Goal: Communication & Community: Answer question/provide support

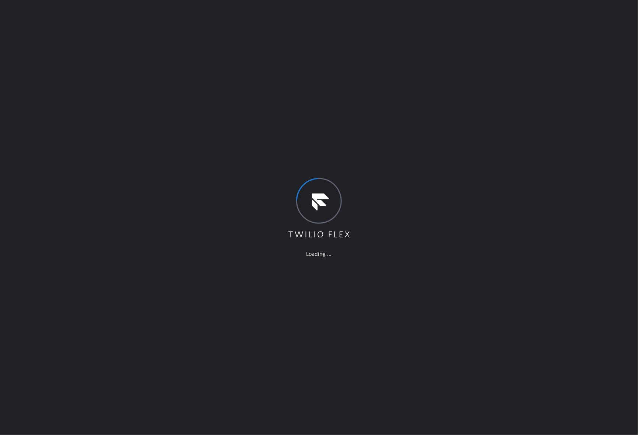
click at [334, 122] on div "Loading ..." at bounding box center [319, 217] width 638 height 435
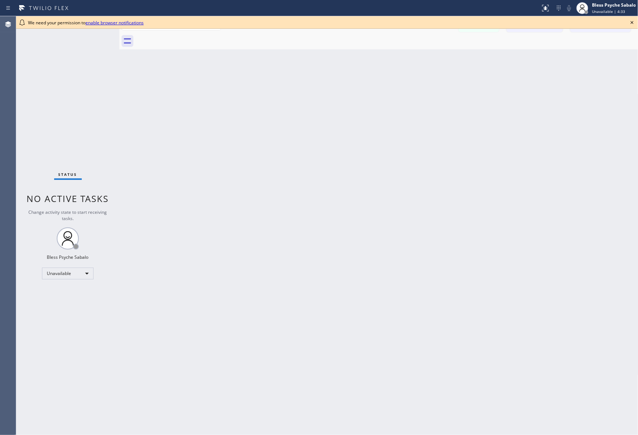
click at [255, 202] on div "Back to Dashboard Change Sender ID Customers Technicians MD Mr [PERSON_NAME] [D…" at bounding box center [378, 225] width 519 height 419
click at [128, 22] on link "enable browser notifications" at bounding box center [114, 23] width 58 height 6
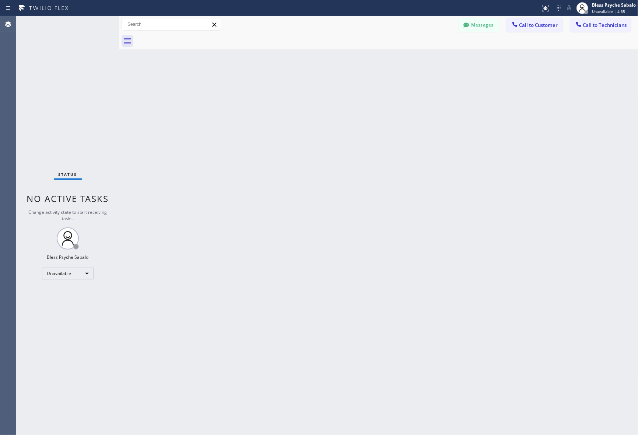
click at [210, 84] on div "Back to Dashboard Change Sender ID Customers Technicians MD Mr [PERSON_NAME] [D…" at bounding box center [378, 225] width 519 height 419
drag, startPoint x: 152, startPoint y: 111, endPoint x: 157, endPoint y: 109, distance: 5.8
click at [154, 111] on div "Back to Dashboard Change Sender ID Customers Technicians MD Mr [PERSON_NAME] [D…" at bounding box center [378, 225] width 519 height 419
click at [555, 27] on span "Call to Customer" at bounding box center [538, 25] width 39 height 7
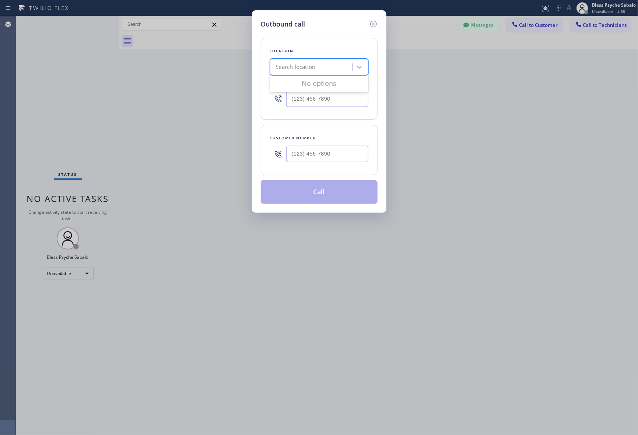
click at [321, 69] on div "Search location" at bounding box center [312, 67] width 80 height 13
paste input "Green Garden Plumbers"
type input "Green Garden Plumbers"
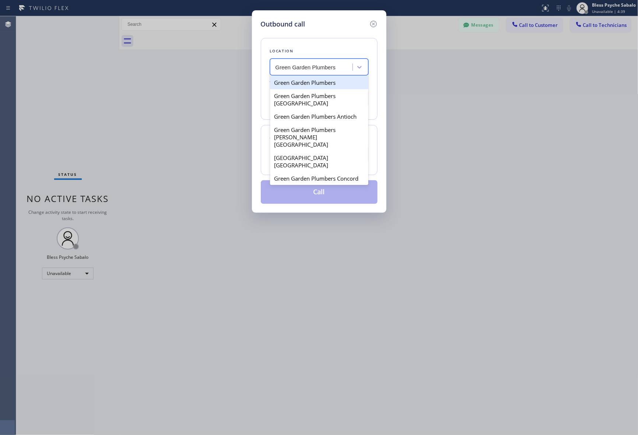
scroll to position [0, 0]
click at [329, 85] on div "Green Garden Plumbers" at bounding box center [319, 82] width 98 height 13
type input "(855) 904-2358"
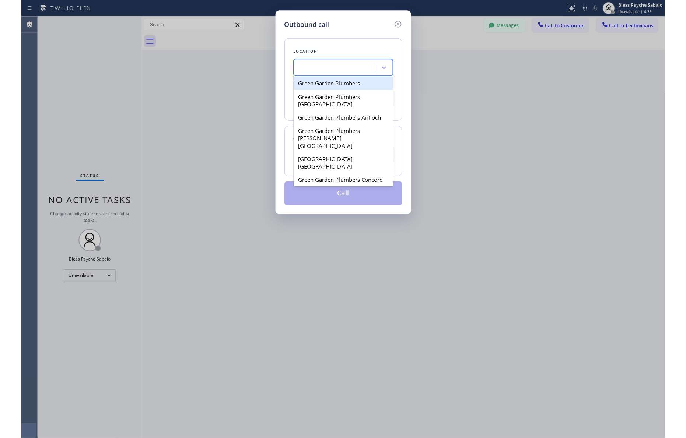
scroll to position [0, 0]
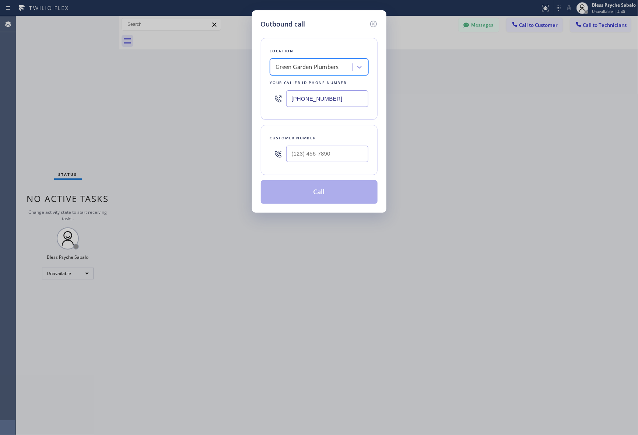
click at [423, 109] on div "Outbound call Location option Green Garden Plumbers, selected. 36 results avail…" at bounding box center [319, 217] width 638 height 435
click at [319, 153] on input "(___) ___-____" at bounding box center [327, 154] width 82 height 17
paste input "206) 383-2402"
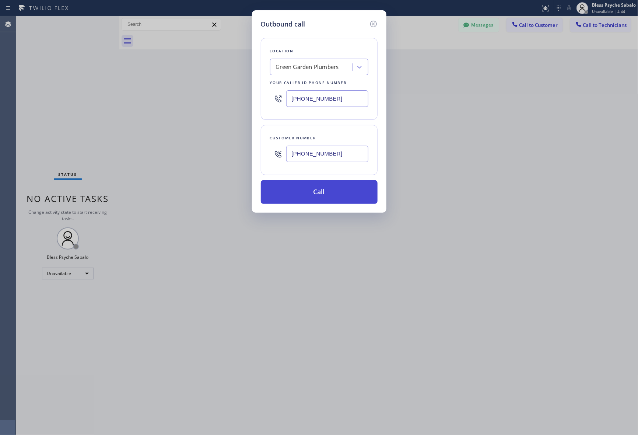
type input "[PHONE_NUMBER]"
click at [325, 186] on button "Call" at bounding box center [319, 192] width 117 height 24
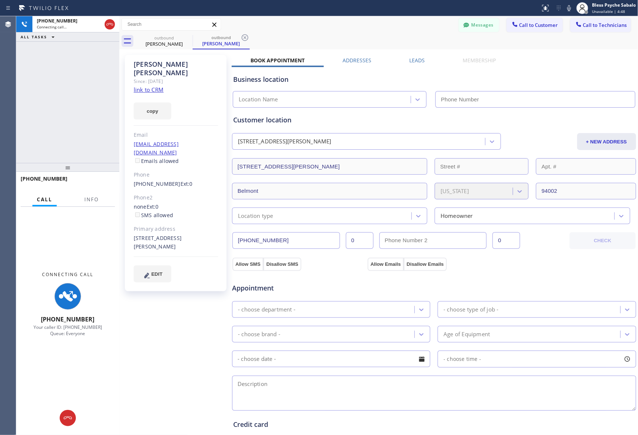
type input "(855) 904-2358"
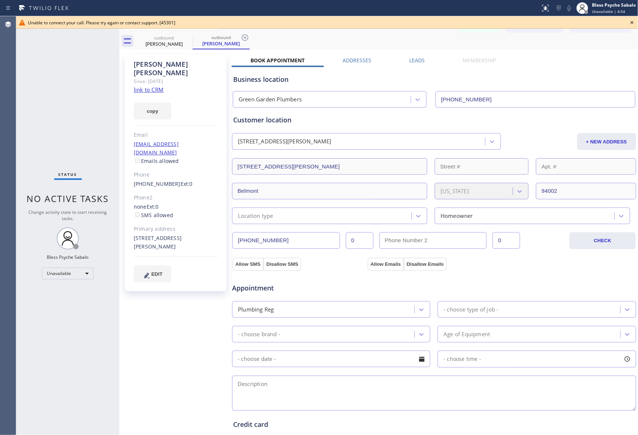
click at [66, 69] on div "Status No active tasks Change activity state to start receiving tasks. Bless Ps…" at bounding box center [67, 225] width 103 height 419
click at [632, 23] on icon at bounding box center [632, 22] width 3 height 3
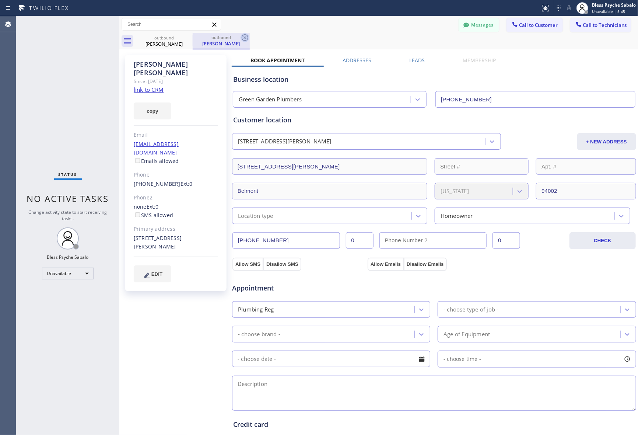
click at [242, 41] on icon at bounding box center [245, 37] width 9 height 9
drag, startPoint x: 188, startPoint y: 38, endPoint x: 229, endPoint y: 50, distance: 42.7
click at [189, 38] on icon at bounding box center [187, 37] width 9 height 9
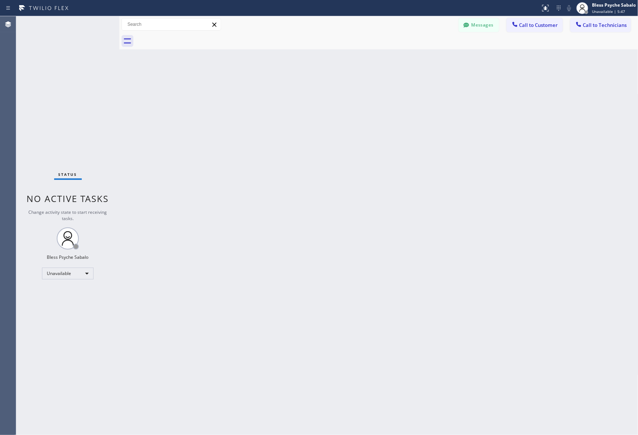
click at [284, 54] on div "Back to Dashboard Change Sender ID Customers Technicians MD Mr [PERSON_NAME] [D…" at bounding box center [378, 225] width 519 height 419
click at [211, 78] on div "Back to Dashboard Change Sender ID Customers Technicians MD Mr [PERSON_NAME] [D…" at bounding box center [378, 225] width 519 height 419
click at [513, 27] on icon at bounding box center [514, 24] width 7 height 7
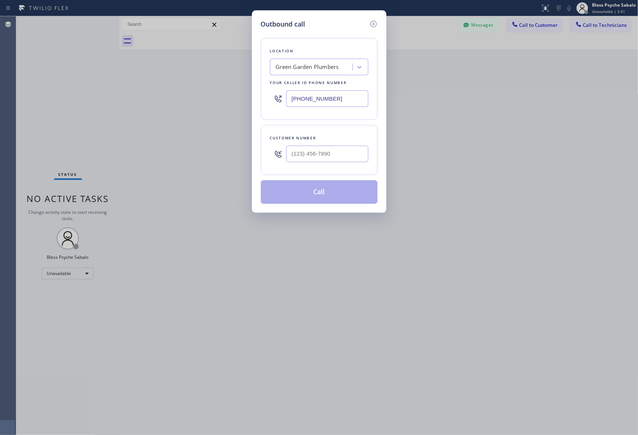
click at [332, 69] on div "Green Garden Plumbers" at bounding box center [307, 67] width 63 height 8
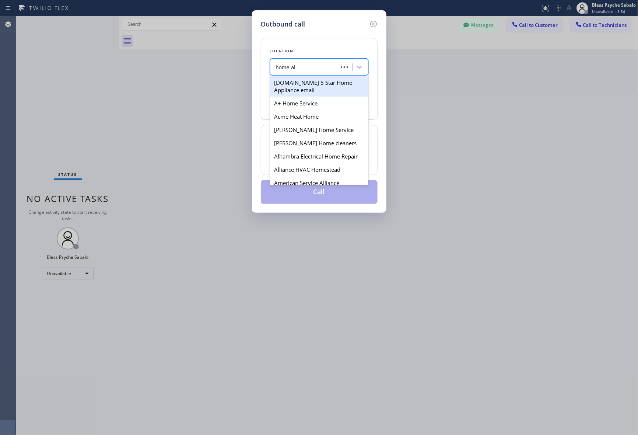
type input "home all"
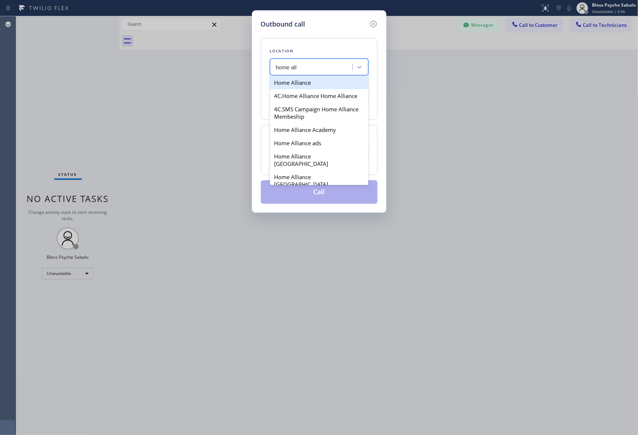
click at [290, 87] on div "Home Alliance" at bounding box center [319, 82] width 98 height 13
type input "[PHONE_NUMBER]"
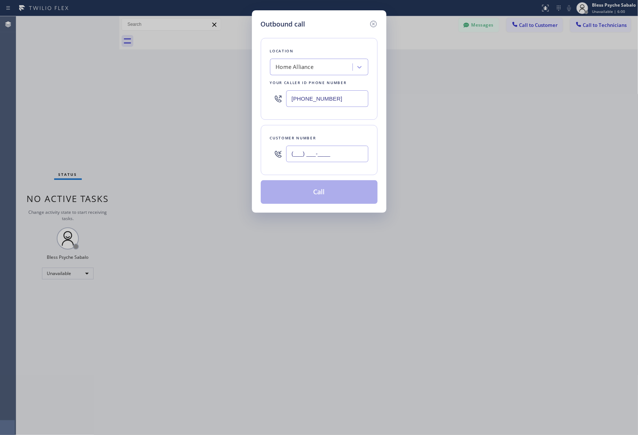
click at [323, 157] on input "(___) ___-____" at bounding box center [327, 154] width 82 height 17
paste input "206) 383-2402"
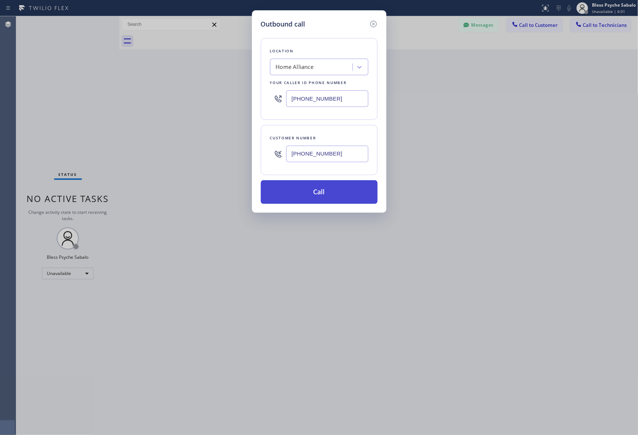
type input "[PHONE_NUMBER]"
click at [325, 196] on button "Call" at bounding box center [319, 192] width 117 height 24
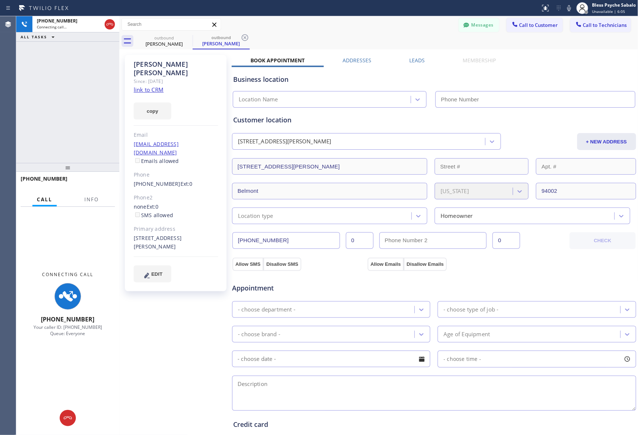
drag, startPoint x: 546, startPoint y: 69, endPoint x: 638, endPoint y: 42, distance: 95.5
click at [546, 69] on div "Business location Location Name" at bounding box center [434, 87] width 405 height 41
type input "[PHONE_NUMBER]"
click at [78, 120] on div "+12063832402 Connecting call… ALL TASKS ALL TASKS ACTIVE TASKS TASKS IN WRAP UP" at bounding box center [67, 89] width 103 height 147
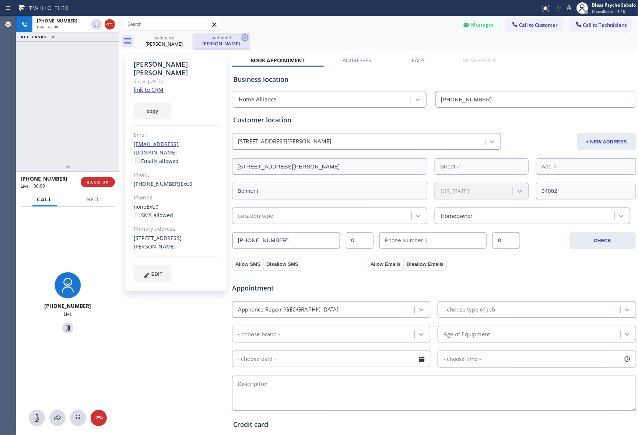
click at [248, 38] on icon at bounding box center [245, 37] width 7 height 7
click at [292, 39] on div "outbound Derek Sloan" at bounding box center [387, 41] width 503 height 17
click at [91, 182] on span "HANG UP" at bounding box center [98, 181] width 22 height 5
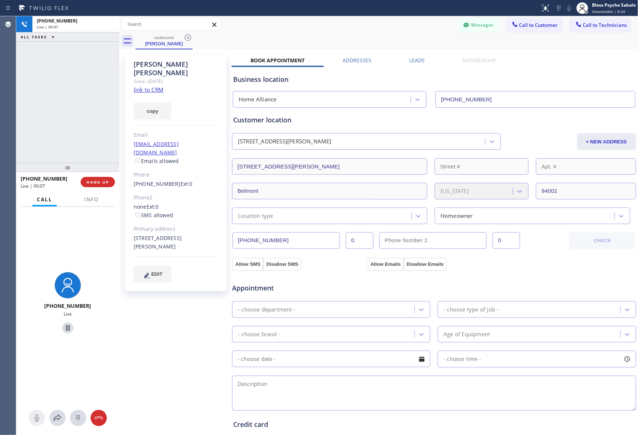
click at [91, 156] on div "+12063832402 Live | 00:07 ALL TASKS ALL TASKS ACTIVE TASKS TASKS IN WRAP UP" at bounding box center [67, 89] width 103 height 147
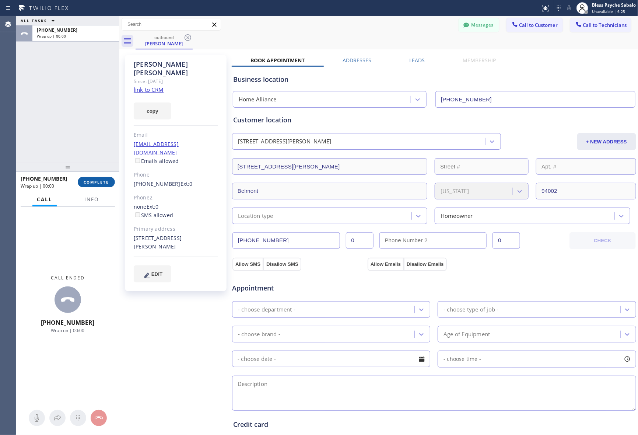
click at [104, 181] on span "COMPLETE" at bounding box center [96, 181] width 25 height 5
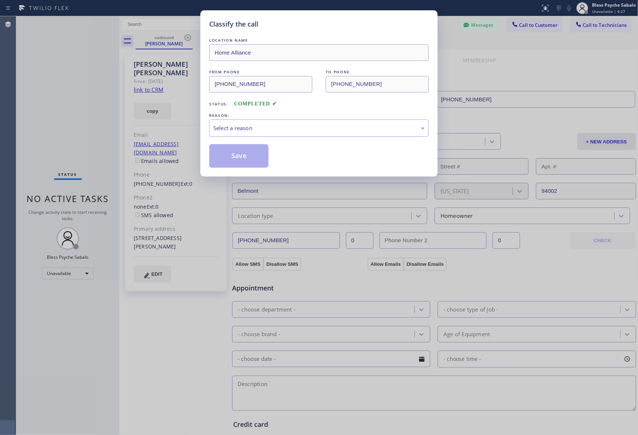
click at [289, 137] on div "LOCATION NAME Home Alliance FROM PHONE (877) 777-0796 TO PHONE (206) 383-2402 S…" at bounding box center [319, 101] width 220 height 131
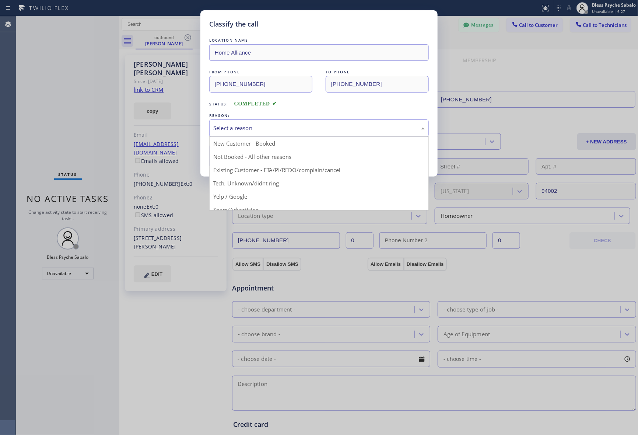
click at [291, 135] on div "Select a reason" at bounding box center [319, 127] width 220 height 17
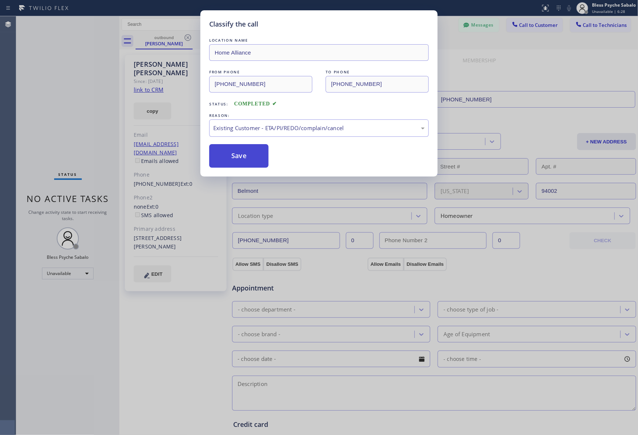
click at [243, 161] on button "Save" at bounding box center [238, 156] width 59 height 24
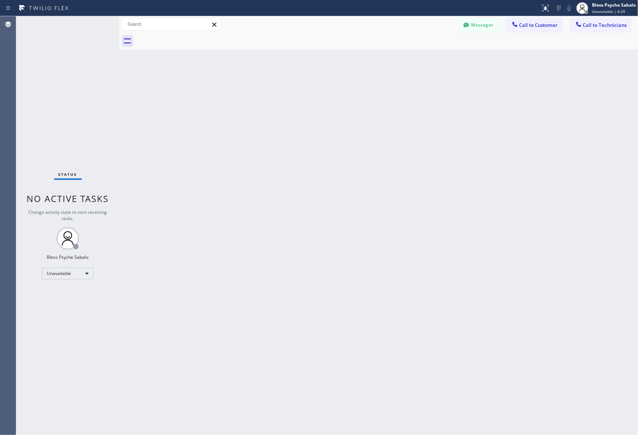
click at [243, 161] on div "Back to Dashboard Change Sender ID Customers Technicians MD Mr [PERSON_NAME] [D…" at bounding box center [378, 225] width 519 height 419
click at [297, 149] on div "Back to Dashboard Change Sender ID Customers Technicians MD Mr [PERSON_NAME] [D…" at bounding box center [378, 225] width 519 height 419
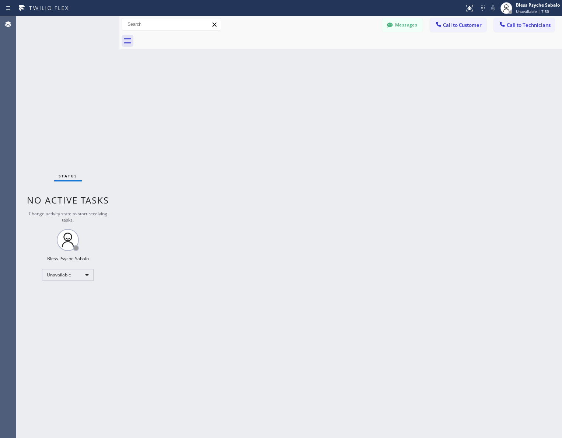
drag, startPoint x: 312, startPoint y: 100, endPoint x: 271, endPoint y: 54, distance: 61.8
click at [312, 100] on div "Back to Dashboard Change Sender ID Customers Technicians MD Mr [PERSON_NAME] [D…" at bounding box center [340, 227] width 442 height 422
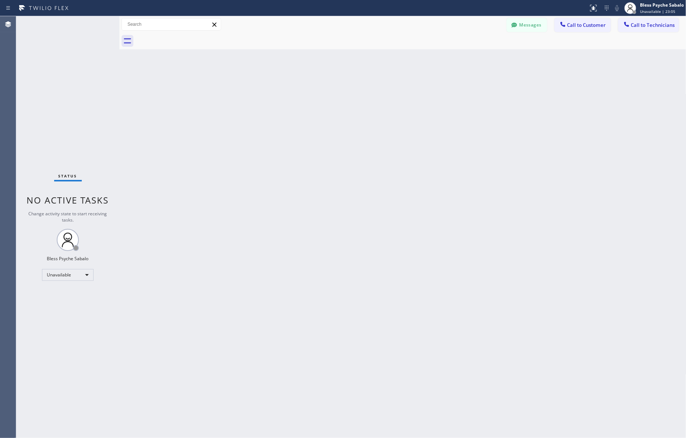
click at [295, 133] on div "Back to Dashboard Change Sender ID Customers Technicians MD Mr [PERSON_NAME] [D…" at bounding box center [402, 227] width 567 height 422
click at [526, 21] on button "Messages" at bounding box center [527, 25] width 41 height 14
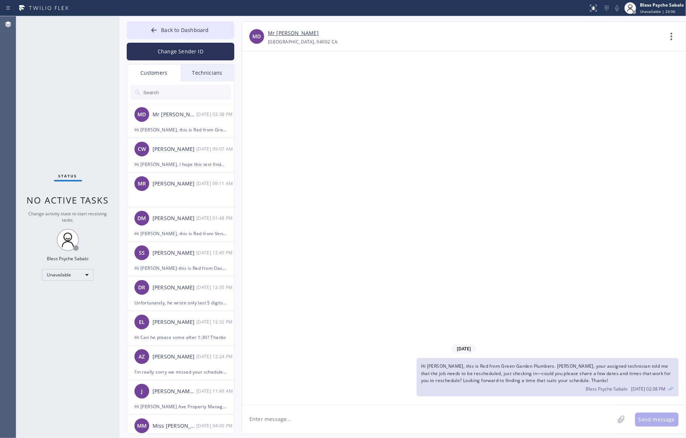
click at [224, 72] on div "Technicians" at bounding box center [207, 72] width 53 height 17
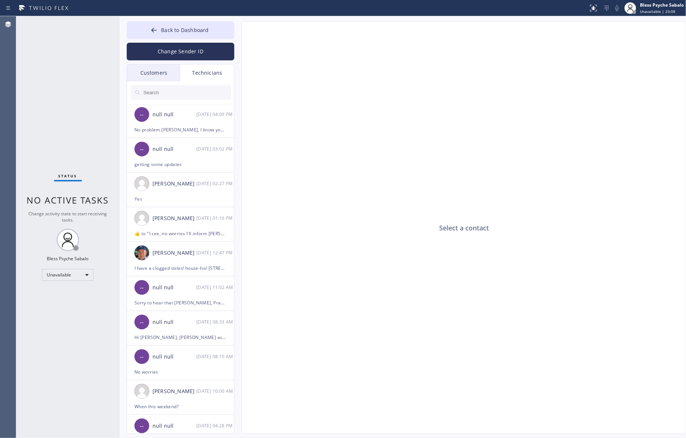
click at [205, 92] on input "text" at bounding box center [187, 92] width 88 height 15
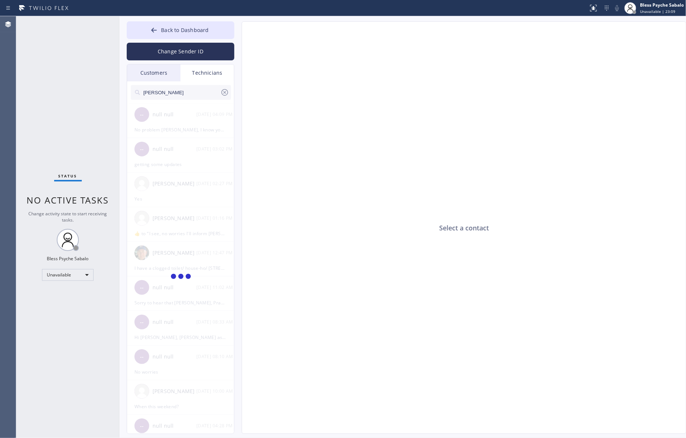
type input "[PERSON_NAME]"
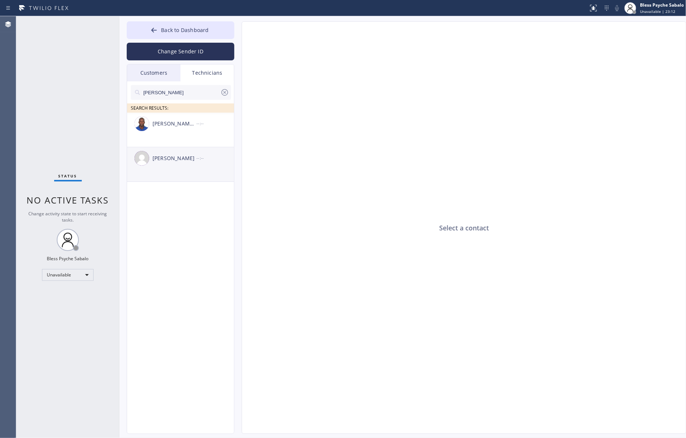
click at [189, 151] on div "Roy Martin Navarrette --:--" at bounding box center [181, 158] width 108 height 22
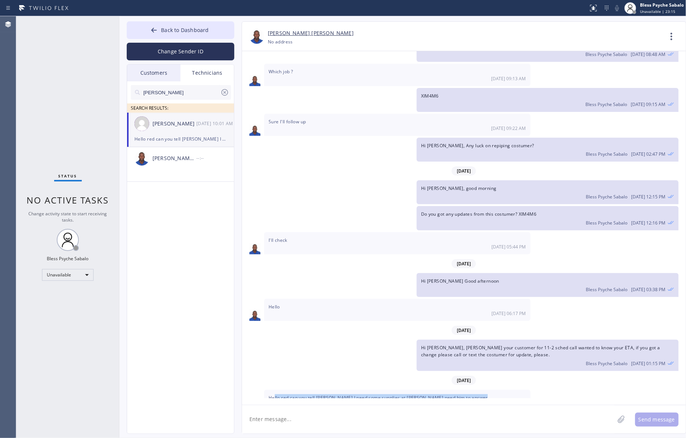
drag, startPoint x: 274, startPoint y: 380, endPoint x: 340, endPoint y: 389, distance: 66.9
click at [340, 390] on div "Hello red can you tell alex I need some supplies at ferguson need him to answer…" at bounding box center [397, 401] width 266 height 22
click at [317, 406] on textarea at bounding box center [428, 420] width 372 height 28
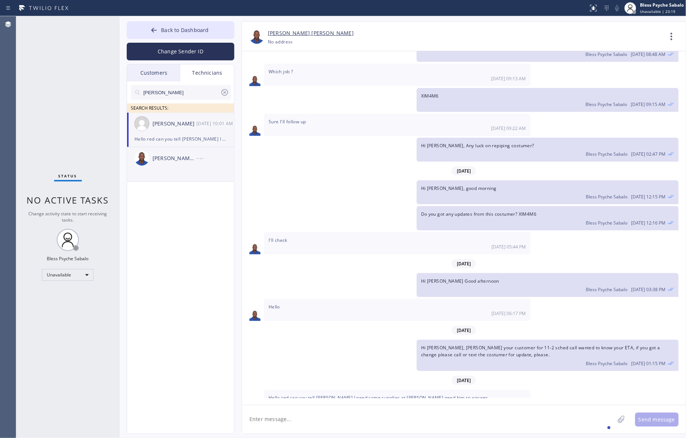
click at [205, 155] on div "--:--" at bounding box center [215, 158] width 38 height 8
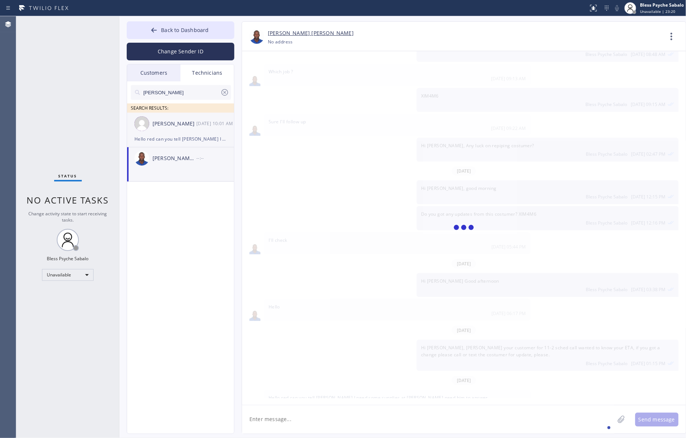
click at [205, 131] on div "Roy Martin Navarrette 08/05 10:01 AM" at bounding box center [181, 124] width 108 height 22
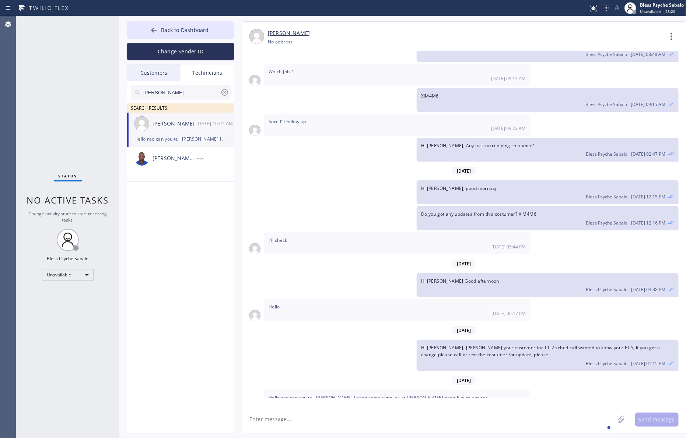
click at [222, 88] on icon at bounding box center [224, 92] width 9 height 9
click at [209, 69] on div "Technicians" at bounding box center [207, 72] width 53 height 17
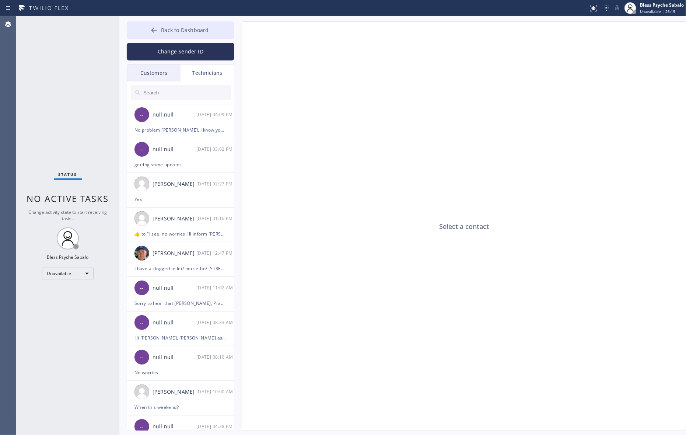
drag, startPoint x: 177, startPoint y: 27, endPoint x: 183, endPoint y: 29, distance: 6.3
click at [177, 27] on span "Back to Dashboard" at bounding box center [185, 30] width 48 height 7
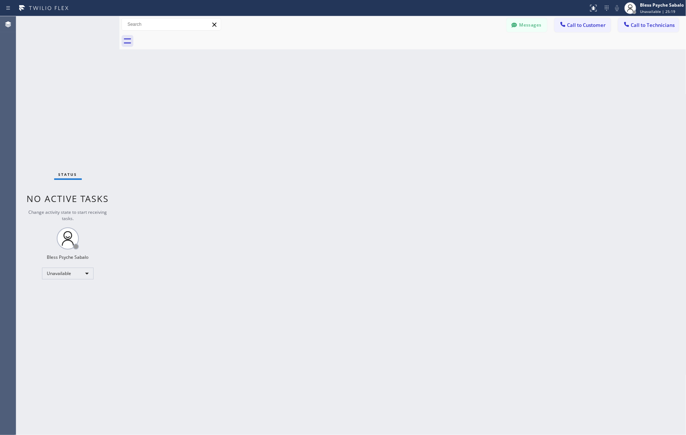
click at [275, 50] on div "Back to Dashboard Change Sender ID Customers Technicians MD Mr [PERSON_NAME] [D…" at bounding box center [402, 225] width 567 height 419
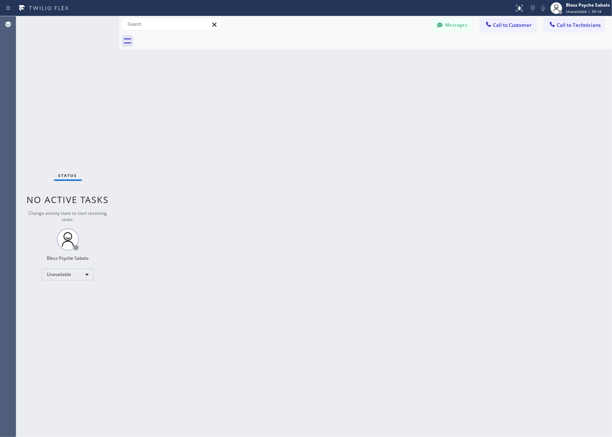
drag, startPoint x: 275, startPoint y: 58, endPoint x: 305, endPoint y: 38, distance: 35.8
click at [276, 58] on div "Back to Dashboard Change Sender ID Customers Technicians MD Mr [PERSON_NAME] [D…" at bounding box center [365, 226] width 493 height 421
click at [307, 108] on div "Back to Dashboard Change Sender ID Customers Technicians MD Mr [PERSON_NAME] [D…" at bounding box center [365, 226] width 493 height 421
click at [461, 23] on button "Messages" at bounding box center [452, 25] width 41 height 14
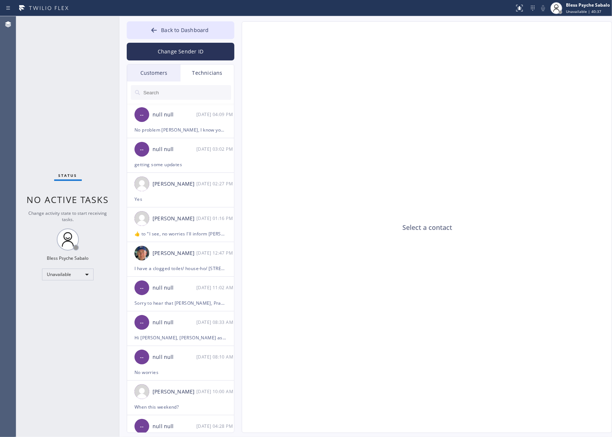
click at [365, 113] on div "Select a contact" at bounding box center [427, 228] width 370 height 412
click at [219, 65] on div "Technicians" at bounding box center [207, 72] width 53 height 17
click at [218, 73] on div "Technicians" at bounding box center [207, 72] width 53 height 17
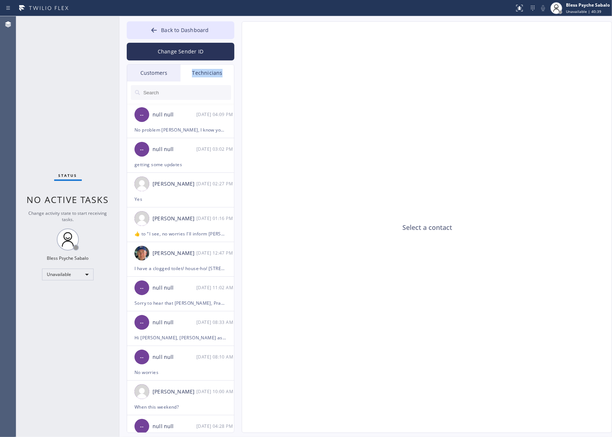
click at [217, 73] on div "Technicians" at bounding box center [207, 72] width 53 height 17
click at [196, 91] on input "text" at bounding box center [187, 92] width 88 height 15
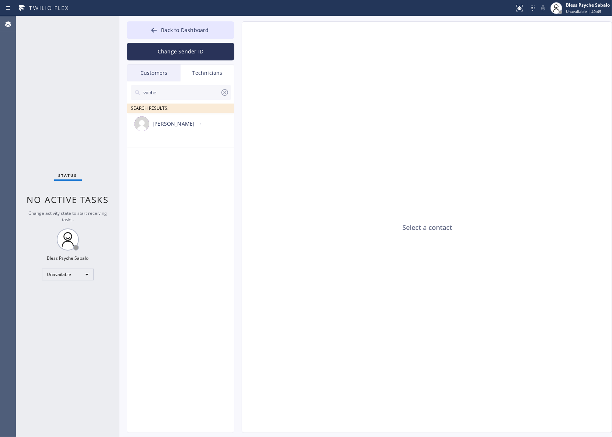
type input "vache"
click at [169, 131] on div "[PERSON_NAME] --:--" at bounding box center [181, 124] width 108 height 22
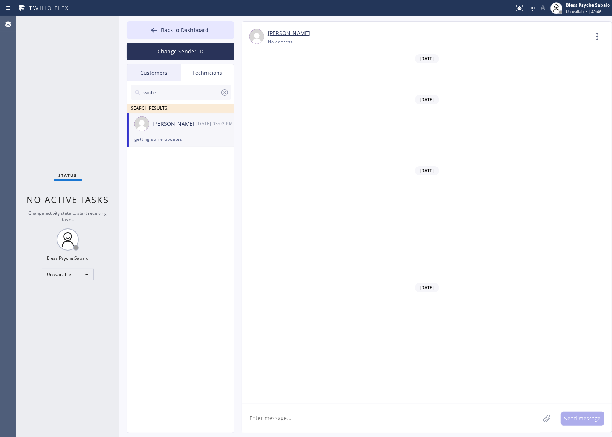
scroll to position [6600, 0]
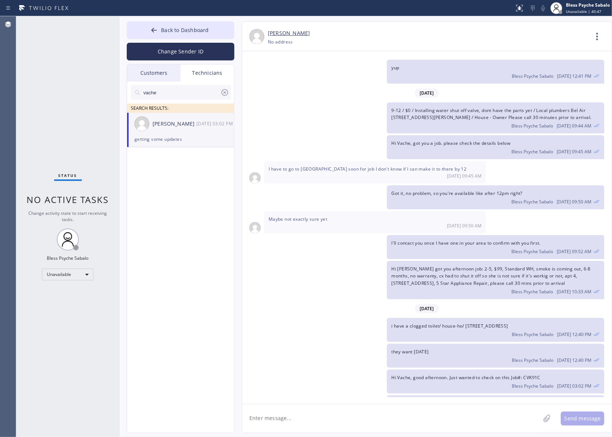
drag, startPoint x: 424, startPoint y: 336, endPoint x: 446, endPoint y: 335, distance: 22.1
click at [446, 355] on div "Bless Psyche Sabalo 08/12 12:40 PM" at bounding box center [495, 359] width 209 height 8
drag, startPoint x: 431, startPoint y: 308, endPoint x: 460, endPoint y: 308, distance: 28.4
click at [463, 329] on div "Bless Psyche Sabalo 08/12 12:40 PM" at bounding box center [495, 333] width 209 height 8
click at [458, 318] on div "i have a clogged toilet/ house-ho/ 21717 Encina Road , Topanga, CA, 90290 Bless…" at bounding box center [495, 330] width 217 height 24
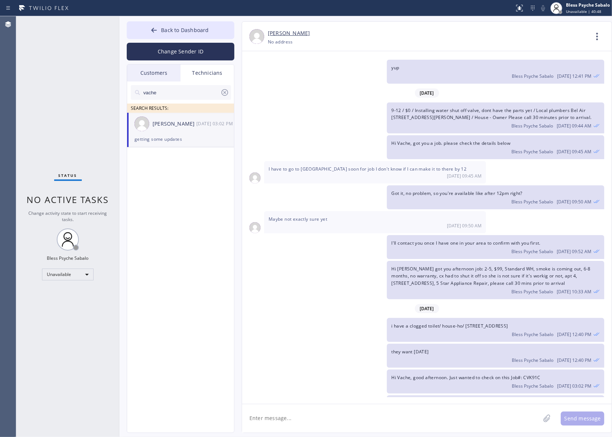
click at [467, 323] on span "i have a clogged toilet/ house-ho/ [STREET_ADDRESS]" at bounding box center [449, 326] width 116 height 6
click at [466, 329] on div "Bless Psyche Sabalo 08/12 12:40 PM" at bounding box center [495, 333] width 209 height 8
click at [463, 323] on span "i have a clogged toilet/ house-ho/ [STREET_ADDRESS]" at bounding box center [449, 326] width 116 height 6
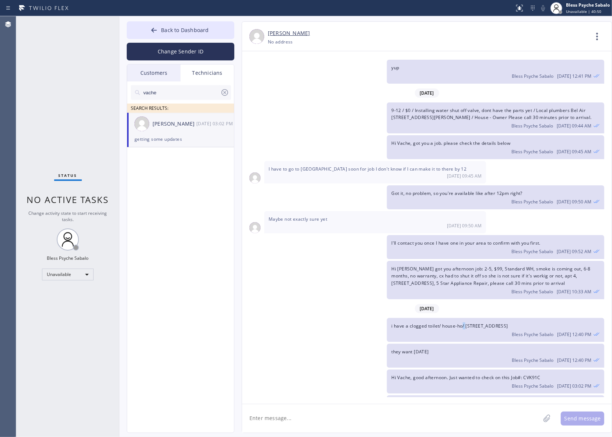
click at [463, 323] on span "i have a clogged toilet/ house-ho/ [STREET_ADDRESS]" at bounding box center [449, 326] width 116 height 6
click at [461, 329] on div "Bless Psyche Sabalo 08/12 12:40 PM" at bounding box center [495, 333] width 209 height 8
click at [451, 323] on span "i have a clogged toilet/ house-ho/ [STREET_ADDRESS]" at bounding box center [449, 326] width 116 height 6
click at [446, 323] on span "i have a clogged toilet/ house-ho/ [STREET_ADDRESS]" at bounding box center [449, 326] width 116 height 6
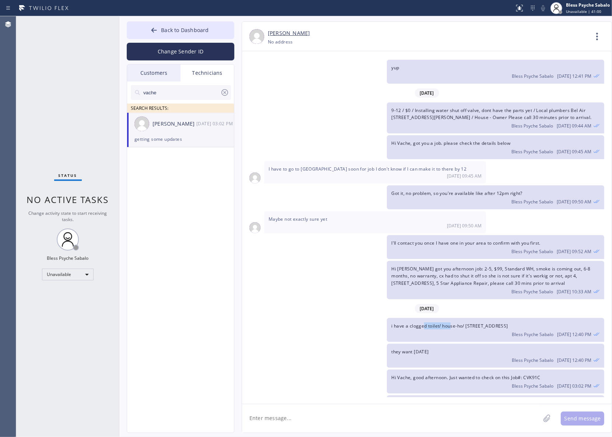
drag, startPoint x: 541, startPoint y: 303, endPoint x: 566, endPoint y: 304, distance: 25.5
click at [566, 318] on div "i have a clogged toilet/ house-ho/ 21717 Encina Road , Topanga, CA, 90290 Bless…" at bounding box center [495, 330] width 217 height 24
click at [559, 331] on span "[DATE] 12:40 PM" at bounding box center [574, 334] width 34 height 6
click at [513, 318] on div "i have a clogged toilet/ house-ho/ 21717 Encina Road , Topanga, CA, 90290 Bless…" at bounding box center [495, 330] width 217 height 24
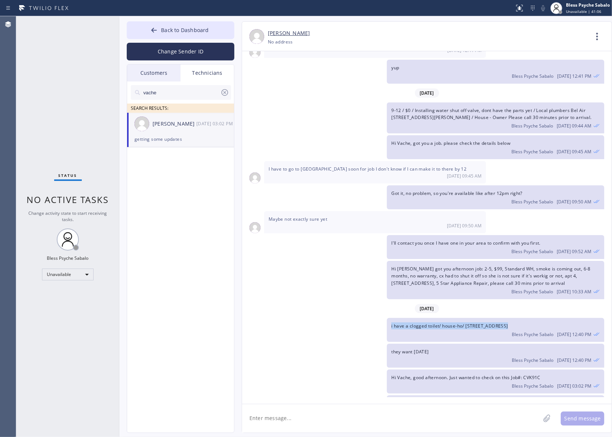
click at [513, 318] on div "i have a clogged toilet/ house-ho/ 21717 Encina Road , Topanga, CA, 90290 Bless…" at bounding box center [495, 330] width 217 height 24
copy span "i have a clogged toilet/ house-ho/ [STREET_ADDRESS]"
click at [314, 102] on div "9-12 / $0 / Installing water shut off valve, dont have the parts yet / Local pl…" at bounding box center [423, 117] width 362 height 31
click at [214, 32] on button "Back to Dashboard" at bounding box center [181, 30] width 108 height 18
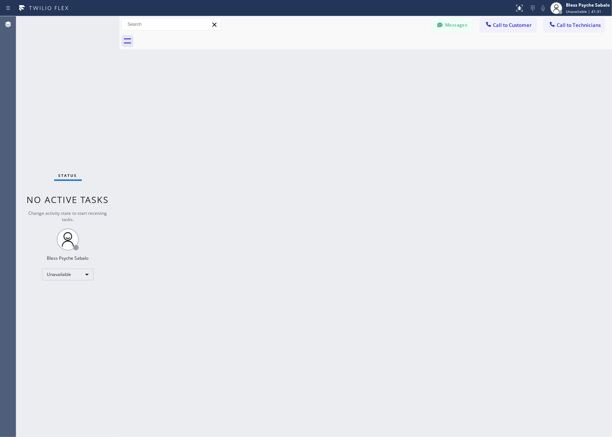
click at [184, 142] on div "Back to Dashboard Change Sender ID Customers Technicians MD Mr [PERSON_NAME] [D…" at bounding box center [365, 226] width 493 height 421
click at [378, 207] on div "Back to Dashboard Change Sender ID Customers Technicians MD Mr [PERSON_NAME] [D…" at bounding box center [365, 226] width 493 height 421
click at [196, 199] on div "Back to Dashboard Change Sender ID Customers Technicians MD Mr [PERSON_NAME] [D…" at bounding box center [365, 226] width 493 height 421
click at [511, 26] on span "Call to Customer" at bounding box center [512, 25] width 39 height 7
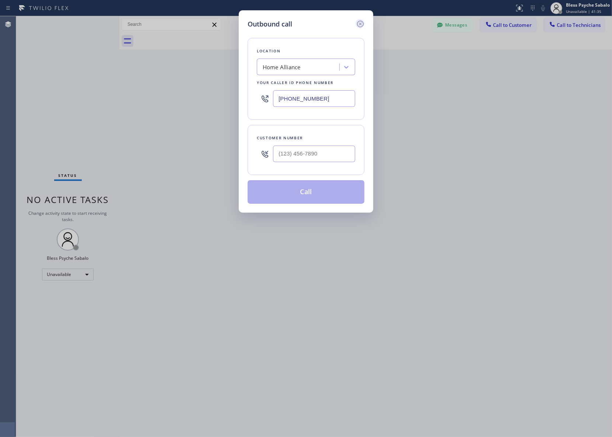
click at [358, 24] on icon at bounding box center [360, 24] width 9 height 9
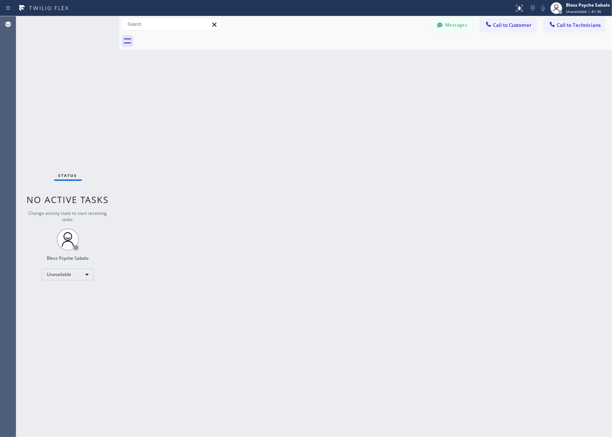
drag, startPoint x: 406, startPoint y: 53, endPoint x: 601, endPoint y: 39, distance: 195.4
click at [408, 55] on div "Back to Dashboard Change Sender ID Customers Technicians MD Mr [PERSON_NAME] [D…" at bounding box center [365, 226] width 493 height 421
click at [588, 29] on button "Call to Technicians" at bounding box center [574, 25] width 61 height 14
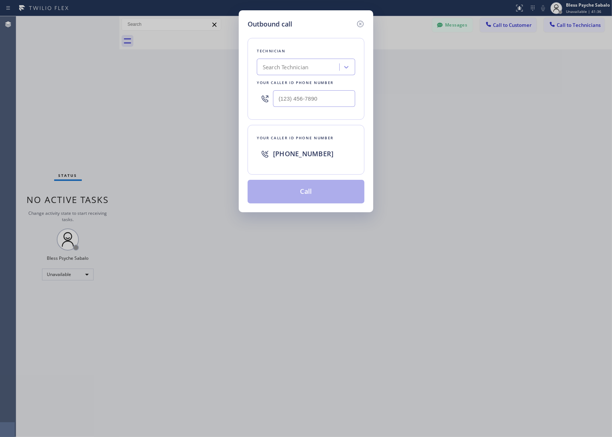
click at [315, 71] on div "Search Technician" at bounding box center [299, 67] width 80 height 13
type input "vache"
click at [288, 81] on div "[PERSON_NAME]" at bounding box center [306, 82] width 98 height 13
type input "[PHONE_NUMBER]"
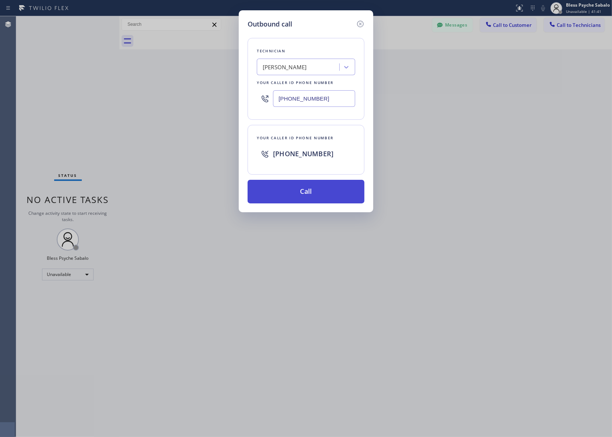
click at [309, 188] on button "Call" at bounding box center [306, 192] width 117 height 24
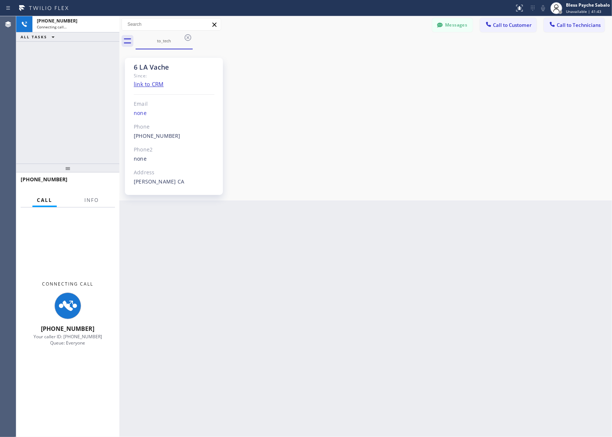
click at [325, 216] on div "Back to Dashboard Change Sender ID Customers Technicians MD Mr [PERSON_NAME] [D…" at bounding box center [365, 226] width 493 height 421
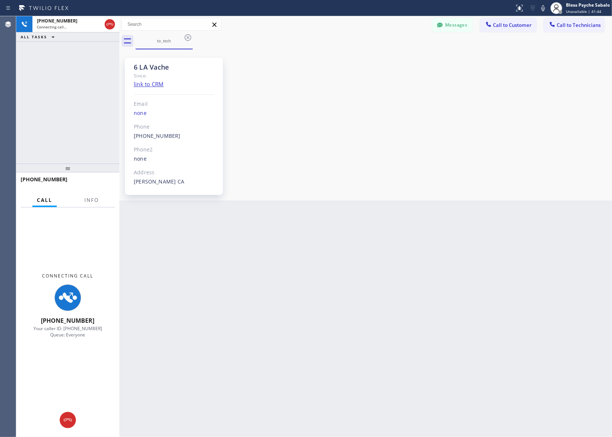
click at [244, 244] on div "Back to Dashboard Change Sender ID Customers Technicians MD Mr [PERSON_NAME] [D…" at bounding box center [365, 226] width 493 height 421
click at [366, 140] on div "6 LA Vache Since: link to CRM Email none Phone [PHONE_NUMBER] Outbound call Tec…" at bounding box center [365, 124] width 489 height 147
click at [218, 327] on div "Back to Dashboard Change Sender ID Customers Technicians MD Mr [PERSON_NAME] [D…" at bounding box center [365, 226] width 493 height 421
click at [458, 30] on button "Messages" at bounding box center [452, 25] width 41 height 14
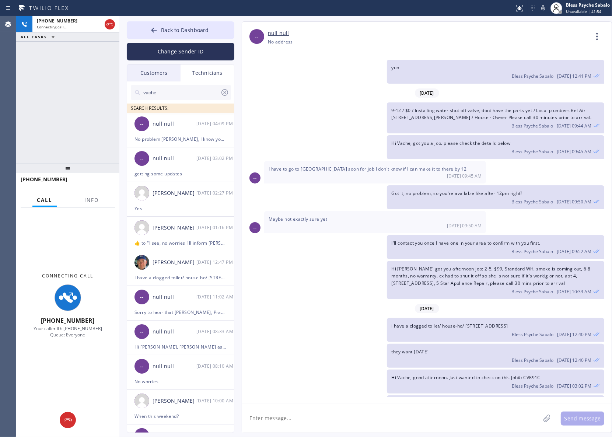
click at [336, 173] on div "[DATE] 09:45 AM" at bounding box center [375, 176] width 213 height 6
click at [331, 427] on textarea at bounding box center [391, 418] width 298 height 28
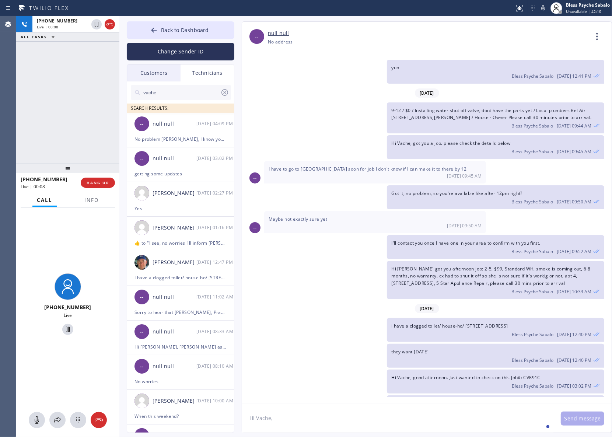
paste textarea "8-11 / $99 / sink in bathroom faucet is leaking / [STREET_ADDRESS] / house-rent…"
click at [436, 407] on div "/ Please" at bounding box center [435, 405] width 24 height 12
drag, startPoint x: 273, startPoint y: 417, endPoint x: 286, endPoint y: 415, distance: 12.7
click at [273, 417] on textarea "Hi Vache, 8-11 / $99 / sink in bathroom faucet is leaking / [STREET_ADDRESS] / …" at bounding box center [397, 418] width 311 height 28
type textarea "Hi Vache, 8-11 / $99 / sink in bathroom faucet is leaking / [STREET_ADDRESS] / …"
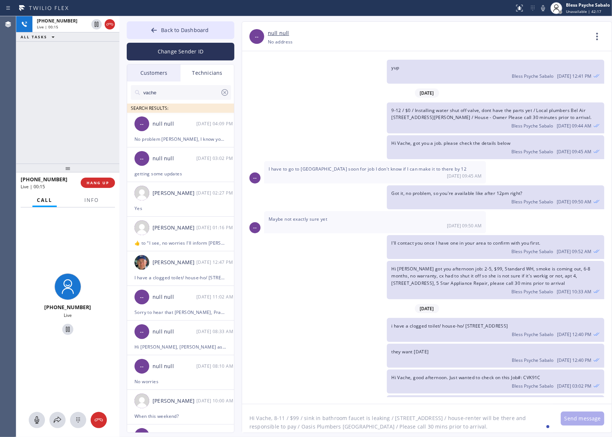
click at [387, 425] on textarea "Hi Vache, 8-11 / $99 / sink in bathroom faucet is leaking / [STREET_ADDRESS] / …" at bounding box center [397, 418] width 311 height 28
click at [387, 424] on textarea "Hi Vache, 8-11 / $99 / sink in bathroom faucet is leaking / [STREET_ADDRESS] / …" at bounding box center [397, 418] width 311 height 28
click at [523, 432] on textarea "Hi Vache, 8-11 / $99 / sink in bathroom faucet is leaking / [STREET_ADDRESS] / …" at bounding box center [397, 418] width 311 height 28
click at [530, 430] on textarea "Hi Vache, 8-11 / $99 / sink in bathroom faucet is leaking / [STREET_ADDRESS] / …" at bounding box center [397, 418] width 311 height 28
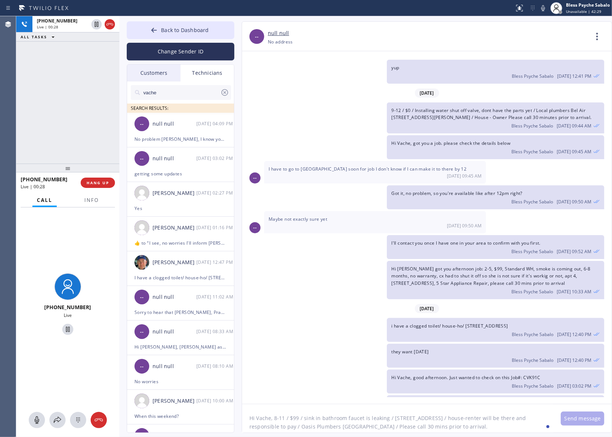
click at [189, 93] on input "vache" at bounding box center [182, 92] width 78 height 15
click at [220, 90] on icon at bounding box center [224, 92] width 9 height 9
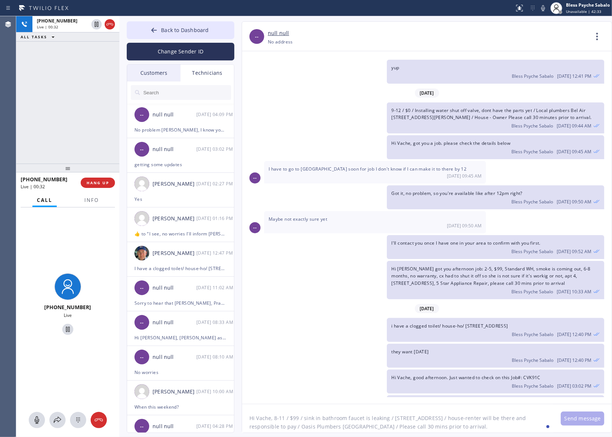
click at [335, 185] on div "Got it, no problem, so you're available like after 12pm right? Bless Psyche Sab…" at bounding box center [423, 197] width 362 height 24
click at [209, 74] on div "Technicians" at bounding box center [207, 72] width 53 height 17
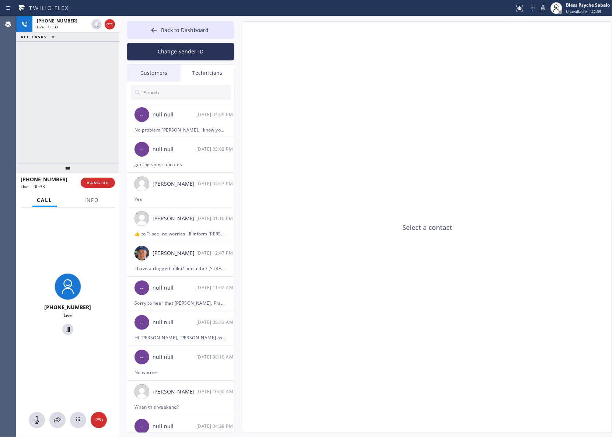
click at [201, 88] on input "text" at bounding box center [187, 92] width 88 height 15
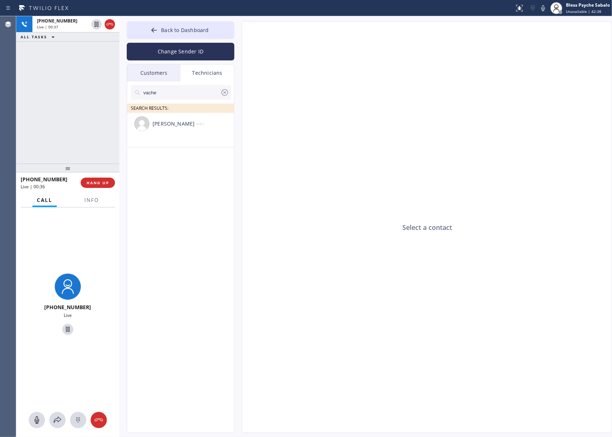
type input "vache"
click at [175, 135] on li "[PERSON_NAME] --:--" at bounding box center [181, 130] width 108 height 35
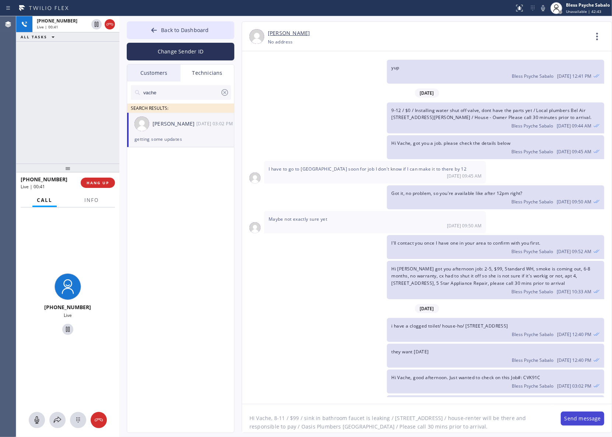
click at [586, 423] on button "Send message" at bounding box center [582, 419] width 43 height 14
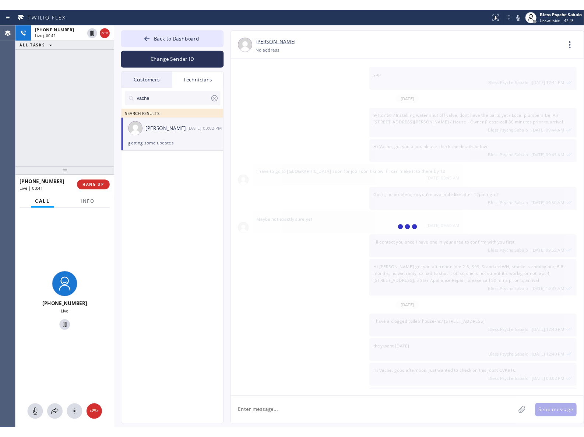
scroll to position [6656, 0]
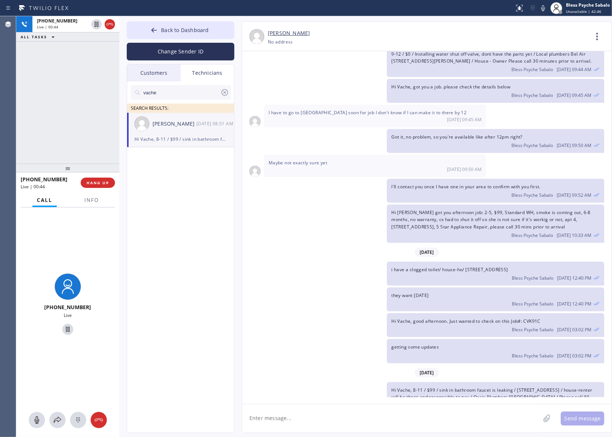
click at [356, 365] on div "[DATE]" at bounding box center [427, 372] width 370 height 15
drag, startPoint x: 352, startPoint y: 198, endPoint x: 371, endPoint y: 196, distance: 19.2
click at [353, 204] on div "Hi [PERSON_NAME] got you afternoon job: 2-5, $99, Standard WH, smoke is coming …" at bounding box center [423, 223] width 362 height 38
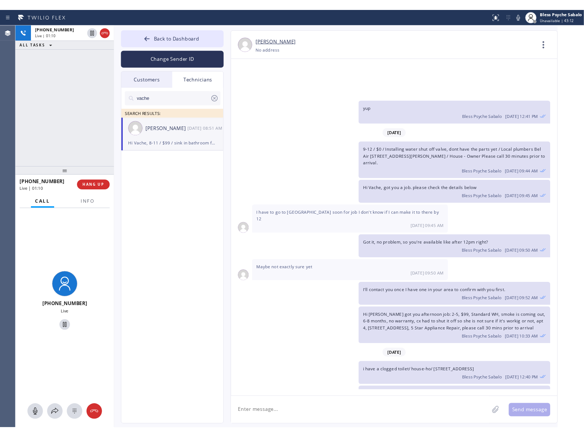
scroll to position [6734, 0]
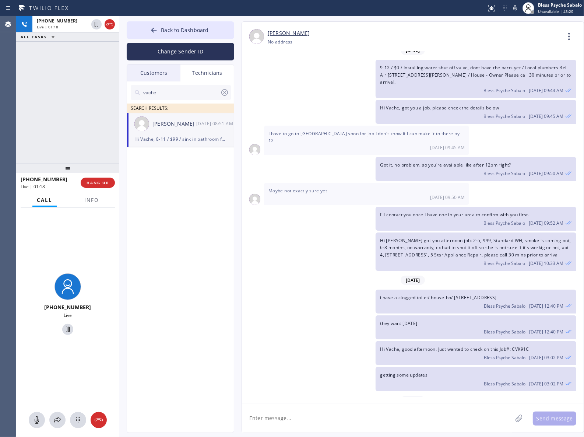
click at [341, 232] on div "Hi [PERSON_NAME] got you afternoon job: 2-5, $99, Standard WH, smoke is coming …" at bounding box center [409, 251] width 335 height 38
drag, startPoint x: 189, startPoint y: 274, endPoint x: 221, endPoint y: 104, distance: 173.3
click at [187, 266] on div "vache SEARCH RESULTS: Vache Katabyan 08/13 08:51 AM Hi Vache, 8-11 / $99 / sink…" at bounding box center [181, 265] width 108 height 368
click at [144, 195] on div "vache SEARCH RESULTS: Vache Katabyan 08/13 08:51 AM Hi Vache, 8-11 / $99 / sink…" at bounding box center [181, 265] width 108 height 368
click at [92, 181] on span "HANG UP" at bounding box center [98, 182] width 22 height 5
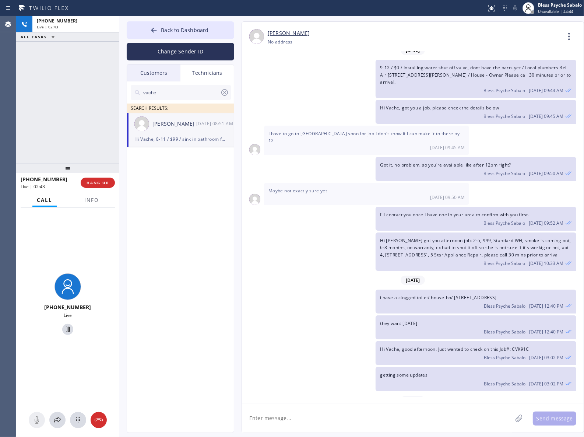
click at [85, 149] on div "+18182614699 Live | 02:43 ALL TASKS ALL TASKS ACTIVE TASKS TASKS IN WRAP UP" at bounding box center [67, 89] width 103 height 147
click at [158, 192] on div "vache SEARCH RESULTS: Vache Katabyan 08/13 08:51 AM Hi Vache, 8-11 / $99 / sink…" at bounding box center [181, 265] width 108 height 368
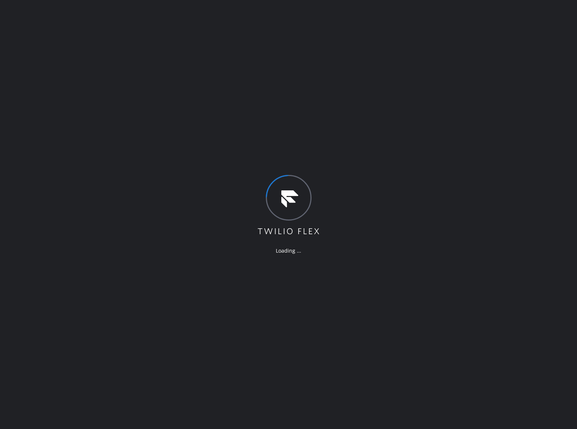
click at [242, 281] on div "Loading ..." at bounding box center [288, 214] width 577 height 429
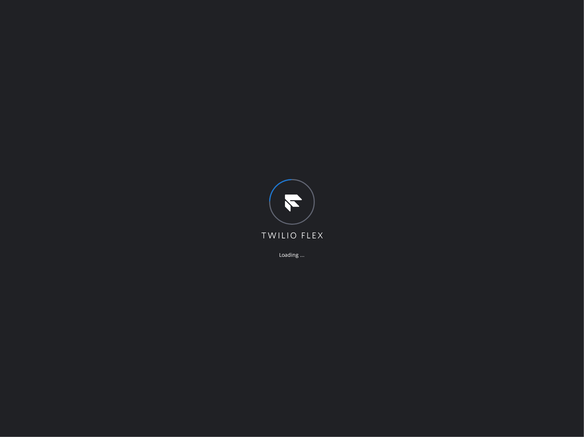
click at [74, 53] on div "Loading ..." at bounding box center [292, 218] width 584 height 437
click at [354, 56] on div "Loading ..." at bounding box center [292, 218] width 584 height 437
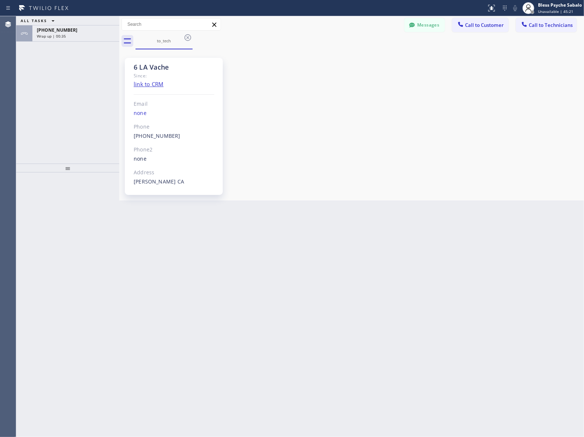
click at [172, 76] on div "Since:" at bounding box center [174, 75] width 81 height 8
click at [80, 37] on div "Wrap up | 00:35" at bounding box center [76, 36] width 78 height 5
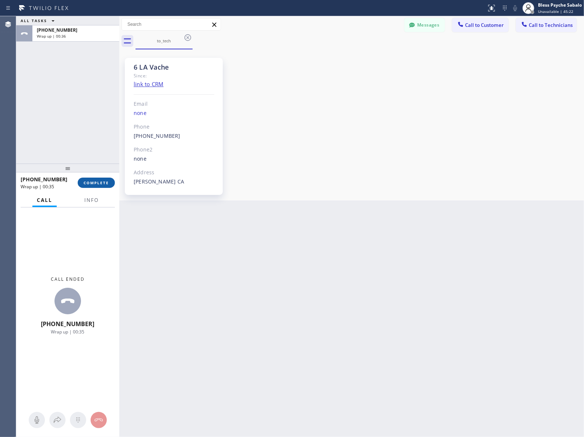
click at [86, 184] on span "COMPLETE" at bounding box center [96, 182] width 25 height 5
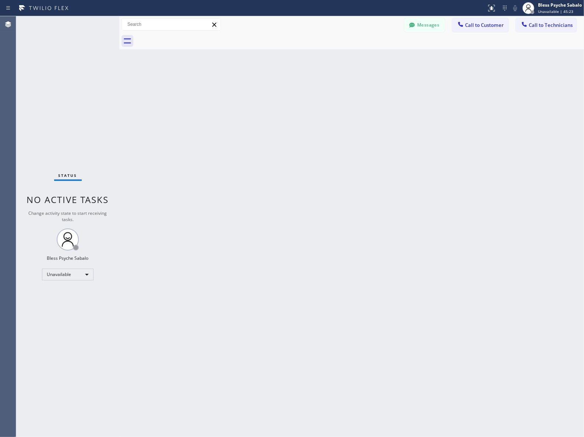
click at [338, 130] on div "Back to Dashboard Change Sender ID Customers Technicians MD Mr [PERSON_NAME] [D…" at bounding box center [351, 226] width 465 height 421
click at [55, 272] on div "Unavailable" at bounding box center [68, 275] width 52 height 12
click at [63, 294] on li "Available" at bounding box center [67, 293] width 50 height 9
click at [183, 292] on div "Back to Dashboard Change Sender ID Customers Technicians MD Mr [PERSON_NAME] [D…" at bounding box center [351, 226] width 465 height 421
click at [504, 22] on span "Call to Customer" at bounding box center [484, 25] width 39 height 7
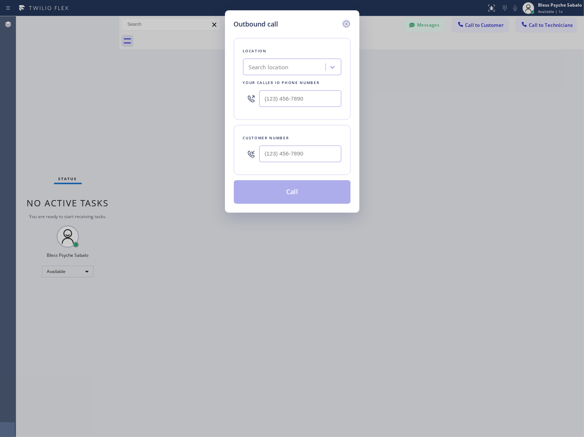
click at [344, 24] on icon at bounding box center [346, 24] width 9 height 9
drag, startPoint x: 377, startPoint y: 48, endPoint x: 381, endPoint y: 48, distance: 4.1
click at [381, 48] on div at bounding box center [360, 41] width 449 height 17
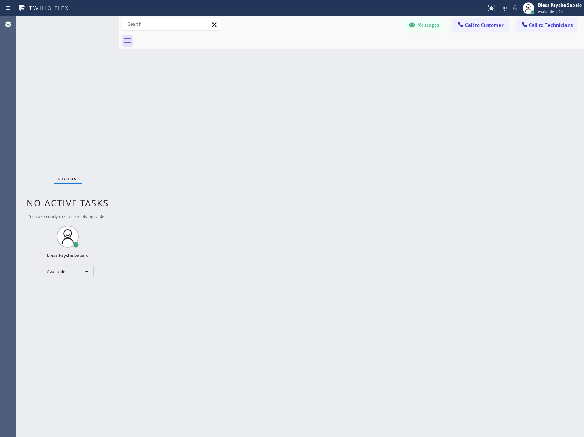
click at [541, 26] on span "Call to Technicians" at bounding box center [551, 25] width 44 height 7
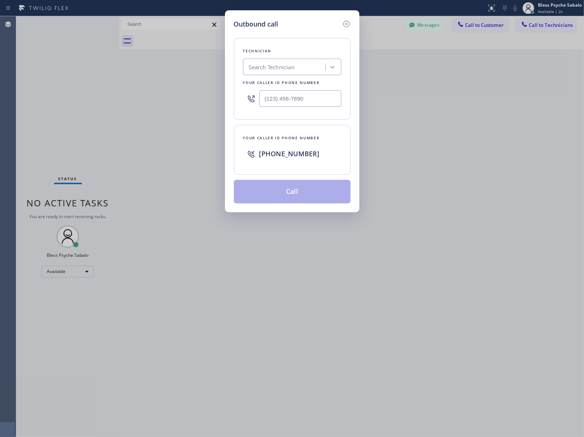
click at [295, 69] on div "Search Technician" at bounding box center [272, 67] width 46 height 8
type input "artyom"
click at [294, 83] on div "[PERSON_NAME]" at bounding box center [292, 82] width 98 height 13
type input "[PHONE_NUMBER]"
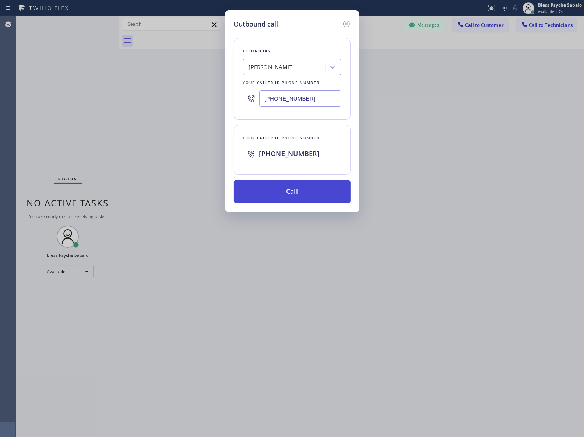
click at [303, 193] on button "Call" at bounding box center [292, 192] width 117 height 24
click at [446, 147] on div "Outbound call Technician [PERSON_NAME] Your caller id phone number [PHONE_NUMBE…" at bounding box center [292, 218] width 584 height 437
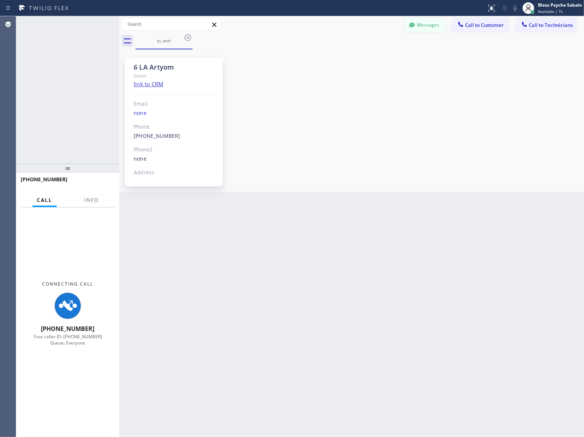
click at [414, 22] on icon at bounding box center [412, 24] width 7 height 7
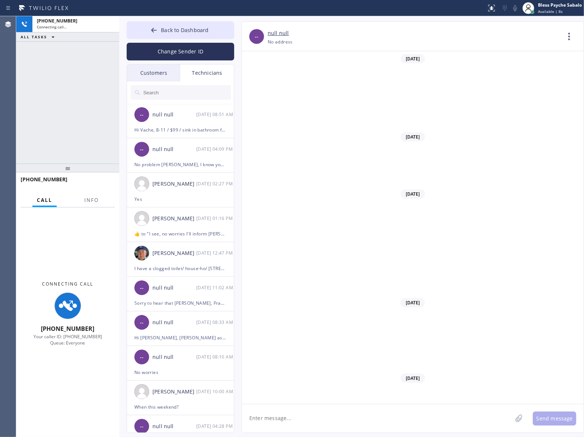
scroll to position [1355, 0]
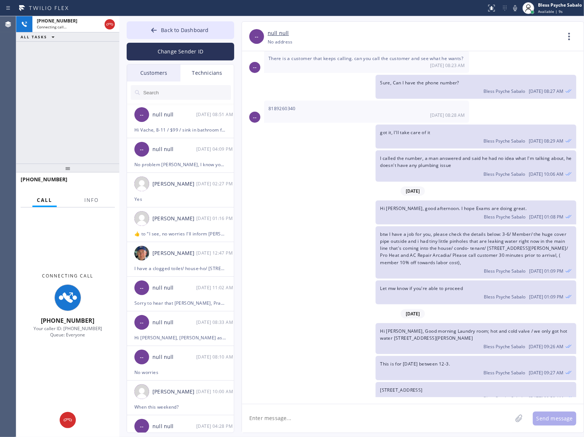
click at [206, 78] on div "Technicians" at bounding box center [207, 72] width 53 height 17
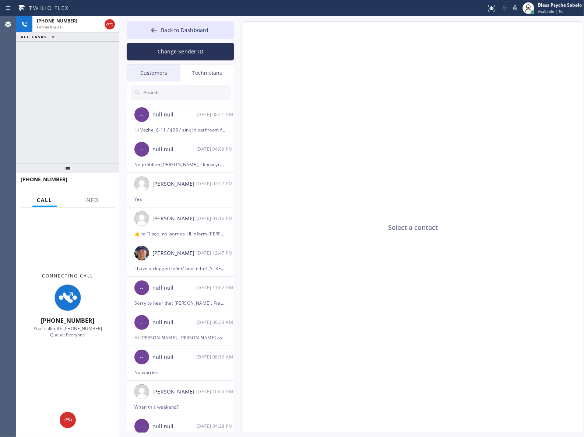
click at [208, 91] on input "text" at bounding box center [187, 92] width 88 height 15
click at [195, 74] on div "Technicians" at bounding box center [207, 72] width 53 height 17
click at [178, 91] on input "text" at bounding box center [187, 92] width 88 height 15
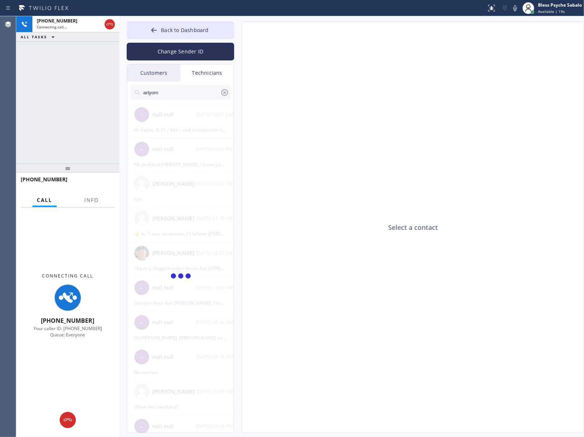
type input "artyom"
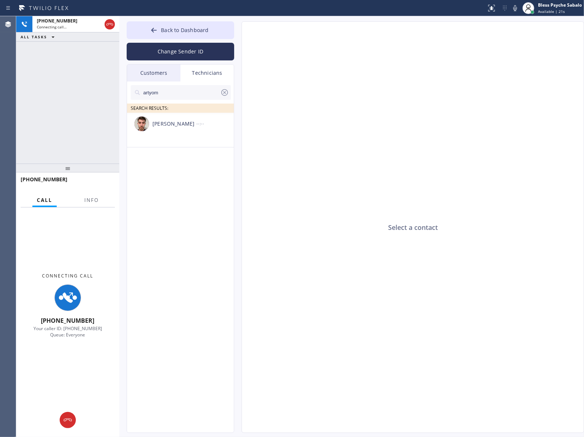
drag, startPoint x: 177, startPoint y: 131, endPoint x: 227, endPoint y: 164, distance: 60.0
click at [176, 131] on div "[PERSON_NAME] --:--" at bounding box center [181, 124] width 108 height 22
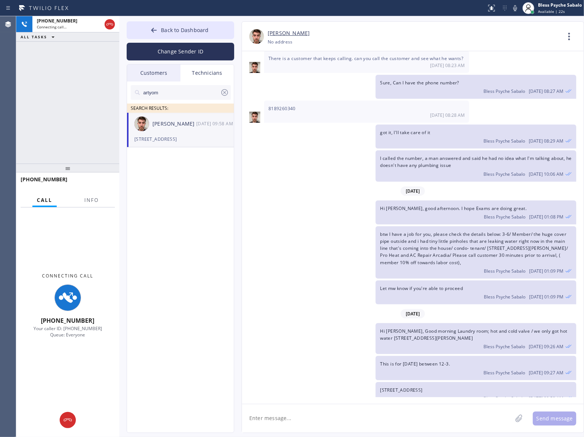
click at [341, 424] on textarea at bounding box center [377, 418] width 270 height 28
paste textarea "8-11 / $99 / sink in bathroom faucet is leaking / [STREET_ADDRESS] / house-rent…"
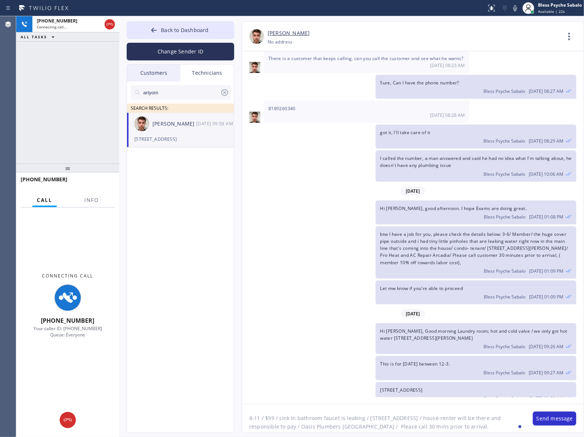
scroll to position [6, 0]
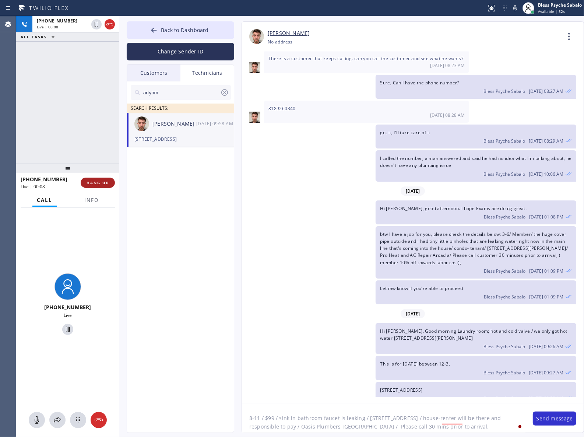
click at [100, 185] on span "HANG UP" at bounding box center [98, 182] width 22 height 5
drag, startPoint x: 178, startPoint y: 224, endPoint x: 172, endPoint y: 224, distance: 5.2
click at [177, 227] on div "artyom SEARCH RESULTS: [PERSON_NAME] [DATE] 09:58 AM [STREET_ADDRESS]" at bounding box center [181, 265] width 108 height 368
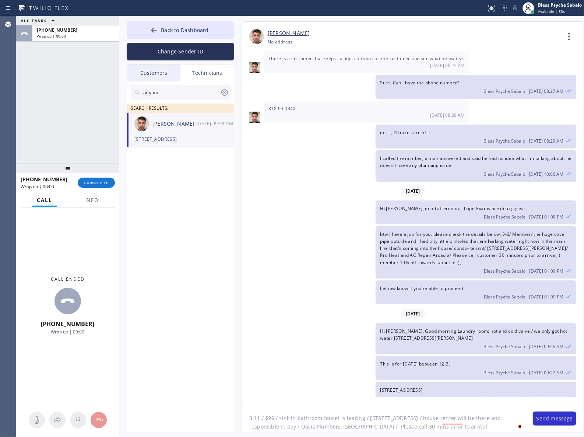
click at [559, 38] on div "[PHONE_NUMBER] Choose phone number No address" at bounding box center [414, 42] width 293 height 8
click at [570, 39] on icon at bounding box center [569, 36] width 2 height 7
click at [524, 77] on li "Call to Technician" at bounding box center [525, 75] width 107 height 19
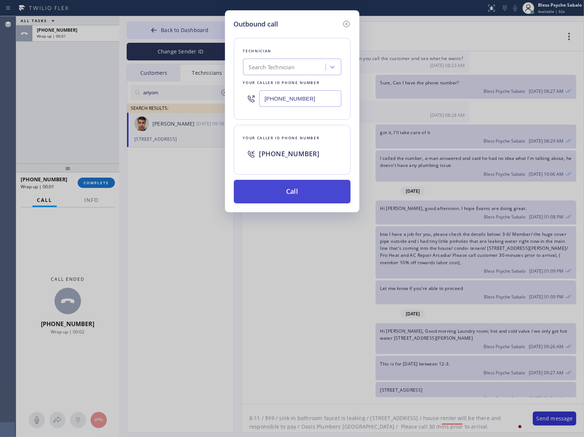
click at [322, 200] on button "Call" at bounding box center [292, 192] width 117 height 24
click at [322, 265] on div "Outbound call Technician Search Technician Your caller id phone number [PHONE_N…" at bounding box center [292, 218] width 584 height 437
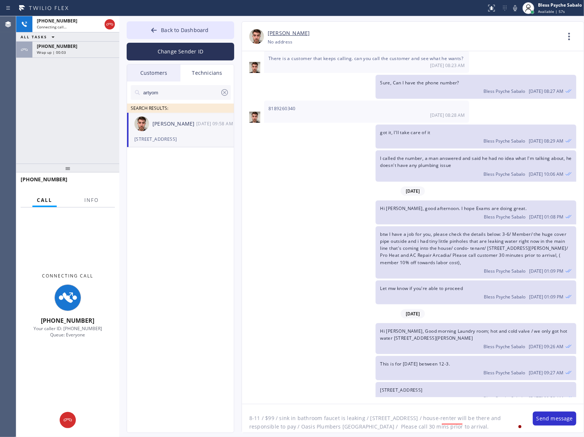
click at [249, 409] on textarea "8-11 / $99 / sink in bathroom faucet is leaking / [STREET_ADDRESS] / house-rent…" at bounding box center [384, 418] width 284 height 28
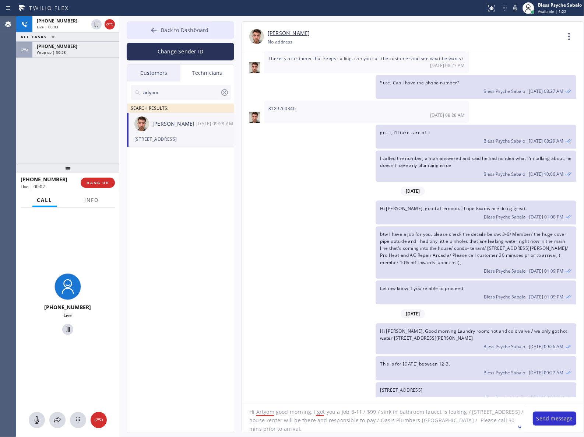
click at [110, 23] on icon at bounding box center [109, 24] width 9 height 9
click at [343, 153] on div "I called the number, a man answered and said he had no idea what I'm talking ab…" at bounding box center [409, 165] width 335 height 31
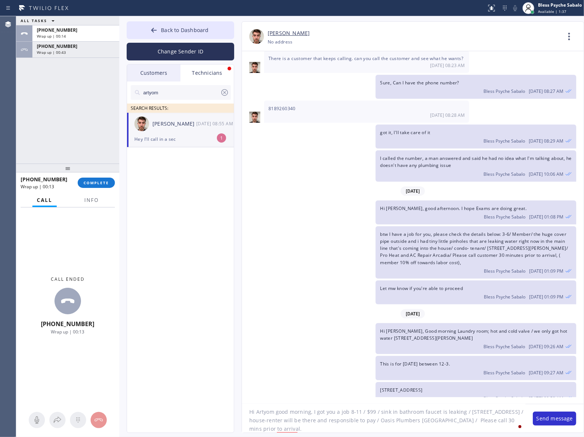
scroll to position [1396, 0]
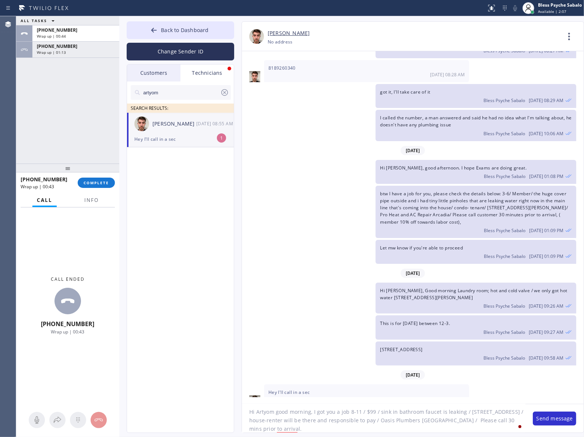
click at [150, 146] on li "[PERSON_NAME] [DATE] 08:55 AM Hey I'll call in a sec 1" at bounding box center [181, 130] width 108 height 35
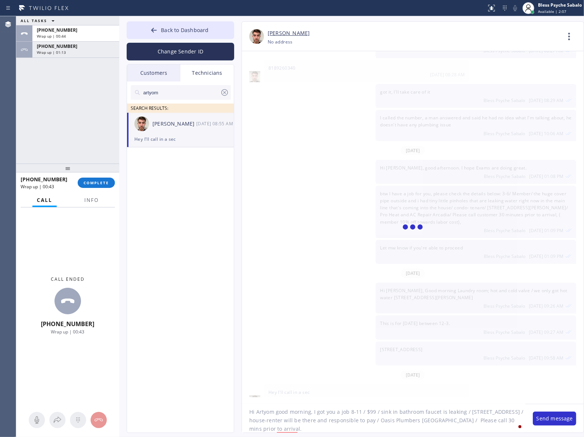
click at [244, 171] on div "Hi [PERSON_NAME], good afternoon. I hope Exams are doing great. Bless Psyche Sa…" at bounding box center [409, 172] width 335 height 24
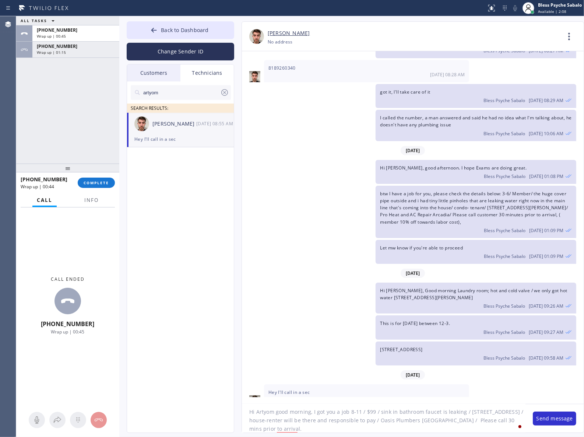
click at [378, 430] on textarea "Hi Artyom good morning, I got you a job 8-11 / $99 / sink in bathroom faucet is…" at bounding box center [384, 418] width 284 height 28
click at [334, 367] on div "[DATE]" at bounding box center [413, 374] width 342 height 15
click at [323, 384] on div "Hey I'll call in a sec [DATE] 08:55 AM" at bounding box center [366, 395] width 205 height 22
click at [391, 432] on textarea "Hi Artyom good morning, I got you a job 8-11 / $99 / sink in bathroom faucet is…" at bounding box center [384, 418] width 284 height 28
click at [349, 412] on textarea "Hi Artyom good morning, I got you a job 8-11 / $99 / sink in bathroom faucet is…" at bounding box center [384, 418] width 284 height 28
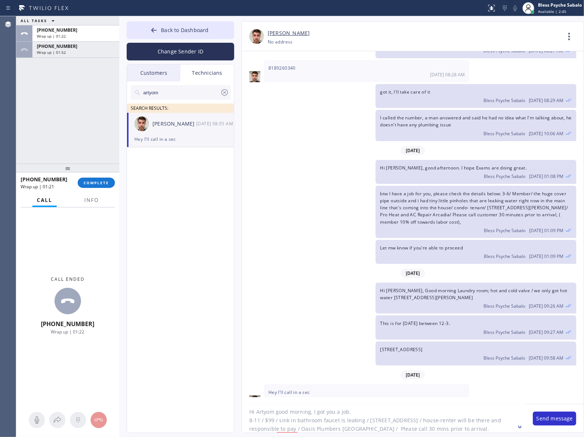
scroll to position [15, 0]
type textarea "Hi Artyom good morning, I got you a job. please check the details below8-11 / $…"
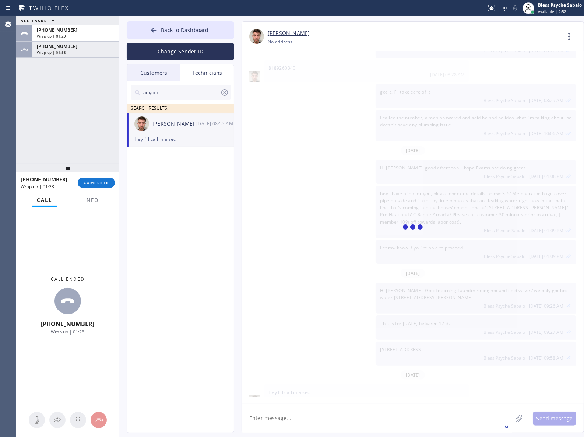
scroll to position [1443, 0]
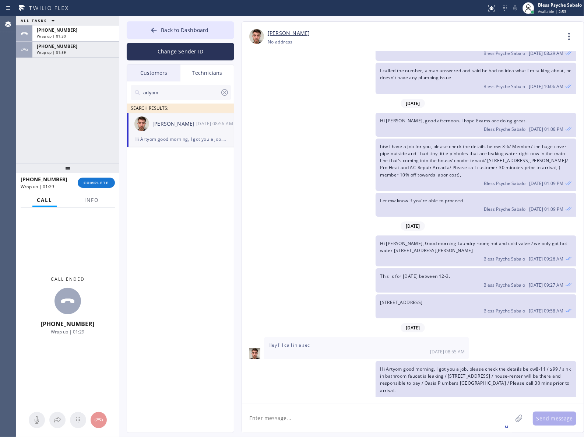
drag, startPoint x: 376, startPoint y: 419, endPoint x: 420, endPoint y: 416, distance: 43.9
click at [378, 419] on textarea at bounding box center [377, 418] width 270 height 28
click at [343, 294] on div "[STREET_ADDRESS] Bless Psyche Sabalo [DATE] 09:58 AM" at bounding box center [409, 306] width 335 height 24
click at [98, 181] on span "COMPLETE" at bounding box center [96, 182] width 25 height 5
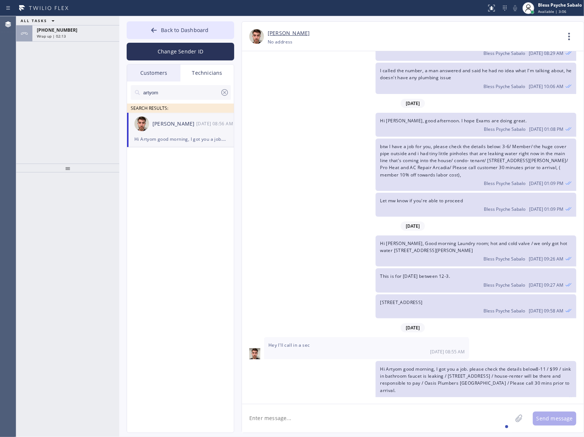
click at [72, 43] on div "ALL TASKS ALL TASKS ACTIVE TASKS TASKS IN WRAP UP [PHONE_NUMBER] Wrap up | 02:13" at bounding box center [67, 89] width 103 height 147
click at [85, 36] on div "Wrap up | 02:13" at bounding box center [76, 36] width 78 height 5
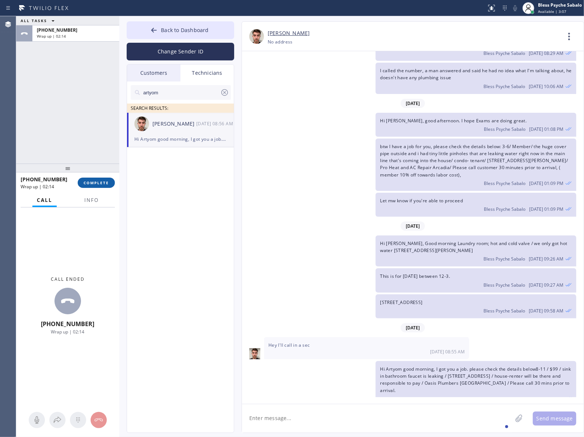
drag, startPoint x: 98, startPoint y: 189, endPoint x: 97, endPoint y: 181, distance: 7.8
click at [98, 188] on div "[PHONE_NUMBER] Wrap up | 02:14 COMPLETE" at bounding box center [68, 182] width 94 height 19
click at [97, 181] on span "COMPLETE" at bounding box center [96, 182] width 25 height 5
click at [78, 151] on div "ALL TASKS ALL TASKS ACTIVE TASKS TASKS IN WRAP UP [PHONE_NUMBER] Wrap up | 02:14" at bounding box center [67, 89] width 103 height 147
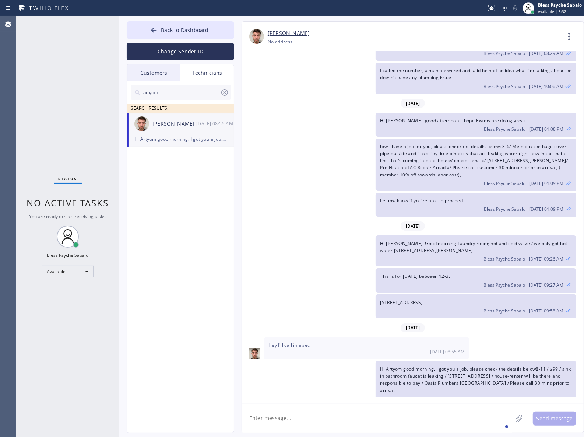
drag, startPoint x: 363, startPoint y: 189, endPoint x: 361, endPoint y: 177, distance: 12.4
click at [362, 193] on div "Let mw know if you're able to proceed Bless Psyche Sabalo [DATE] 01:09 PM" at bounding box center [409, 205] width 335 height 24
click at [240, 120] on div "[PERSON_NAME] [PHONE_NUMBER] Choose phone number No address Contact Full Inform…" at bounding box center [405, 227] width 343 height 412
click at [358, 419] on textarea at bounding box center [377, 418] width 270 height 28
click at [360, 415] on textarea at bounding box center [377, 418] width 270 height 28
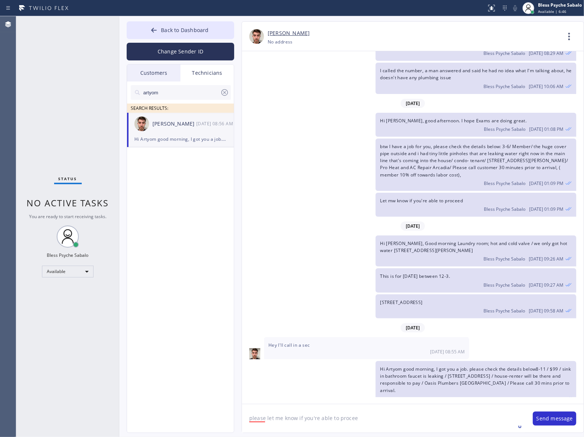
type textarea "please let me know if you're able to proceed"
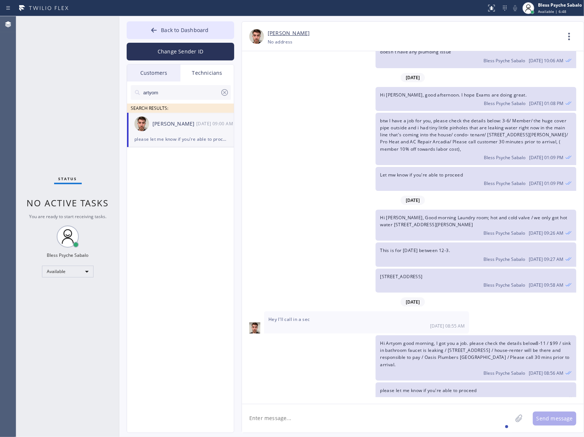
click at [220, 95] on icon at bounding box center [224, 92] width 9 height 9
drag, startPoint x: 214, startPoint y: 76, endPoint x: 184, endPoint y: 75, distance: 29.5
click at [213, 74] on div "Technicians" at bounding box center [207, 72] width 53 height 17
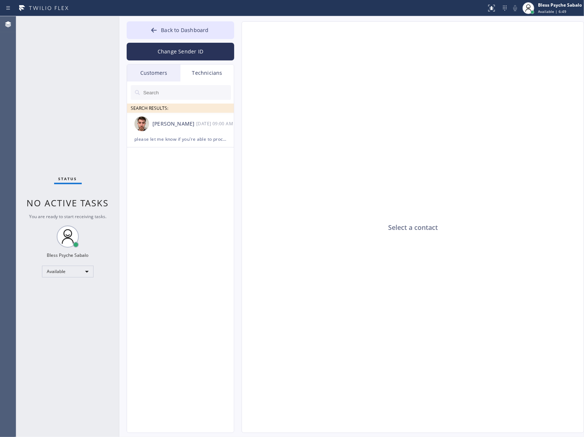
click at [163, 73] on div "Customers" at bounding box center [153, 72] width 53 height 17
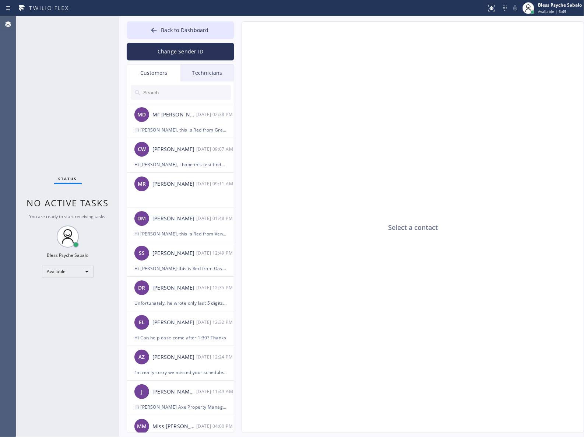
click at [259, 112] on div "Select a contact" at bounding box center [413, 228] width 343 height 412
click at [210, 64] on div "Back to Dashboard Change Sender ID Customers Technicians MD Mr [PERSON_NAME] [D…" at bounding box center [181, 227] width 108 height 412
click at [218, 73] on div "Technicians" at bounding box center [207, 72] width 53 height 17
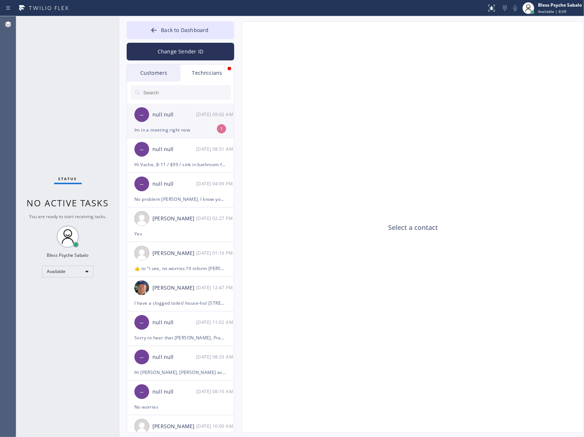
click at [205, 120] on div "-- null null [DATE] 09:02 AM" at bounding box center [181, 115] width 108 height 22
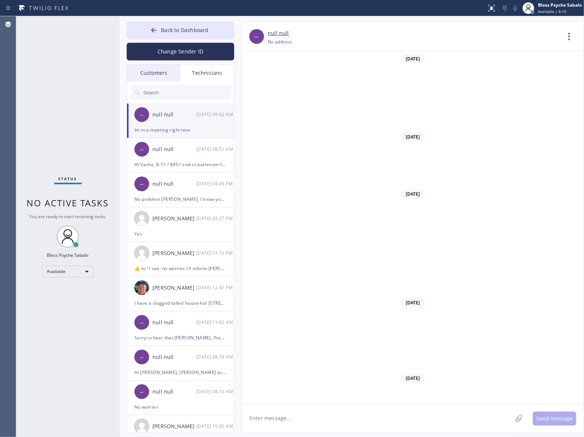
scroll to position [1492, 0]
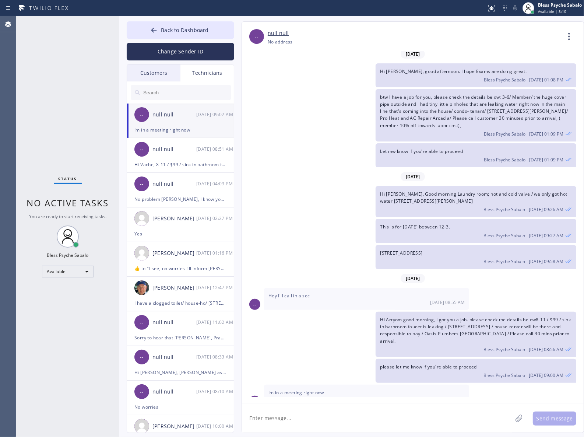
click at [349, 219] on div "This is for [DATE] between 12-3. Bless Psyche Sabalo [DATE] 09:27 AM" at bounding box center [409, 231] width 335 height 24
click at [356, 417] on textarea at bounding box center [377, 418] width 270 height 28
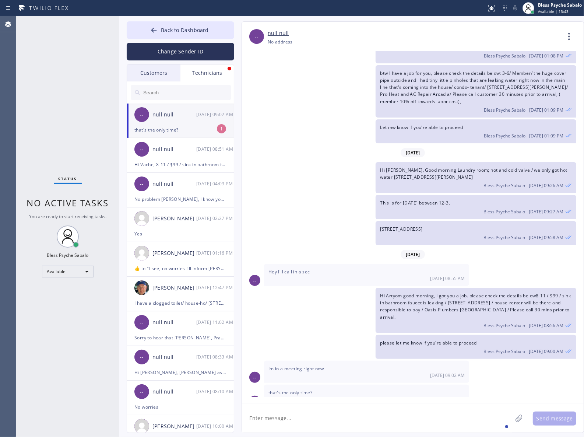
click at [207, 111] on div "[DATE] 09:02 AM" at bounding box center [215, 114] width 38 height 8
click at [330, 420] on textarea at bounding box center [377, 418] width 270 height 28
click at [345, 412] on textarea at bounding box center [377, 418] width 270 height 28
type textarea "we can move afternoon"
click at [318, 423] on textarea "we can move afternoon" at bounding box center [384, 418] width 284 height 28
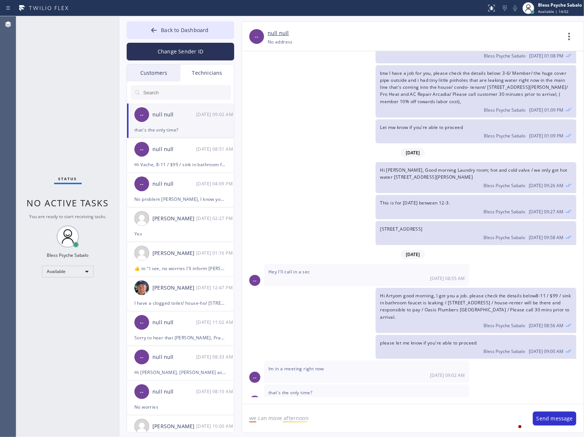
drag, startPoint x: 360, startPoint y: 420, endPoint x: 266, endPoint y: 429, distance: 94.8
click at [175, 428] on div "Back to Dashboard Change Sender ID Customers Technicians MD Mr [PERSON_NAME] [D…" at bounding box center [351, 226] width 465 height 421
type textarea "you can go before noon"
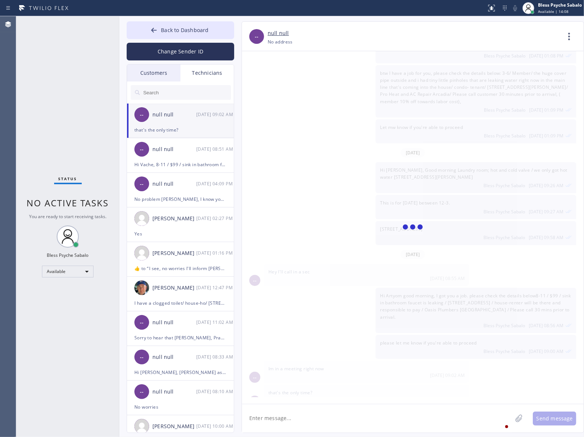
scroll to position [1542, 0]
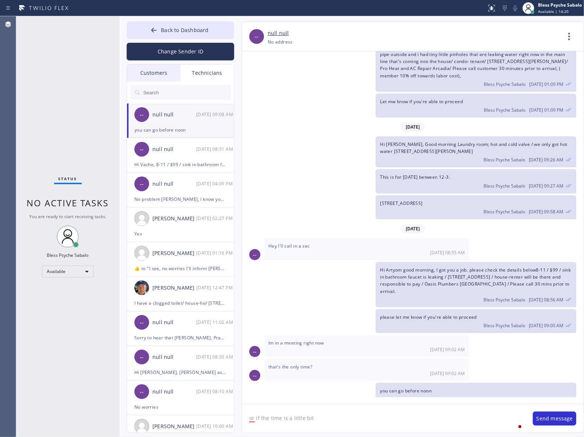
click at [360, 427] on textarea "or if the time is a little bit" at bounding box center [384, 418] width 284 height 28
click at [361, 425] on textarea "or if the time is a little bit" at bounding box center [384, 418] width 284 height 28
drag, startPoint x: 214, startPoint y: 421, endPoint x: 227, endPoint y: 419, distance: 13.5
click at [214, 420] on div "Back to Dashboard Change Sender ID Customers Technicians MD Mr [PERSON_NAME] [D…" at bounding box center [351, 226] width 465 height 421
click at [342, 419] on textarea "or if the time is a little bit" at bounding box center [384, 418] width 284 height 28
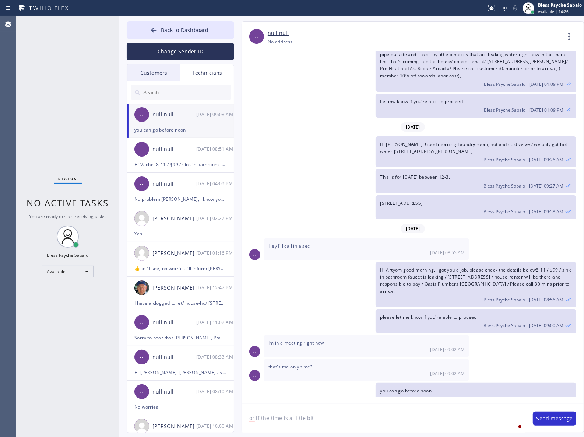
drag, startPoint x: 290, startPoint y: 421, endPoint x: 352, endPoint y: 427, distance: 62.6
click at [352, 427] on textarea "or if the time is a little bit" at bounding box center [384, 418] width 284 height 28
type textarea "or if the time is a bit, we can move in the afternoon"
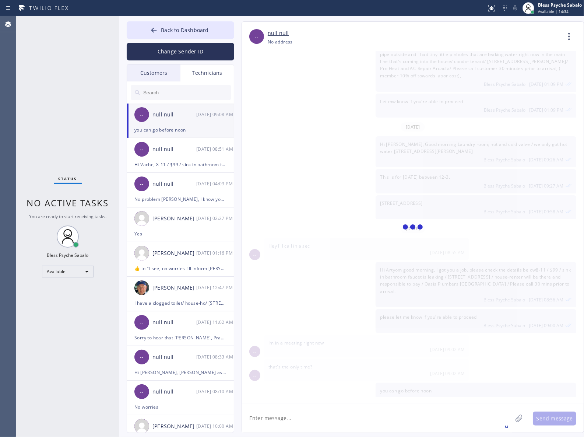
scroll to position [1568, 0]
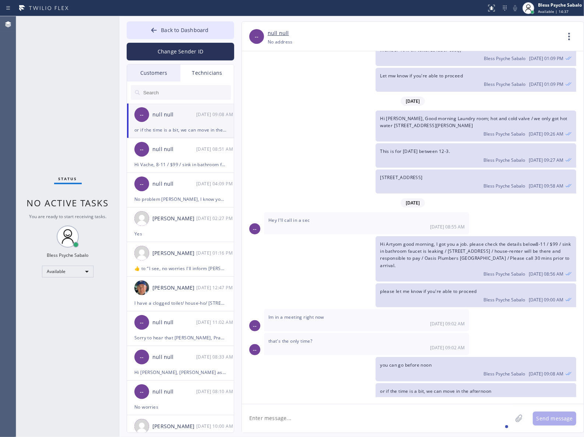
drag, startPoint x: 335, startPoint y: 332, endPoint x: 332, endPoint y: 325, distance: 7.3
click at [333, 333] on div "that's the only time? [DATE] 09:02 AM" at bounding box center [366, 344] width 205 height 22
click at [322, 13] on div at bounding box center [243, 8] width 481 height 12
click at [280, 111] on div "Hi [PERSON_NAME], Good morning Laundry room; hot and cold valve / we only got h…" at bounding box center [409, 126] width 335 height 31
click at [157, 25] on button "Back to Dashboard" at bounding box center [181, 30] width 108 height 18
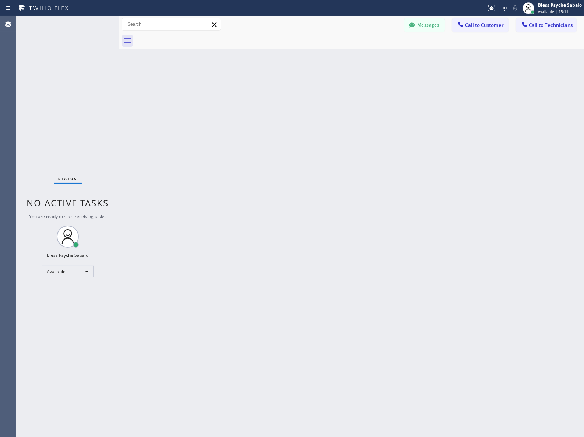
click at [347, 137] on div "Back to Dashboard Change Sender ID Customers Technicians MD Mr [PERSON_NAME] [D…" at bounding box center [351, 226] width 465 height 421
drag, startPoint x: 233, startPoint y: 74, endPoint x: 354, endPoint y: 55, distance: 122.6
click at [236, 74] on div "Back to Dashboard Change Sender ID Customers Technicians MD Mr [PERSON_NAME] [D…" at bounding box center [351, 226] width 465 height 421
drag, startPoint x: 438, startPoint y: 24, endPoint x: 427, endPoint y: 31, distance: 12.7
click at [437, 23] on button "Messages" at bounding box center [425, 25] width 41 height 14
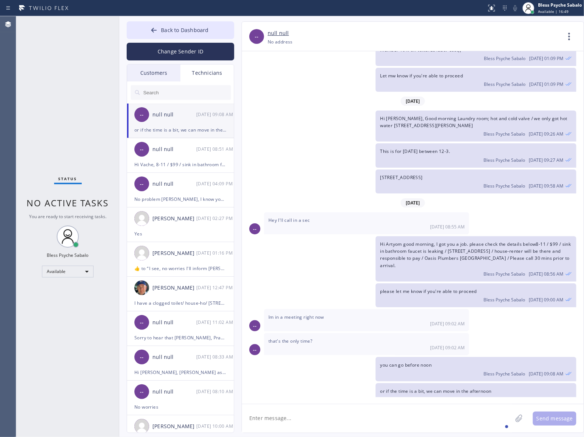
click at [207, 76] on div "Technicians" at bounding box center [207, 72] width 53 height 17
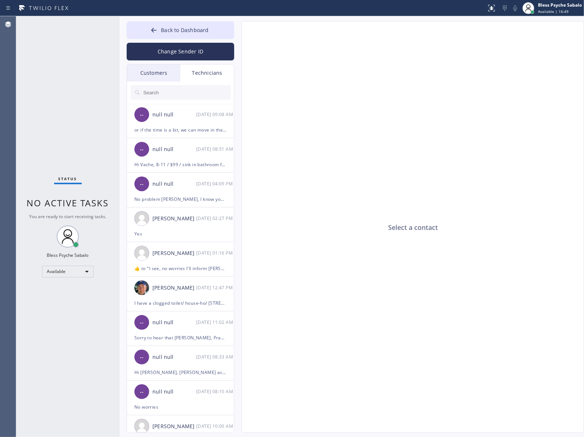
drag, startPoint x: 122, startPoint y: 78, endPoint x: 126, endPoint y: 78, distance: 4.4
click at [126, 78] on div "Back to Dashboard Change Sender ID Customers Technicians MD Mr [PERSON_NAME] [D…" at bounding box center [351, 226] width 465 height 421
click at [160, 78] on div "Customers" at bounding box center [153, 72] width 53 height 17
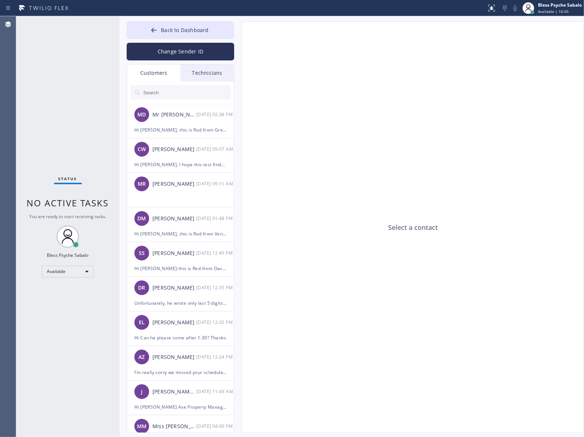
click at [211, 76] on div "Technicians" at bounding box center [207, 72] width 53 height 17
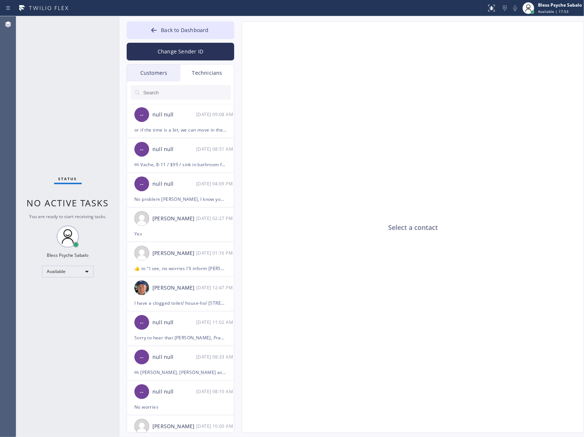
click at [346, 192] on div "Select a contact" at bounding box center [413, 228] width 343 height 412
click at [456, 181] on div "Select a contact" at bounding box center [413, 228] width 343 height 412
click at [430, 242] on div "Select a contact" at bounding box center [413, 228] width 343 height 412
click at [344, 24] on div "Select a contact" at bounding box center [413, 228] width 343 height 412
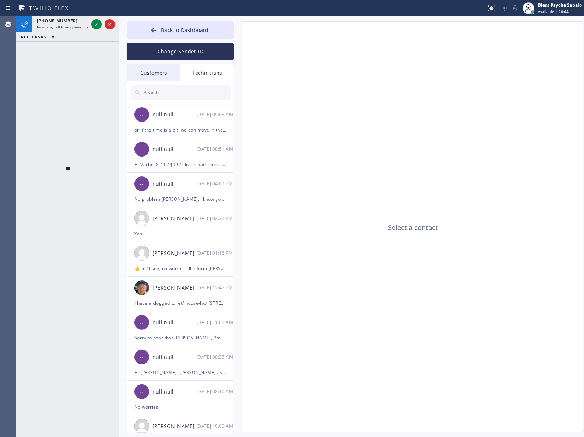
click at [90, 34] on div "ALL TASKS ALL TASKS ACTIVE TASKS TASKS IN WRAP UP" at bounding box center [67, 36] width 103 height 9
click at [71, 17] on div "[PHONE_NUMBER] Incoming call from queue Everybody" at bounding box center [60, 24] width 57 height 16
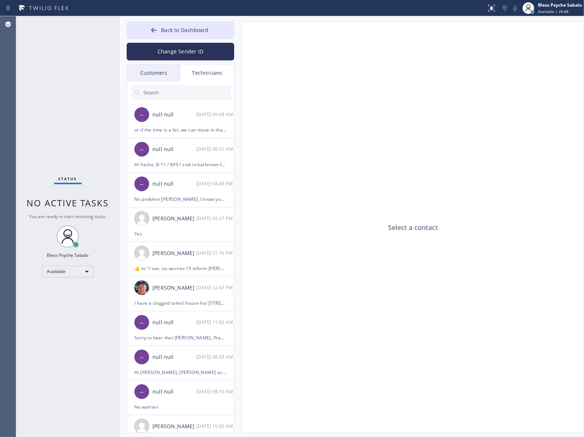
click at [65, 262] on div "Status No active tasks You are ready to start receiving tasks. Bless Psyche Sab…" at bounding box center [67, 226] width 103 height 421
click at [65, 270] on div "Available" at bounding box center [68, 272] width 52 height 12
click at [67, 297] on li "Unavailable" at bounding box center [67, 299] width 50 height 9
click at [107, 203] on span "No active tasks" at bounding box center [68, 203] width 82 height 12
click at [302, 112] on div "Select a contact" at bounding box center [413, 228] width 343 height 412
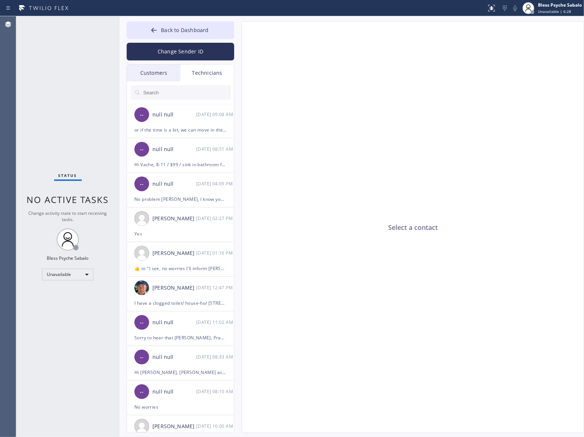
click at [178, 74] on div "Customers" at bounding box center [153, 72] width 53 height 17
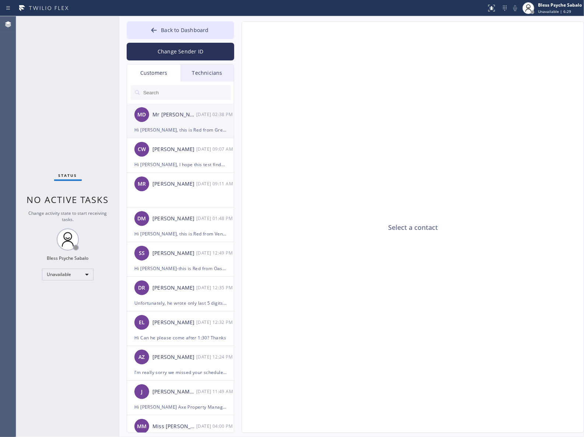
click at [185, 127] on div "Hi [PERSON_NAME], this is Red from Green Garden Plumbers. [PERSON_NAME], your a…" at bounding box center [180, 130] width 92 height 8
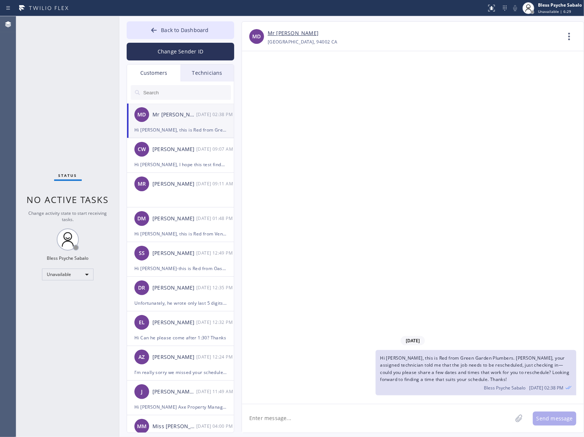
click at [207, 74] on div "Technicians" at bounding box center [207, 72] width 53 height 17
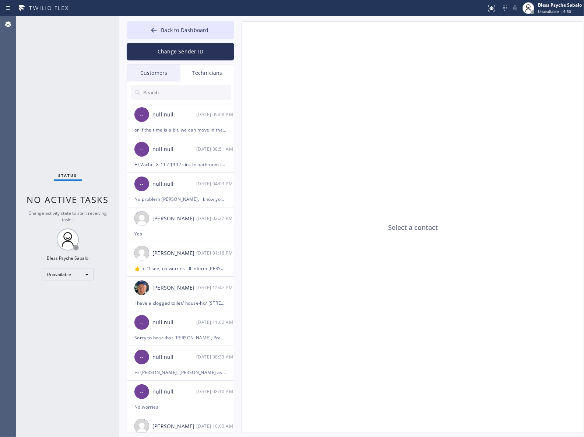
click at [207, 74] on div "Technicians" at bounding box center [207, 72] width 53 height 17
click at [207, 122] on div "-- null null [DATE] 09:08 AM" at bounding box center [181, 115] width 108 height 22
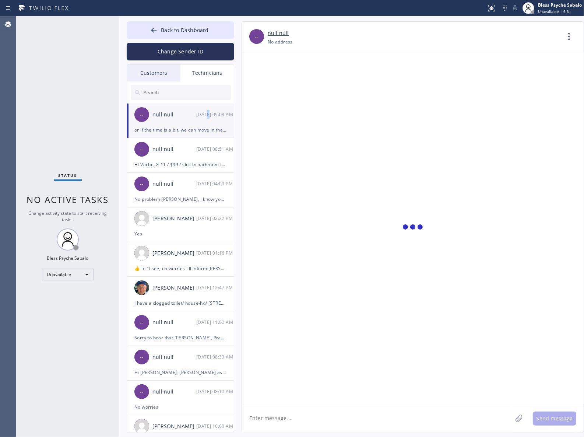
scroll to position [1568, 0]
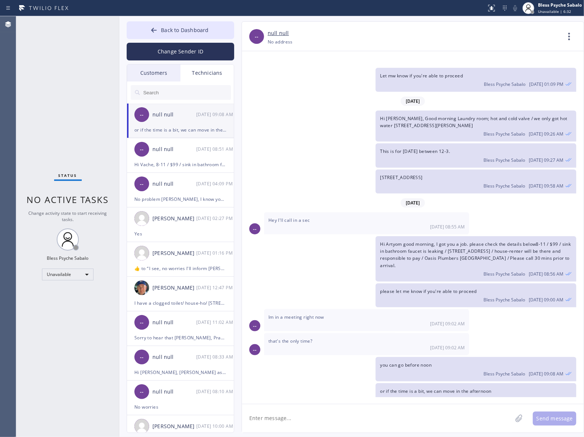
click at [346, 401] on div "[DATE] Hi [PERSON_NAME], Just a quick reminder that our training sessions are h…" at bounding box center [413, 227] width 342 height 353
click at [343, 413] on textarea at bounding box center [377, 418] width 270 height 28
click at [365, 357] on div "you can go before noon Bless Psyche Sabalo [DATE] 09:08 AM" at bounding box center [409, 369] width 335 height 24
click at [357, 397] on div "[DATE] Hi [PERSON_NAME], Just a quick reminder that our training sessions are h…" at bounding box center [413, 224] width 342 height 346
click at [377, 407] on textarea at bounding box center [377, 418] width 270 height 28
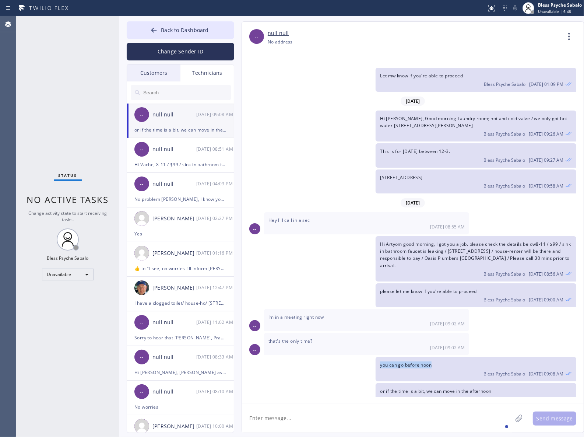
drag, startPoint x: 370, startPoint y: 353, endPoint x: 439, endPoint y: 355, distance: 68.6
click at [439, 357] on div "you can go before noon Bless Psyche Sabalo [DATE] 09:08 AM" at bounding box center [409, 369] width 335 height 24
click at [437, 388] on span "or if the time is a bit, we can move in the afternoon" at bounding box center [435, 391] width 111 height 6
click at [454, 410] on textarea at bounding box center [377, 418] width 270 height 28
click at [451, 417] on textarea at bounding box center [377, 418] width 270 height 28
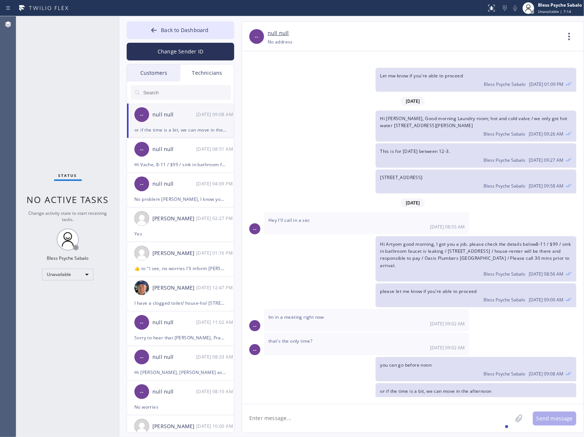
click at [281, 314] on span "Im in a meeting right now" at bounding box center [297, 317] width 56 height 6
click at [288, 316] on div "Im in a meeting right now [DATE] 09:02 AM" at bounding box center [366, 320] width 205 height 22
drag, startPoint x: 246, startPoint y: 146, endPoint x: 216, endPoint y: 123, distance: 37.4
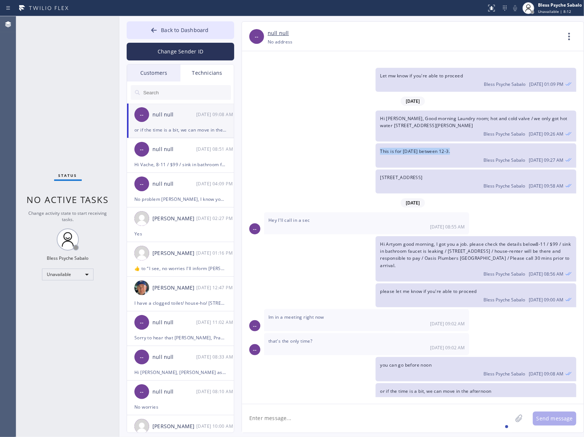
click at [230, 135] on div "Back to Dashboard Change Sender ID Customers Technicians MD Mr [PERSON_NAME] [D…" at bounding box center [351, 226] width 465 height 421
click at [204, 70] on div "Technicians" at bounding box center [207, 72] width 53 height 17
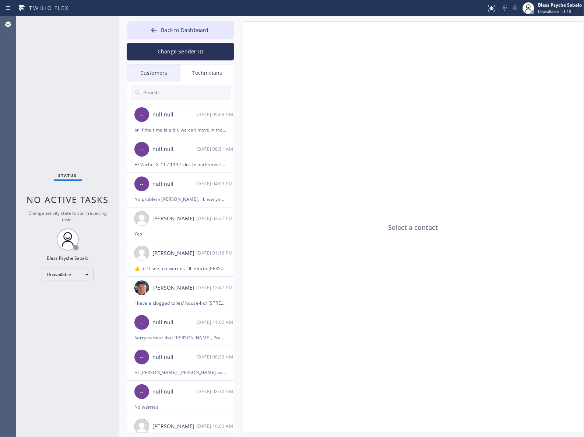
click at [155, 74] on div "Customers" at bounding box center [153, 72] width 53 height 17
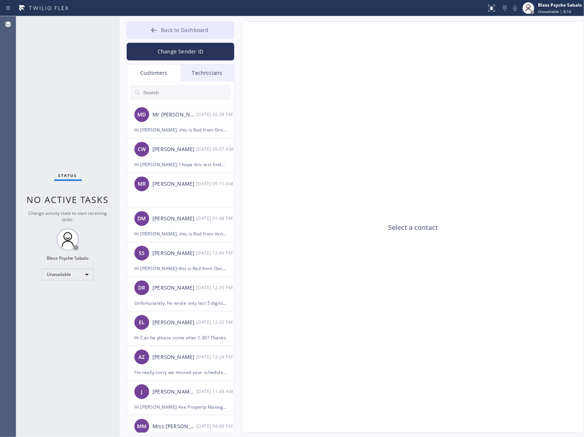
click at [183, 29] on span "Back to Dashboard" at bounding box center [185, 30] width 48 height 7
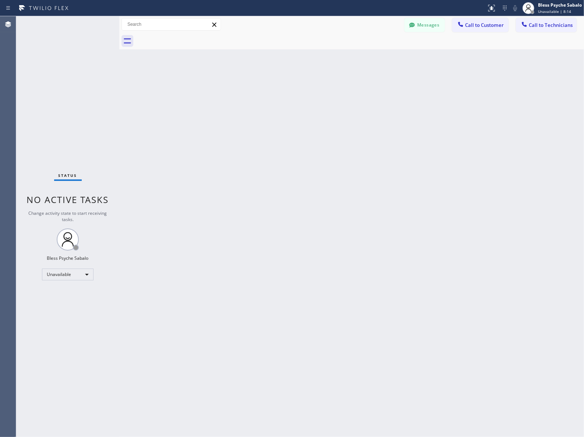
click at [428, 67] on div "Back to Dashboard Change Sender ID Customers Technicians MD Mr [PERSON_NAME] [D…" at bounding box center [351, 226] width 465 height 421
click at [483, 18] on button "Call to Customer" at bounding box center [480, 25] width 56 height 14
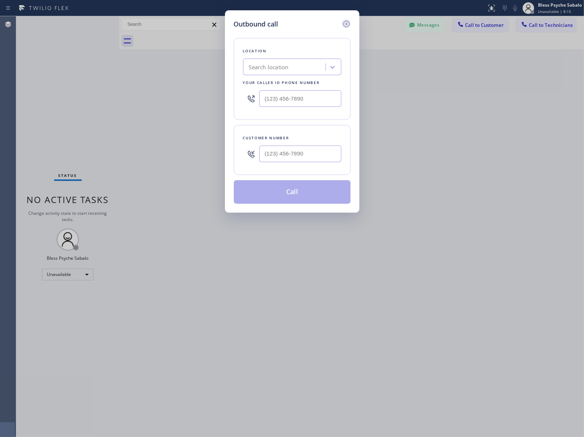
click at [351, 27] on icon at bounding box center [346, 24] width 9 height 9
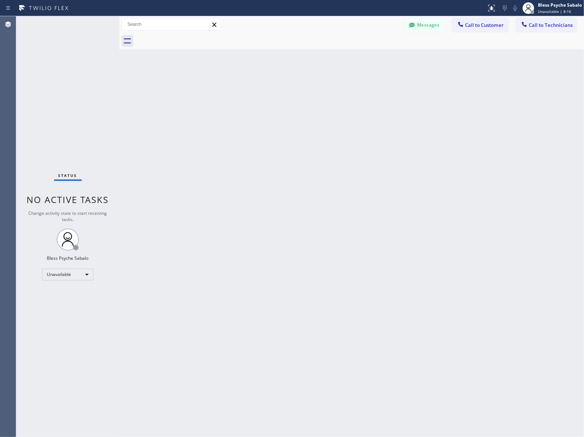
click at [371, 80] on div "Back to Dashboard Change Sender ID Customers Technicians MD Mr [PERSON_NAME] [D…" at bounding box center [351, 226] width 465 height 421
click at [259, 93] on div "Back to Dashboard Change Sender ID Customers Technicians MD Mr [PERSON_NAME] [D…" at bounding box center [351, 226] width 465 height 421
click at [433, 26] on button "Messages" at bounding box center [425, 25] width 41 height 14
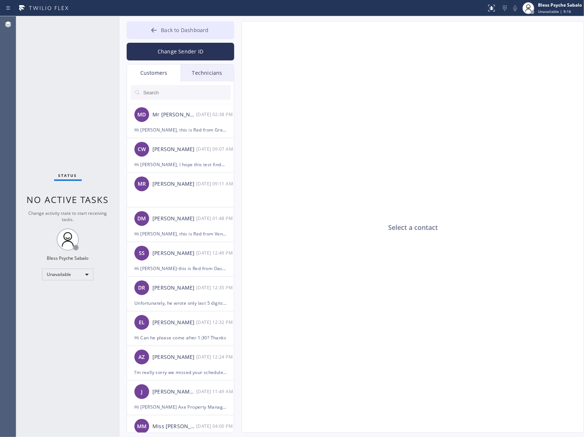
click at [214, 24] on button "Back to Dashboard" at bounding box center [181, 30] width 108 height 18
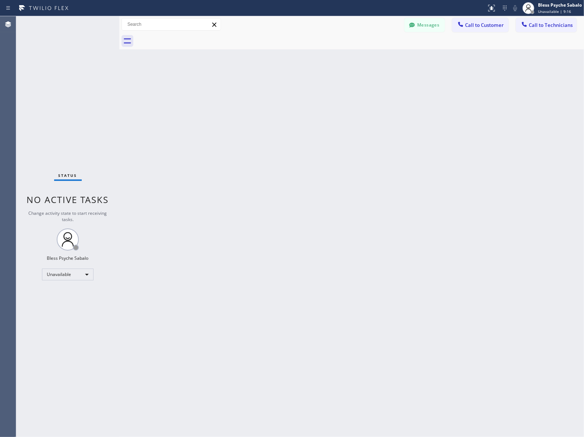
drag, startPoint x: 347, startPoint y: 78, endPoint x: 472, endPoint y: 43, distance: 129.7
click at [357, 75] on div "Back to Dashboard Change Sender ID Customers Technicians MD Mr [PERSON_NAME] [D…" at bounding box center [351, 226] width 465 height 421
click at [479, 29] on button "Call to Customer" at bounding box center [480, 25] width 56 height 14
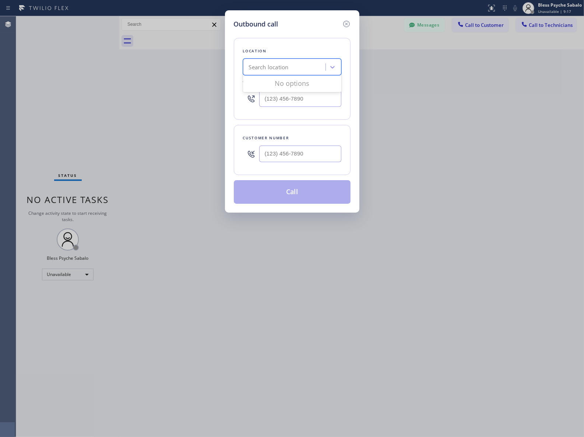
click at [279, 69] on div "Search location" at bounding box center [269, 67] width 40 height 8
paste input "Oasis Plumbers North"
type input "Oasis Plumbers North"
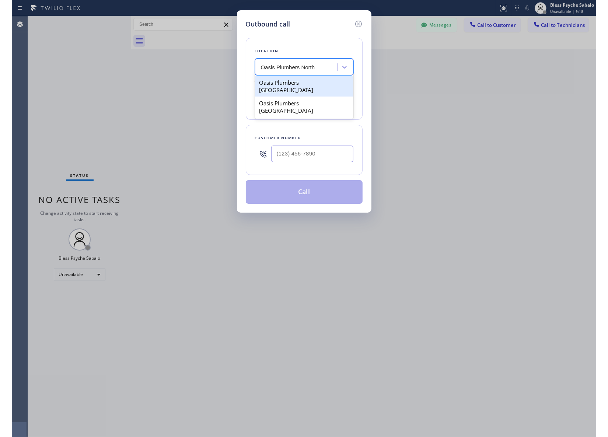
scroll to position [0, 0]
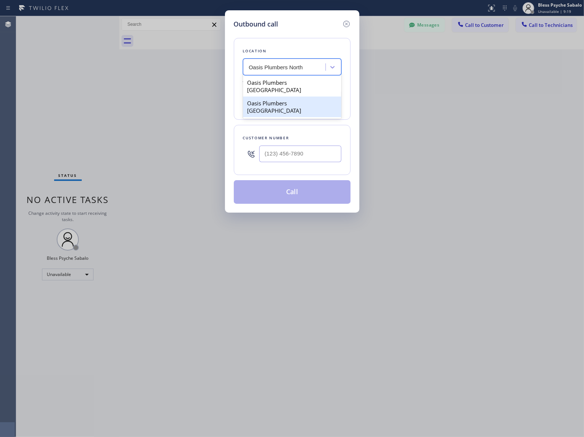
click at [307, 98] on div "Oasis Plumbers [GEOGRAPHIC_DATA]" at bounding box center [292, 107] width 98 height 21
type input "[PHONE_NUMBER]"
click at [395, 106] on div "Outbound call Location option Oasis [GEOGRAPHIC_DATA] [GEOGRAPHIC_DATA], select…" at bounding box center [292, 218] width 584 height 437
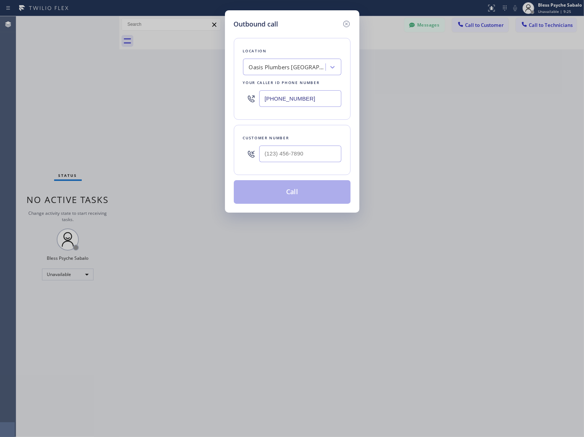
click at [258, 132] on div "Customer number" at bounding box center [292, 150] width 117 height 50
click at [280, 157] on input "(___) ___-____" at bounding box center [300, 154] width 82 height 17
paste input "631) 408-2716"
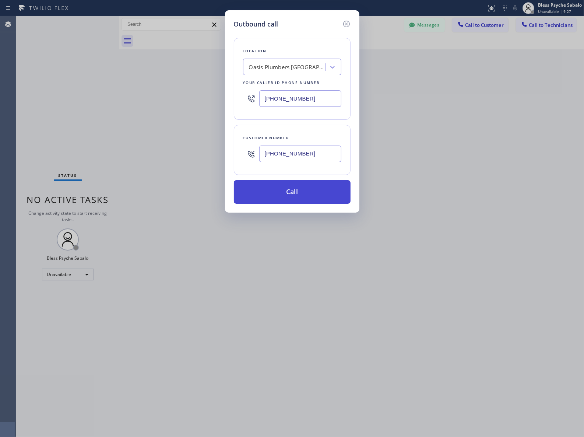
type input "[PHONE_NUMBER]"
click at [308, 195] on button "Call" at bounding box center [292, 192] width 117 height 24
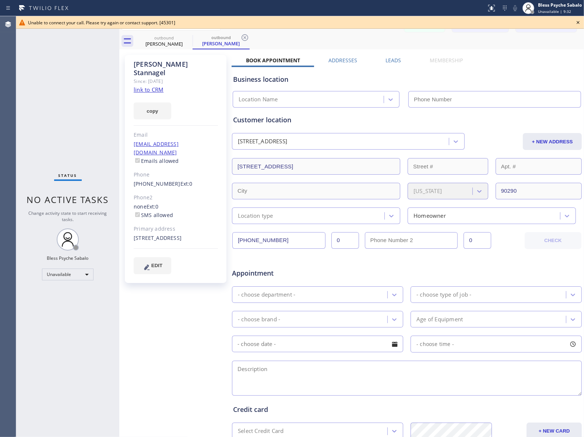
type input "[PHONE_NUMBER]"
click at [282, 28] on div at bounding box center [300, 28] width 568 height 0
click at [579, 23] on icon at bounding box center [578, 22] width 9 height 9
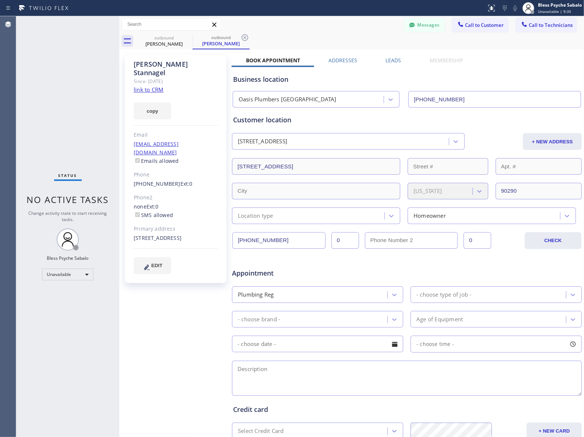
click at [563, 45] on div "outbound [PERSON_NAME] outbound [PERSON_NAME]" at bounding box center [360, 41] width 449 height 17
click at [474, 23] on span "Call to Customer" at bounding box center [484, 25] width 39 height 7
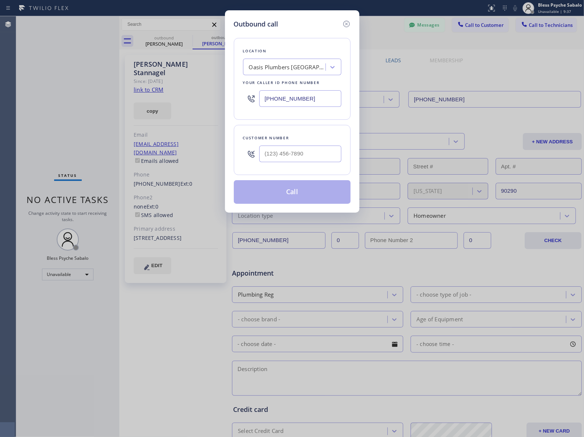
click at [288, 62] on div "Oasis Plumbers [GEOGRAPHIC_DATA]" at bounding box center [285, 67] width 80 height 13
type input "home alliance"
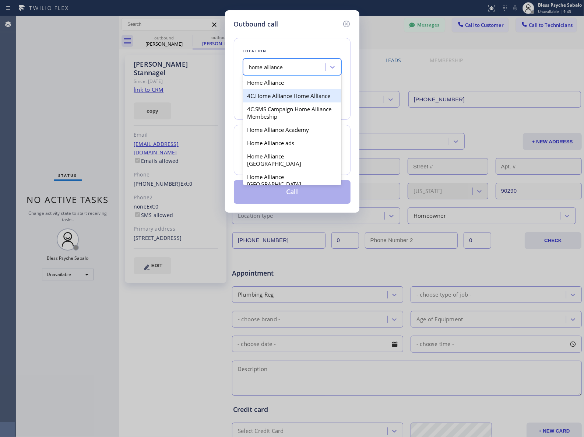
click at [253, 86] on div "Home Alliance" at bounding box center [292, 82] width 98 height 13
type input "[PHONE_NUMBER]"
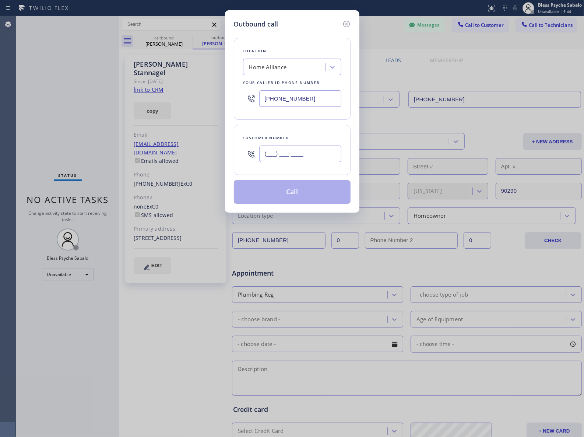
click at [287, 151] on input "(___) ___-____" at bounding box center [300, 154] width 82 height 17
paste input "631) 408-2716"
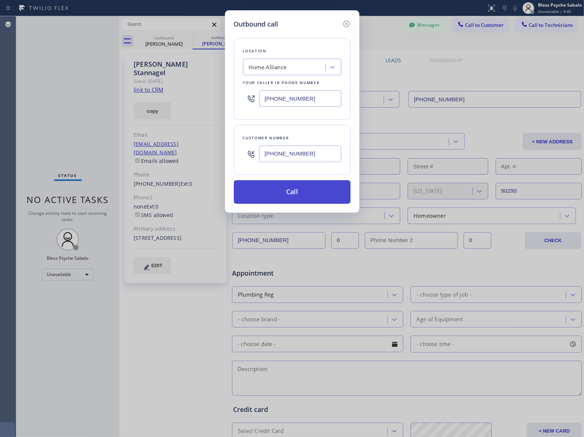
type input "[PHONE_NUMBER]"
click at [295, 194] on button "Call" at bounding box center [292, 192] width 117 height 24
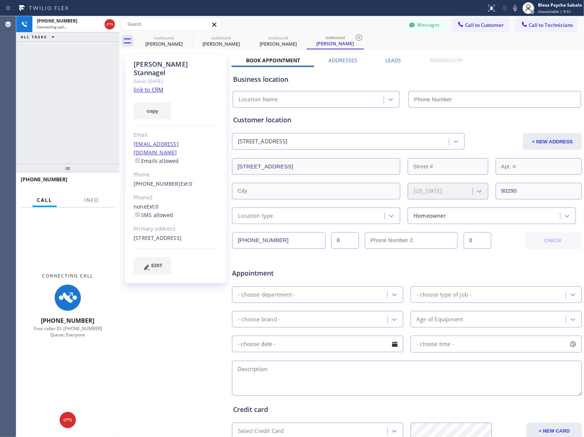
type input "[PHONE_NUMBER]"
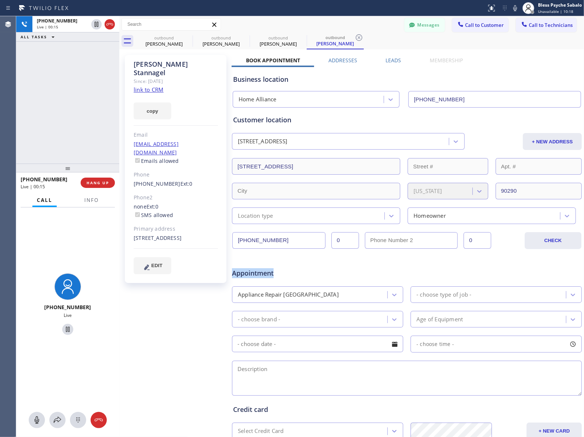
drag, startPoint x: 281, startPoint y: 275, endPoint x: 232, endPoint y: 271, distance: 48.8
click at [232, 271] on span "Appointment" at bounding box center [290, 273] width 116 height 10
click at [146, 388] on div "[PERSON_NAME] Since: [DATE] link to CRM copy Email [EMAIL_ADDRESS][DOMAIN_NAME]…" at bounding box center [176, 289] width 111 height 477
click at [76, 413] on button at bounding box center [78, 420] width 16 height 16
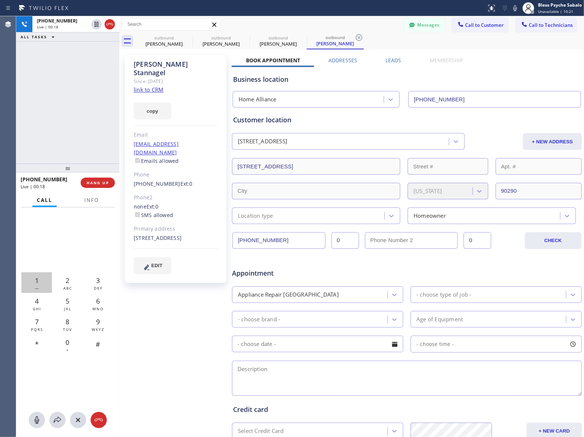
click at [36, 277] on span "1" at bounding box center [37, 280] width 4 height 9
click at [202, 369] on div "[PERSON_NAME] Since: [DATE] link to CRM copy Email [EMAIL_ADDRESS][DOMAIN_NAME]…" at bounding box center [176, 289] width 111 height 477
click at [104, 288] on div "3 DEF" at bounding box center [98, 282] width 31 height 21
click at [357, 38] on icon at bounding box center [359, 37] width 9 height 9
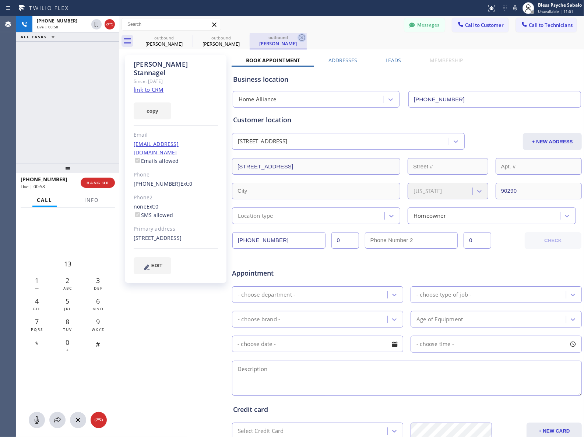
click at [301, 39] on icon at bounding box center [302, 37] width 9 height 9
type input "[PHONE_NUMBER]"
click at [318, 29] on div "Messages Call to Customer Call to Technicians Outbound call Location Home Allia…" at bounding box center [351, 24] width 465 height 13
click at [244, 38] on icon at bounding box center [245, 37] width 9 height 9
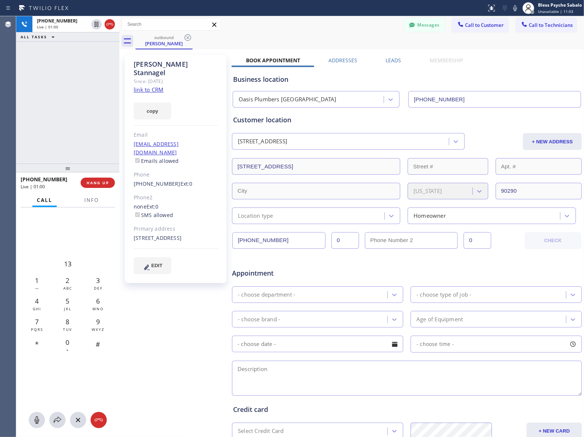
click at [267, 14] on div "Status report No issues detected If you experience an issue, please download th…" at bounding box center [292, 8] width 584 height 16
click at [186, 39] on icon at bounding box center [187, 37] width 9 height 9
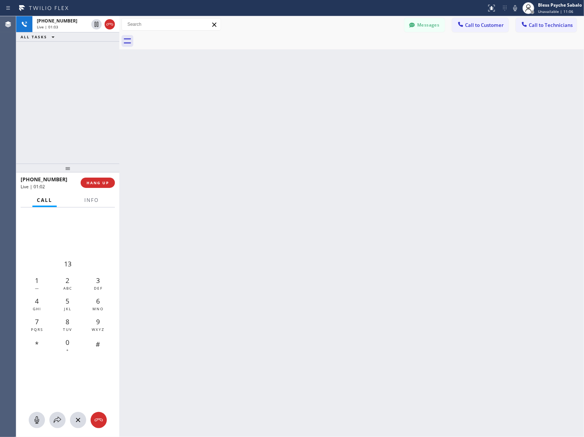
click at [247, 39] on div at bounding box center [360, 41] width 449 height 17
click at [94, 200] on span "Info" at bounding box center [91, 200] width 14 height 7
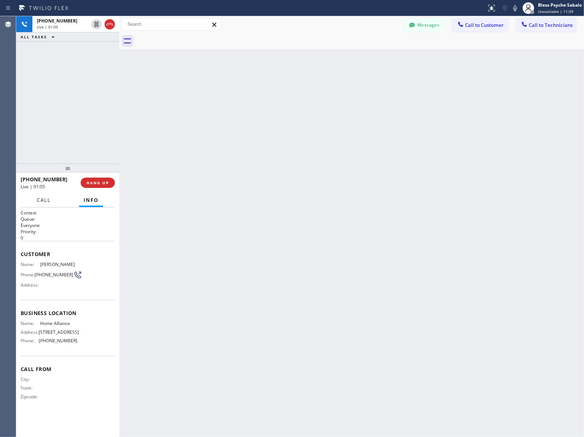
click at [38, 201] on span "Call" at bounding box center [44, 200] width 14 height 7
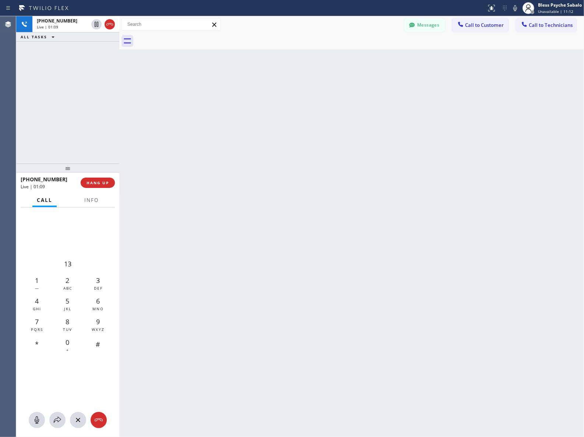
click at [362, 199] on div "Back to Dashboard Change Sender ID Customers Technicians MD Mr [PERSON_NAME] [D…" at bounding box center [351, 226] width 465 height 421
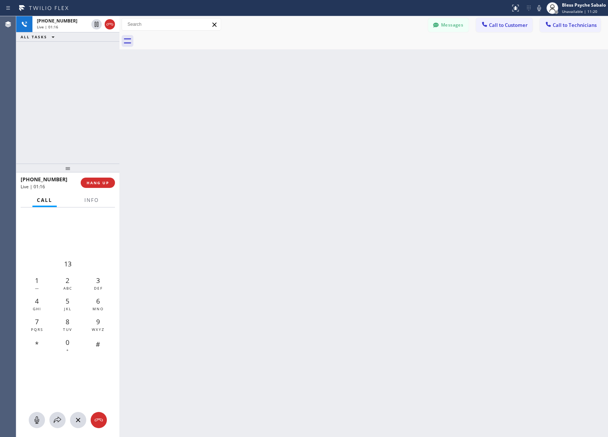
click at [166, 122] on div "Back to Dashboard Change Sender ID Customers Technicians MD Mr [PERSON_NAME] [D…" at bounding box center [363, 226] width 489 height 421
click at [201, 229] on div "Back to Dashboard Change Sender ID Customers Technicians MD Mr [PERSON_NAME] [D…" at bounding box center [363, 226] width 489 height 421
click at [92, 180] on span "HANG UP" at bounding box center [98, 182] width 22 height 5
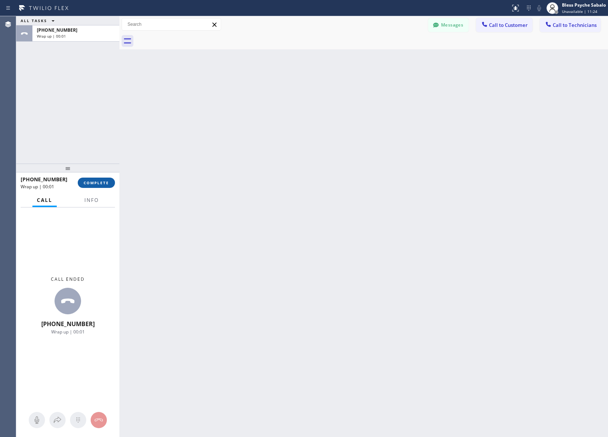
click at [94, 180] on span "COMPLETE" at bounding box center [96, 182] width 25 height 5
click at [141, 168] on div "Back to Dashboard Change Sender ID Customers Technicians MD Mr [PERSON_NAME] [D…" at bounding box center [363, 226] width 489 height 421
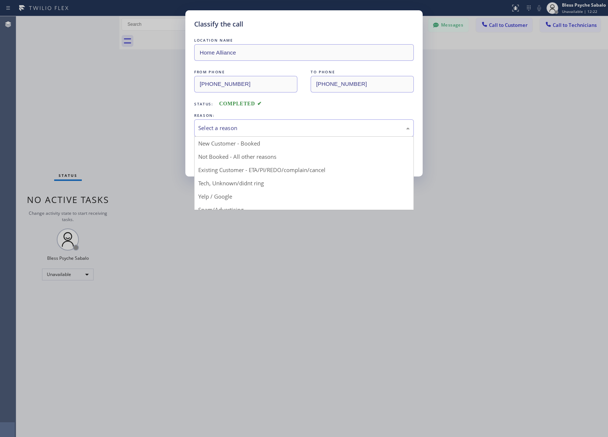
click at [335, 130] on div "Select a reason" at bounding box center [303, 128] width 211 height 8
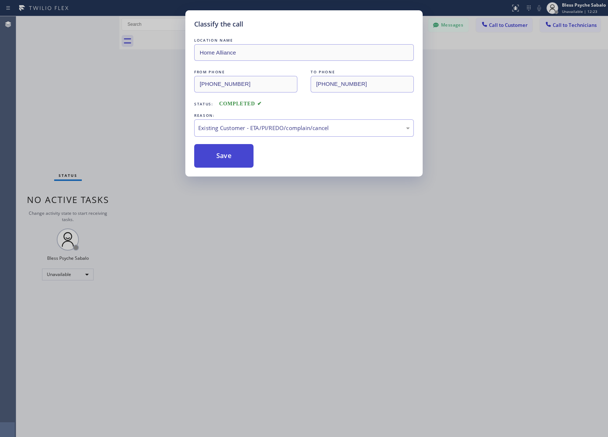
click at [197, 157] on button "Save" at bounding box center [223, 156] width 59 height 24
click at [227, 157] on button "Save" at bounding box center [223, 156] width 59 height 24
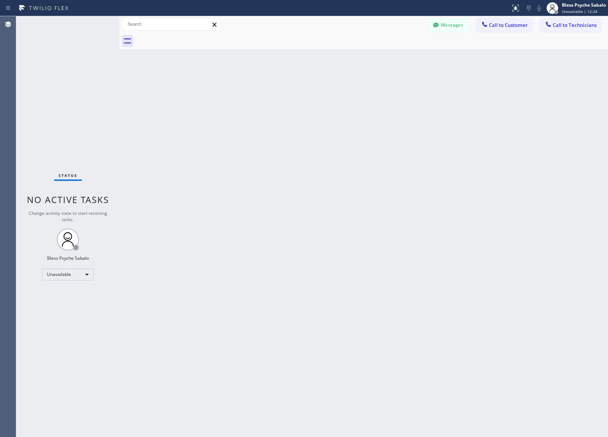
drag, startPoint x: 230, startPoint y: 163, endPoint x: 344, endPoint y: 161, distance: 113.5
click at [233, 163] on div "Back to Dashboard Change Sender ID Customers Technicians MD Mr [PERSON_NAME] [D…" at bounding box center [363, 226] width 489 height 421
click at [258, 279] on div "Back to Dashboard Change Sender ID Customers Technicians MD Mr [PERSON_NAME] [D…" at bounding box center [363, 226] width 489 height 421
click at [502, 31] on button "Call to Customer" at bounding box center [504, 25] width 56 height 14
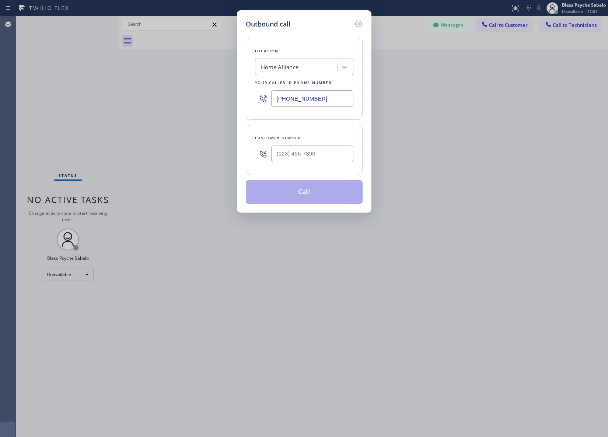
click at [328, 70] on div "Home Alliance" at bounding box center [297, 67] width 80 height 13
paste input "Oasis Plumbers [GEOGRAPHIC_DATA]"
type input "Oasis Plumbers [GEOGRAPHIC_DATA]"
click at [314, 85] on div "Oasis Plumbers [GEOGRAPHIC_DATA]" at bounding box center [304, 86] width 98 height 21
type input "[PHONE_NUMBER]"
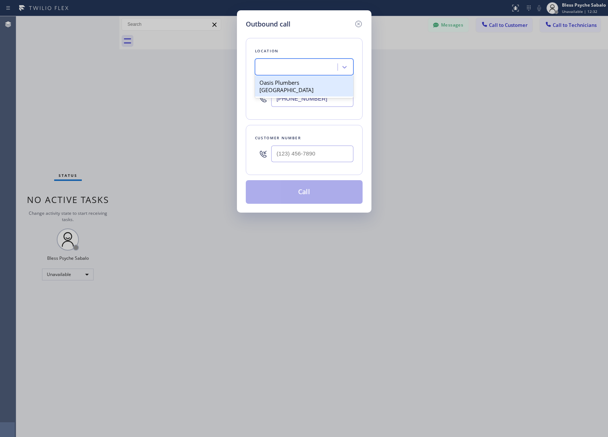
scroll to position [0, 0]
click at [321, 154] on input "(___) ___-____" at bounding box center [312, 154] width 82 height 17
click at [336, 158] on input "(___) ___-____" at bounding box center [312, 154] width 82 height 17
drag, startPoint x: 336, startPoint y: 158, endPoint x: 297, endPoint y: 153, distance: 39.4
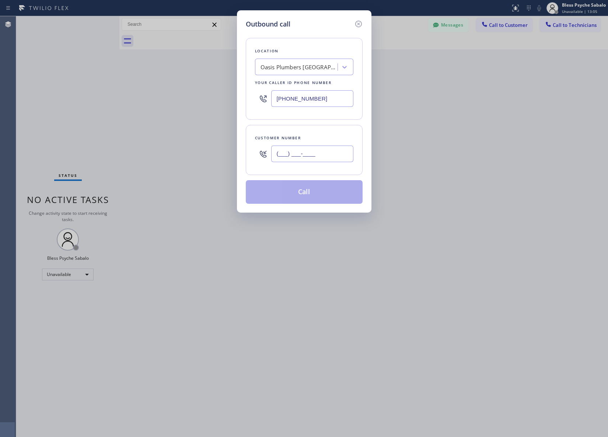
click at [270, 155] on div "(___) ___-____" at bounding box center [304, 154] width 98 height 24
type input "(___) ___-____"
click at [292, 160] on input "(___) ___-____" at bounding box center [312, 154] width 82 height 17
paste input "631) 408-2716"
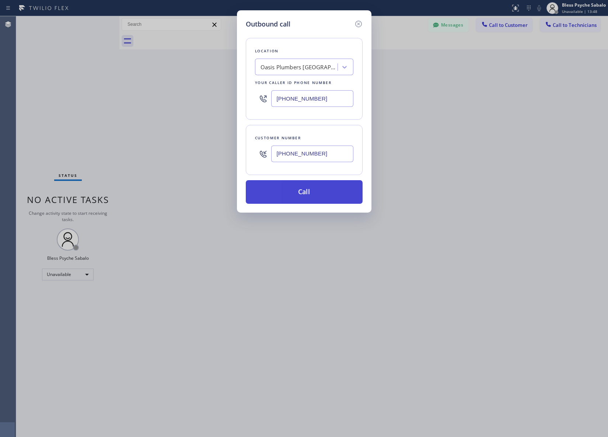
type input "[PHONE_NUMBER]"
click at [316, 198] on button "Call" at bounding box center [304, 192] width 117 height 24
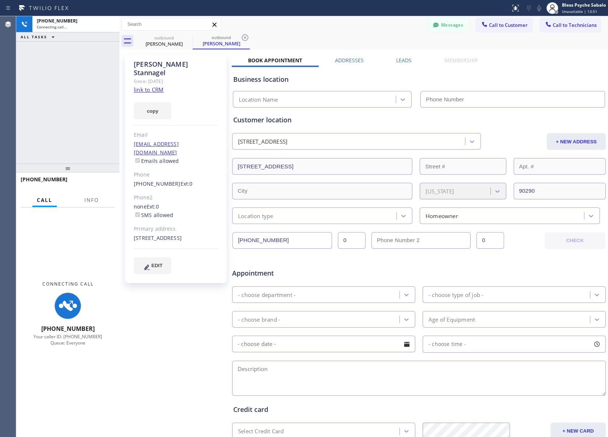
click at [482, 72] on div "Business location Location Name" at bounding box center [419, 87] width 374 height 41
type input "[PHONE_NUMBER]"
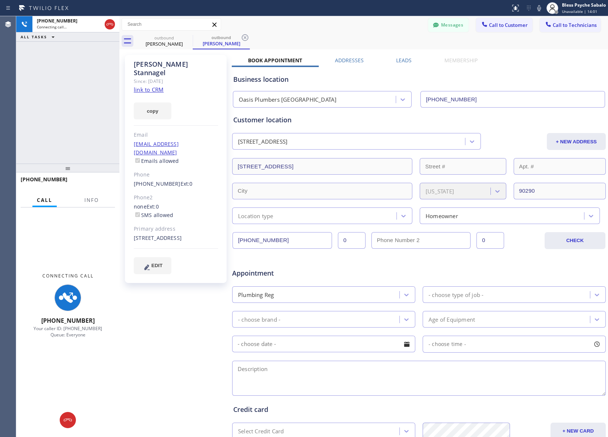
click at [282, 254] on div "Appointment Plumbing Reg - choose type of job - - choose brand - Age of Equipme…" at bounding box center [419, 325] width 374 height 144
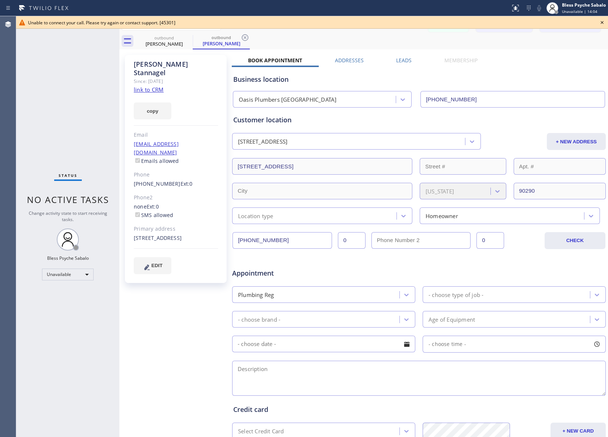
click at [532, 27] on div "Unable to connect your call. Please try again or contact support. [45301]" at bounding box center [312, 22] width 592 height 13
click at [584, 23] on icon at bounding box center [602, 22] width 3 height 3
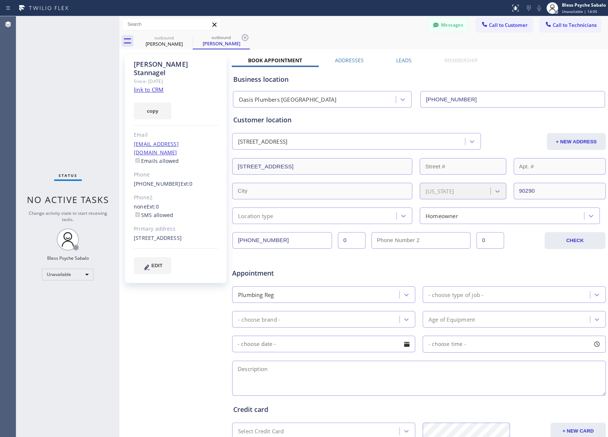
drag, startPoint x: 507, startPoint y: 51, endPoint x: 494, endPoint y: 51, distance: 12.2
click at [506, 51] on div "[PERSON_NAME] Since: [DATE] link to CRM copy Email [EMAIL_ADDRESS][DOMAIN_NAME]…" at bounding box center [363, 289] width 485 height 477
drag, startPoint x: 245, startPoint y: 38, endPoint x: 232, endPoint y: 39, distance: 12.6
click at [245, 38] on icon at bounding box center [245, 37] width 9 height 9
click at [244, 38] on div "outbound [PERSON_NAME]" at bounding box center [372, 41] width 472 height 17
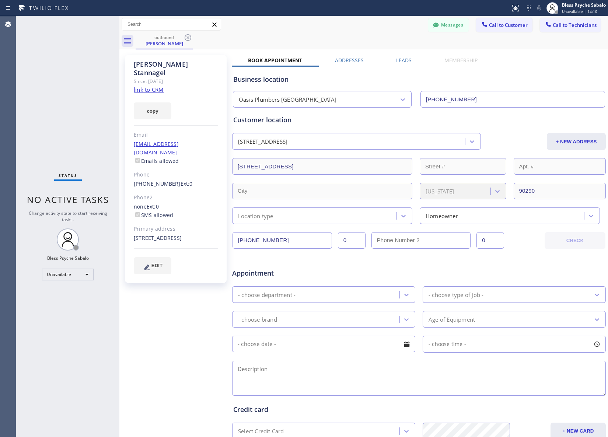
click at [321, 34] on div "outbound [PERSON_NAME]" at bounding box center [372, 41] width 472 height 17
click at [338, 28] on div "Messages Call to Customer Call to Technicians Outbound call Location [GEOGRAPHI…" at bounding box center [363, 24] width 489 height 13
click at [187, 38] on icon at bounding box center [188, 37] width 7 height 7
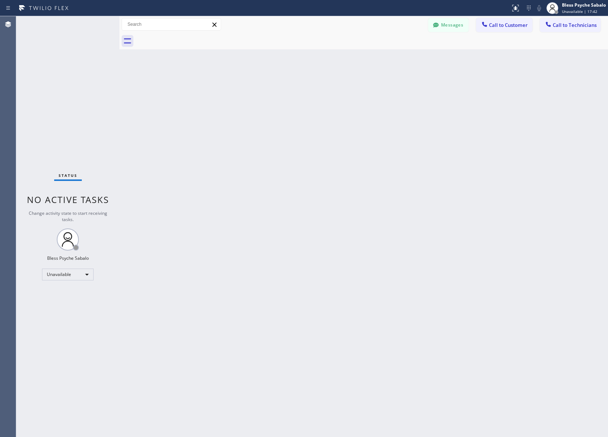
click at [380, 53] on div "Back to Dashboard Change Sender ID Customers Technicians MD Mr [PERSON_NAME] [D…" at bounding box center [363, 226] width 489 height 421
click at [459, 29] on button "Messages" at bounding box center [448, 25] width 41 height 14
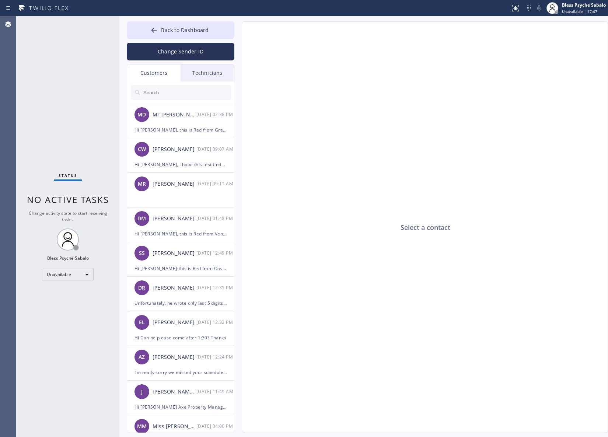
click at [193, 73] on div "Technicians" at bounding box center [207, 72] width 53 height 17
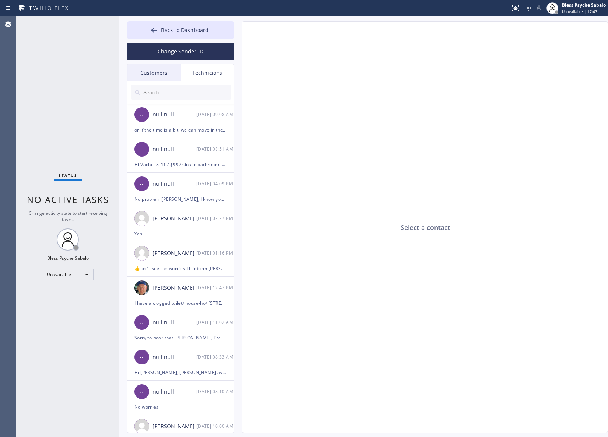
click at [185, 88] on input "text" at bounding box center [187, 92] width 88 height 15
click at [160, 74] on div "Customers" at bounding box center [153, 72] width 53 height 17
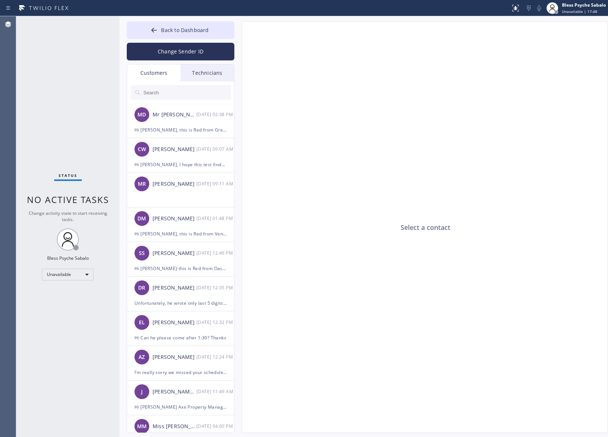
click at [155, 77] on div "Customers" at bounding box center [153, 72] width 53 height 17
click at [173, 98] on input "text" at bounding box center [187, 92] width 88 height 15
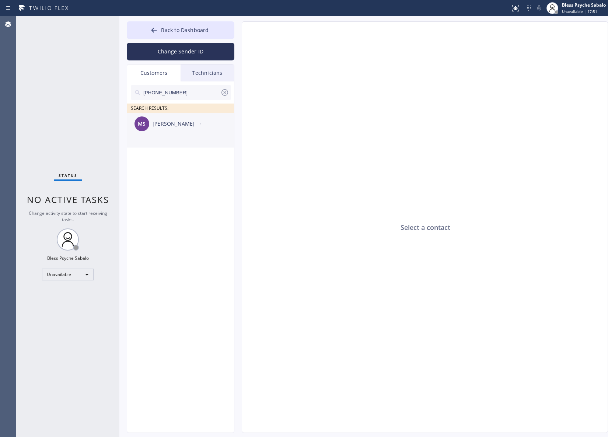
click at [183, 126] on div "[PERSON_NAME]" at bounding box center [175, 124] width 44 height 8
click at [277, 156] on div at bounding box center [424, 227] width 365 height 353
click at [161, 127] on div "[PERSON_NAME]" at bounding box center [175, 124] width 44 height 8
click at [303, 415] on textarea at bounding box center [389, 418] width 294 height 28
paste textarea "Hi [PERSON_NAME], this is Red from Oasis Plumbers [GEOGRAPHIC_DATA]. I’m reachi…"
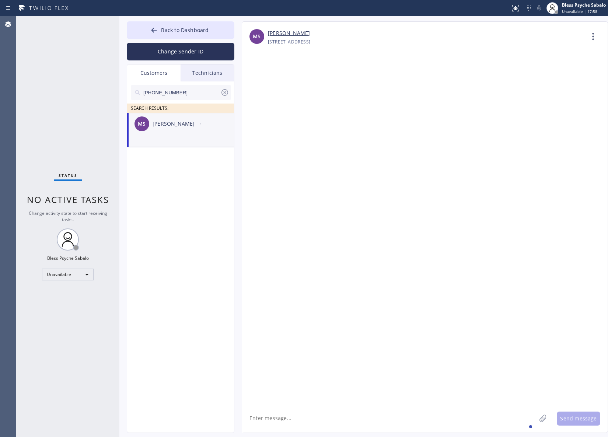
type textarea "Hi [PERSON_NAME], this is Red from Oasis Plumbers [GEOGRAPHIC_DATA]. I’m reachi…"
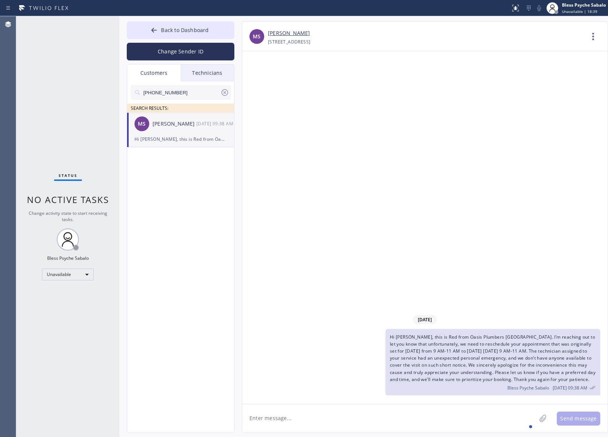
click at [300, 209] on div "[DATE] Hi [PERSON_NAME], this is Red from [GEOGRAPHIC_DATA]. I’m reaching out t…" at bounding box center [424, 227] width 365 height 353
click at [225, 91] on icon at bounding box center [224, 92] width 9 height 9
click at [215, 76] on div "Technicians" at bounding box center [207, 72] width 53 height 17
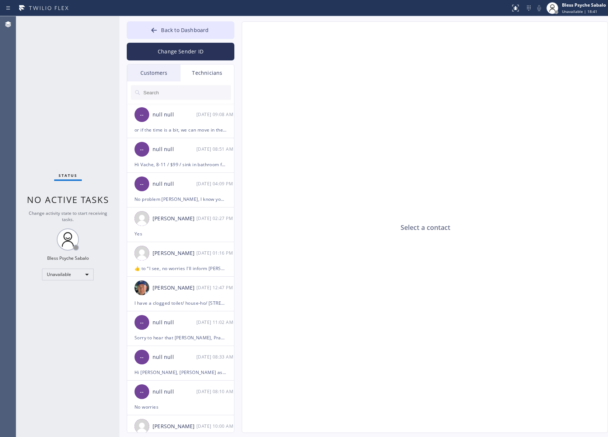
click at [151, 77] on div "Customers" at bounding box center [153, 72] width 53 height 17
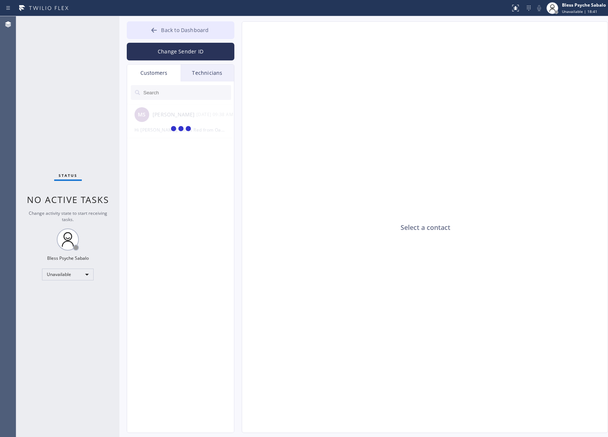
click at [179, 33] on span "Back to Dashboard" at bounding box center [185, 30] width 48 height 7
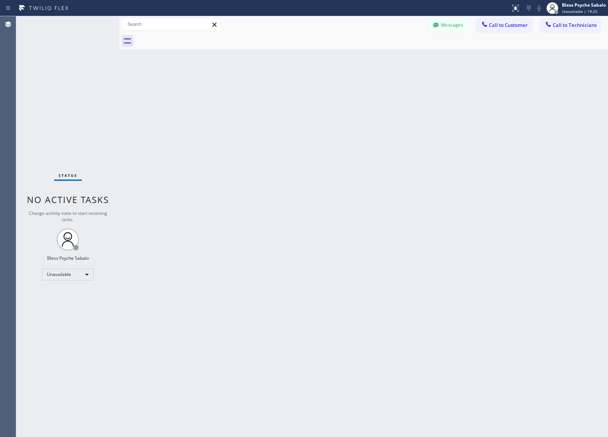
drag, startPoint x: 356, startPoint y: 170, endPoint x: 393, endPoint y: 157, distance: 39.5
click at [356, 170] on div "Back to Dashboard Change Sender ID Customers Technicians MS [PERSON_NAME] [DATE…" at bounding box center [363, 226] width 489 height 421
click at [300, 109] on div "Back to Dashboard Change Sender ID Customers Technicians MS [PERSON_NAME] [DATE…" at bounding box center [363, 226] width 489 height 421
click at [342, 86] on div "Back to Dashboard Change Sender ID Customers Technicians MS [PERSON_NAME] [DATE…" at bounding box center [363, 226] width 489 height 421
click at [498, 28] on span "Call to Customer" at bounding box center [508, 25] width 39 height 7
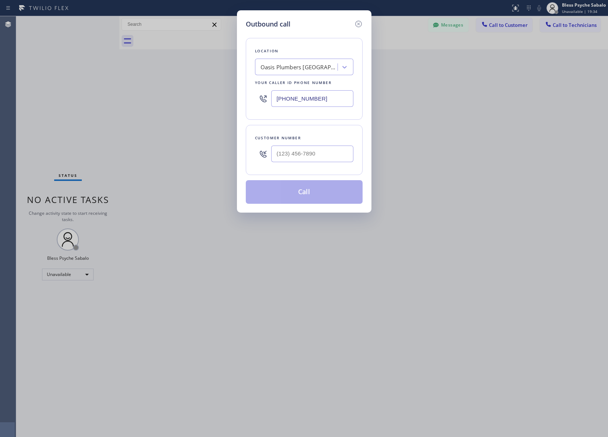
click at [325, 74] on div "Oasis Plumbers [GEOGRAPHIC_DATA]" at bounding box center [304, 67] width 98 height 17
paste input "[GEOGRAPHIC_DATA] Plumbers"
type input "[GEOGRAPHIC_DATA] Plumbers"
click at [302, 89] on div "[GEOGRAPHIC_DATA] Plumbers" at bounding box center [304, 82] width 98 height 13
type input "[PHONE_NUMBER]"
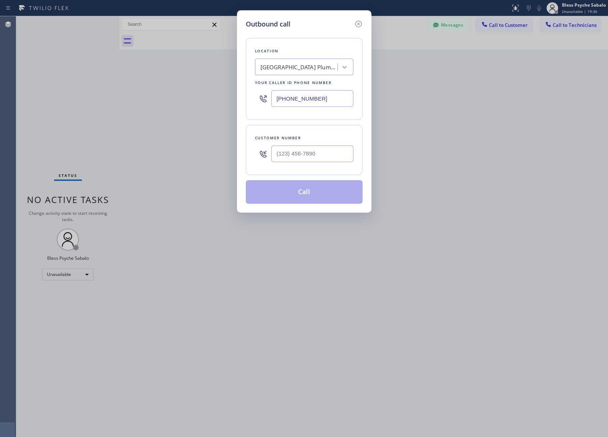
click at [448, 101] on div "Outbound call Location [GEOGRAPHIC_DATA] Plumbers Your caller id phone number […" at bounding box center [304, 218] width 608 height 437
click at [308, 154] on input "(___) ___-____" at bounding box center [312, 154] width 82 height 17
paste input "714) 889-9058"
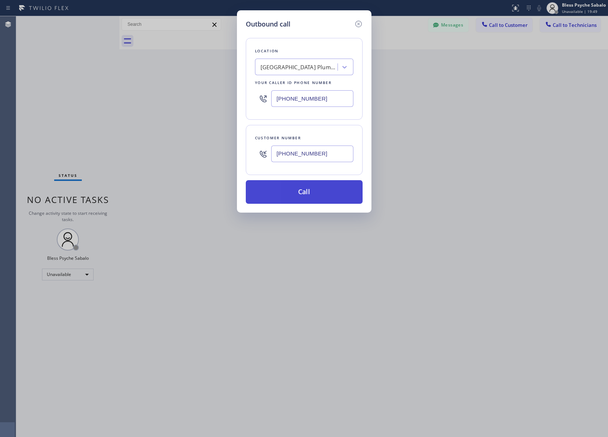
type input "[PHONE_NUMBER]"
click at [312, 188] on button "Call" at bounding box center [304, 192] width 117 height 24
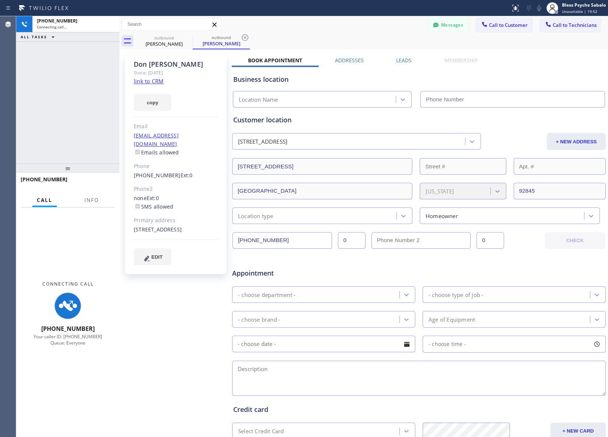
click at [378, 276] on div "Appointment" at bounding box center [418, 268] width 375 height 19
type input "[PHONE_NUMBER]"
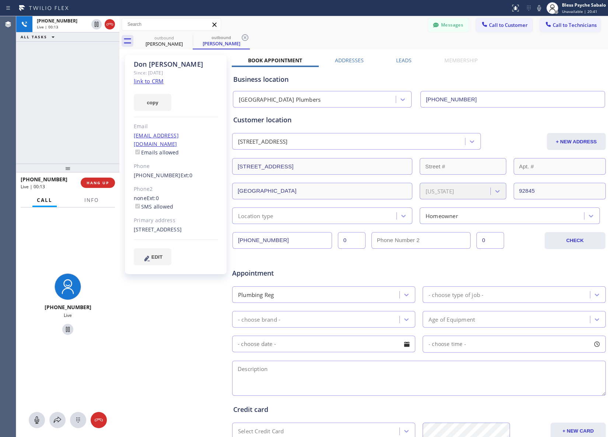
click at [369, 68] on div "Business location [GEOGRAPHIC_DATA] [PHONE_NUMBER]" at bounding box center [419, 87] width 374 height 41
click at [91, 198] on span "Info" at bounding box center [91, 200] width 14 height 7
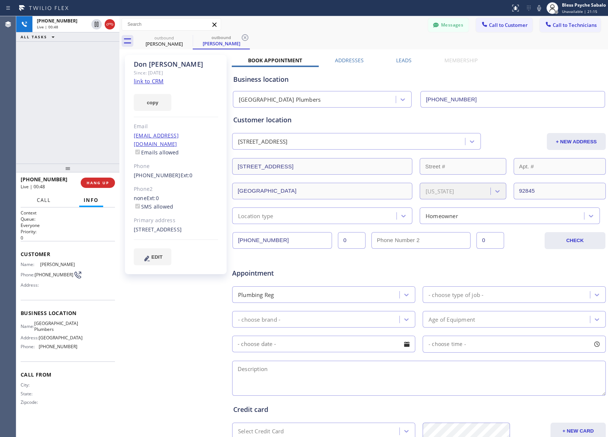
click at [43, 200] on span "Call" at bounding box center [44, 200] width 14 height 7
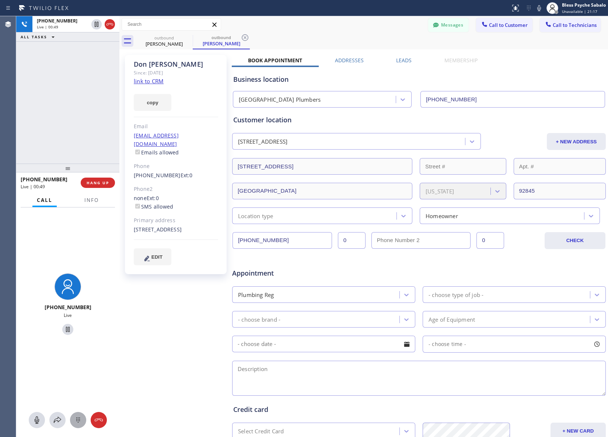
click at [73, 418] on div at bounding box center [78, 420] width 16 height 9
click at [41, 272] on div "1 —" at bounding box center [36, 282] width 31 height 21
click at [98, 241] on div "1 1 — 2 ABC 3 DEF 4 GHI 5 JKL 6 MNO 7 PQRS 8 TUV 9 WXYZ * 0 + #" at bounding box center [67, 305] width 93 height 196
click at [102, 186] on button "HANG UP" at bounding box center [98, 183] width 34 height 10
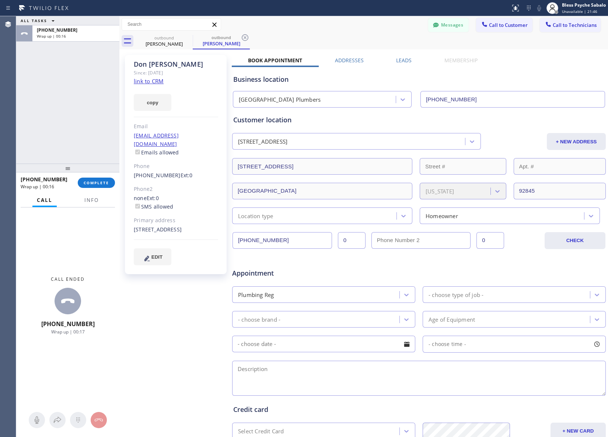
click at [244, 41] on icon at bounding box center [245, 37] width 7 height 7
click at [185, 37] on icon at bounding box center [188, 37] width 7 height 7
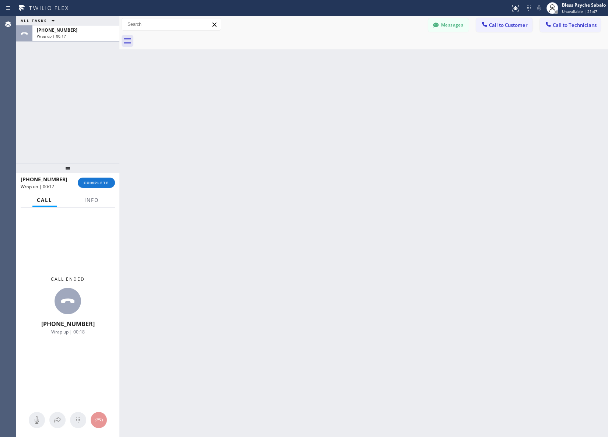
click at [157, 251] on div "Back to Dashboard Change Sender ID Customers Technicians MS [PERSON_NAME] [DATE…" at bounding box center [363, 226] width 489 height 421
drag, startPoint x: 159, startPoint y: 166, endPoint x: 141, endPoint y: 133, distance: 37.9
click at [159, 166] on div "Back to Dashboard Change Sender ID Customers Technicians MS [PERSON_NAME] [DATE…" at bounding box center [363, 226] width 489 height 421
click at [99, 177] on div "[PHONE_NUMBER] Wrap up | 00:33 COMPLETE" at bounding box center [68, 182] width 94 height 19
click at [102, 182] on span "COMPLETE" at bounding box center [96, 182] width 25 height 5
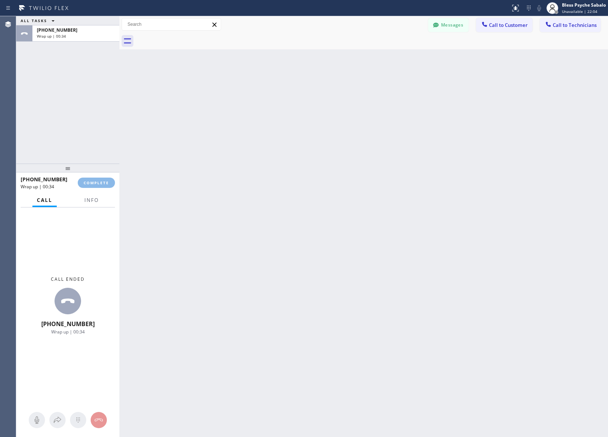
drag, startPoint x: 298, startPoint y: 160, endPoint x: 459, endPoint y: 37, distance: 201.6
click at [301, 158] on div "Back to Dashboard Change Sender ID Customers Technicians MS [PERSON_NAME] [DATE…" at bounding box center [363, 226] width 489 height 421
click at [452, 27] on div "Classify the call LOCATION NAME Home Alliance FROM PHONE [PHONE_NUMBER] TO PHON…" at bounding box center [312, 226] width 592 height 421
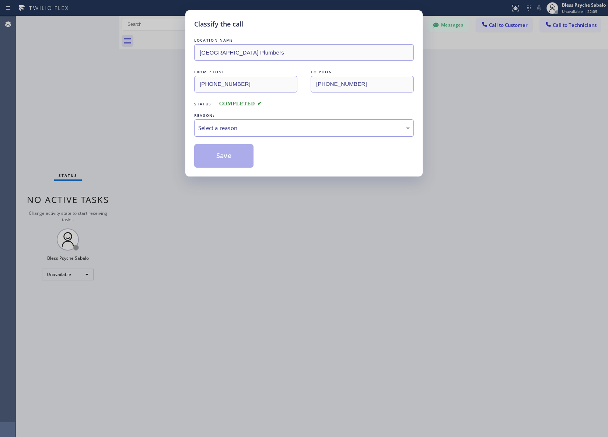
click at [260, 134] on div "Select a reason" at bounding box center [304, 127] width 220 height 17
click at [214, 153] on button "Save" at bounding box center [223, 156] width 59 height 24
click at [460, 149] on div "Classify the call LOCATION NAME [GEOGRAPHIC_DATA] Plumbers FROM PHONE [PHONE_NU…" at bounding box center [304, 218] width 608 height 437
click at [496, 23] on div "Classify the call LOCATION NAME Home Alliance FROM PHONE [PHONE_NUMBER] TO PHON…" at bounding box center [312, 226] width 592 height 421
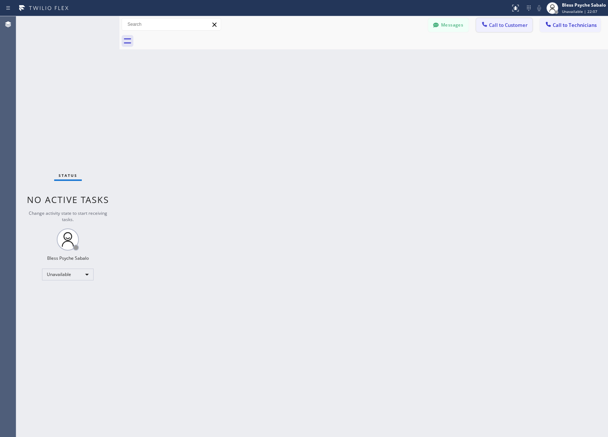
click at [497, 23] on span "Call to Customer" at bounding box center [508, 25] width 39 height 7
click at [0, 0] on div "Outbound call Location [GEOGRAPHIC_DATA] Plumbers Your caller id phone number […" at bounding box center [0, 0] width 0 height 0
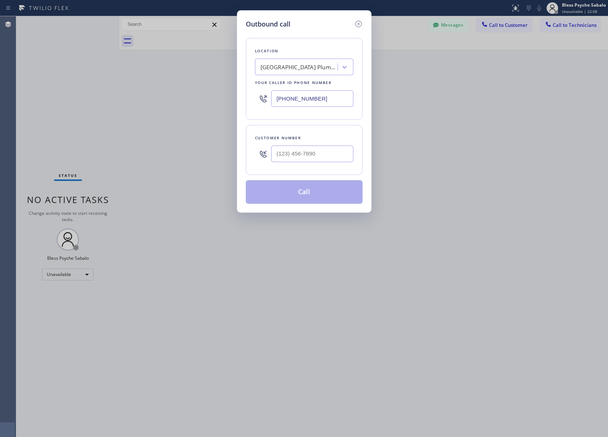
click at [305, 63] on div "[GEOGRAPHIC_DATA] Plumbers" at bounding box center [298, 67] width 77 height 8
paste input "[GEOGRAPHIC_DATA] Plumbers"
type input "[GEOGRAPHIC_DATA] Plumbers"
click at [307, 85] on div "[GEOGRAPHIC_DATA] Plumbers" at bounding box center [304, 82] width 98 height 13
click at [288, 151] on input "(___) ___-____" at bounding box center [312, 154] width 82 height 17
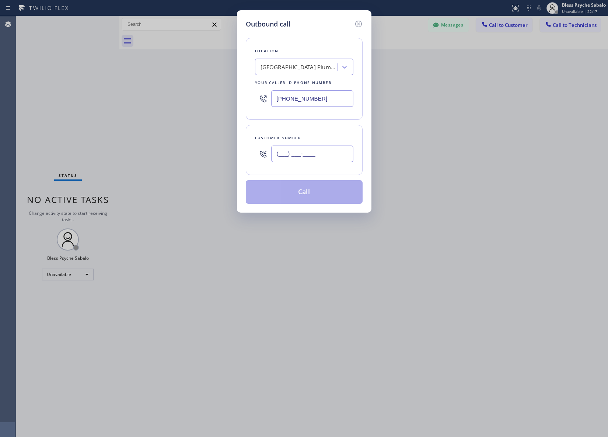
paste input "714) 889-9058"
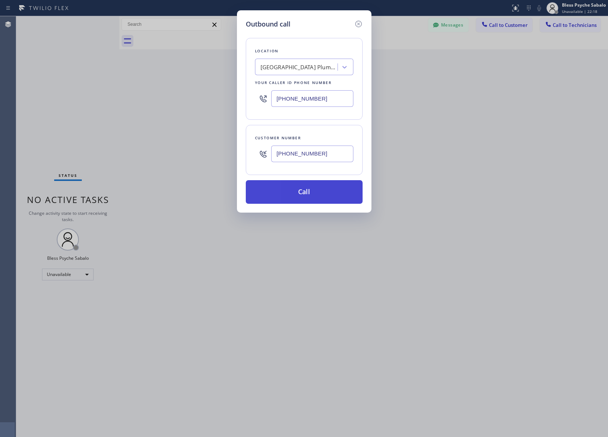
type input "[PHONE_NUMBER]"
click at [326, 196] on button "Call" at bounding box center [304, 192] width 117 height 24
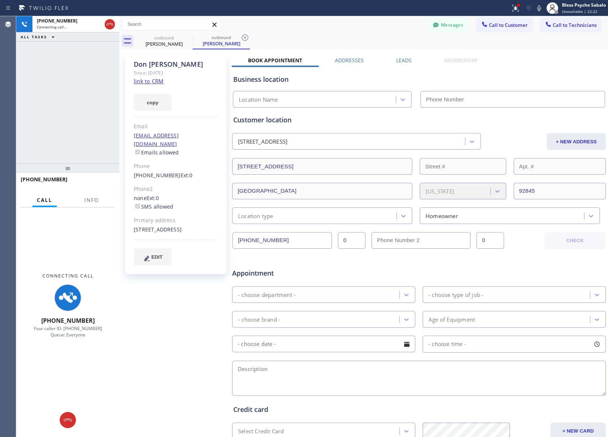
click at [345, 15] on div "Status report Issue detected This issue could affect your workflow. Please cont…" at bounding box center [304, 8] width 608 height 16
click at [511, 9] on icon at bounding box center [515, 8] width 9 height 9
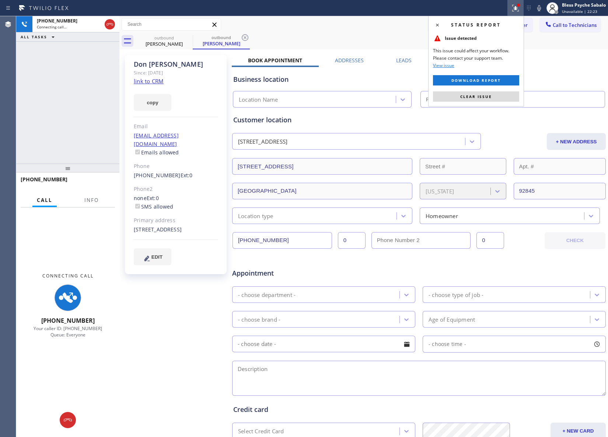
drag, startPoint x: 490, startPoint y: 98, endPoint x: 504, endPoint y: 107, distance: 16.2
click at [489, 98] on span "Clear issue" at bounding box center [476, 96] width 32 height 5
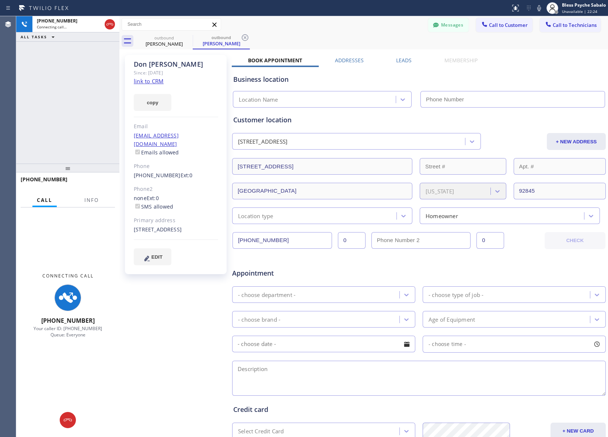
click at [400, 24] on div "Messages Call to Customer Call to Technicians Outbound call Location [GEOGRAPHI…" at bounding box center [363, 24] width 489 height 13
type input "[PHONE_NUMBER]"
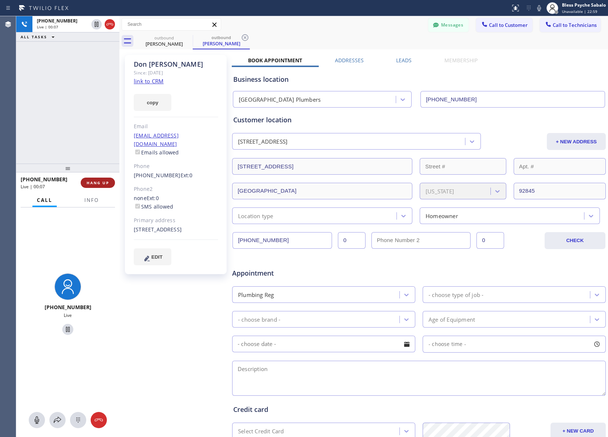
click at [100, 183] on span "HANG UP" at bounding box center [98, 182] width 22 height 5
click at [73, 122] on div "[PHONE_NUMBER] Live | 00:08 ALL TASKS ALL TASKS ACTIVE TASKS TASKS IN WRAP UP" at bounding box center [67, 89] width 103 height 147
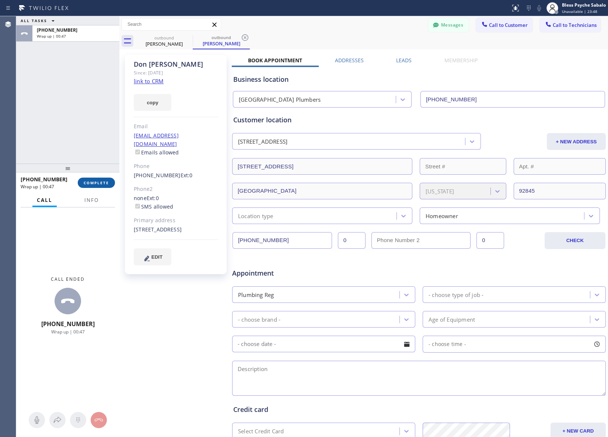
click at [107, 181] on span "COMPLETE" at bounding box center [96, 182] width 25 height 5
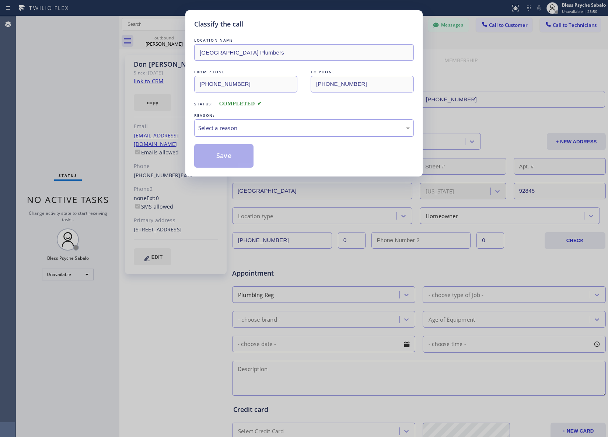
click at [234, 123] on div "Select a reason" at bounding box center [304, 127] width 220 height 17
click at [226, 119] on div "REASON:" at bounding box center [304, 116] width 220 height 8
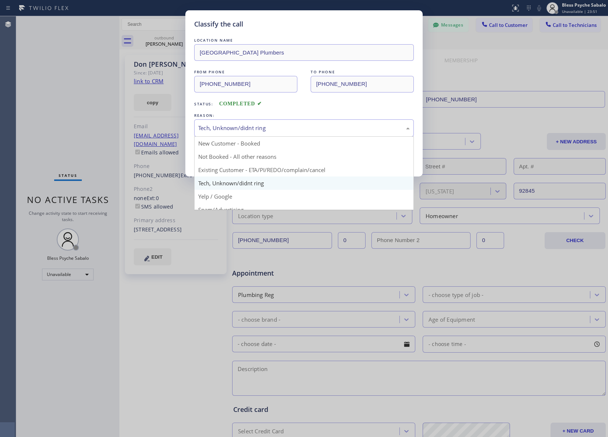
click at [227, 128] on div "Tech, Unknown/didnt ring" at bounding box center [303, 128] width 211 height 8
drag, startPoint x: 242, startPoint y: 165, endPoint x: 240, endPoint y: 170, distance: 5.0
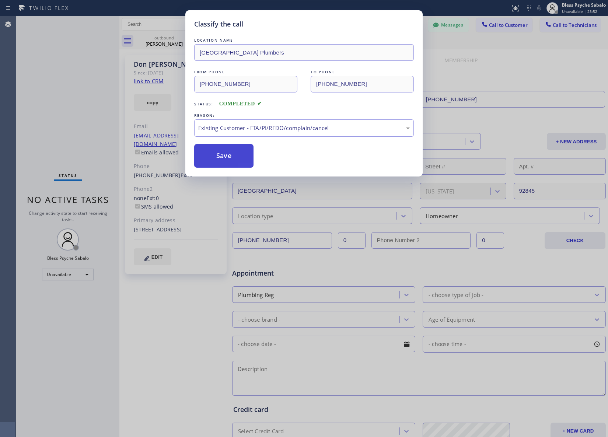
click at [229, 167] on button "Save" at bounding box center [223, 156] width 59 height 24
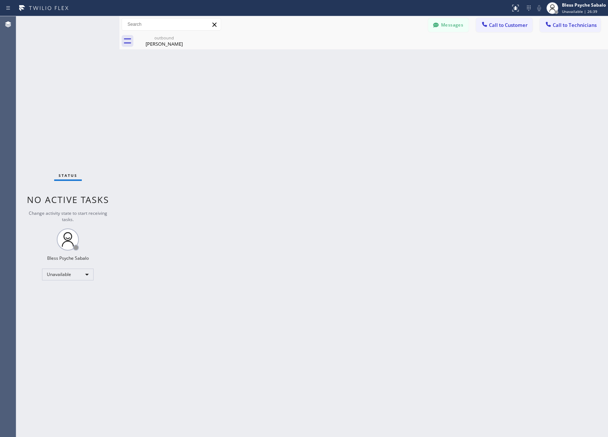
click at [150, 69] on div "Back to Dashboard Change Sender ID Customers Technicians MS [PERSON_NAME] [DATE…" at bounding box center [363, 226] width 489 height 421
click at [188, 38] on icon at bounding box center [188, 37] width 7 height 7
drag, startPoint x: 212, startPoint y: 69, endPoint x: 224, endPoint y: 67, distance: 12.4
click at [213, 69] on div "Back to Dashboard Change Sender ID Customers Technicians MS [PERSON_NAME] [DATE…" at bounding box center [363, 226] width 489 height 421
click at [438, 26] on icon at bounding box center [435, 24] width 7 height 7
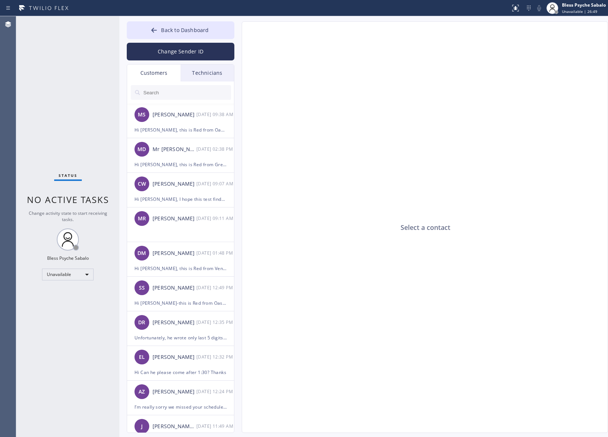
click at [296, 165] on div "Select a contact" at bounding box center [425, 228] width 366 height 412
click at [212, 71] on div "Technicians" at bounding box center [207, 72] width 53 height 17
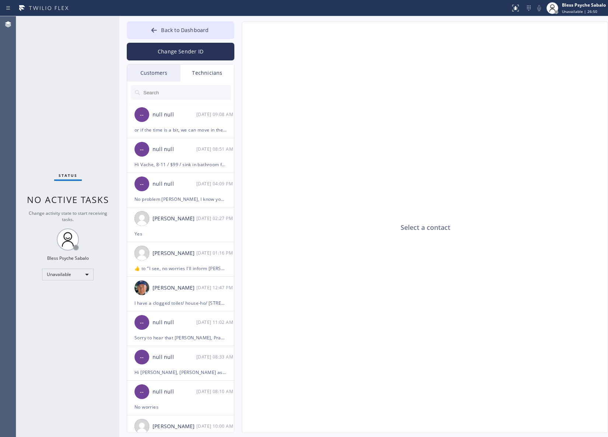
click at [205, 87] on input "text" at bounding box center [187, 92] width 88 height 15
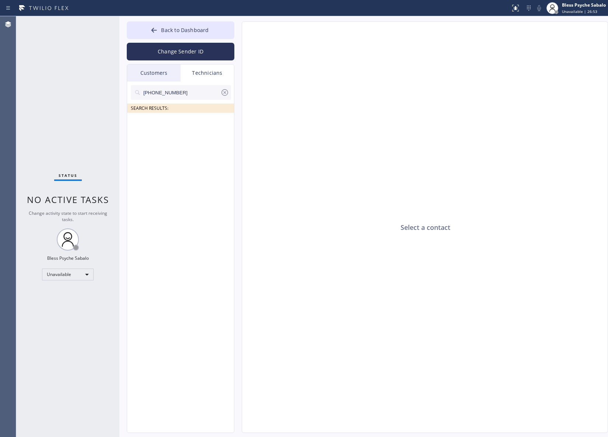
click at [148, 78] on div "Customers" at bounding box center [153, 72] width 53 height 17
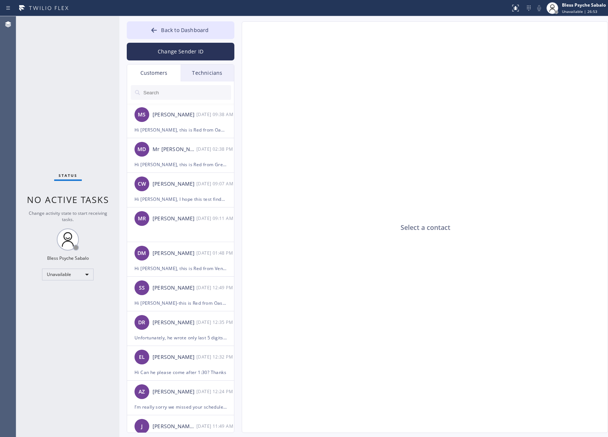
click at [188, 94] on input "text" at bounding box center [187, 92] width 88 height 15
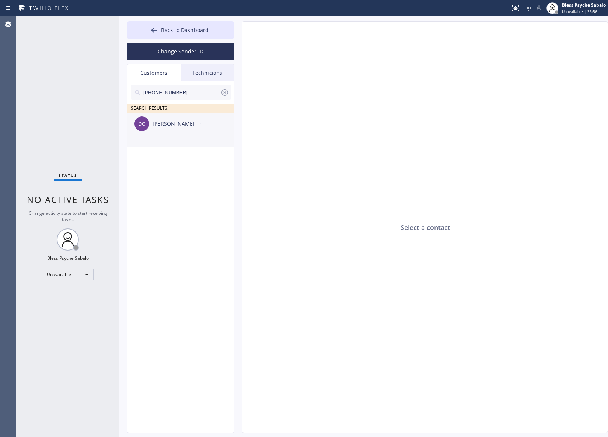
click at [185, 127] on div "[PERSON_NAME]" at bounding box center [175, 124] width 44 height 8
click at [278, 157] on div at bounding box center [424, 227] width 365 height 353
click at [312, 423] on textarea at bounding box center [389, 418] width 294 height 28
paste textarea "Hi [PERSON_NAME], this is Red one of the Dispatch Manger of [GEOGRAPHIC_DATA] P…"
type textarea "Hi [PERSON_NAME], this is Red one of the Dispatch Manger of [GEOGRAPHIC_DATA] P…"
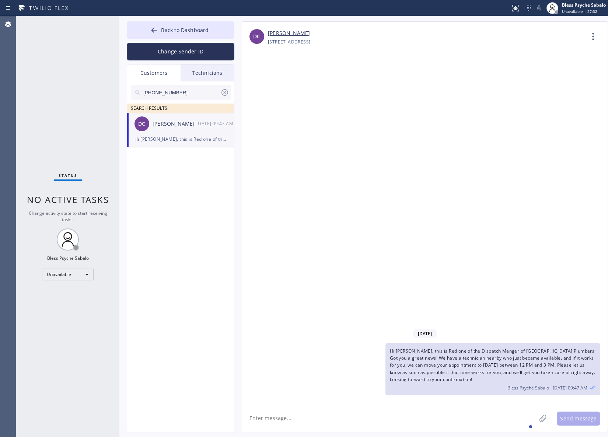
drag, startPoint x: 247, startPoint y: 122, endPoint x: 232, endPoint y: 102, distance: 24.5
click at [247, 122] on div "[DATE] Hi [PERSON_NAME], this is Red one of the Dispatch Manger of Midway City …" at bounding box center [424, 227] width 365 height 353
click at [193, 73] on div "Technicians" at bounding box center [207, 72] width 53 height 17
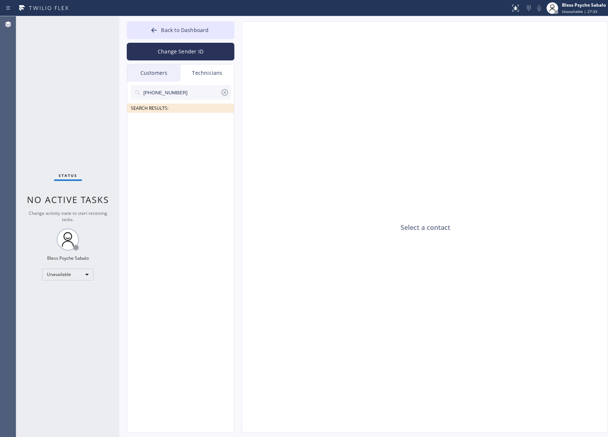
click at [144, 74] on div "Customers" at bounding box center [153, 72] width 53 height 17
click at [200, 78] on div "Technicians" at bounding box center [207, 72] width 53 height 17
click at [225, 92] on icon at bounding box center [224, 92] width 9 height 9
click at [192, 32] on span "Back to Dashboard" at bounding box center [185, 30] width 48 height 7
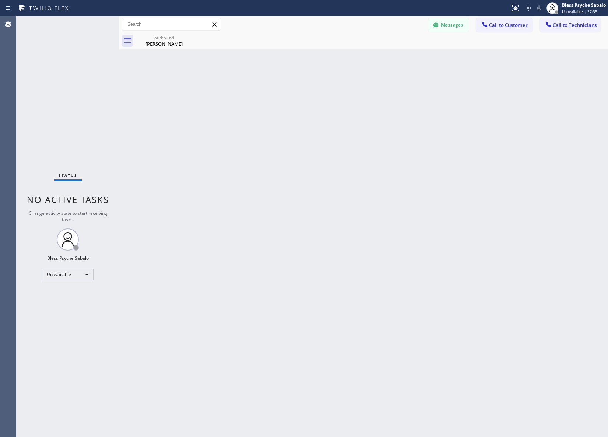
drag, startPoint x: 373, startPoint y: 81, endPoint x: 372, endPoint y: 85, distance: 3.7
click at [372, 85] on div "Back to Dashboard Change Sender ID Customers Technicians [PHONE_NUMBER] SEARCH …" at bounding box center [363, 226] width 489 height 421
drag, startPoint x: 375, startPoint y: 51, endPoint x: 472, endPoint y: 32, distance: 99.5
click at [375, 52] on div "Back to Dashboard Change Sender ID Customers Technicians [PHONE_NUMBER] SEARCH …" at bounding box center [363, 226] width 489 height 421
click at [325, 225] on div "Back to Dashboard Change Sender ID Customers Technicians [PHONE_NUMBER] SEARCH …" at bounding box center [363, 226] width 489 height 421
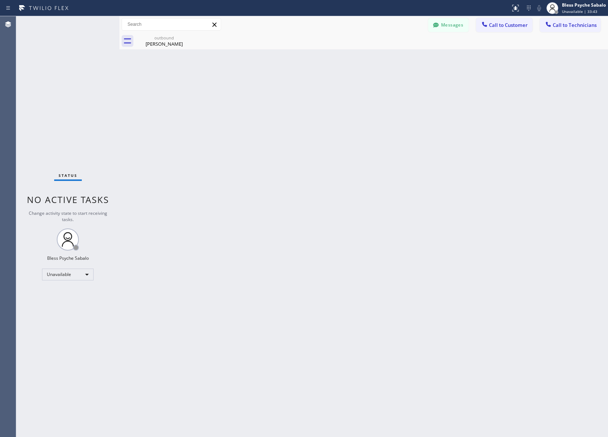
drag, startPoint x: 251, startPoint y: 108, endPoint x: 255, endPoint y: 103, distance: 6.3
click at [252, 107] on div "Back to Dashboard Change Sender ID Customers Technicians [PHONE_NUMBER] SEARCH …" at bounding box center [363, 226] width 489 height 421
click at [461, 21] on button "Messages" at bounding box center [448, 25] width 41 height 14
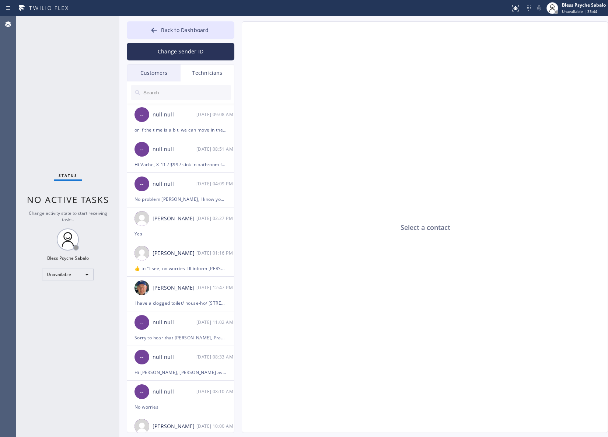
click at [172, 73] on div "Customers" at bounding box center [153, 72] width 53 height 17
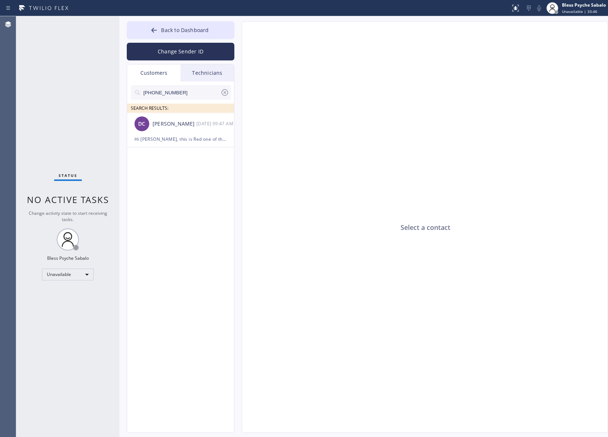
click at [227, 94] on icon at bounding box center [224, 92] width 9 height 9
click at [207, 76] on div "Technicians" at bounding box center [207, 72] width 53 height 17
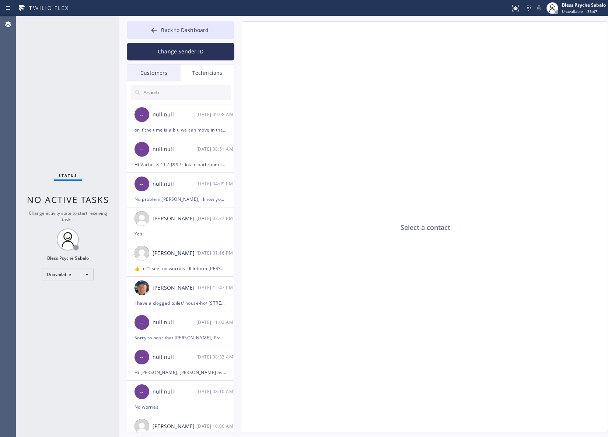
click at [146, 69] on div "Customers" at bounding box center [153, 72] width 53 height 17
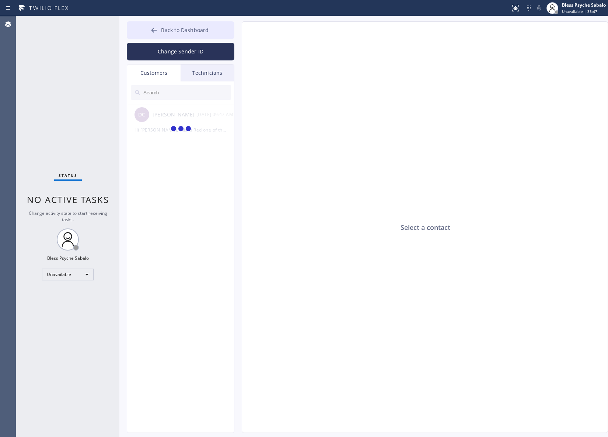
click at [193, 31] on span "Back to Dashboard" at bounding box center [185, 30] width 48 height 7
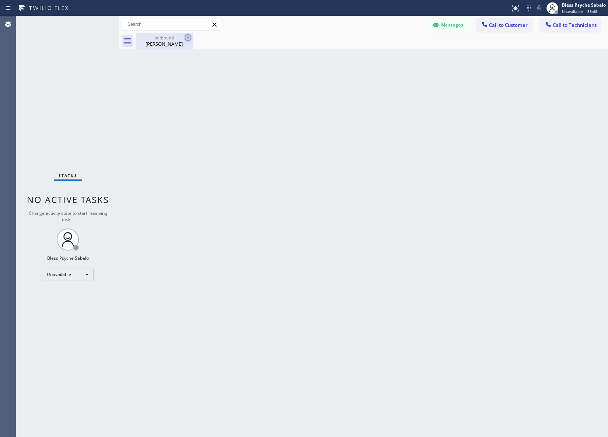
click at [186, 37] on icon at bounding box center [187, 37] width 9 height 9
click at [267, 71] on div "Back to Dashboard Change Sender ID Customers Technicians DC [PERSON_NAME] [DATE…" at bounding box center [363, 226] width 489 height 421
click at [189, 35] on icon at bounding box center [188, 37] width 7 height 7
click at [185, 36] on icon at bounding box center [188, 37] width 7 height 7
click at [185, 37] on icon at bounding box center [187, 37] width 9 height 9
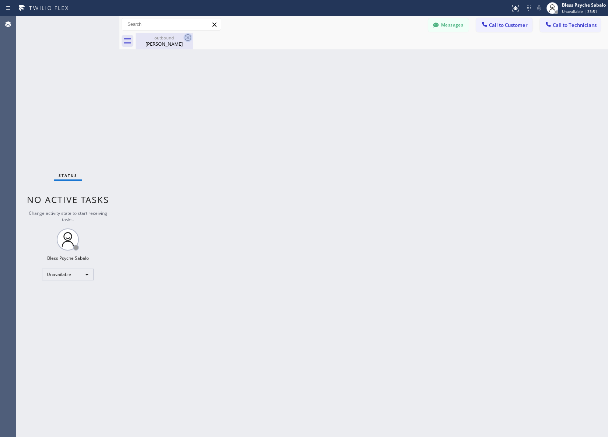
click at [186, 38] on icon at bounding box center [187, 37] width 9 height 9
drag, startPoint x: 263, startPoint y: 93, endPoint x: 330, endPoint y: 73, distance: 70.4
click at [264, 93] on div "Back to Dashboard Change Sender ID Customers Technicians DC [PERSON_NAME] [DATE…" at bounding box center [363, 226] width 489 height 421
click at [446, 22] on button "Messages" at bounding box center [448, 25] width 41 height 14
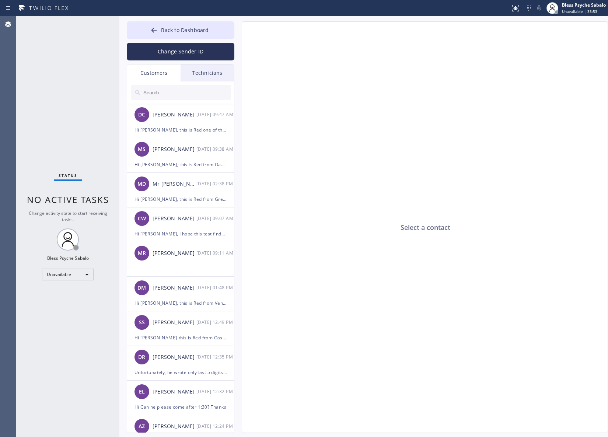
click at [158, 81] on div at bounding box center [181, 92] width 108 height 22
click at [176, 111] on div "[PERSON_NAME]" at bounding box center [175, 115] width 44 height 8
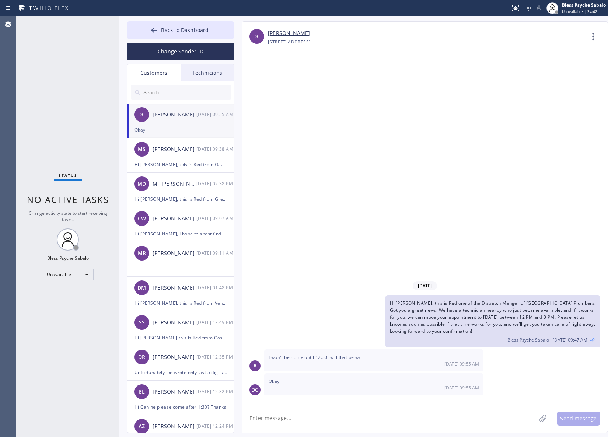
click at [336, 422] on textarea at bounding box center [389, 418] width 294 height 28
click at [267, 399] on div "Of course" at bounding box center [270, 397] width 28 height 12
click at [339, 424] on textarea "Of course, I will inform tech." at bounding box center [395, 418] width 307 height 28
click at [283, 419] on textarea "Of course, I will inform tech." at bounding box center [395, 418] width 307 height 28
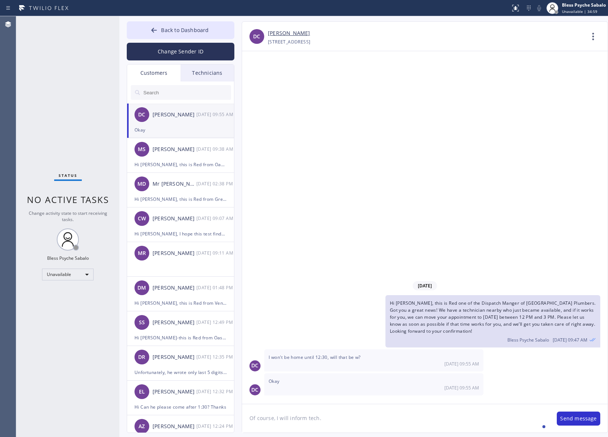
click at [345, 419] on textarea "Of course, I will inform tech." at bounding box center [395, 418] width 307 height 28
type textarea "Of course, I will inform tech to come between 1pm-3pm if that's fine."
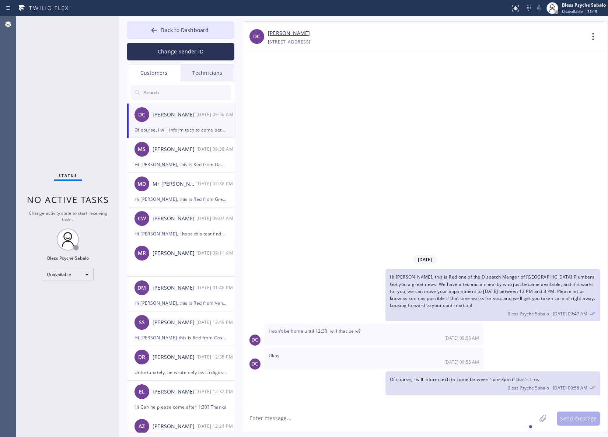
click at [426, 413] on textarea at bounding box center [389, 418] width 294 height 28
click at [381, 270] on div "Hi [PERSON_NAME], this is Red one of the Dispatch Manger of [GEOGRAPHIC_DATA] P…" at bounding box center [421, 295] width 358 height 52
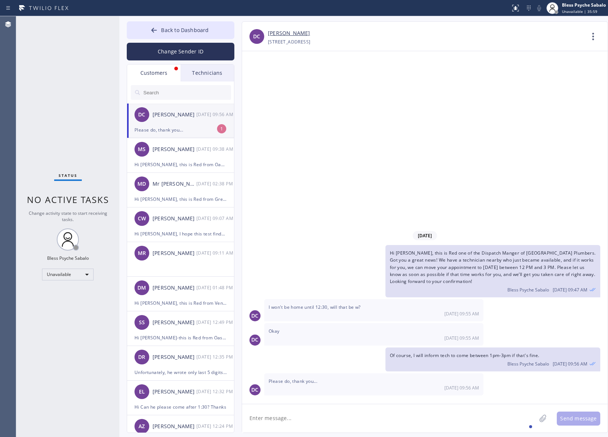
click at [307, 419] on textarea at bounding box center [389, 418] width 294 height 28
click at [259, 397] on div "This" at bounding box center [263, 397] width 14 height 12
click at [299, 420] on textarea "This is noted" at bounding box center [395, 418] width 307 height 28
type textarea "This is noted."
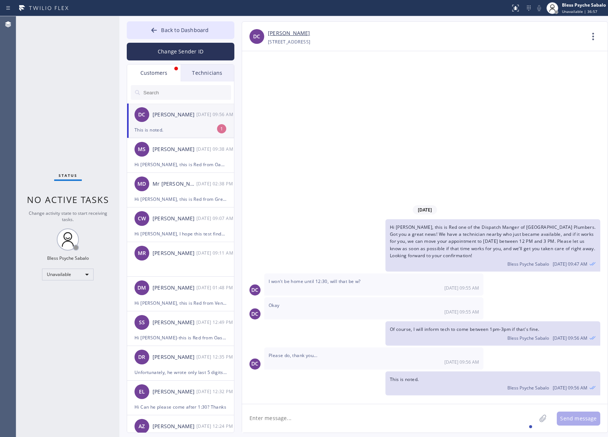
click at [346, 257] on div "Hi [PERSON_NAME], this is Red one of the Dispatch Manger of [GEOGRAPHIC_DATA] P…" at bounding box center [421, 245] width 358 height 52
click at [230, 128] on li "DC [PERSON_NAME] [DATE] 09:56 AM This is noted. 1" at bounding box center [181, 121] width 108 height 35
click at [414, 364] on div "[DATE] 09:56 AM" at bounding box center [374, 362] width 210 height 6
drag, startPoint x: 300, startPoint y: 206, endPoint x: 299, endPoint y: 200, distance: 6.8
click at [300, 206] on div "[DATE]" at bounding box center [424, 209] width 365 height 15
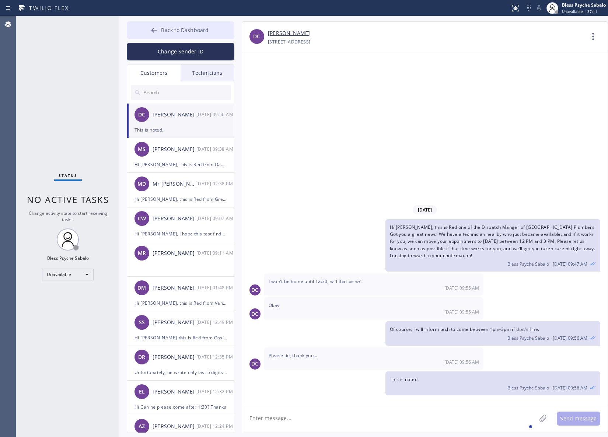
click at [168, 31] on span "Back to Dashboard" at bounding box center [185, 30] width 48 height 7
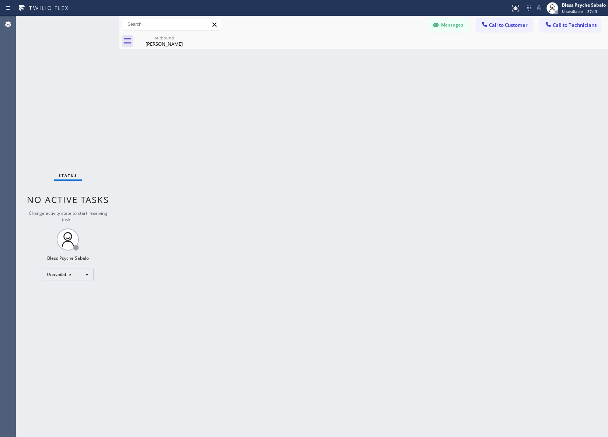
click at [424, 28] on div "Messages Call to Customer Call to Technicians Outbound call Location [GEOGRAPHI…" at bounding box center [363, 24] width 489 height 13
click at [187, 39] on icon at bounding box center [187, 37] width 9 height 9
click at [212, 74] on div "Back to Dashboard Change Sender ID Customers Technicians DC [PERSON_NAME] [DATE…" at bounding box center [363, 226] width 489 height 421
click at [448, 22] on button "Messages" at bounding box center [448, 25] width 41 height 14
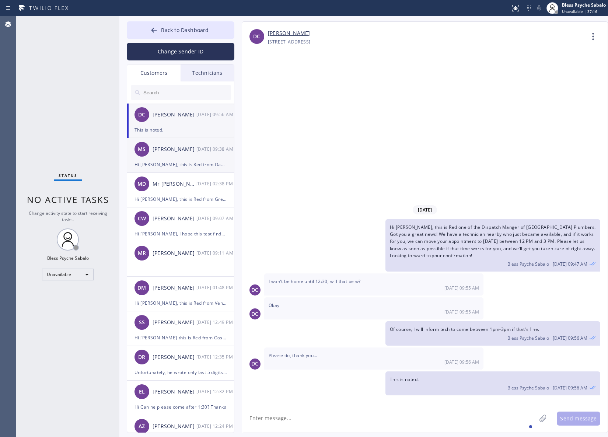
click at [192, 173] on li "MS [PERSON_NAME] [DATE] 09:38 AM Hi [PERSON_NAME], this is Red from Oasis Plumb…" at bounding box center [181, 190] width 108 height 35
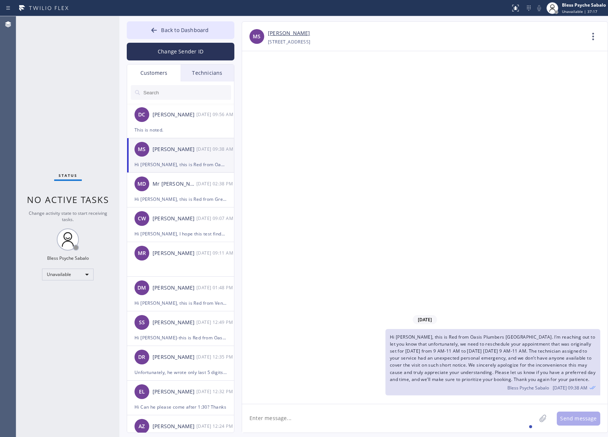
click at [430, 428] on textarea at bounding box center [389, 418] width 294 height 28
click at [190, 27] on span "Back to Dashboard" at bounding box center [185, 30] width 48 height 7
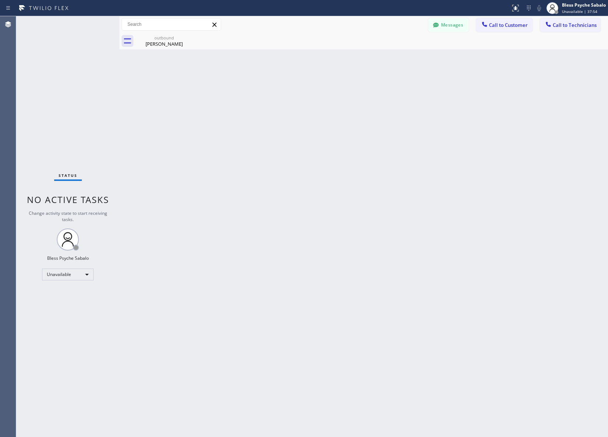
click at [312, 102] on div "Back to Dashboard Change Sender ID Customers Technicians DC [PERSON_NAME] [DATE…" at bounding box center [363, 226] width 489 height 421
drag, startPoint x: 271, startPoint y: 119, endPoint x: 248, endPoint y: 81, distance: 44.5
click at [272, 120] on div "Back to Dashboard Change Sender ID Customers Technicians DC [PERSON_NAME] [DATE…" at bounding box center [363, 226] width 489 height 421
click at [190, 38] on icon at bounding box center [188, 37] width 7 height 7
click at [189, 37] on icon at bounding box center [187, 37] width 9 height 9
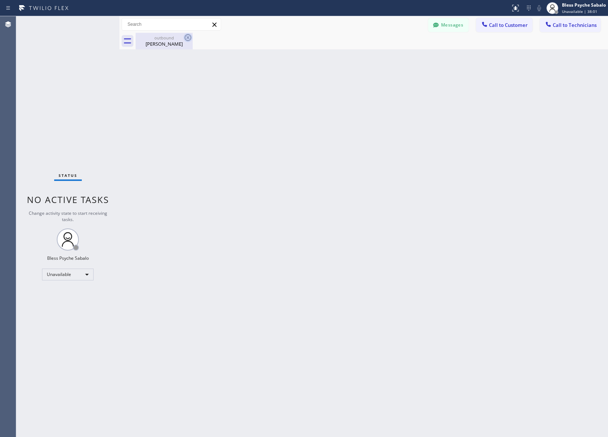
click at [189, 37] on icon at bounding box center [187, 37] width 9 height 9
click at [361, 105] on div "Back to Dashboard Change Sender ID Customers Technicians DC [PERSON_NAME] [DATE…" at bounding box center [363, 226] width 489 height 421
click at [459, 13] on div at bounding box center [255, 8] width 504 height 12
click at [456, 23] on button "Messages" at bounding box center [448, 25] width 41 height 14
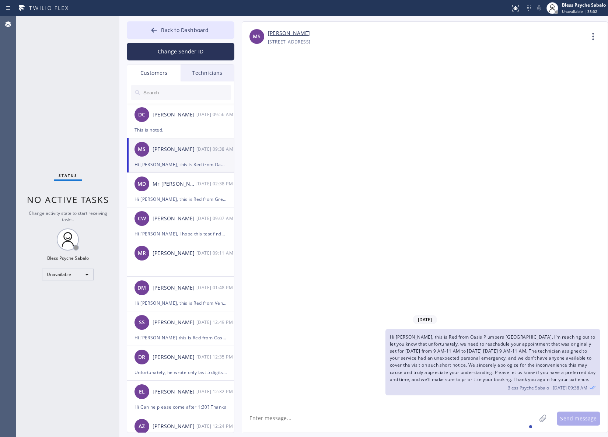
click at [213, 76] on div "Technicians" at bounding box center [207, 72] width 53 height 17
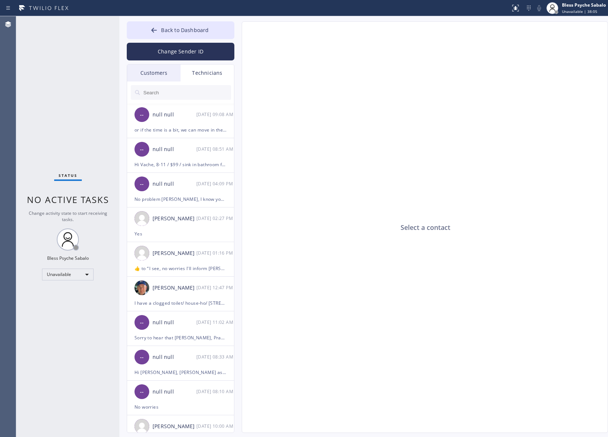
click at [314, 209] on div "Select a contact" at bounding box center [425, 228] width 366 height 412
click at [48, 273] on div "Unavailable" at bounding box center [68, 275] width 52 height 12
click at [57, 280] on li "Offline" at bounding box center [67, 284] width 50 height 9
click at [62, 276] on div "Unavailable" at bounding box center [68, 275] width 52 height 12
click at [63, 298] on li "Available" at bounding box center [67, 293] width 50 height 9
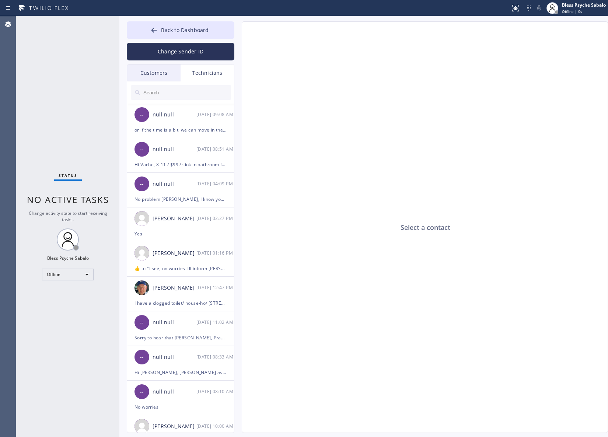
click at [288, 317] on div "Select a contact" at bounding box center [425, 228] width 366 height 412
drag, startPoint x: 303, startPoint y: 125, endPoint x: 330, endPoint y: 56, distance: 74.0
click at [303, 125] on div "Select a contact" at bounding box center [425, 228] width 366 height 412
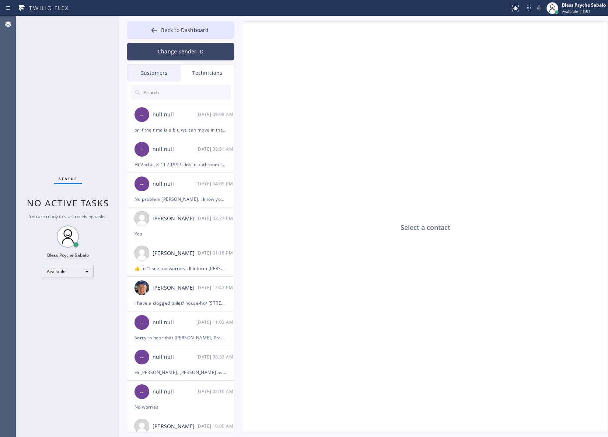
drag, startPoint x: 255, startPoint y: 149, endPoint x: 202, endPoint y: 48, distance: 114.2
click at [255, 148] on div "Select a contact" at bounding box center [425, 228] width 366 height 412
click at [188, 39] on div "Change Sender ID" at bounding box center [181, 49] width 108 height 21
click at [214, 67] on div "Technicians" at bounding box center [207, 72] width 53 height 17
drag, startPoint x: 360, startPoint y: 61, endPoint x: 334, endPoint y: 45, distance: 30.3
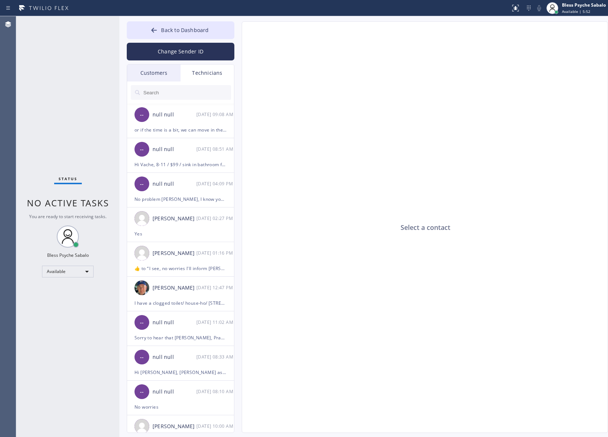
click at [360, 60] on div "Select a contact" at bounding box center [425, 228] width 366 height 412
click at [212, 28] on button "Back to Dashboard" at bounding box center [181, 30] width 108 height 18
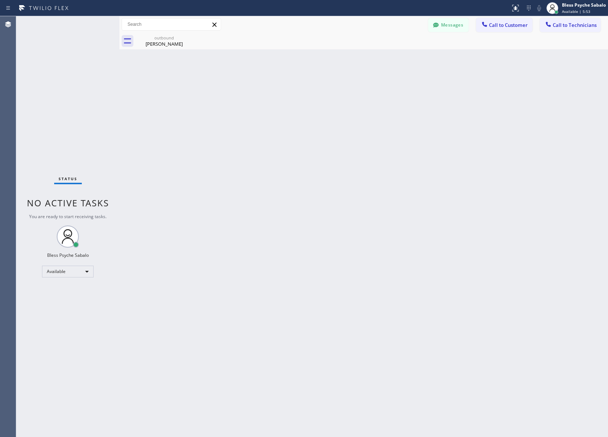
click at [410, 60] on div "Back to Dashboard Change Sender ID Customers Technicians DC [PERSON_NAME] [DATE…" at bounding box center [363, 226] width 489 height 421
click at [502, 30] on button "Call to Customer" at bounding box center [504, 25] width 56 height 14
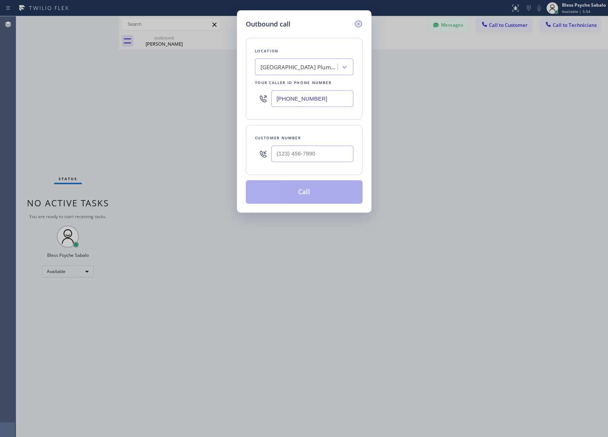
click at [357, 20] on icon at bounding box center [358, 24] width 9 height 9
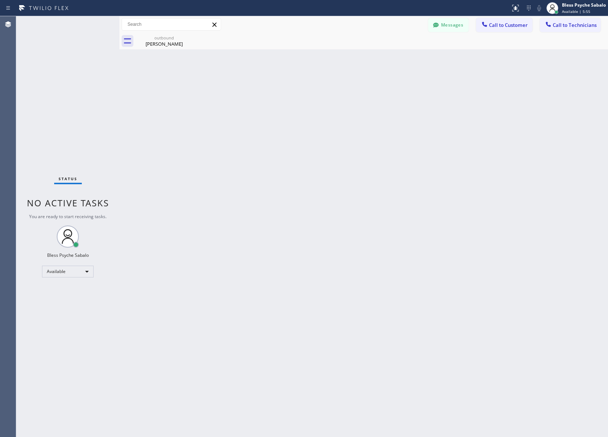
drag, startPoint x: 403, startPoint y: 64, endPoint x: 542, endPoint y: 61, distance: 138.9
click at [414, 64] on div "Back to Dashboard Change Sender ID Customers Technicians DC [PERSON_NAME] [DATE…" at bounding box center [363, 226] width 489 height 421
click at [578, 32] on div "Messages Call to Customer Call to Technicians Outbound call Location [GEOGRAPHI…" at bounding box center [363, 24] width 489 height 17
click at [575, 27] on span "Call to Technicians" at bounding box center [575, 25] width 44 height 7
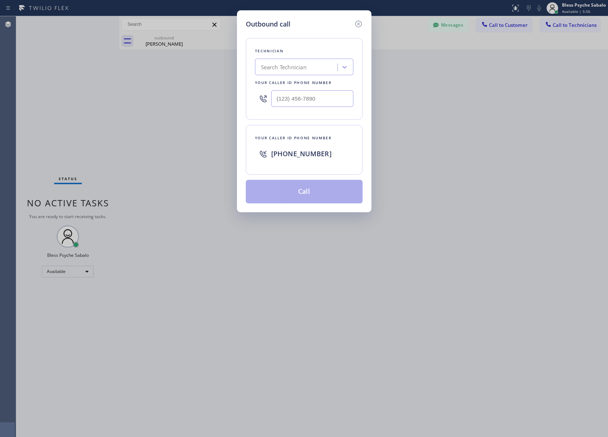
click at [308, 66] on div "Search Technician" at bounding box center [297, 67] width 80 height 13
click at [354, 21] on icon at bounding box center [358, 24] width 9 height 9
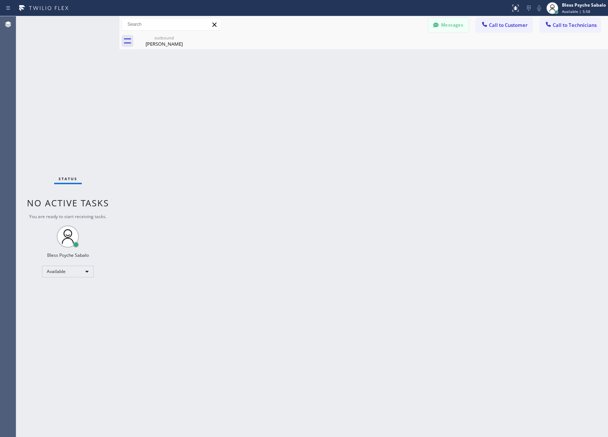
click at [441, 27] on button "Messages" at bounding box center [448, 25] width 41 height 14
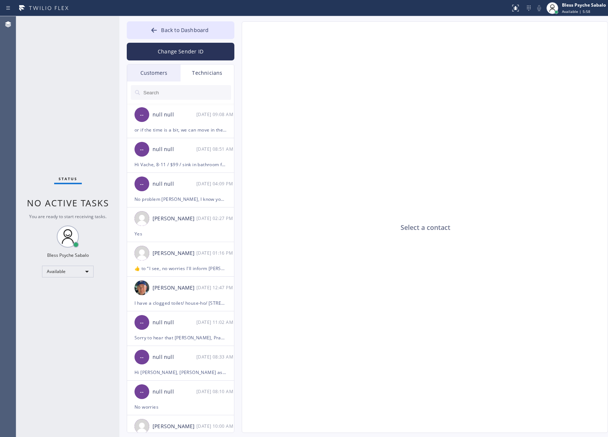
click at [227, 72] on div "Technicians" at bounding box center [207, 72] width 53 height 17
click at [215, 76] on div "Technicians" at bounding box center [207, 72] width 53 height 17
click at [202, 98] on input "text" at bounding box center [187, 92] width 88 height 15
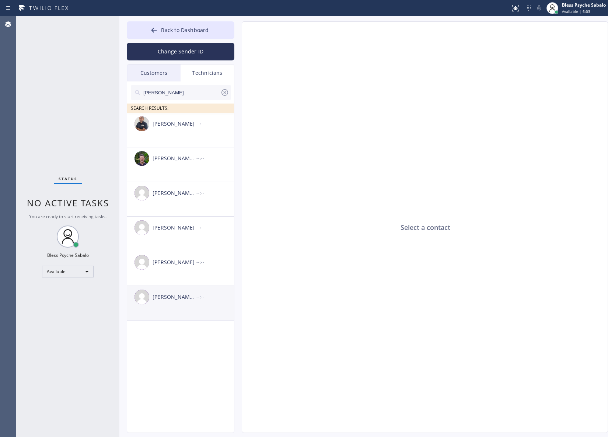
type input "[PERSON_NAME]"
click at [194, 300] on div "[PERSON_NAME] [PERSON_NAME]" at bounding box center [175, 297] width 44 height 8
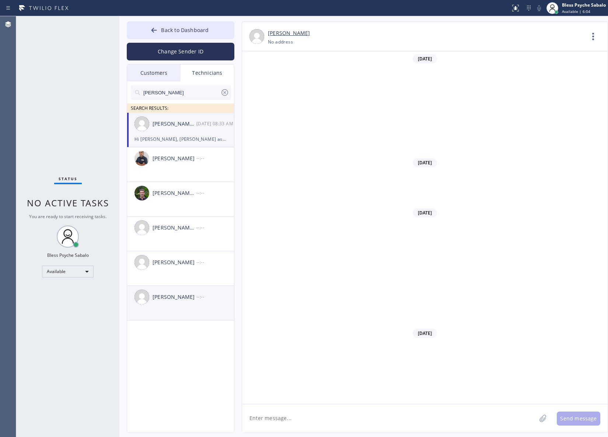
scroll to position [701, 0]
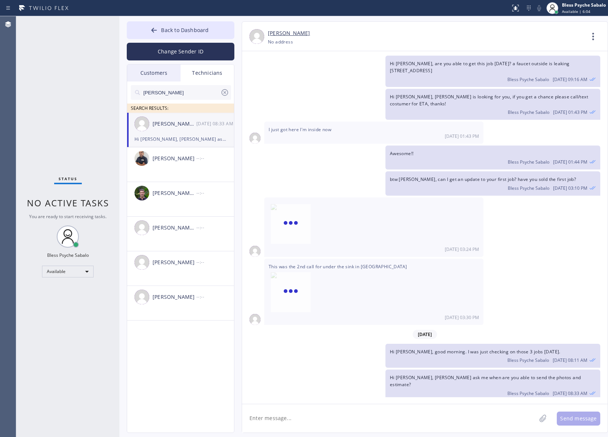
click at [349, 332] on div "[DATE]" at bounding box center [424, 334] width 365 height 15
click at [584, 36] on icon at bounding box center [593, 37] width 18 height 18
click at [370, 211] on div at bounding box center [304, 218] width 608 height 437
click at [189, 309] on li "[PERSON_NAME] --:--" at bounding box center [181, 303] width 108 height 35
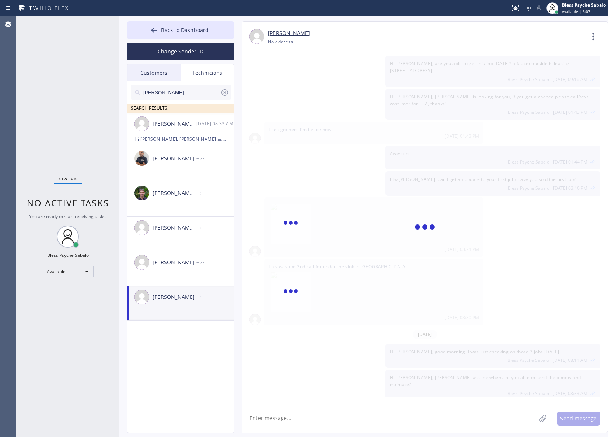
scroll to position [0, 0]
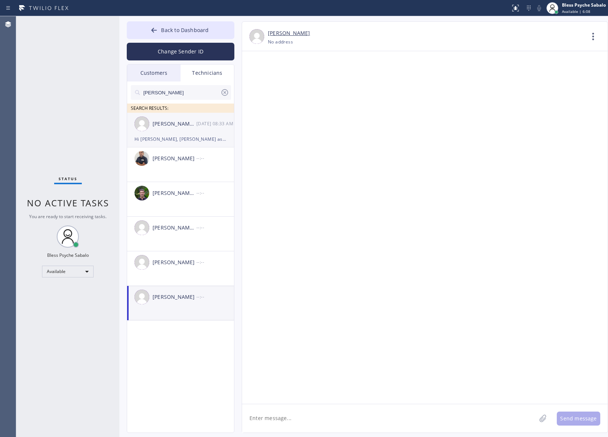
click at [187, 137] on div "Hi [PERSON_NAME], [PERSON_NAME] ask me when are you able to send the photos and…" at bounding box center [180, 139] width 92 height 8
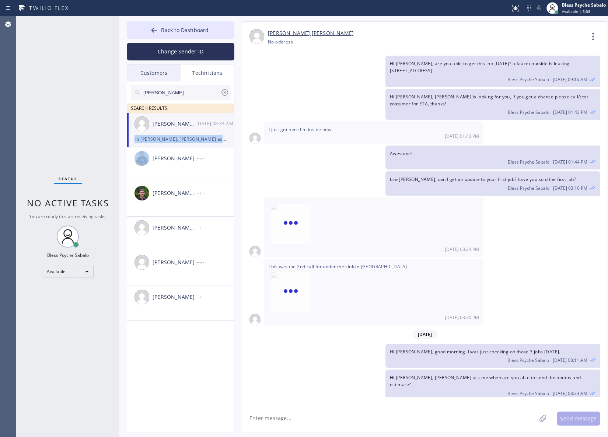
click at [187, 137] on div "Hi [PERSON_NAME], [PERSON_NAME] ask me when are you able to send the photos and…" at bounding box center [180, 139] width 92 height 8
click at [196, 128] on div "[PERSON_NAME] [PERSON_NAME]" at bounding box center [175, 124] width 44 height 8
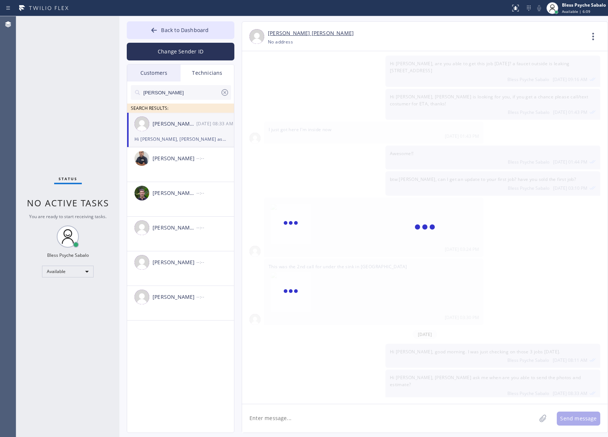
click at [196, 128] on div "[PERSON_NAME] [PERSON_NAME]" at bounding box center [175, 124] width 44 height 8
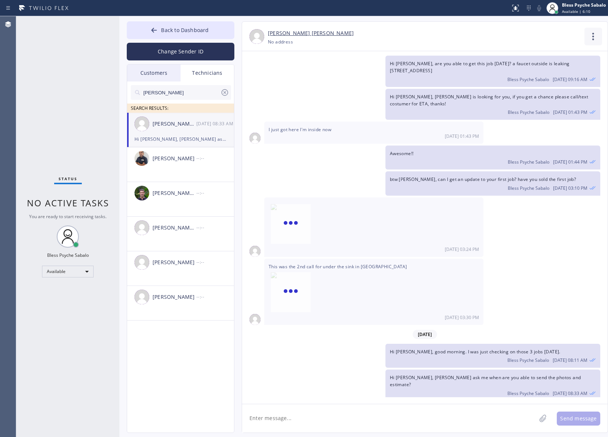
click at [584, 30] on icon at bounding box center [593, 37] width 18 height 18
click at [542, 70] on li "Call to Technician" at bounding box center [548, 75] width 107 height 19
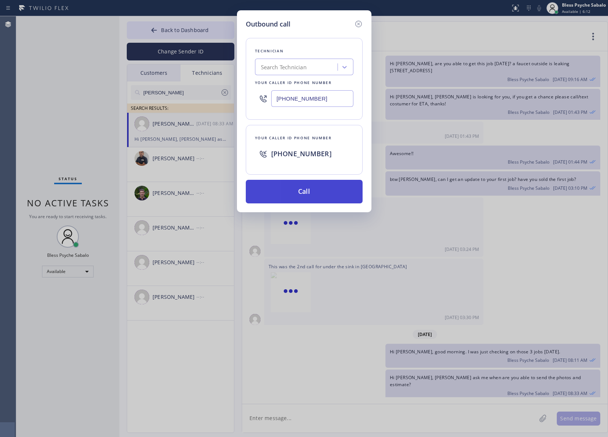
click at [308, 203] on button "Call" at bounding box center [304, 192] width 117 height 24
click at [321, 193] on button "Call" at bounding box center [304, 192] width 117 height 24
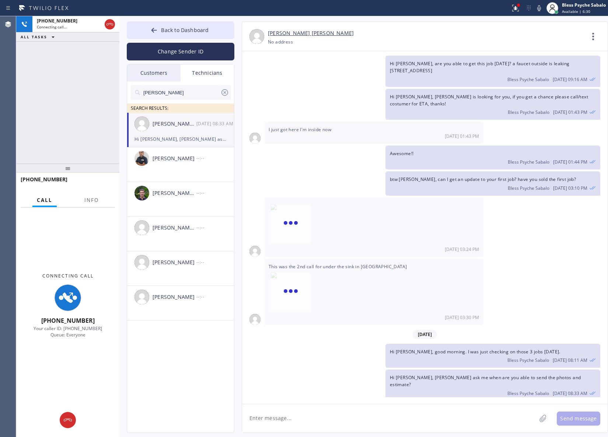
drag, startPoint x: 343, startPoint y: 418, endPoint x: 346, endPoint y: 417, distance: 4.0
click at [343, 418] on textarea at bounding box center [389, 418] width 294 height 28
paste textarea "WH just went out [DEMOGRAPHIC_DATA] wants to replace [GEOGRAPHIC_DATA] house(ow…"
type textarea "WH just went out [DEMOGRAPHIC_DATA] wants to replace [GEOGRAPHIC_DATA] house(ow…"
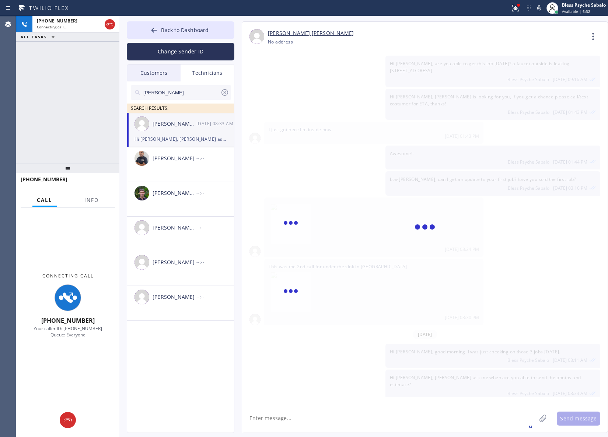
scroll to position [750, 0]
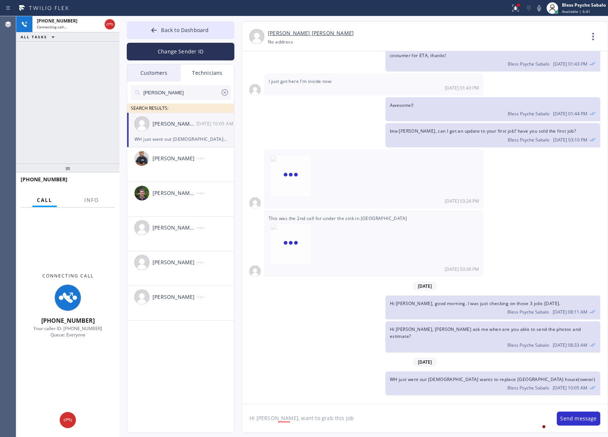
type textarea "Hi [PERSON_NAME], want to grab this job?"
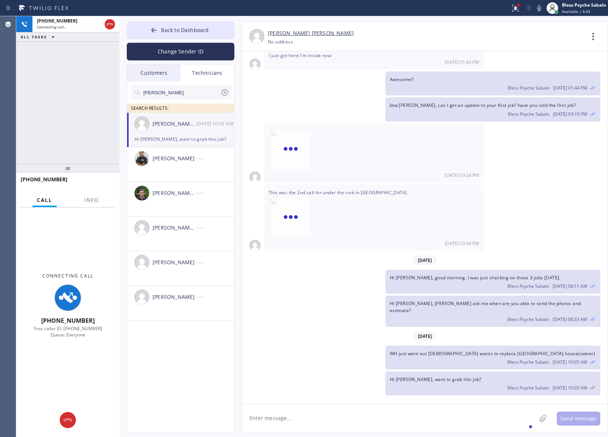
click at [402, 386] on div "Bless Psyche Sabalo [DATE] 10:05 AM" at bounding box center [493, 387] width 206 height 8
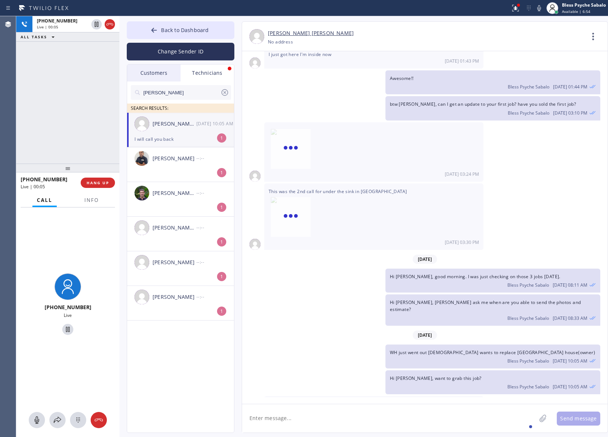
scroll to position [800, 0]
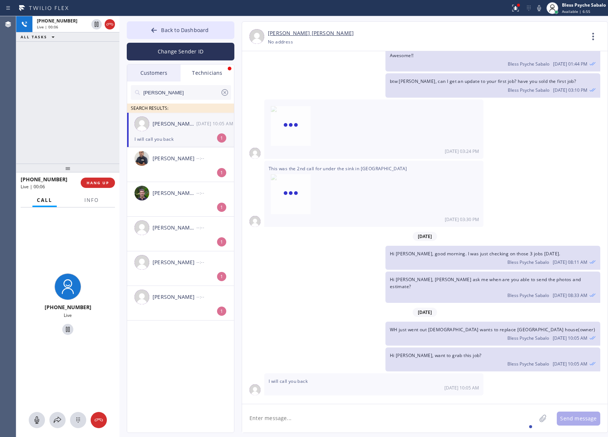
click at [202, 122] on div "[DATE] 10:05 AM" at bounding box center [215, 123] width 38 height 8
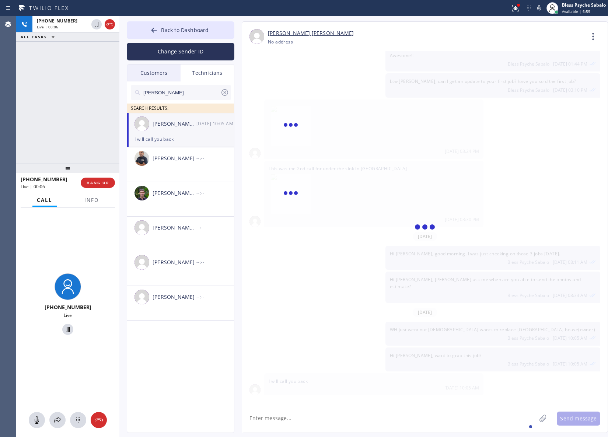
click at [201, 129] on div "[PERSON_NAME] [PERSON_NAME] [DATE] 10:05 AM" at bounding box center [181, 124] width 108 height 22
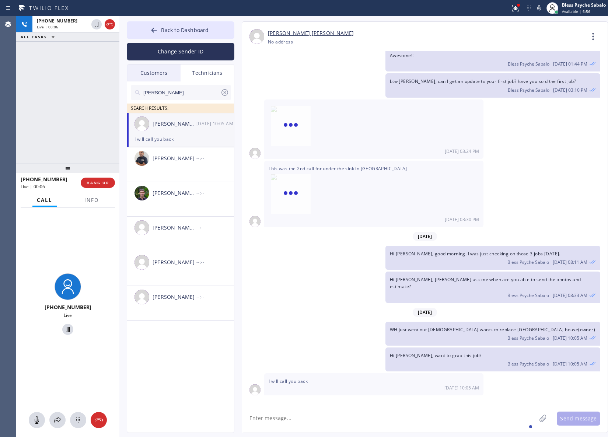
click at [331, 253] on div "Hi [PERSON_NAME], good morning. I was just checking on those 3 jobs [DATE]. Ble…" at bounding box center [421, 258] width 358 height 24
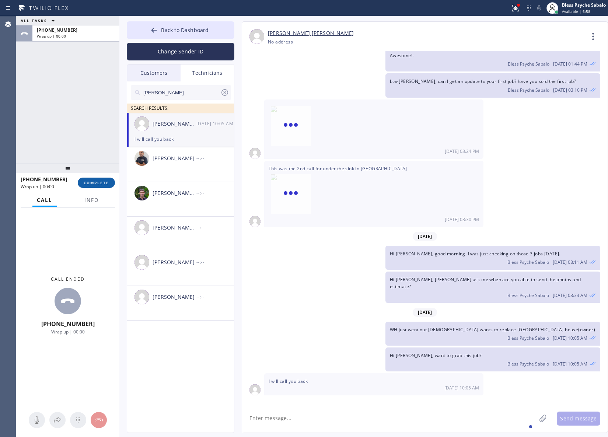
click at [104, 181] on span "COMPLETE" at bounding box center [96, 182] width 25 height 5
click at [314, 256] on div "Hi [PERSON_NAME], good morning. I was just checking on those 3 jobs [DATE]. Ble…" at bounding box center [421, 258] width 358 height 24
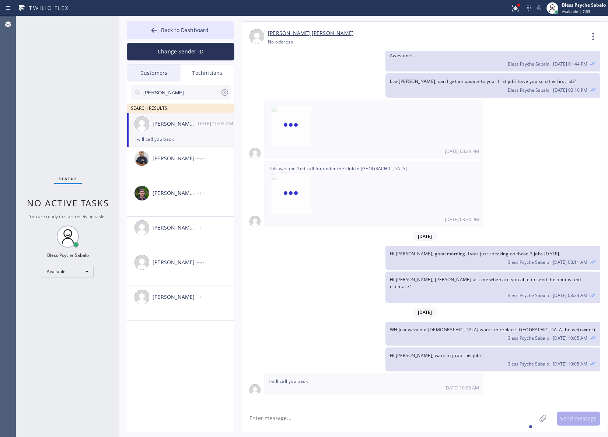
click at [297, 322] on div "WH just went out [DEMOGRAPHIC_DATA] wants to replace [GEOGRAPHIC_DATA] house(ow…" at bounding box center [421, 334] width 358 height 24
click at [328, 428] on textarea at bounding box center [389, 418] width 294 height 28
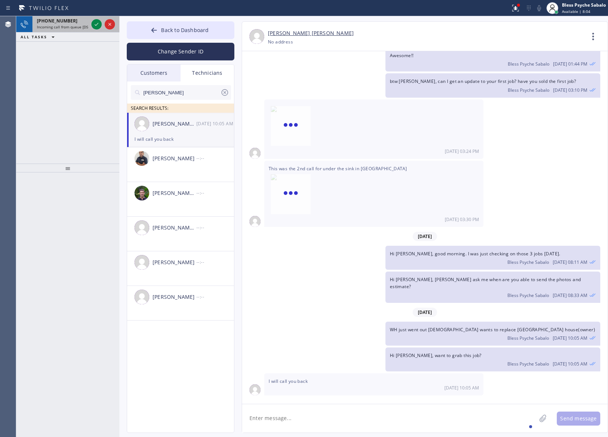
click at [82, 28] on span "Incoming call from queue [DSRs]" at bounding box center [65, 26] width 56 height 5
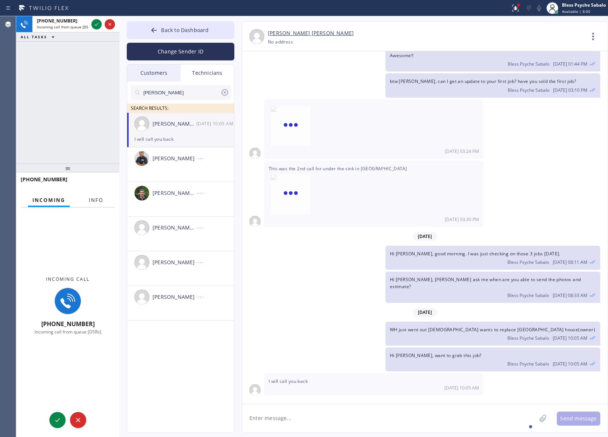
click at [89, 204] on button "Info" at bounding box center [95, 200] width 23 height 14
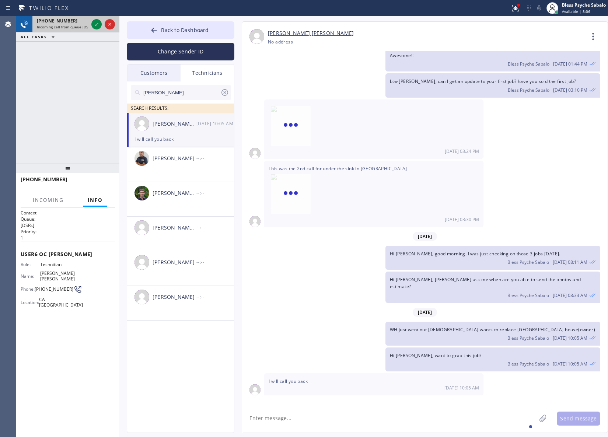
click at [92, 30] on div at bounding box center [103, 24] width 27 height 16
click at [92, 23] on icon at bounding box center [96, 24] width 9 height 9
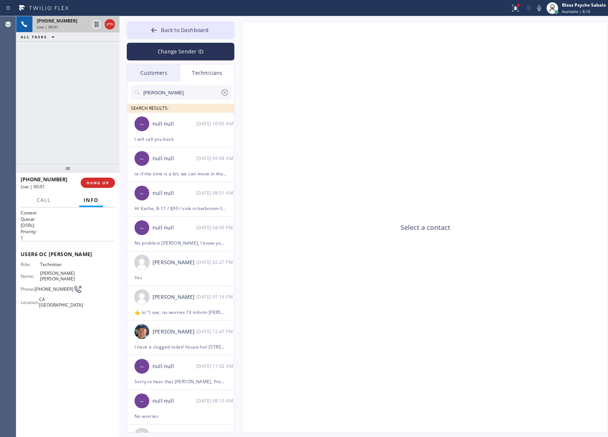
drag, startPoint x: 201, startPoint y: 75, endPoint x: 146, endPoint y: 72, distance: 55.3
click at [201, 74] on div "Technicians" at bounding box center [207, 72] width 53 height 17
click at [144, 72] on div "Customers" at bounding box center [153, 72] width 53 height 17
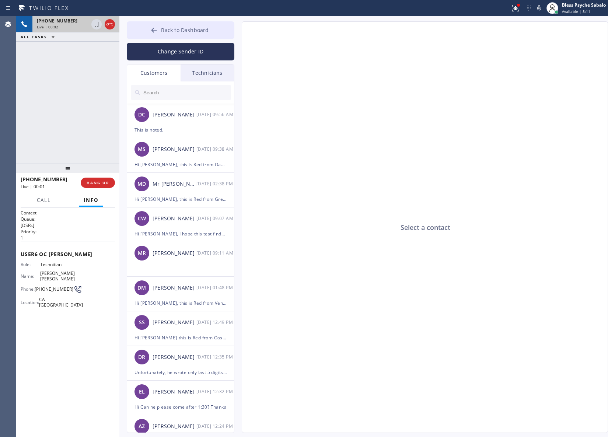
click at [196, 32] on span "Back to Dashboard" at bounding box center [185, 30] width 48 height 7
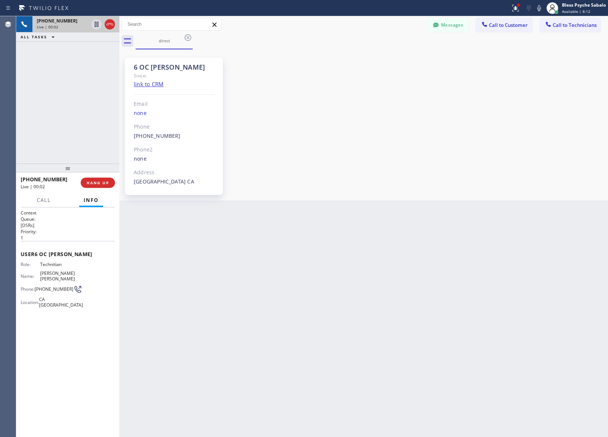
click at [379, 102] on div "6 OC [PERSON_NAME] Since: link to CRM Email none Phone [PHONE_NUMBER] Outbound …" at bounding box center [363, 124] width 485 height 147
click at [188, 38] on icon at bounding box center [188, 37] width 7 height 7
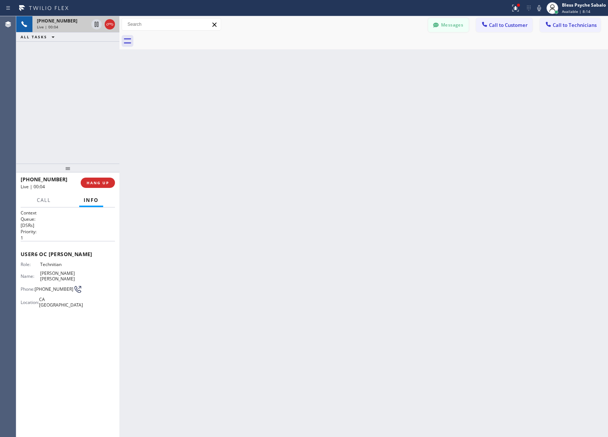
click at [442, 25] on button "Messages" at bounding box center [448, 25] width 41 height 14
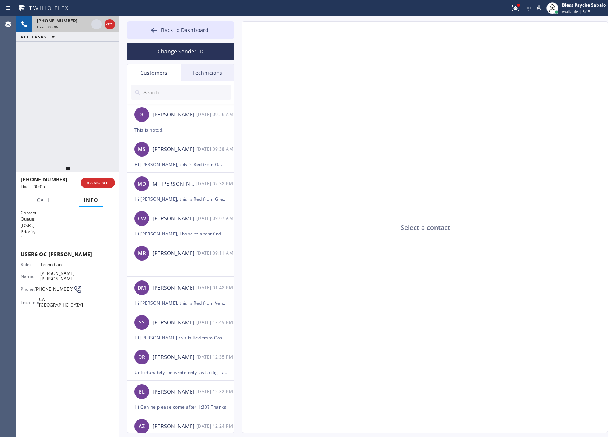
click at [199, 76] on div "Technicians" at bounding box center [207, 72] width 53 height 17
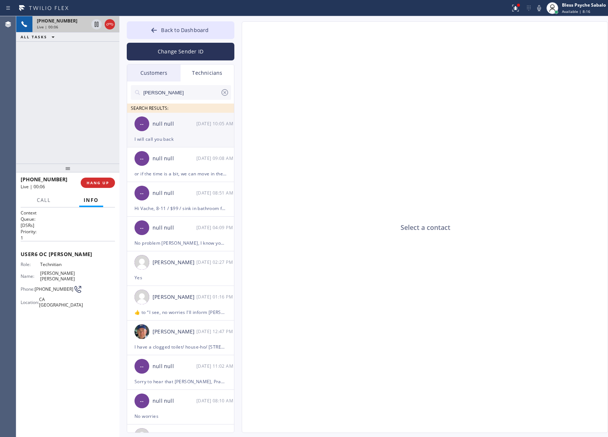
click at [189, 122] on div "null null" at bounding box center [175, 124] width 44 height 8
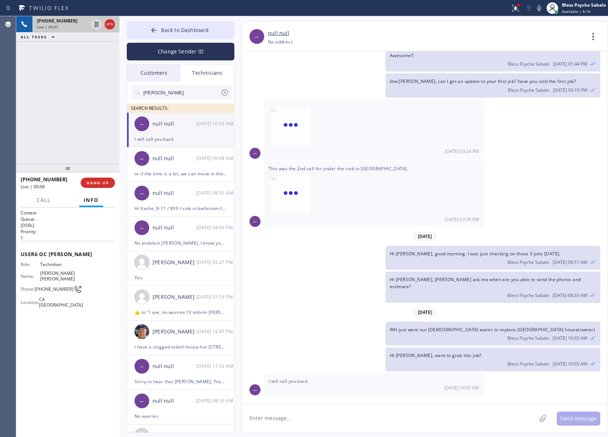
click at [209, 76] on div "Technicians" at bounding box center [207, 72] width 53 height 17
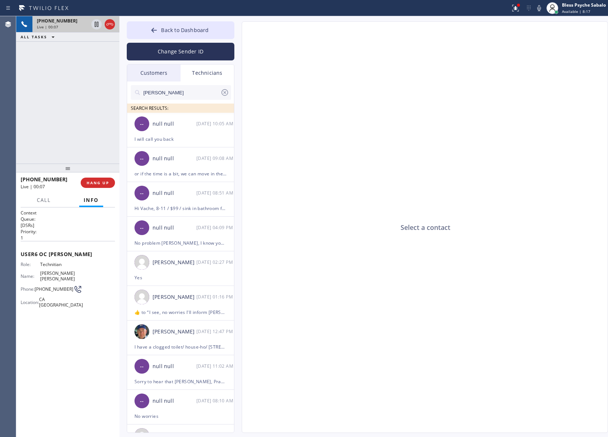
click at [227, 92] on icon at bounding box center [224, 92] width 9 height 9
click at [253, 100] on div "Select a contact" at bounding box center [425, 228] width 366 height 412
click at [154, 72] on div "Customers" at bounding box center [153, 72] width 53 height 17
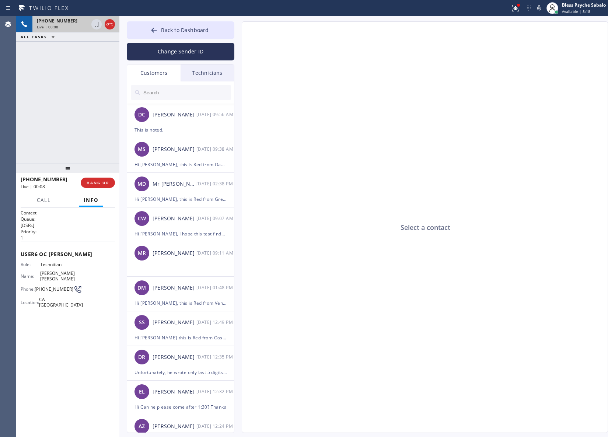
click at [206, 73] on div "Technicians" at bounding box center [207, 72] width 53 height 17
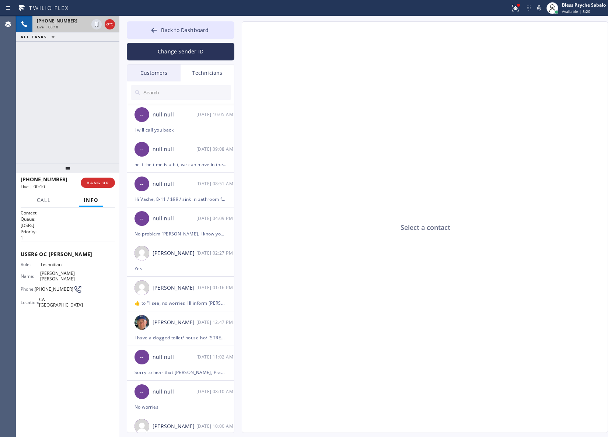
drag, startPoint x: 325, startPoint y: 258, endPoint x: 317, endPoint y: 241, distance: 18.5
click at [325, 258] on div "Select a contact" at bounding box center [425, 228] width 366 height 412
click at [193, 132] on div "I will call you back" at bounding box center [180, 130] width 92 height 8
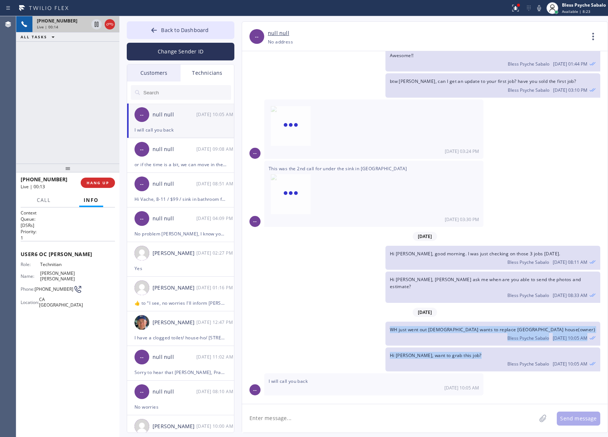
drag, startPoint x: 463, startPoint y: 358, endPoint x: 389, endPoint y: 323, distance: 81.4
click at [389, 323] on div "[DATE] Hi [PERSON_NAME], my name is Red. One of the dispatchers here at 5 star …" at bounding box center [424, 224] width 365 height 346
click at [432, 336] on div "Bless Psyche Sabalo [DATE] 10:05 AM" at bounding box center [493, 337] width 206 height 8
click at [356, 416] on textarea at bounding box center [389, 418] width 294 height 28
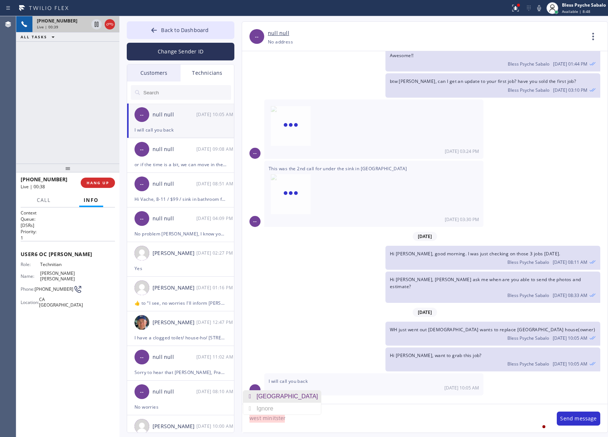
click at [280, 396] on div "[GEOGRAPHIC_DATA]" at bounding box center [288, 397] width 64 height 12
click at [296, 419] on textarea "[GEOGRAPHIC_DATA]" at bounding box center [395, 418] width 307 height 28
drag, startPoint x: 319, startPoint y: 381, endPoint x: 271, endPoint y: 380, distance: 47.9
click at [271, 380] on div "I will call you back [DATE] 10:05 AM" at bounding box center [373, 384] width 219 height 22
click at [100, 181] on span "HANG UP" at bounding box center [98, 182] width 22 height 5
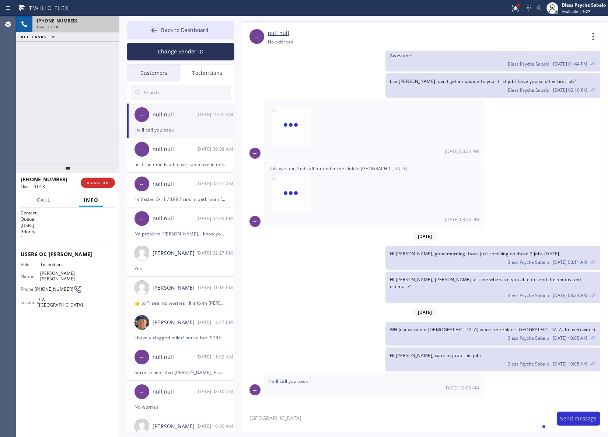
click at [78, 137] on div "[PHONE_NUMBER] Live | 01:18 ALL TASKS ALL TASKS ACTIVE TASKS TASKS IN WRAP UP" at bounding box center [67, 89] width 103 height 147
click at [288, 249] on div "Hi [PERSON_NAME], good morning. I was just checking on those 3 jobs [DATE]. Ble…" at bounding box center [421, 258] width 358 height 24
drag, startPoint x: 102, startPoint y: 178, endPoint x: 98, endPoint y: 171, distance: 8.0
click at [102, 179] on button "COMPLETE" at bounding box center [96, 183] width 37 height 10
click at [81, 142] on div "ALL TASKS ALL TASKS ACTIVE TASKS TASKS IN WRAP UP [PHONE_NUMBER] Wrap up | 00:36" at bounding box center [67, 89] width 103 height 147
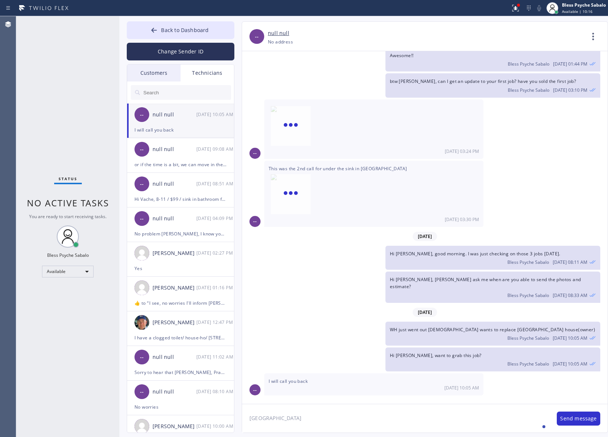
click at [349, 417] on textarea "[GEOGRAPHIC_DATA]" at bounding box center [395, 418] width 307 height 28
type textarea "W"
paste textarea "[PERSON_NAME]"
type textarea "btw, I just wanted to get an update for [PERSON_NAME]"
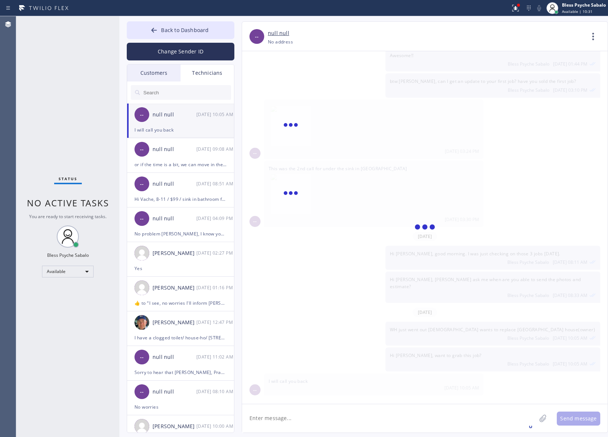
scroll to position [826, 0]
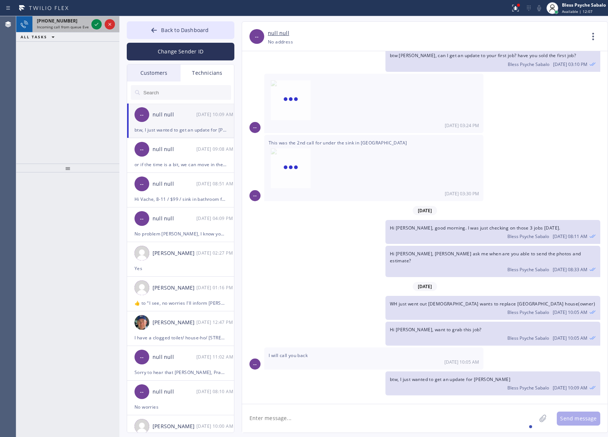
click at [74, 21] on div "[PHONE_NUMBER]" at bounding box center [63, 21] width 52 height 6
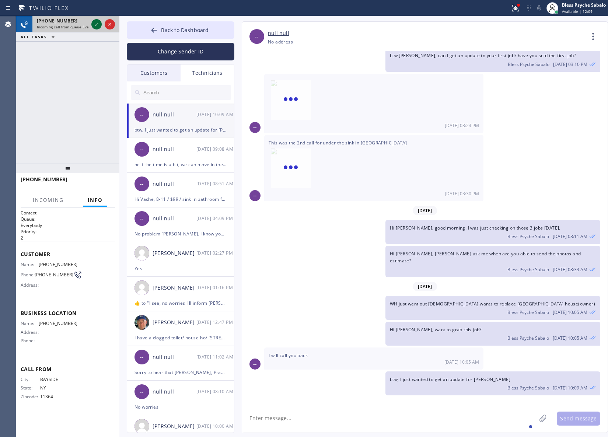
click at [93, 22] on icon at bounding box center [96, 24] width 9 height 9
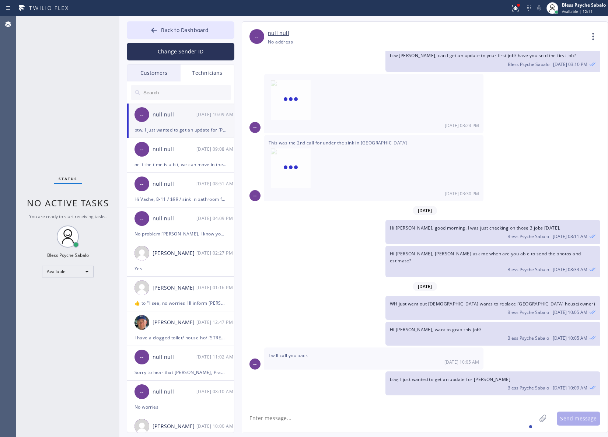
drag, startPoint x: 322, startPoint y: 284, endPoint x: 314, endPoint y: 265, distance: 20.5
click at [322, 283] on div "[DATE]" at bounding box center [424, 286] width 365 height 15
click at [197, 31] on span "Back to Dashboard" at bounding box center [185, 30] width 48 height 7
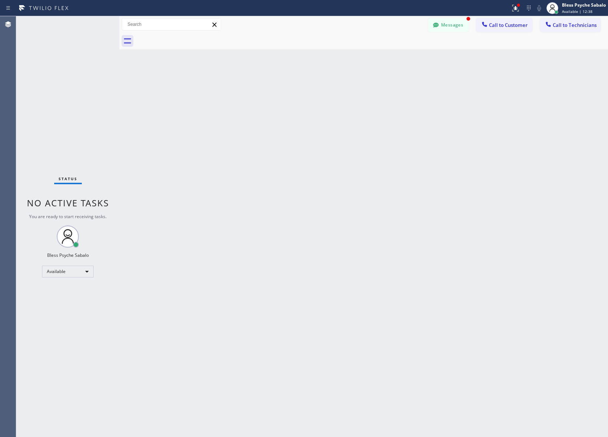
scroll to position [893, 0]
click at [458, 22] on button "Messages" at bounding box center [448, 25] width 41 height 14
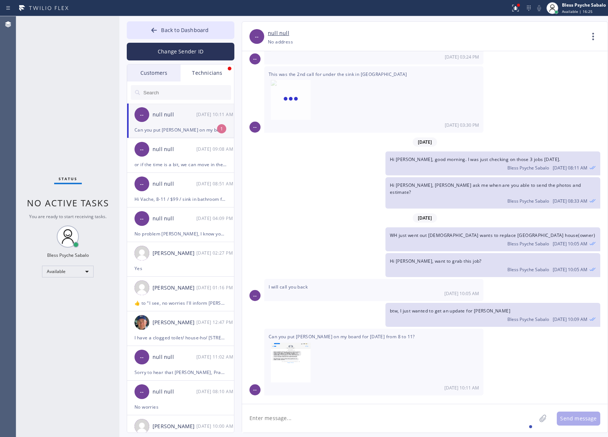
click at [329, 98] on span "This was the 2nd call for under the sink in [GEOGRAPHIC_DATA]" at bounding box center [374, 96] width 210 height 51
click at [188, 119] on div "null null" at bounding box center [175, 115] width 44 height 8
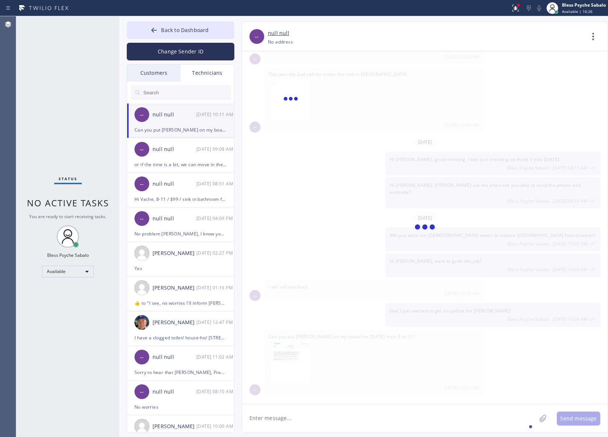
click at [188, 119] on div "null null" at bounding box center [175, 115] width 44 height 8
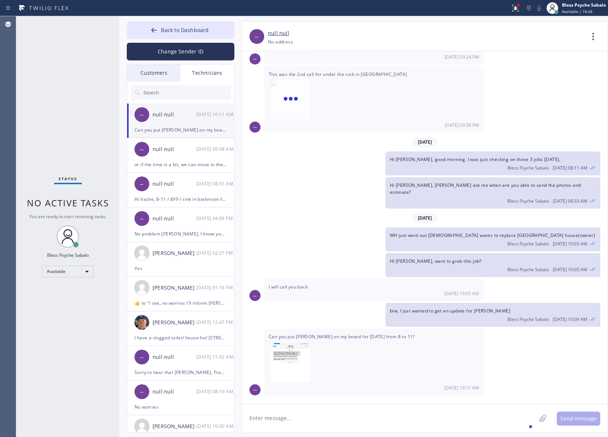
click at [397, 210] on div "[DATE]" at bounding box center [424, 217] width 365 height 15
click at [296, 373] on img at bounding box center [291, 365] width 40 height 44
click at [362, 343] on span "Can you put [PERSON_NAME] on my board for [DATE] from 8 to 11?" at bounding box center [374, 358] width 210 height 51
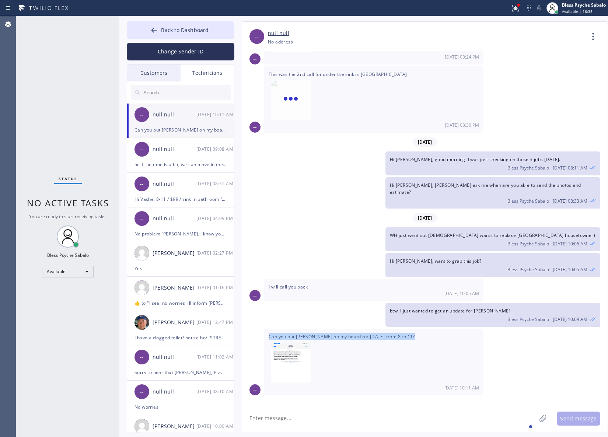
click at [373, 336] on span "Can you put [PERSON_NAME] on my board for [DATE] from 8 to 11?" at bounding box center [374, 358] width 210 height 51
click at [393, 385] on div "[DATE] 10:11 AM" at bounding box center [374, 388] width 210 height 6
click at [319, 183] on div "Hi [PERSON_NAME], [PERSON_NAME] ask me when are you able to send the photos and…" at bounding box center [421, 192] width 358 height 31
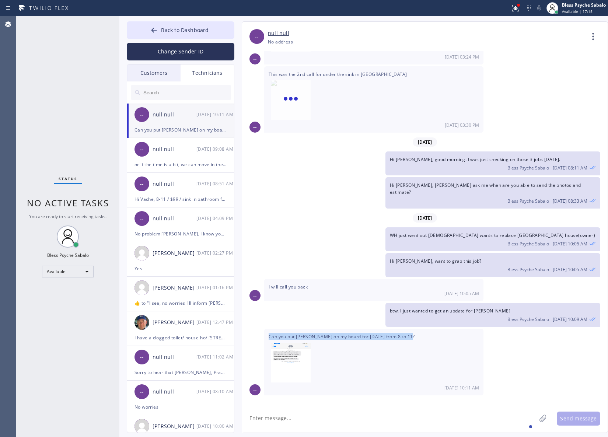
drag, startPoint x: 262, startPoint y: 335, endPoint x: 412, endPoint y: 333, distance: 149.9
click at [412, 333] on div "-- Can you put [PERSON_NAME] on my board for [DATE] from 8 to 11? [DATE] 10:11 …" at bounding box center [424, 362] width 365 height 66
click at [436, 428] on textarea at bounding box center [389, 418] width 294 height 28
type textarea "n"
type textarea "this is notes"
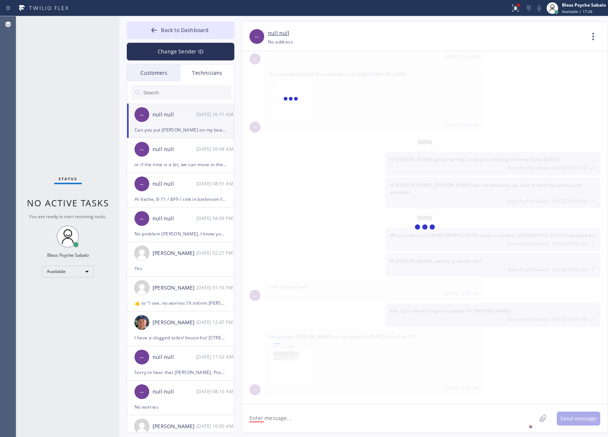
scroll to position [919, 0]
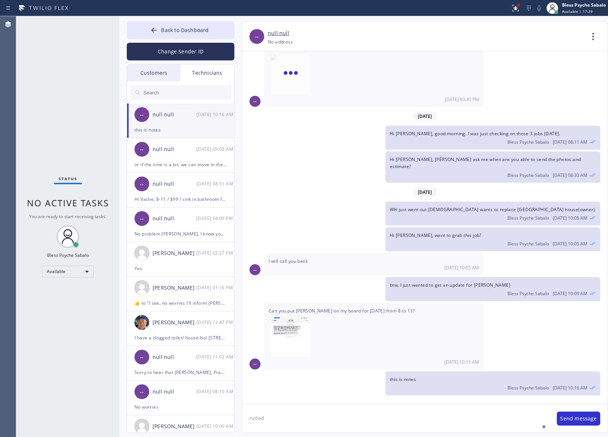
type textarea "noted*"
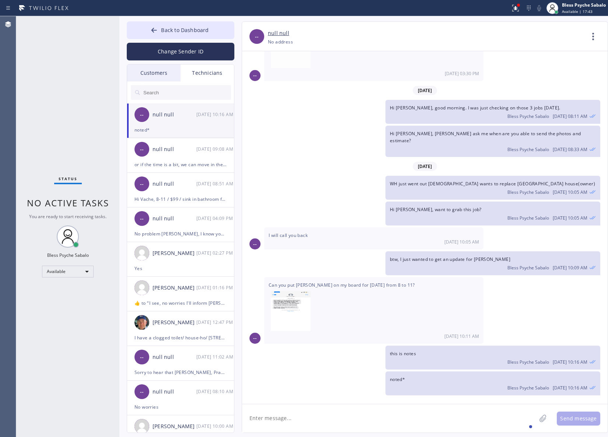
click at [317, 136] on div "Hi [PERSON_NAME], [PERSON_NAME] ask me when are you able to send the photos and…" at bounding box center [421, 141] width 358 height 31
click at [188, 31] on span "Back to Dashboard" at bounding box center [185, 30] width 48 height 7
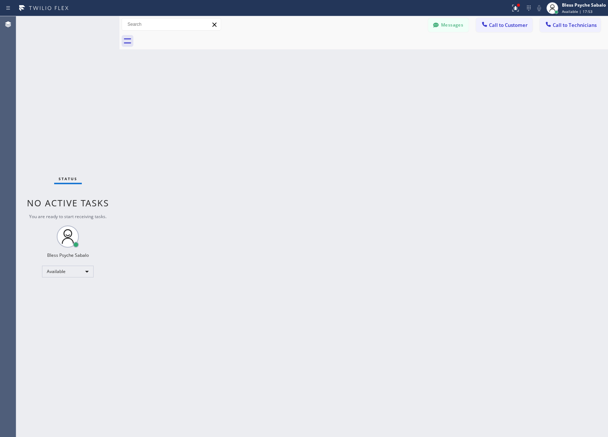
click at [274, 101] on div "Back to Dashboard Change Sender ID Customers Technicians DC [PERSON_NAME] [DATE…" at bounding box center [363, 226] width 489 height 421
click at [517, 10] on icon at bounding box center [515, 8] width 9 height 9
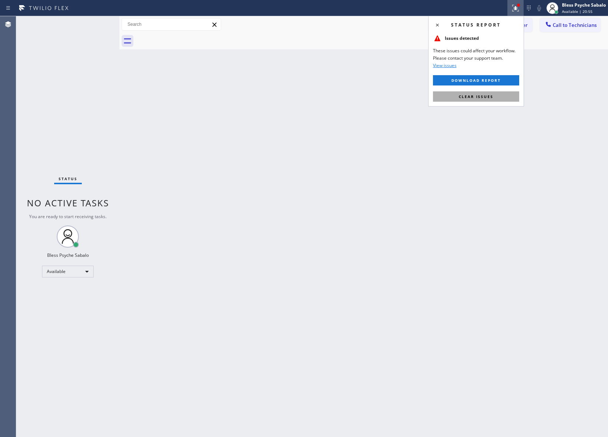
click at [492, 100] on button "Clear issues" at bounding box center [476, 96] width 86 height 10
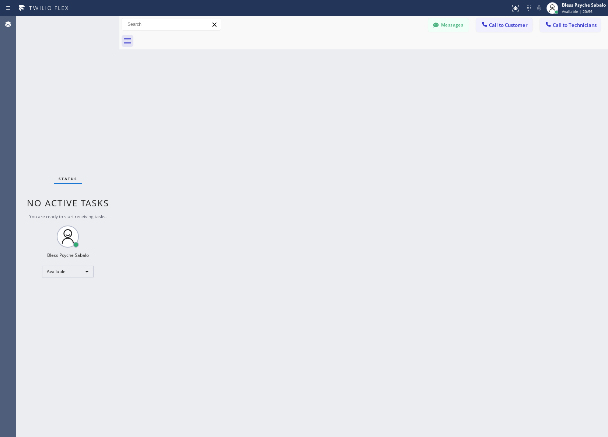
click at [472, 115] on div "Back to Dashboard Change Sender ID Customers Technicians DC [PERSON_NAME] [DATE…" at bounding box center [363, 226] width 489 height 421
click at [311, 244] on div "Back to Dashboard Change Sender ID Customers Technicians DC [PERSON_NAME] [DATE…" at bounding box center [363, 226] width 489 height 421
click at [76, 271] on div "Available" at bounding box center [68, 272] width 52 height 12
click at [70, 295] on li "Available" at bounding box center [67, 290] width 50 height 9
click at [74, 276] on div "Available" at bounding box center [68, 272] width 52 height 12
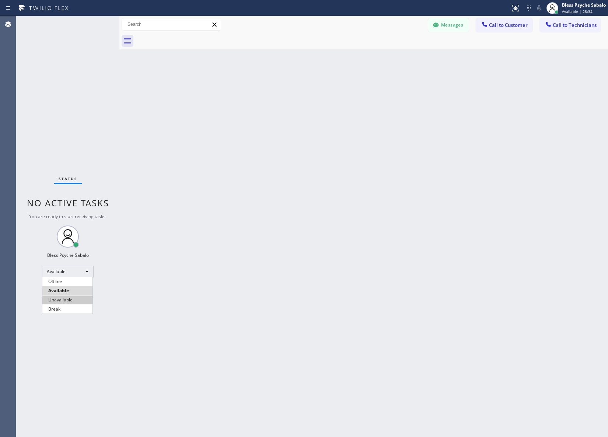
click at [75, 299] on li "Unavailable" at bounding box center [67, 299] width 50 height 9
click at [148, 300] on div "Back to Dashboard Change Sender ID Customers Technicians DC [PERSON_NAME] [DATE…" at bounding box center [363, 226] width 489 height 421
drag, startPoint x: 193, startPoint y: 152, endPoint x: 195, endPoint y: 146, distance: 5.8
click at [193, 152] on div "Back to Dashboard Change Sender ID Customers Technicians DC [PERSON_NAME] [DATE…" at bounding box center [363, 226] width 489 height 421
click at [66, 265] on div "Status No active tasks Change activity state to start receiving tasks. Bless Ps…" at bounding box center [67, 226] width 103 height 421
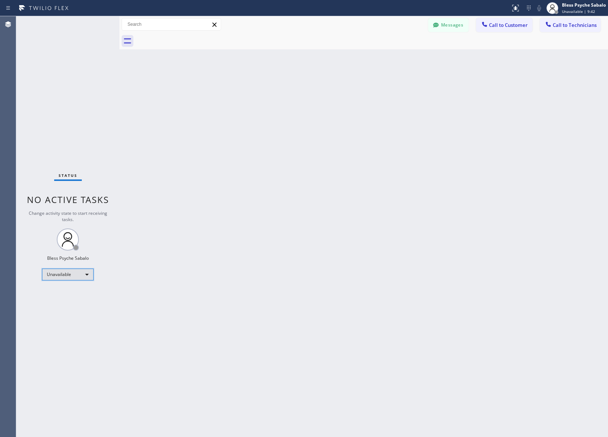
click at [66, 277] on div "Unavailable" at bounding box center [68, 275] width 52 height 12
click at [72, 286] on li "Offline" at bounding box center [67, 284] width 50 height 9
click at [76, 273] on div "Unavailable" at bounding box center [68, 275] width 52 height 12
click at [72, 294] on li "Available" at bounding box center [67, 293] width 50 height 9
click at [159, 275] on div "Back to Dashboard Change Sender ID Customers Technicians DC [PERSON_NAME] [DATE…" at bounding box center [363, 226] width 489 height 421
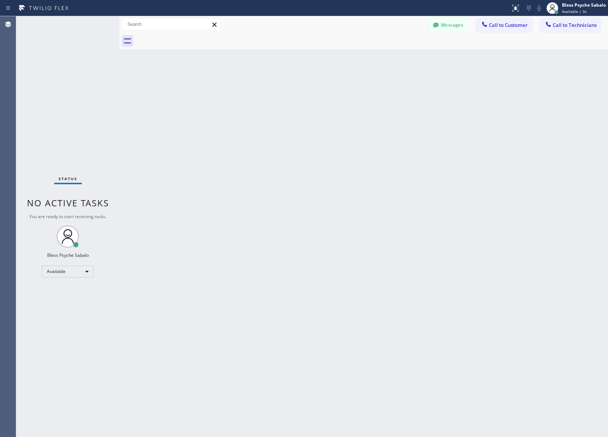
drag, startPoint x: 333, startPoint y: 63, endPoint x: 336, endPoint y: 57, distance: 6.0
click at [334, 62] on div "Back to Dashboard Change Sender ID Customers Technicians DC [PERSON_NAME] [DATE…" at bounding box center [363, 226] width 489 height 421
click at [440, 25] on div at bounding box center [435, 25] width 9 height 9
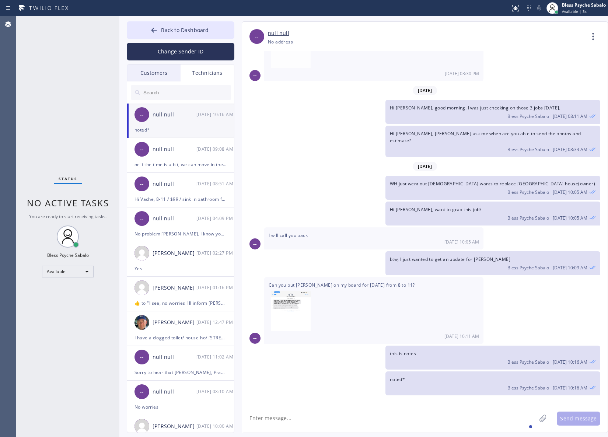
click at [290, 134] on div "Hi [PERSON_NAME], [PERSON_NAME] ask me when are you able to send the photos and…" at bounding box center [421, 141] width 358 height 31
click at [217, 77] on div "Technicians" at bounding box center [207, 72] width 53 height 17
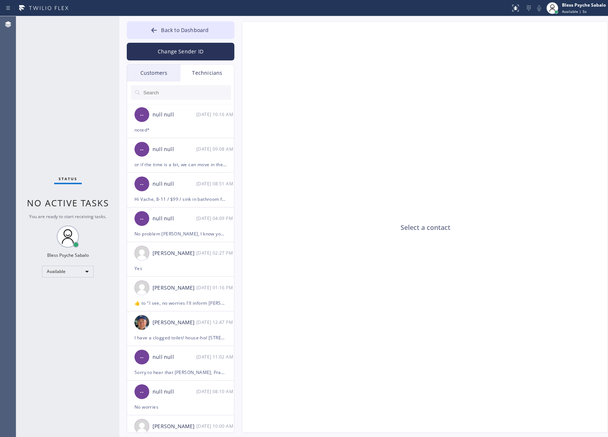
click at [216, 76] on div "Technicians" at bounding box center [207, 72] width 53 height 17
click at [207, 89] on input "text" at bounding box center [187, 92] width 88 height 15
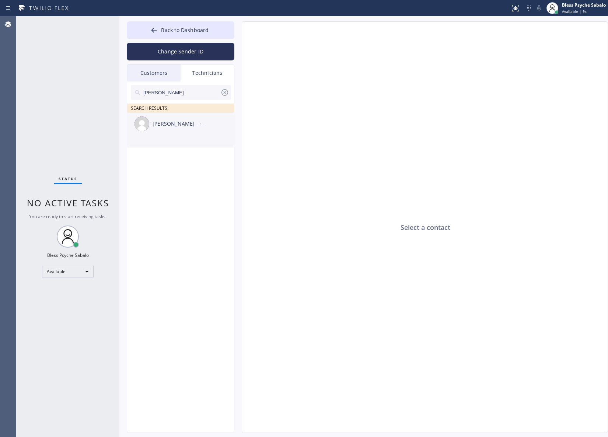
type input "[PERSON_NAME]"
click at [196, 132] on div "[PERSON_NAME] --:--" at bounding box center [181, 124] width 108 height 22
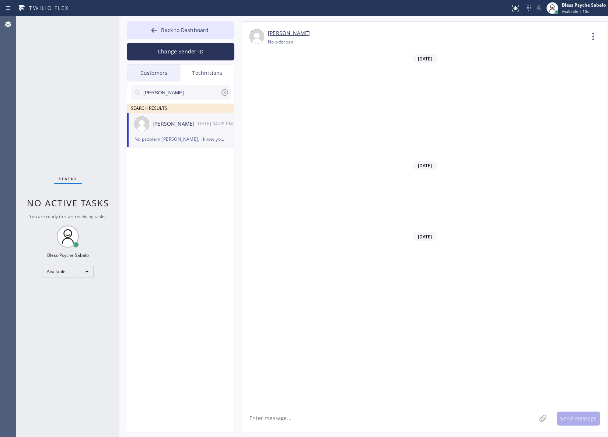
scroll to position [6532, 0]
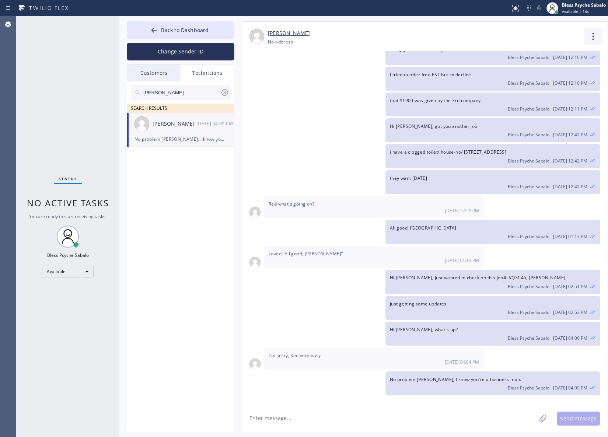
click at [584, 35] on icon at bounding box center [593, 37] width 18 height 18
click at [538, 77] on li "Call to Technician" at bounding box center [548, 75] width 107 height 19
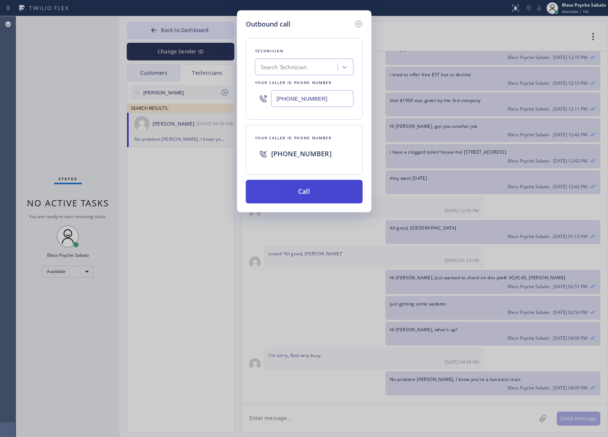
click at [341, 190] on button "Call" at bounding box center [304, 192] width 117 height 24
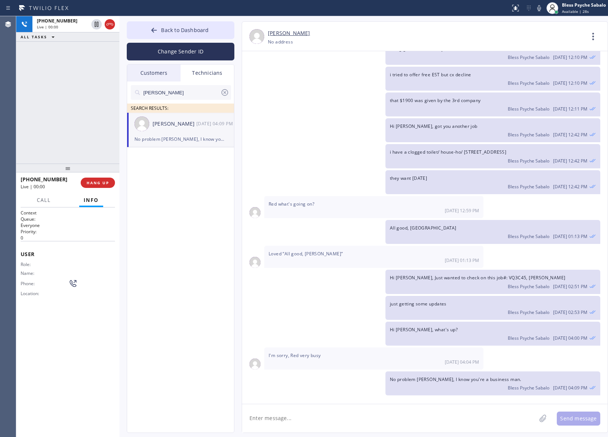
click at [305, 168] on div "i have a clogged toilet/ house-ho/ [STREET_ADDRESS] Bless Psyche Sabalo [DATE] …" at bounding box center [421, 156] width 358 height 24
drag, startPoint x: 500, startPoint y: 380, endPoint x: 389, endPoint y: 380, distance: 111.3
click at [389, 380] on div "No problem [PERSON_NAME], I know you're a business man. Bless Psyche Sabalo [DA…" at bounding box center [492, 383] width 215 height 24
click at [332, 329] on div "Hi [PERSON_NAME], what's up? Bless Psyche Sabalo [DATE] 04:00 PM" at bounding box center [421, 334] width 358 height 24
drag, startPoint x: 330, startPoint y: 357, endPoint x: 266, endPoint y: 355, distance: 63.8
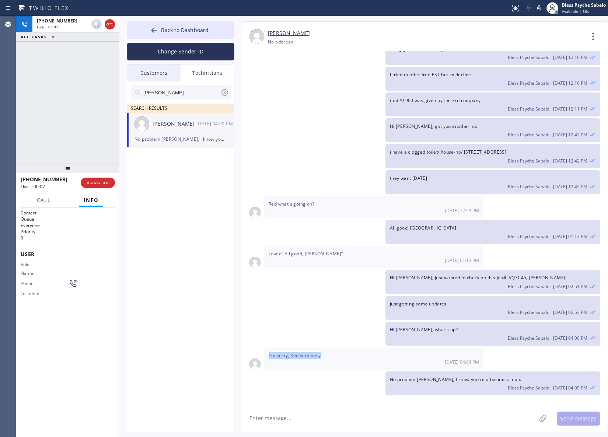
click at [266, 355] on div "I'm sorry, Red very busy [DATE] 04:04 PM" at bounding box center [373, 358] width 219 height 22
click at [308, 423] on textarea at bounding box center [389, 418] width 294 height 28
click at [341, 298] on div "just getting some updates Bless Psyche Sabalo [DATE] 02:53 PM" at bounding box center [421, 308] width 358 height 24
click at [94, 183] on span "HANG UP" at bounding box center [98, 182] width 22 height 5
click at [63, 65] on div "ALL TASKS ALL TASKS ACTIVE TASKS TASKS IN WRAP UP [PHONE_NUMBER] Wrap up | 01:31" at bounding box center [67, 89] width 103 height 147
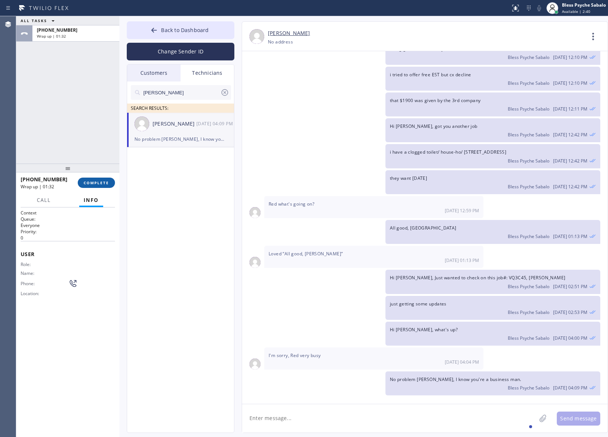
click at [94, 186] on button "COMPLETE" at bounding box center [96, 183] width 37 height 10
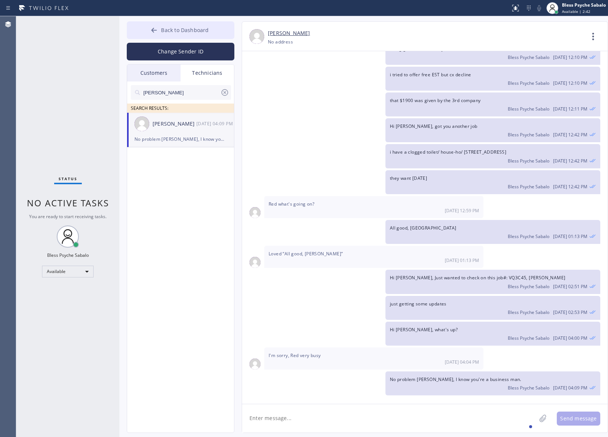
click at [219, 34] on button "Back to Dashboard" at bounding box center [181, 30] width 108 height 18
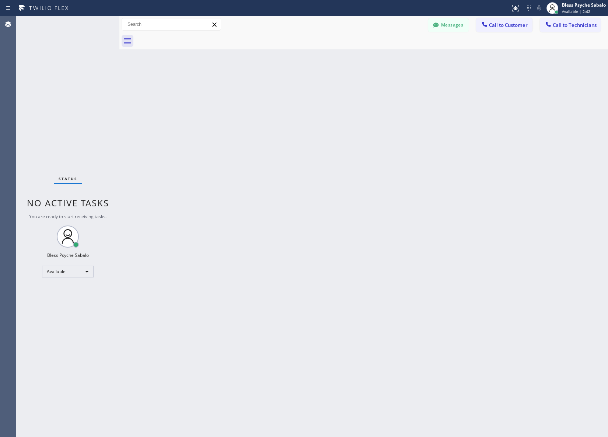
drag, startPoint x: 268, startPoint y: 102, endPoint x: 498, endPoint y: 39, distance: 239.1
click at [268, 102] on div "Back to Dashboard Change Sender ID Customers Technicians DC [PERSON_NAME] [DATE…" at bounding box center [363, 226] width 489 height 421
click at [454, 23] on button "Messages" at bounding box center [448, 25] width 41 height 14
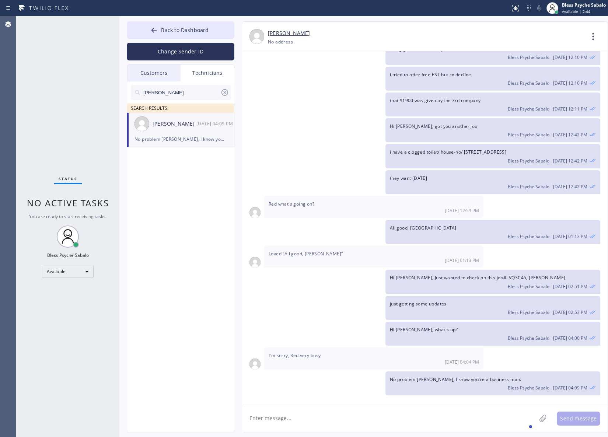
click at [229, 94] on icon at bounding box center [224, 92] width 9 height 9
click at [224, 93] on input "text" at bounding box center [187, 92] width 88 height 15
click at [217, 72] on div "Technicians" at bounding box center [207, 72] width 53 height 17
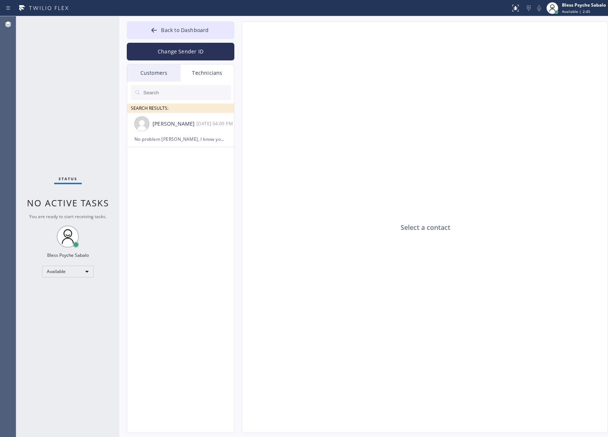
click at [164, 78] on div "Customers" at bounding box center [153, 72] width 53 height 17
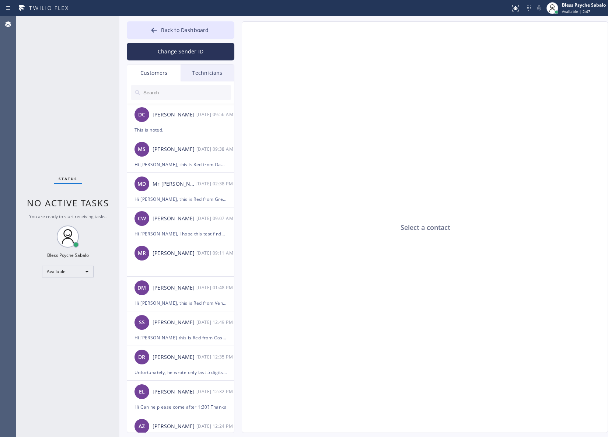
click at [213, 81] on div at bounding box center [181, 92] width 108 height 22
click at [212, 74] on div "Technicians" at bounding box center [207, 72] width 53 height 17
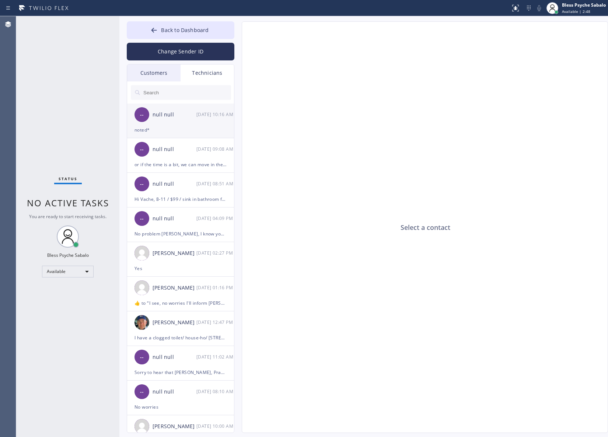
click at [183, 131] on div "noted*" at bounding box center [180, 130] width 92 height 8
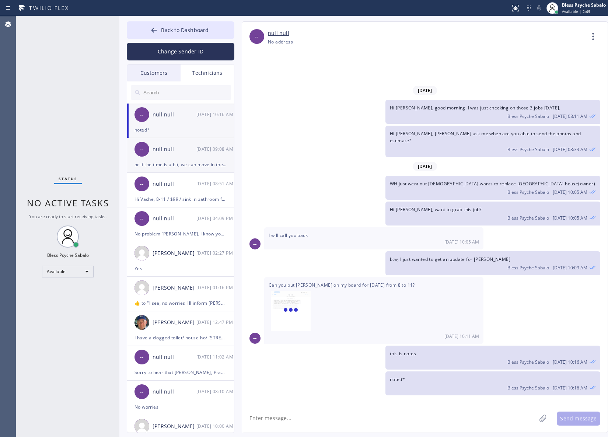
click at [182, 155] on div "-- null null [DATE] 09:08 AM" at bounding box center [181, 149] width 108 height 22
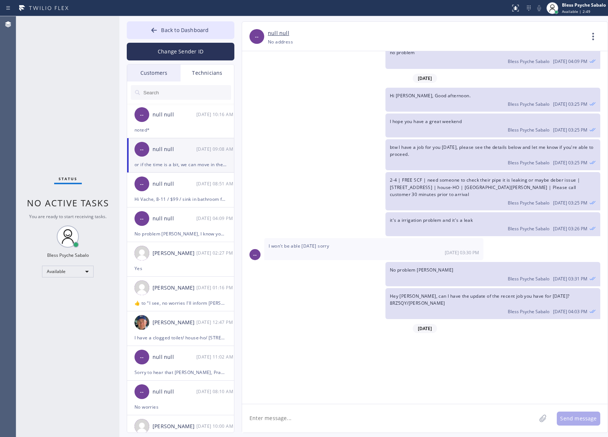
scroll to position [1568, 0]
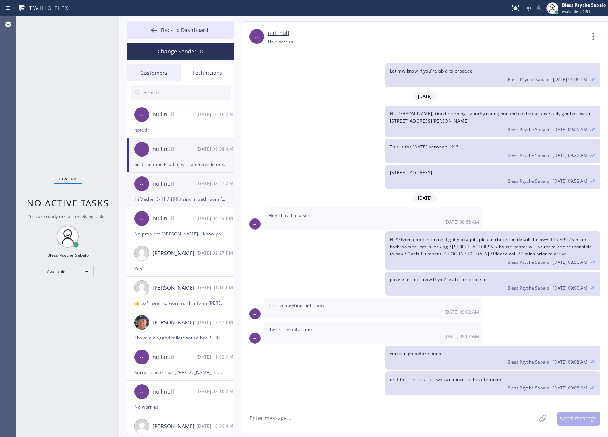
click at [174, 198] on div "Hi Vache, 8-11 / $99 / sink in bathroom faucet is leaking / [STREET_ADDRESS] / …" at bounding box center [180, 199] width 92 height 8
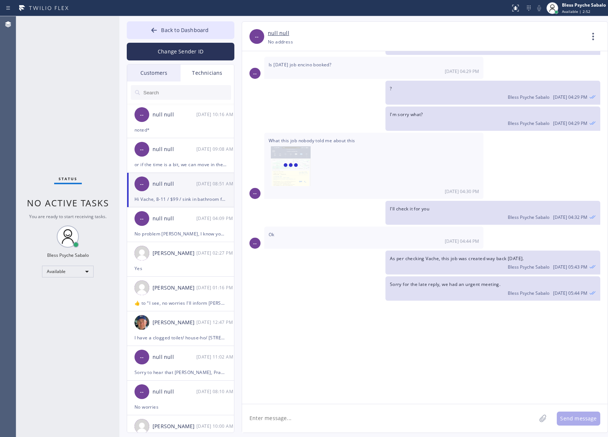
scroll to position [6685, 0]
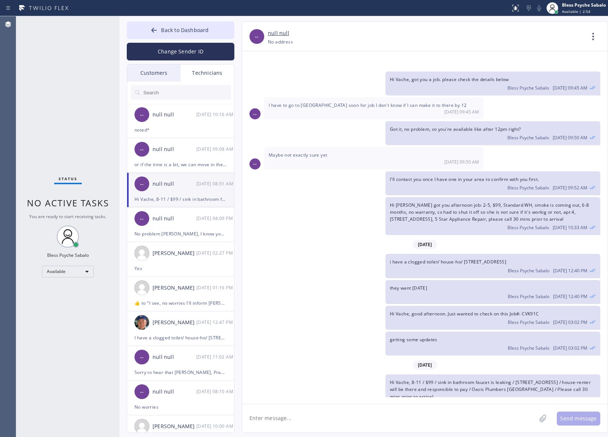
drag, startPoint x: 168, startPoint y: 69, endPoint x: 176, endPoint y: 69, distance: 8.1
click at [167, 69] on div "Customers" at bounding box center [153, 72] width 53 height 17
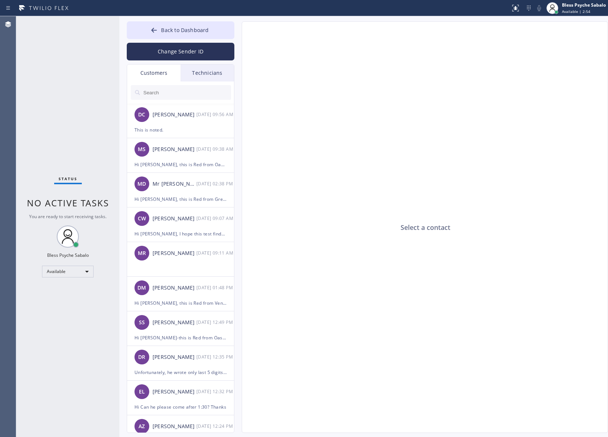
click at [198, 68] on div "Technicians" at bounding box center [207, 72] width 53 height 17
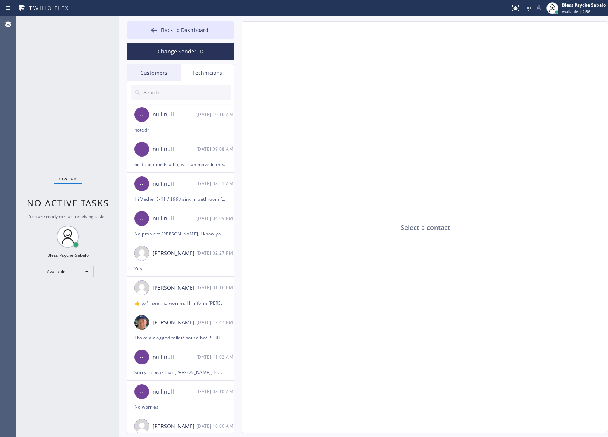
drag, startPoint x: 501, startPoint y: 146, endPoint x: 522, endPoint y: 138, distance: 21.7
click at [501, 146] on div "Select a contact" at bounding box center [425, 228] width 366 height 412
drag, startPoint x: 315, startPoint y: 154, endPoint x: 353, endPoint y: 153, distance: 37.9
click at [315, 154] on div "Select a contact" at bounding box center [425, 228] width 366 height 412
click at [201, 73] on div "Technicians" at bounding box center [207, 72] width 53 height 17
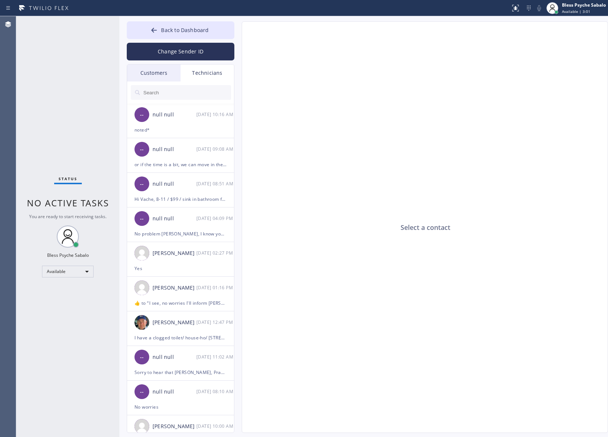
click at [190, 97] on input "text" at bounding box center [187, 92] width 88 height 15
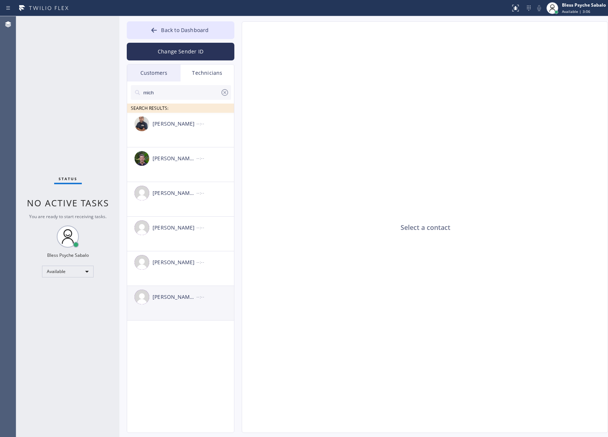
type input "mich"
click at [199, 306] on div "[PERSON_NAME] [PERSON_NAME] --:--" at bounding box center [181, 297] width 108 height 22
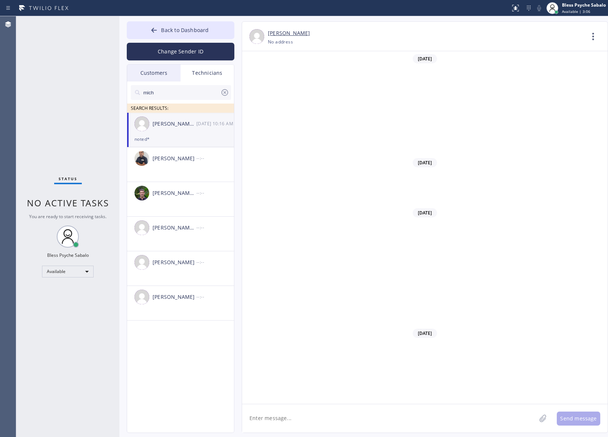
scroll to position [945, 0]
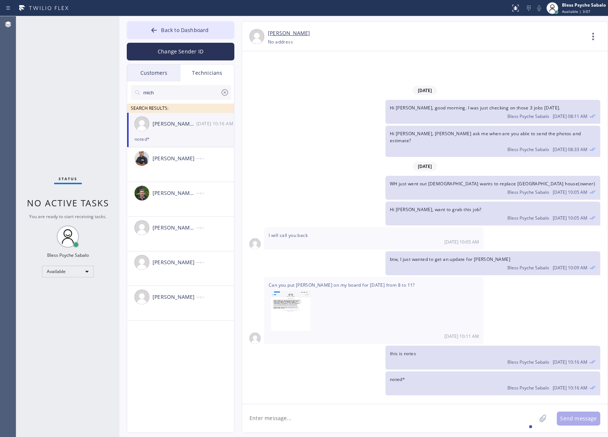
click at [399, 419] on textarea at bounding box center [389, 418] width 294 height 28
click at [424, 362] on div "Bless Psyche Sabalo [DATE] 10:16 AM" at bounding box center [493, 361] width 206 height 8
drag, startPoint x: 513, startPoint y: 257, endPoint x: 476, endPoint y: 260, distance: 36.9
click at [476, 260] on div "btw, I just wanted to get an update for [PERSON_NAME] Bless Psyche Sabalo [DATE…" at bounding box center [492, 263] width 215 height 24
copy span "[PERSON_NAME]"
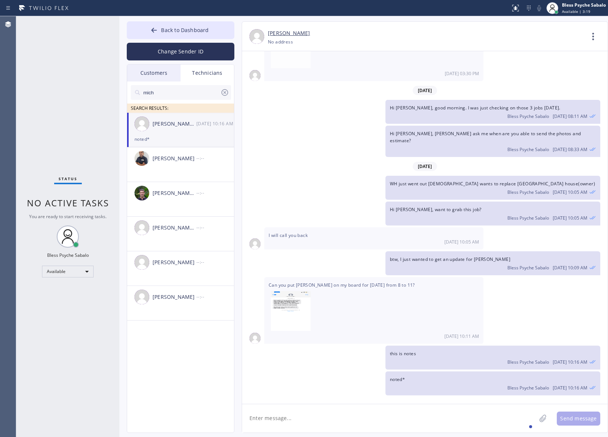
click at [430, 264] on div "Bless Psyche Sabalo [DATE] 10:09 AM" at bounding box center [493, 267] width 206 height 8
drag, startPoint x: 389, startPoint y: 259, endPoint x: 501, endPoint y: 267, distance: 113.0
click at [501, 267] on div "btw, I just wanted to get an update for [PERSON_NAME] Bless Psyche Sabalo [DATE…" at bounding box center [492, 263] width 215 height 24
copy span "btw, I just wanted to get an update for [PERSON_NAME]"
click at [398, 416] on textarea at bounding box center [389, 418] width 294 height 28
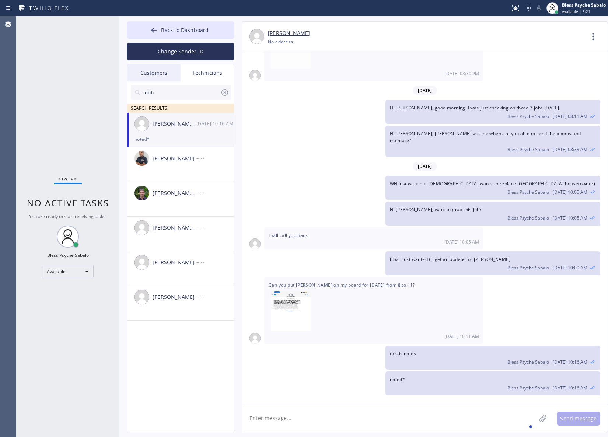
paste textarea "btw, I just wanted to get an update for [PERSON_NAME]"
click at [399, 416] on textarea "btw, I just wanted to get an update for [PERSON_NAME]" at bounding box center [395, 418] width 307 height 28
type textarea "btw, I just wanted to get an update for [PERSON_NAME]? any update on this job?"
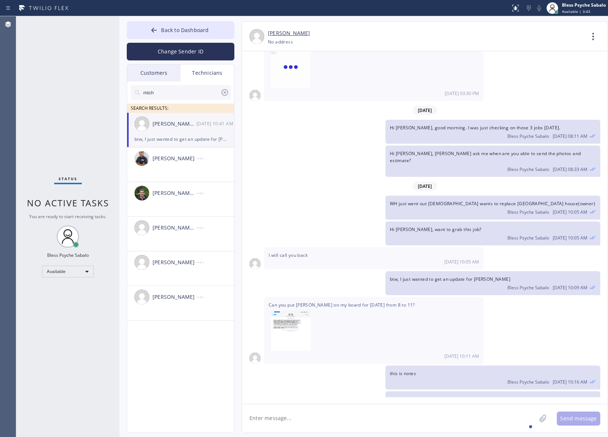
click at [351, 356] on div "[DATE] 10:11 AM" at bounding box center [374, 356] width 210 height 6
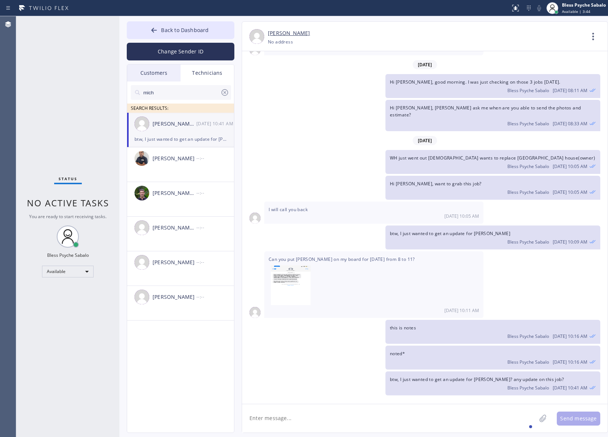
click at [395, 413] on textarea at bounding box center [389, 418] width 294 height 28
click at [224, 91] on icon at bounding box center [224, 92] width 9 height 9
click at [303, 133] on div "[DATE]" at bounding box center [424, 140] width 365 height 15
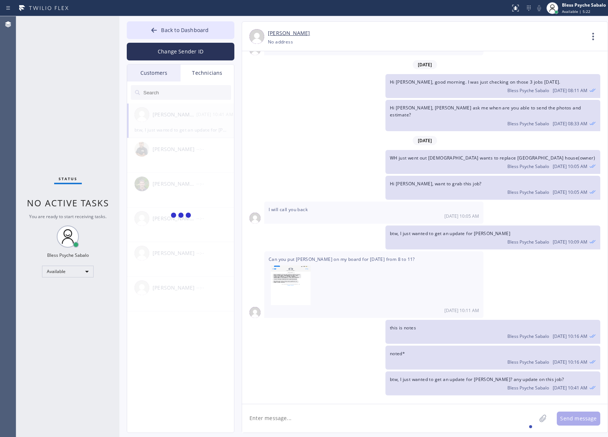
click at [198, 134] on div at bounding box center [181, 216] width 108 height 224
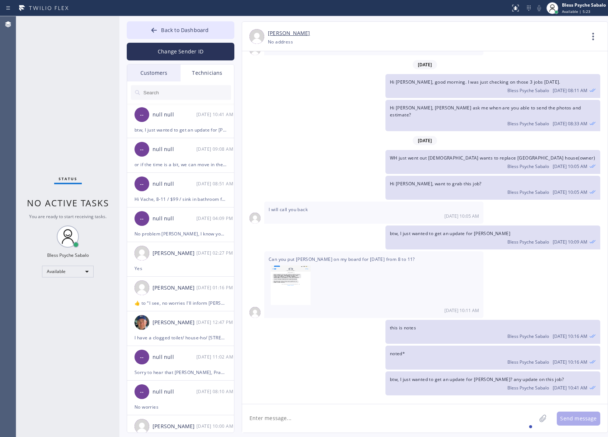
click at [207, 72] on div "Technicians" at bounding box center [207, 72] width 53 height 17
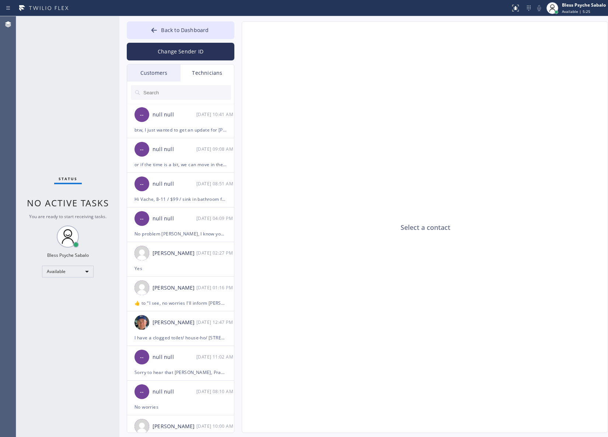
click at [209, 77] on div "Technicians" at bounding box center [207, 72] width 53 height 17
click at [195, 133] on div "btw, I just wanted to get an update for [PERSON_NAME]? any update on this job?" at bounding box center [180, 130] width 92 height 8
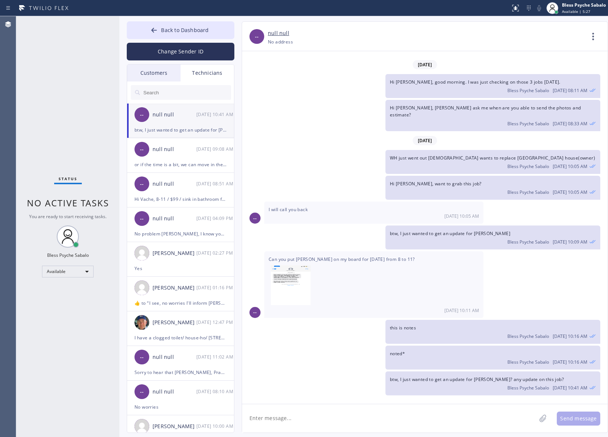
click at [462, 125] on div "Hi [PERSON_NAME], [PERSON_NAME] ask me when are you able to send the photos and…" at bounding box center [492, 115] width 215 height 31
type input "[PHONE_NUMBER]"
click at [584, 40] on icon at bounding box center [593, 37] width 18 height 18
click at [524, 79] on li "Call to Technician" at bounding box center [548, 75] width 107 height 19
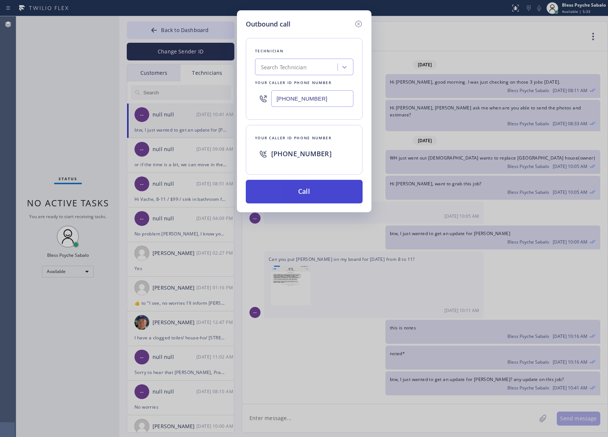
click at [314, 186] on button "Call" at bounding box center [304, 192] width 117 height 24
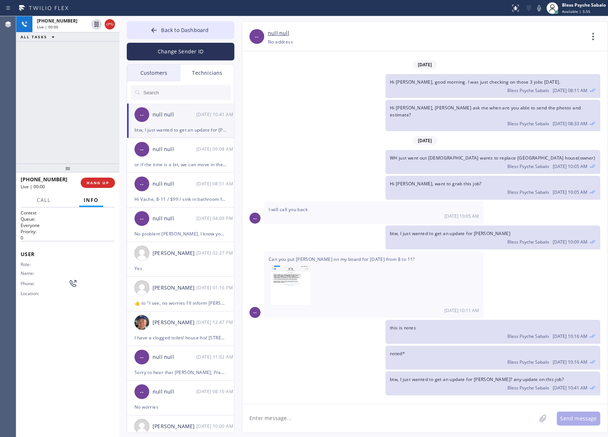
click at [347, 157] on div "WH just went out [DEMOGRAPHIC_DATA] wants to replace [GEOGRAPHIC_DATA] house(ow…" at bounding box center [421, 162] width 358 height 24
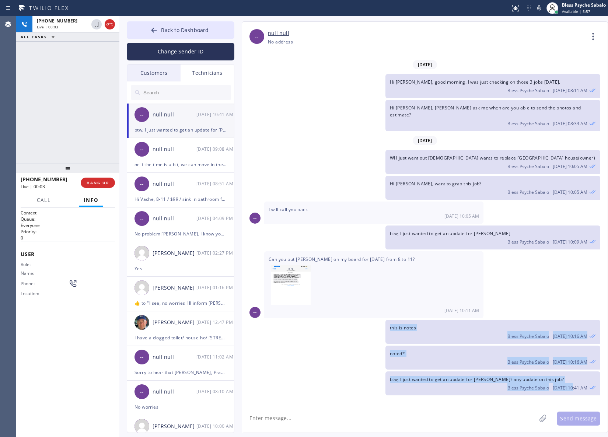
drag, startPoint x: 549, startPoint y: 382, endPoint x: 389, endPoint y: 329, distance: 169.4
click at [389, 329] on div "[DATE] Hi [PERSON_NAME], my name is Red. One of the dispatchers here at 5 star …" at bounding box center [424, 224] width 365 height 346
click at [391, 336] on div "Bless Psyche Sabalo [DATE] 10:16 AM" at bounding box center [493, 335] width 206 height 8
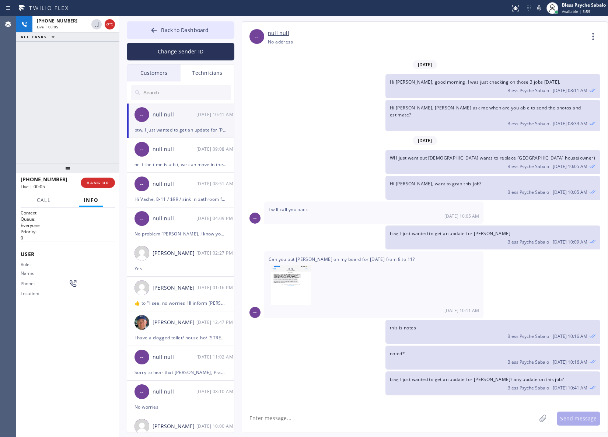
drag, startPoint x: 388, startPoint y: 326, endPoint x: 571, endPoint y: 380, distance: 190.9
click at [571, 380] on div "[DATE] Hi [PERSON_NAME], my name is Red. One of the dispatchers here at 5 star …" at bounding box center [424, 224] width 365 height 346
click at [483, 385] on div "Bless Psyche Sabalo [DATE] 10:41 AM" at bounding box center [493, 387] width 206 height 8
click at [278, 393] on div "btw, I just wanted to get an update for [PERSON_NAME]? any update on this job? …" at bounding box center [421, 383] width 358 height 24
click at [100, 241] on div "User Role: Name: Phone: Location:" at bounding box center [68, 274] width 94 height 67
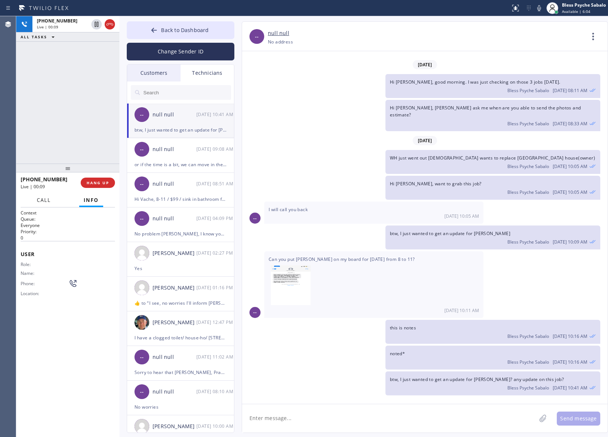
click at [38, 200] on span "Call" at bounding box center [44, 200] width 14 height 7
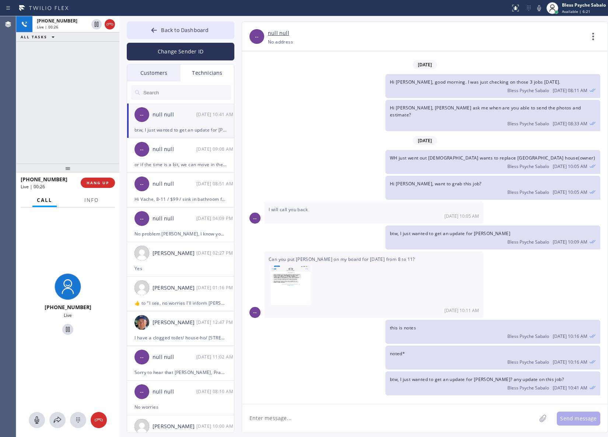
click at [275, 237] on div "btw, I just wanted to get an update for [PERSON_NAME] Bless Psyche Sabalo [DATE…" at bounding box center [421, 237] width 358 height 24
click at [93, 181] on span "HANG UP" at bounding box center [98, 182] width 22 height 5
click at [88, 140] on div "[PHONE_NUMBER] Live | 00:49 ALL TASKS ALL TASKS ACTIVE TASKS TASKS IN WRAP UP" at bounding box center [67, 89] width 103 height 147
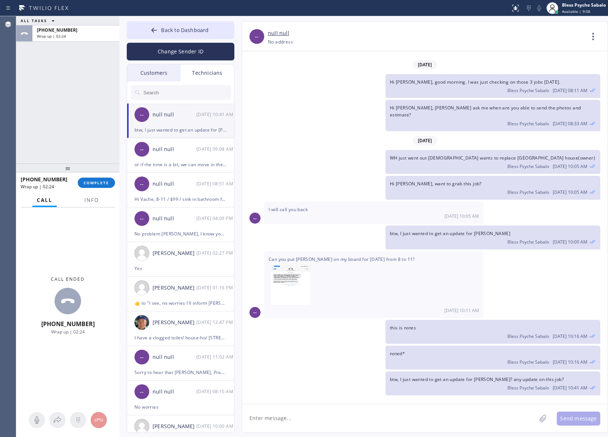
click at [266, 111] on div "Hi [PERSON_NAME], [PERSON_NAME] ask me when are you able to send the photos and…" at bounding box center [421, 115] width 358 height 31
click at [90, 183] on span "COMPLETE" at bounding box center [96, 182] width 25 height 5
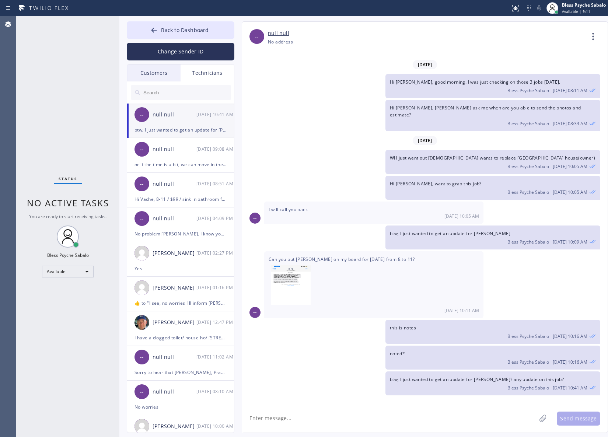
click at [79, 192] on div "Status No active tasks You are ready to start receiving tasks. Bless Psyche Sab…" at bounding box center [67, 226] width 103 height 421
click at [209, 76] on div "Technicians" at bounding box center [207, 72] width 53 height 17
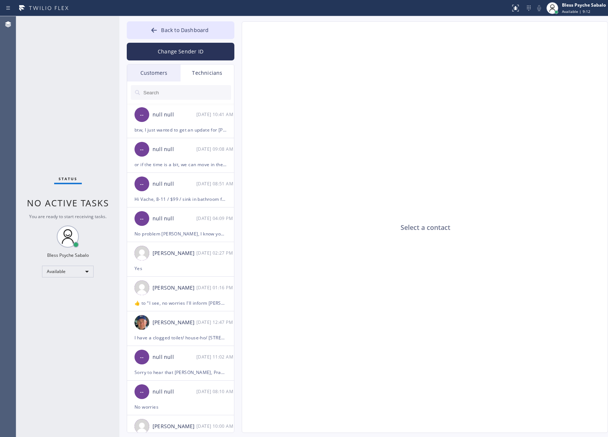
click at [196, 102] on div at bounding box center [181, 92] width 108 height 22
click at [195, 85] on input "text" at bounding box center [187, 92] width 88 height 15
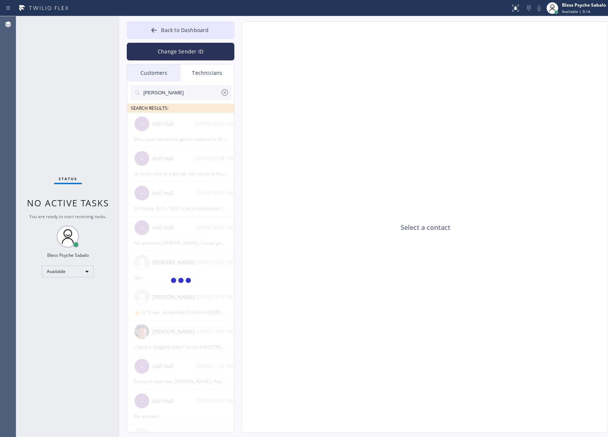
type input "[PERSON_NAME]"
click at [252, 170] on div "Select a contact" at bounding box center [425, 228] width 366 height 412
click at [158, 154] on div "[PERSON_NAME]" at bounding box center [175, 158] width 44 height 8
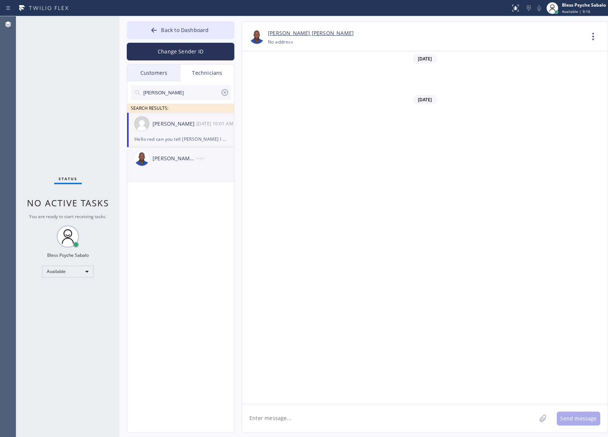
scroll to position [2633, 0]
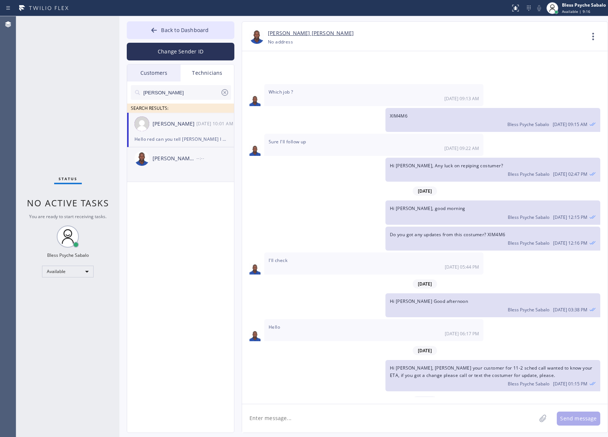
click at [155, 165] on div "[PERSON_NAME] [PERSON_NAME] --:--" at bounding box center [181, 158] width 108 height 22
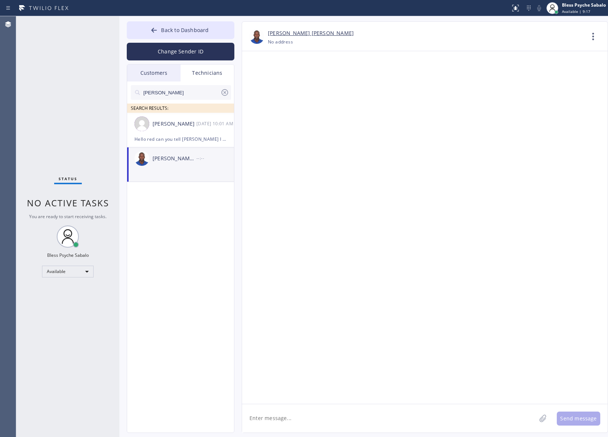
scroll to position [0, 0]
click at [169, 172] on li "[PERSON_NAME] [PERSON_NAME] --:--" at bounding box center [181, 164] width 108 height 35
click at [187, 127] on div "[PERSON_NAME]" at bounding box center [175, 124] width 44 height 8
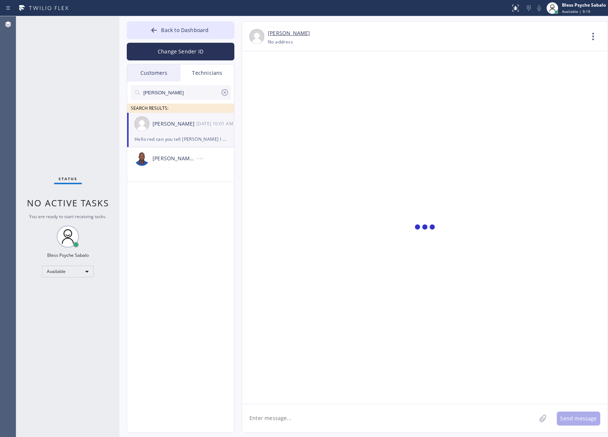
scroll to position [2633, 0]
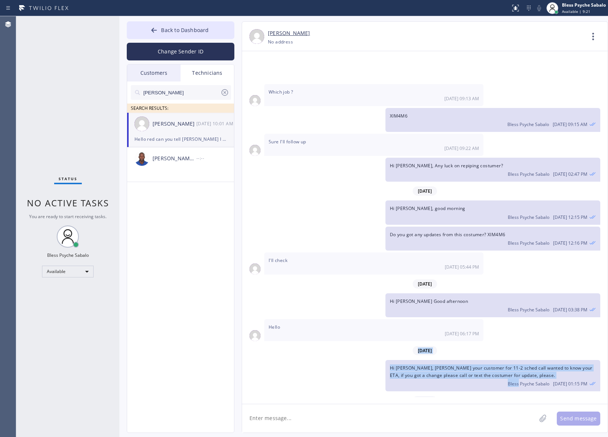
drag, startPoint x: 452, startPoint y: 329, endPoint x: 411, endPoint y: 317, distance: 43.0
click at [402, 318] on div "[DATE] Please text me. 06/09 01:27 PM [DATE] Hi [PERSON_NAME], Just a quick rem…" at bounding box center [424, 224] width 365 height 346
click at [481, 360] on div "Hi [PERSON_NAME], [PERSON_NAME] your customer for 11-2 sched call wanted to kno…" at bounding box center [492, 375] width 215 height 31
click at [476, 365] on span "Hi [PERSON_NAME], [PERSON_NAME] your customer for 11-2 sched call wanted to kno…" at bounding box center [491, 371] width 203 height 13
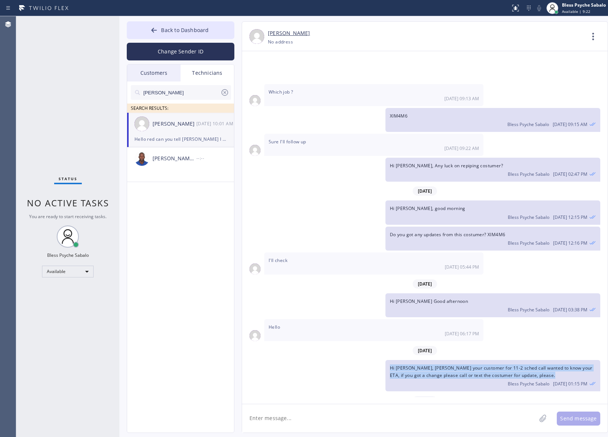
click at [476, 365] on span "Hi [PERSON_NAME], [PERSON_NAME] your customer for 11-2 sched call wanted to kno…" at bounding box center [491, 371] width 203 height 13
click at [479, 360] on div "Hi [PERSON_NAME], [PERSON_NAME] your customer for 11-2 sched call wanted to kno…" at bounding box center [492, 375] width 215 height 31
click at [584, 32] on icon at bounding box center [593, 37] width 18 height 18
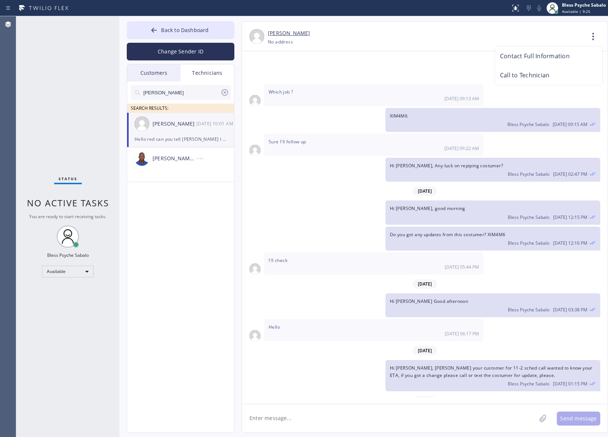
click at [536, 79] on li "Call to Technician" at bounding box center [548, 75] width 107 height 19
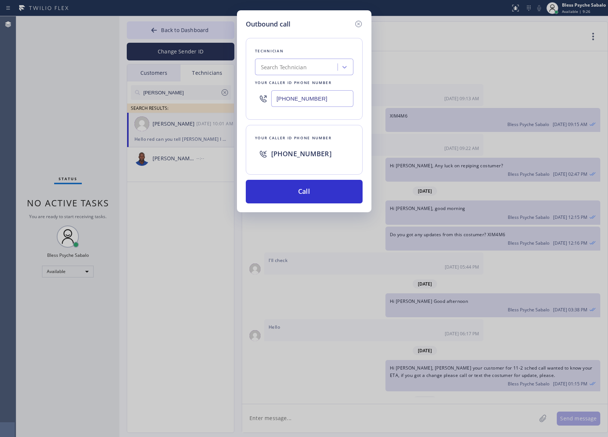
click at [518, 122] on div "Outbound call Technician Search Technician Your caller id phone number [PHONE_N…" at bounding box center [304, 218] width 608 height 437
click at [326, 199] on button "Call" at bounding box center [304, 192] width 117 height 24
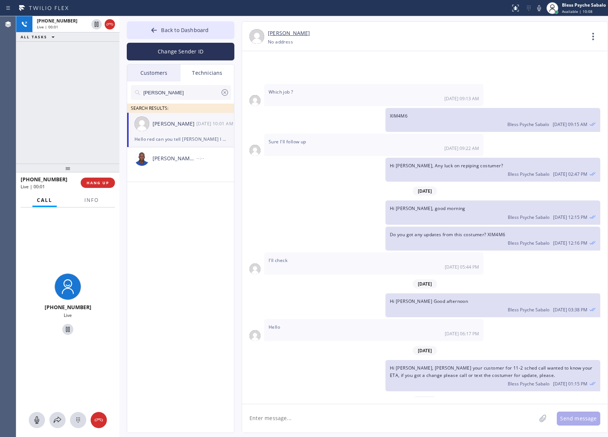
drag, startPoint x: 91, startPoint y: 181, endPoint x: 87, endPoint y: 176, distance: 7.1
click at [91, 181] on span "HANG UP" at bounding box center [98, 182] width 22 height 5
click at [70, 153] on div "[PHONE_NUMBER] Live | 00:02 ALL TASKS ALL TASKS ACTIVE TASKS TASKS IN WRAP UP" at bounding box center [67, 89] width 103 height 147
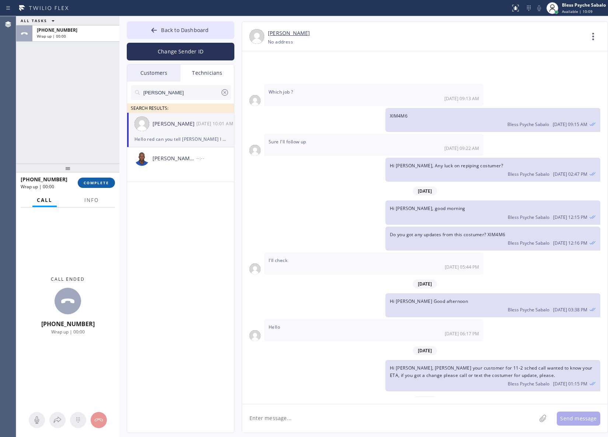
click at [104, 185] on span "COMPLETE" at bounding box center [96, 182] width 25 height 5
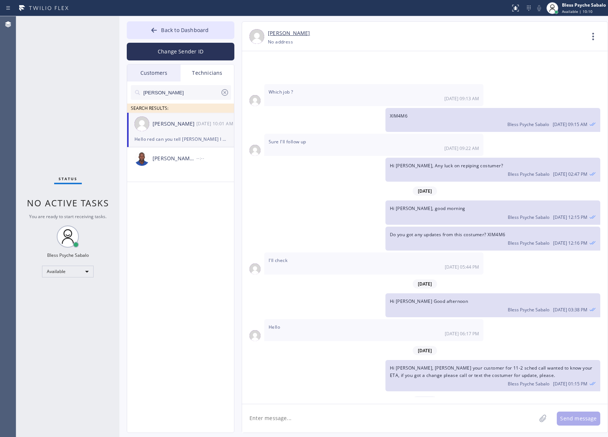
click at [584, 41] on icon at bounding box center [593, 37] width 18 height 18
click at [508, 76] on li "Call to Technician" at bounding box center [548, 75] width 107 height 19
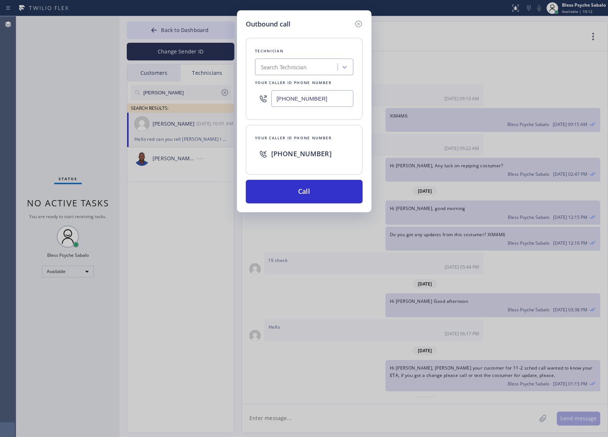
click at [315, 204] on div "Outbound call Technician Search Technician Your caller id phone number [PHONE_N…" at bounding box center [304, 111] width 134 height 202
click at [315, 201] on button "Call" at bounding box center [304, 192] width 117 height 24
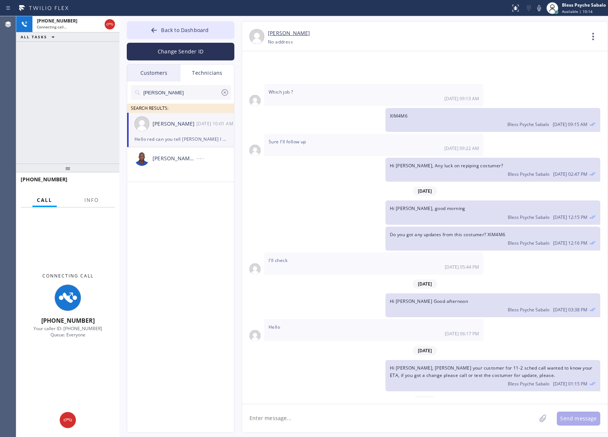
click at [185, 299] on div "[PERSON_NAME] SEARCH RESULTS: [PERSON_NAME] [DATE] 10:01 AM Hello red can you t…" at bounding box center [181, 265] width 108 height 368
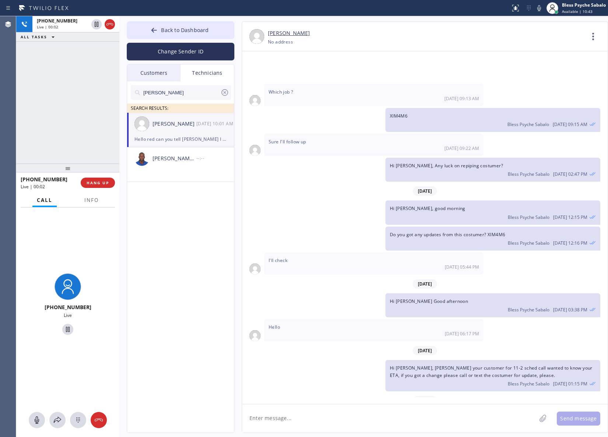
click at [280, 415] on span "Hello red can you tell [PERSON_NAME] I need some supplies at [PERSON_NAME] need…" at bounding box center [370, 421] width 202 height 13
click at [361, 431] on textarea at bounding box center [389, 418] width 294 height 28
drag, startPoint x: 132, startPoint y: 207, endPoint x: 132, endPoint y: 203, distance: 4.4
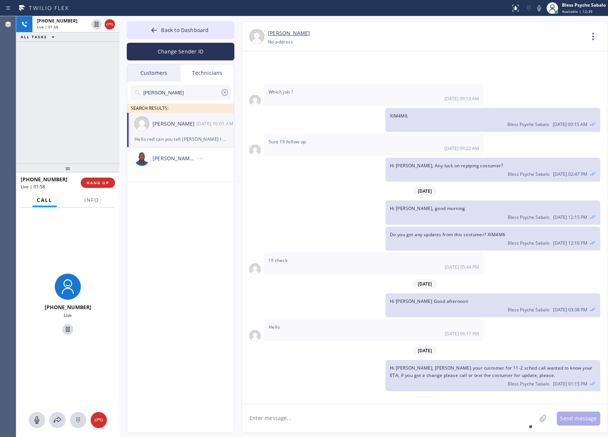
click at [132, 206] on div "[PERSON_NAME] SEARCH RESULTS: [PERSON_NAME] [DATE] 10:01 AM Hello red can you t…" at bounding box center [181, 265] width 108 height 368
click at [187, 136] on div "Hello red can you tell [PERSON_NAME] I need some supplies at [PERSON_NAME] need…" at bounding box center [180, 139] width 92 height 8
click at [145, 222] on div "[PERSON_NAME] SEARCH RESULTS: [PERSON_NAME] [DATE] 10:01 AM Hello red can you t…" at bounding box center [181, 265] width 108 height 368
click at [141, 201] on div "[PERSON_NAME] SEARCH RESULTS: [PERSON_NAME] [DATE] 10:01 AM Hello red can you t…" at bounding box center [181, 265] width 108 height 368
click at [89, 186] on button "HANG UP" at bounding box center [98, 183] width 34 height 10
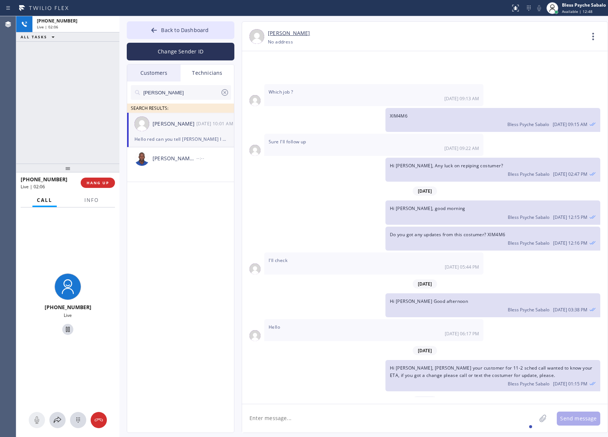
click at [65, 144] on div "[PHONE_NUMBER] Live | 02:06 ALL TASKS ALL TASKS ACTIVE TASKS TASKS IN WRAP UP" at bounding box center [67, 89] width 103 height 147
drag, startPoint x: 190, startPoint y: 230, endPoint x: 209, endPoint y: 112, distance: 118.7
click at [193, 225] on div "[PERSON_NAME] SEARCH RESULTS: [PERSON_NAME] [DATE] 10:01 AM Hello red can you t…" at bounding box center [181, 265] width 108 height 368
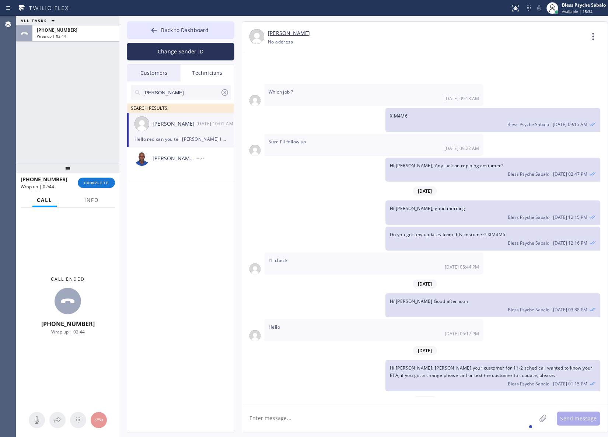
drag, startPoint x: 330, startPoint y: 264, endPoint x: 328, endPoint y: 292, distance: 27.8
click at [331, 293] on div "Hi [PERSON_NAME] Good afternoon Bless Psyche Sabalo [DATE] 03:38 PM" at bounding box center [421, 305] width 358 height 24
click at [290, 360] on div "Hi [PERSON_NAME], [PERSON_NAME] your customer for 11-2 sched call wanted to kno…" at bounding box center [421, 375] width 358 height 31
click at [104, 185] on button "COMPLETE" at bounding box center [96, 183] width 37 height 10
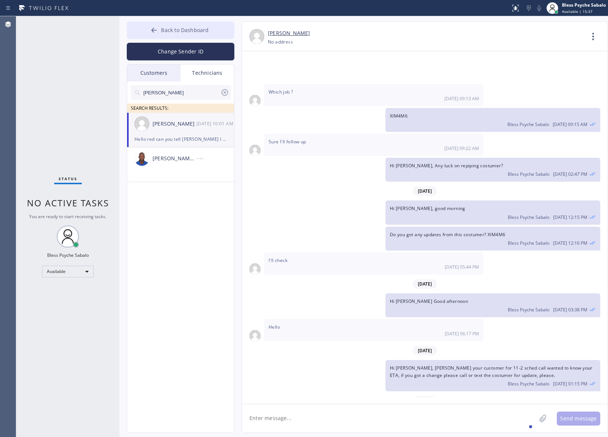
drag, startPoint x: 101, startPoint y: 130, endPoint x: 158, endPoint y: 37, distance: 108.7
click at [102, 128] on div "Status No active tasks You are ready to start receiving tasks. Bless Psyche Sab…" at bounding box center [67, 226] width 103 height 421
click at [262, 200] on div "Hi [PERSON_NAME], good morning Bless Psyche Sabalo [DATE] 12:15 PM" at bounding box center [421, 212] width 358 height 24
click at [217, 77] on div "Technicians" at bounding box center [207, 72] width 53 height 17
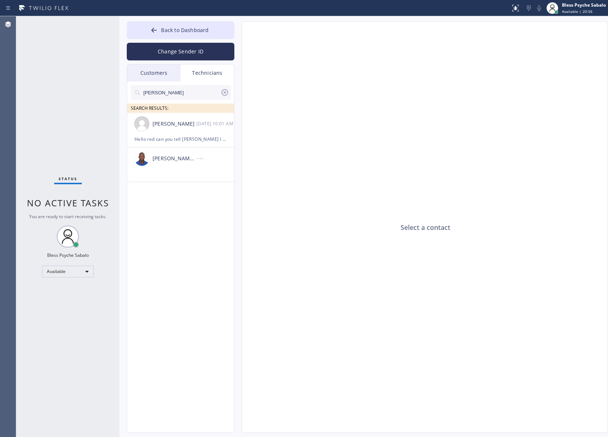
click at [220, 90] on icon at bounding box center [224, 92] width 9 height 9
click at [148, 31] on button "Back to Dashboard" at bounding box center [181, 30] width 108 height 18
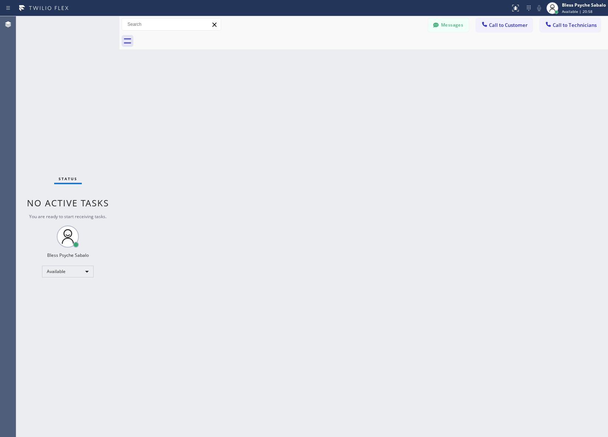
click at [426, 137] on div "Back to Dashboard Change Sender ID Customers Technicians DC [PERSON_NAME] [DATE…" at bounding box center [363, 226] width 489 height 421
drag, startPoint x: 291, startPoint y: 273, endPoint x: 360, endPoint y: 235, distance: 79.0
click at [291, 273] on div "Back to Dashboard Change Sender ID Customers Technicians DC [PERSON_NAME] [DATE…" at bounding box center [363, 226] width 489 height 421
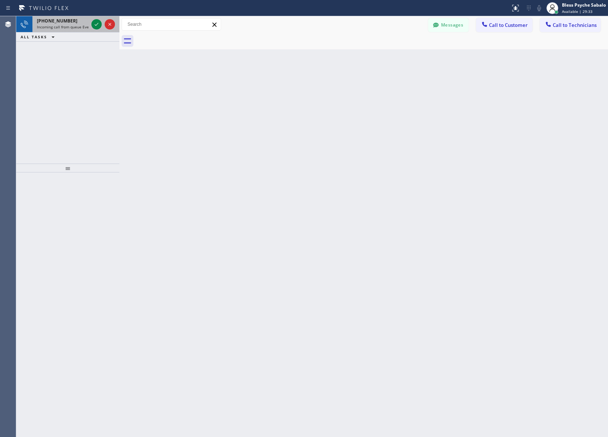
click at [78, 24] on span "Incoming call from queue Everybody" at bounding box center [69, 26] width 64 height 5
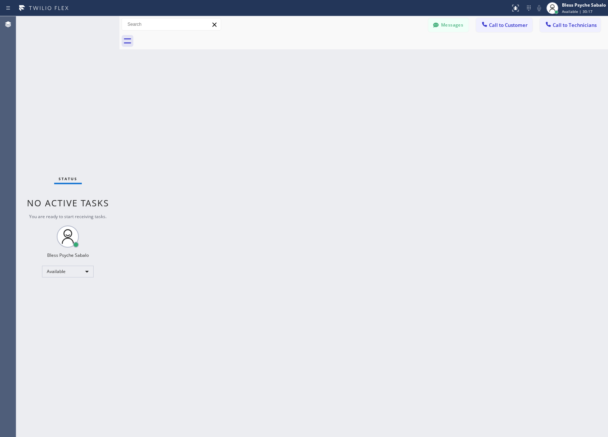
click at [280, 99] on div "Back to Dashboard Change Sender ID Customers Technicians DC [PERSON_NAME] [DATE…" at bounding box center [363, 226] width 489 height 421
click at [272, 167] on div "Back to Dashboard Change Sender ID Customers Technicians DC [PERSON_NAME] [DATE…" at bounding box center [363, 226] width 489 height 421
click at [505, 26] on span "Call to Customer" at bounding box center [508, 25] width 39 height 7
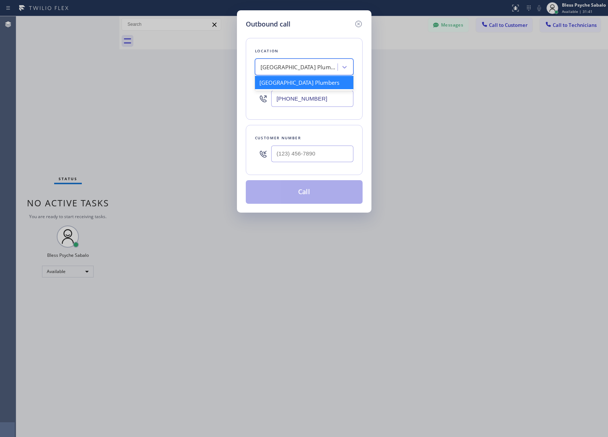
click at [296, 68] on div "[GEOGRAPHIC_DATA] Plumbers" at bounding box center [298, 67] width 77 height 8
paste input "Plumbing Kingdom [GEOGRAPHIC_DATA]"
type input "Plumbing Kingdom [GEOGRAPHIC_DATA]"
click at [292, 83] on div "Plumbing Kingdom [GEOGRAPHIC_DATA]" at bounding box center [304, 86] width 98 height 21
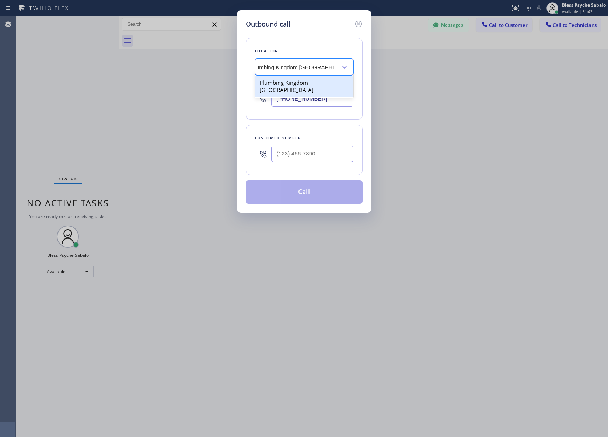
type input "[PHONE_NUMBER]"
click at [293, 157] on input "(___) ___-____" at bounding box center [312, 154] width 82 height 17
paste input "310) 895-6562"
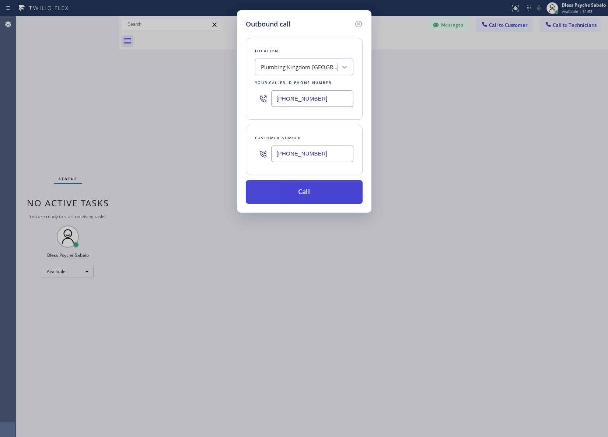
type input "[PHONE_NUMBER]"
click at [302, 190] on button "Call" at bounding box center [304, 192] width 117 height 24
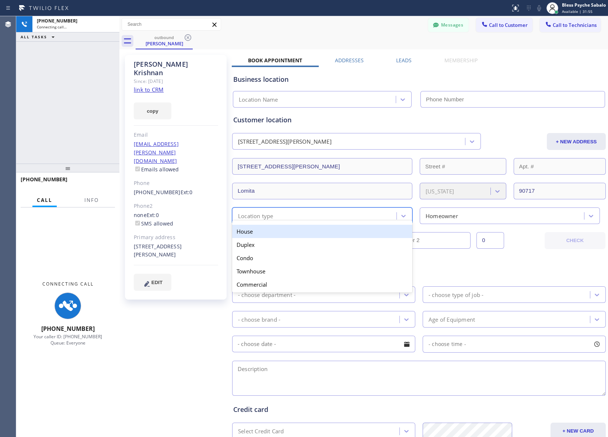
click at [406, 210] on div "Location type" at bounding box center [322, 215] width 180 height 17
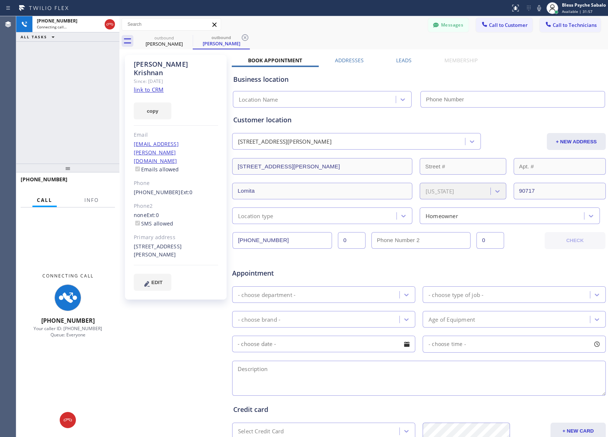
click at [104, 117] on div "[PHONE_NUMBER] Connecting call… ALL TASKS ALL TASKS ACTIVE TASKS TASKS IN WRAP …" at bounding box center [67, 89] width 103 height 147
type input "[PHONE_NUMBER]"
click at [244, 37] on icon at bounding box center [245, 37] width 9 height 9
click at [288, 39] on div "outbound [PERSON_NAME]" at bounding box center [372, 41] width 472 height 17
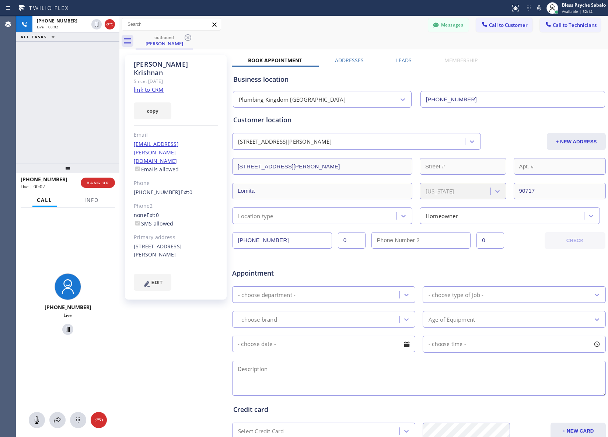
click at [87, 190] on div "[PHONE_NUMBER] Live | 00:02 HANG UP" at bounding box center [68, 182] width 94 height 19
click at [98, 182] on span "HANG UP" at bounding box center [98, 182] width 22 height 5
click at [72, 140] on div "[PHONE_NUMBER] Live | 00:03 ALL TASKS ALL TASKS ACTIVE TASKS TASKS IN WRAP UP" at bounding box center [67, 89] width 103 height 147
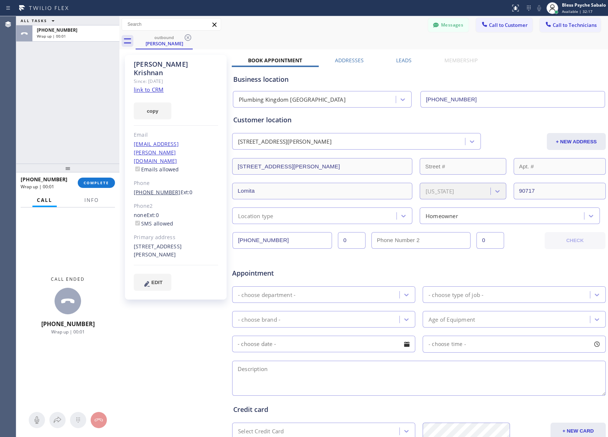
click at [153, 189] on link "[PHONE_NUMBER]" at bounding box center [157, 192] width 47 height 7
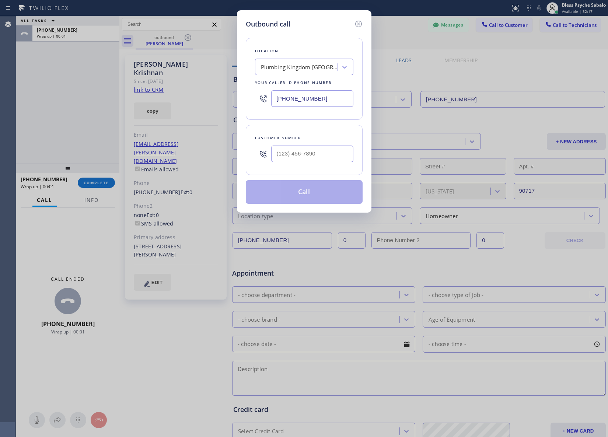
type input "[PHONE_NUMBER]"
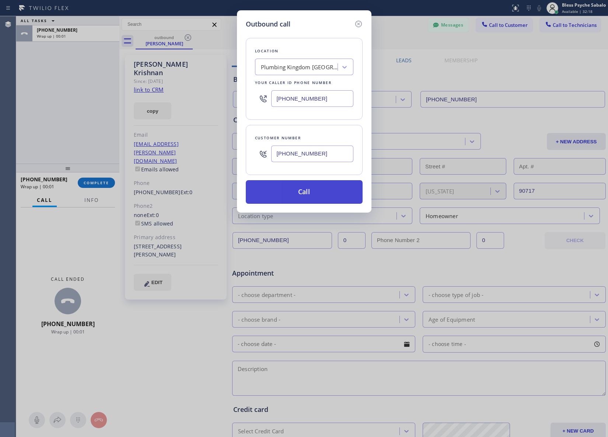
click at [289, 195] on button "Call" at bounding box center [304, 192] width 117 height 24
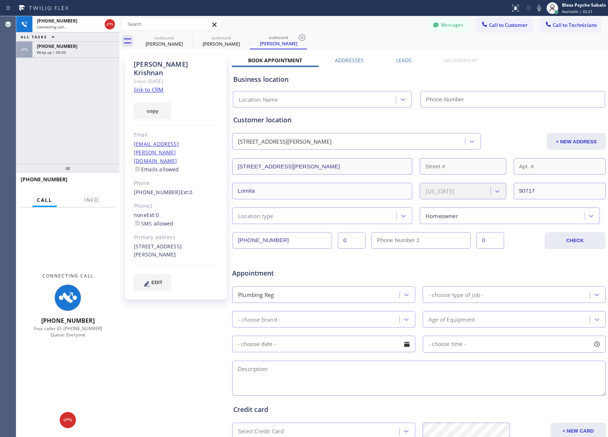
type input "[PHONE_NUMBER]"
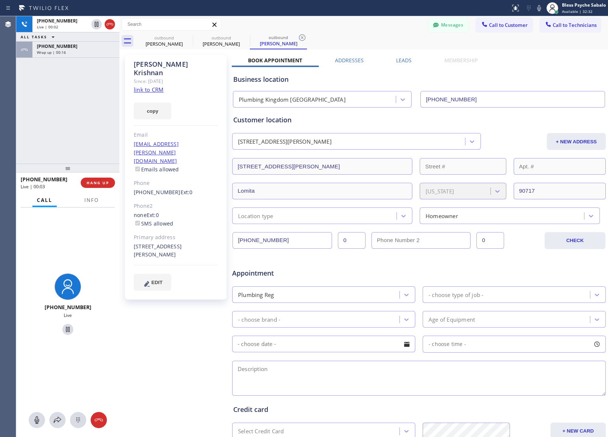
click at [98, 179] on button "HANG UP" at bounding box center [98, 183] width 34 height 10
click at [65, 113] on div "[PHONE_NUMBER] Live | 00:04 ALL TASKS ALL TASKS ACTIVE TASKS TASKS IN WRAP UP […" at bounding box center [67, 89] width 103 height 147
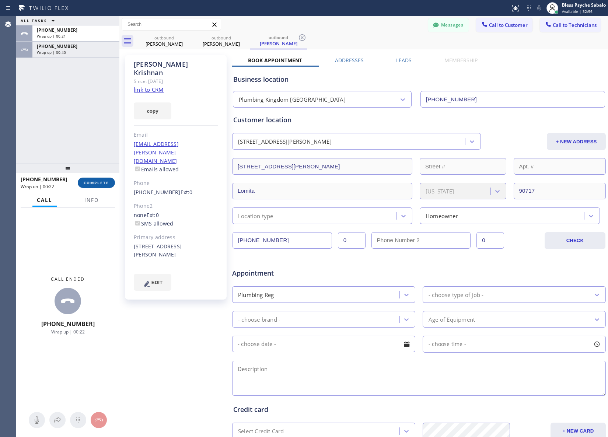
click at [95, 185] on span "COMPLETE" at bounding box center [96, 182] width 25 height 5
click at [86, 132] on div "ALL TASKS ALL TASKS ACTIVE TASKS TASKS IN WRAP UP [PHONE_NUMBER] Wrap up | 00:2…" at bounding box center [67, 89] width 103 height 147
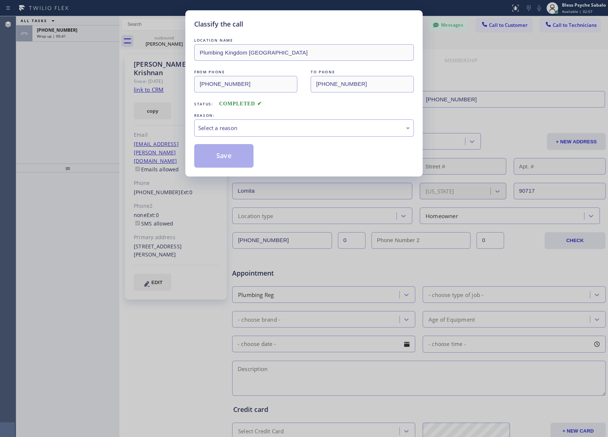
click at [85, 32] on div "Classify the call LOCATION NAME Plumbing Kingdom Torrance FROM PHONE [PHONE_NUM…" at bounding box center [304, 218] width 608 height 437
click at [237, 130] on div "Select a reason" at bounding box center [303, 128] width 211 height 8
drag, startPoint x: 242, startPoint y: 112, endPoint x: 245, endPoint y: 127, distance: 15.8
click at [242, 114] on div "REASON:" at bounding box center [304, 116] width 220 height 8
click at [245, 128] on div "Tech, Unknown/didnt ring" at bounding box center [303, 128] width 211 height 8
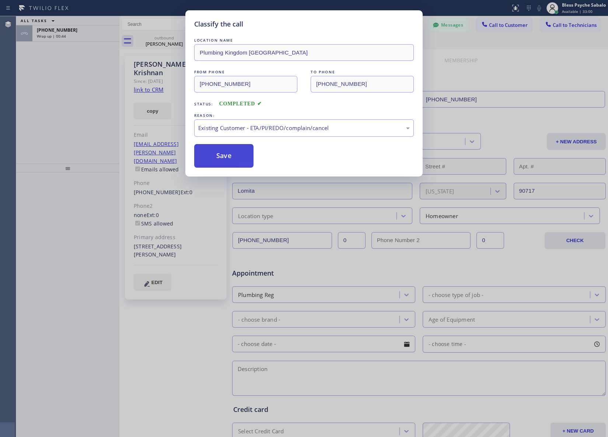
click at [233, 158] on button "Save" at bounding box center [223, 156] width 59 height 24
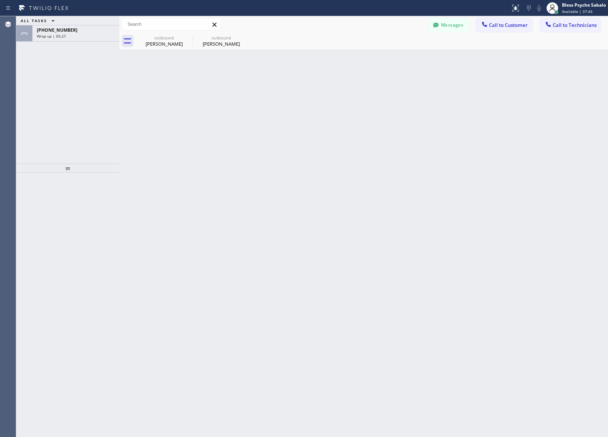
click at [267, 108] on div "Back to Dashboard Change Sender ID Customers Technicians DC [PERSON_NAME] [DATE…" at bounding box center [363, 226] width 489 height 421
click at [185, 37] on icon at bounding box center [187, 37] width 9 height 9
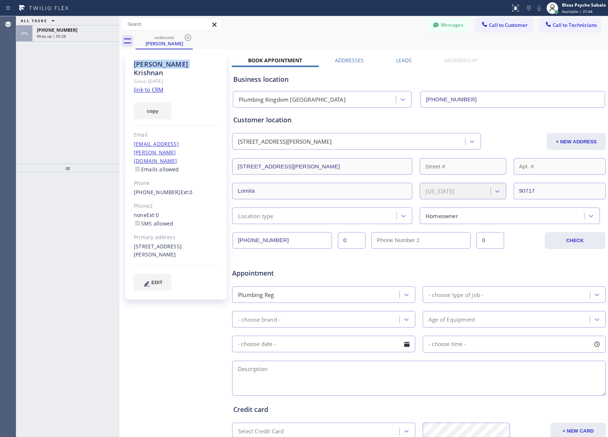
click at [185, 37] on icon at bounding box center [187, 37] width 9 height 9
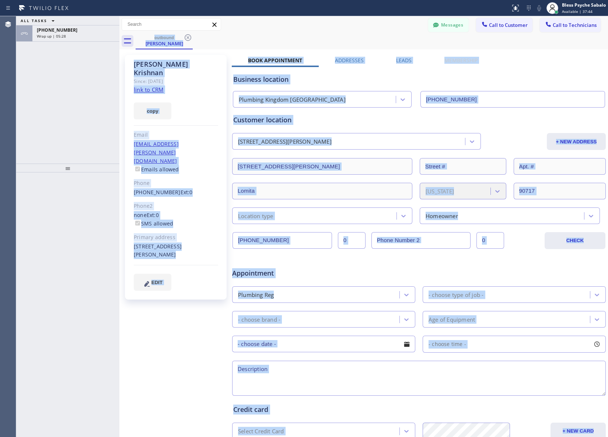
click at [185, 37] on div "outbound [PERSON_NAME]" at bounding box center [372, 41] width 472 height 17
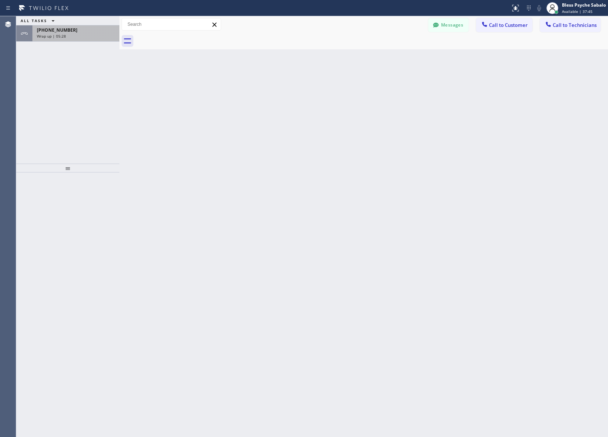
click at [80, 39] on div "[PHONE_NUMBER] Wrap up | 05:28" at bounding box center [74, 33] width 84 height 16
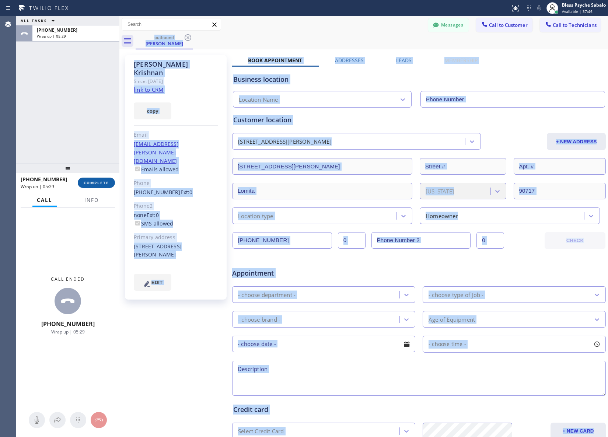
drag, startPoint x: 102, startPoint y: 181, endPoint x: 102, endPoint y: 172, distance: 8.8
click at [102, 181] on span "COMPLETE" at bounding box center [96, 182] width 25 height 5
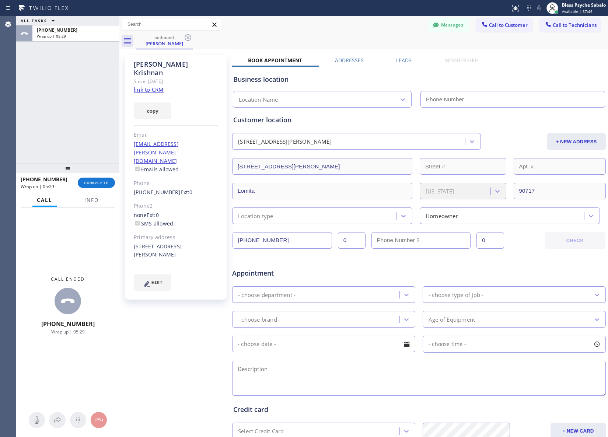
drag, startPoint x: 111, startPoint y: 128, endPoint x: 115, endPoint y: 126, distance: 4.9
click at [113, 127] on div "ALL TASKS ALL TASKS ACTIVE TASKS TASKS IN WRAP UP [PHONE_NUMBER] Wrap up | 05:29" at bounding box center [67, 89] width 103 height 147
type input "[PHONE_NUMBER]"
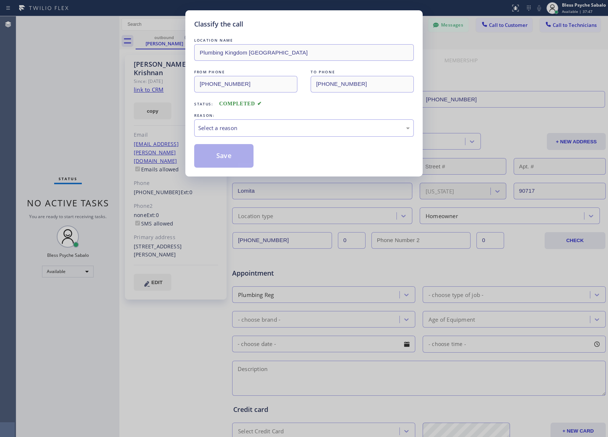
drag, startPoint x: 77, startPoint y: 117, endPoint x: 200, endPoint y: 97, distance: 125.1
click at [83, 115] on div "Classify the call LOCATION NAME Plumbing Kingdom Torrance FROM PHONE [PHONE_NUM…" at bounding box center [304, 218] width 608 height 437
click at [261, 120] on div "REASON: Select a reason" at bounding box center [304, 124] width 220 height 25
click at [257, 135] on div "Select a reason" at bounding box center [304, 127] width 220 height 17
click at [217, 165] on button "Save" at bounding box center [223, 156] width 59 height 24
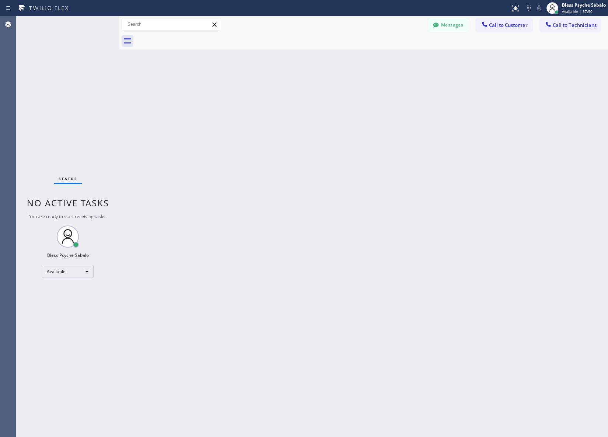
click at [224, 159] on div "Classify the call LOCATION NAME Home Alliance FROM PHONE [PHONE_NUMBER] TO PHON…" at bounding box center [312, 226] width 592 height 421
drag, startPoint x: 294, startPoint y: 206, endPoint x: 349, endPoint y: 148, distance: 80.3
click at [294, 205] on div "Back to Dashboard Change Sender ID Customers Technicians DC [PERSON_NAME] [DATE…" at bounding box center [363, 226] width 489 height 421
click at [455, 23] on button "Messages" at bounding box center [448, 25] width 41 height 14
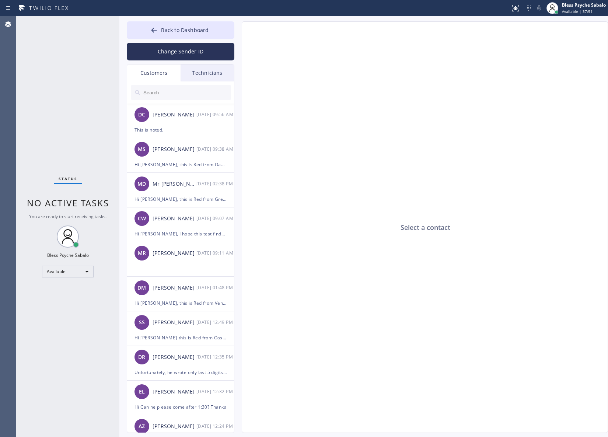
click at [172, 72] on div "Customers" at bounding box center [153, 72] width 53 height 17
click at [202, 72] on div "Technicians" at bounding box center [207, 72] width 53 height 17
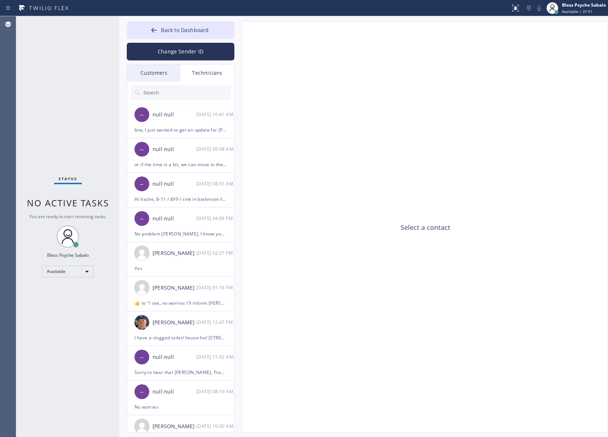
click at [194, 93] on input "text" at bounding box center [187, 92] width 88 height 15
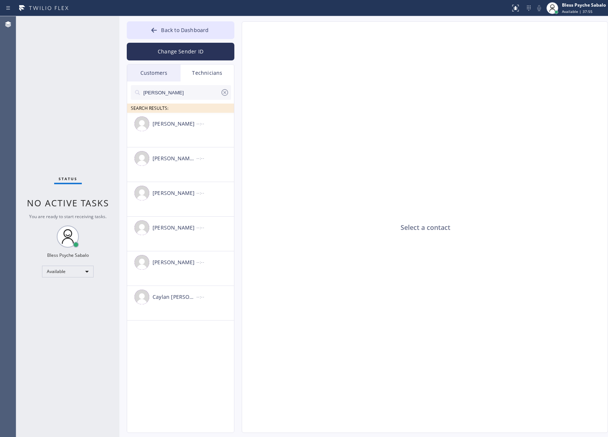
type input "[PERSON_NAME]"
click at [189, 133] on div "[PERSON_NAME] --:--" at bounding box center [181, 124] width 108 height 22
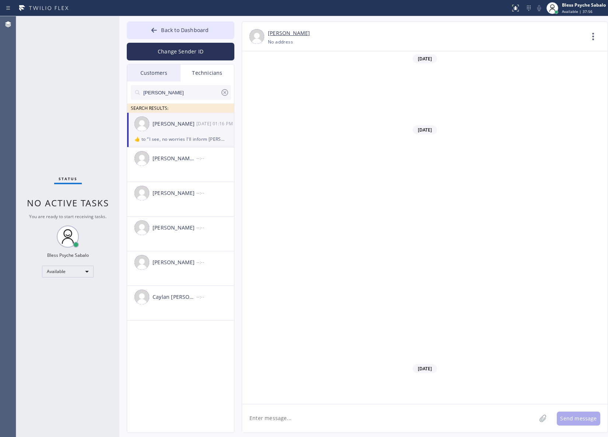
scroll to position [7926, 0]
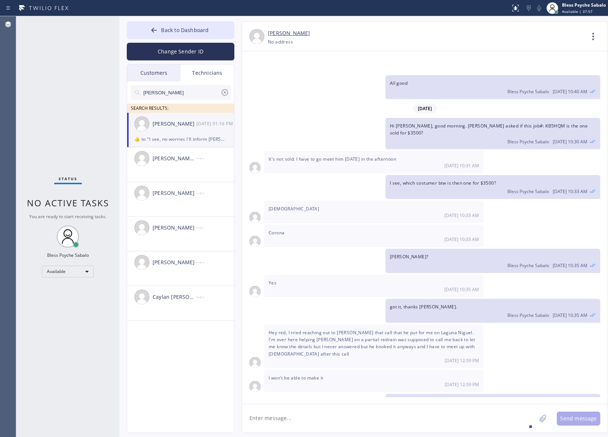
click at [350, 417] on textarea at bounding box center [389, 418] width 294 height 28
paste textarea "VVTVGF"
click at [325, 418] on textarea "Hi [PERSON_NAME], VVTVGF-" at bounding box center [395, 418] width 307 height 28
paste textarea "[PERSON_NAME]"
click at [393, 391] on div "cancelled" at bounding box center [397, 397] width 28 height 12
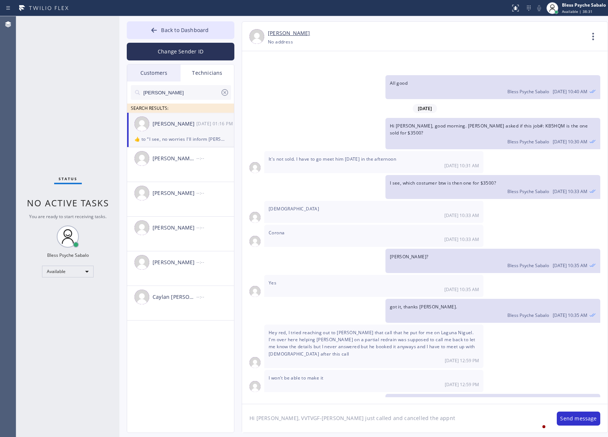
click at [433, 419] on textarea "Hi [PERSON_NAME], VVTVGF-[PERSON_NAME] just called and cancelled the appnt" at bounding box center [395, 418] width 307 height 28
type textarea "Hi [PERSON_NAME], VVTVGF-[PERSON_NAME] just called and cancelled the appnt, he …"
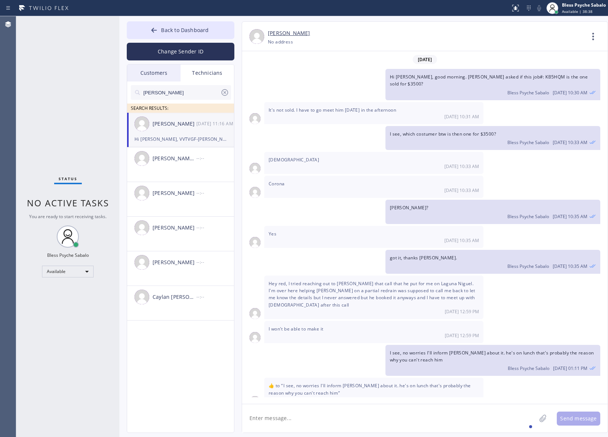
click at [431, 422] on textarea at bounding box center [389, 418] width 294 height 28
click at [227, 91] on icon at bounding box center [224, 92] width 7 height 7
click at [141, 77] on div "Customers" at bounding box center [153, 72] width 53 height 17
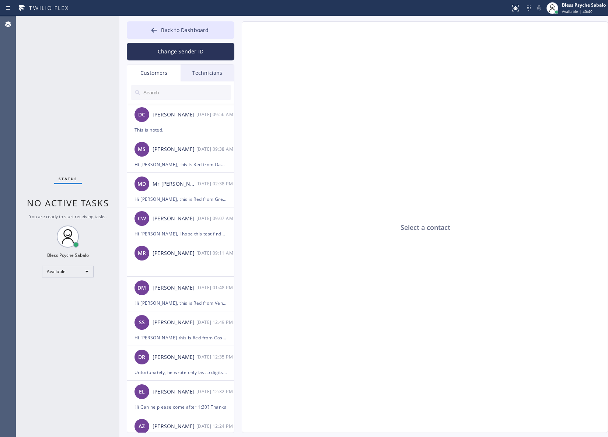
click at [207, 74] on div "Technicians" at bounding box center [207, 72] width 53 height 17
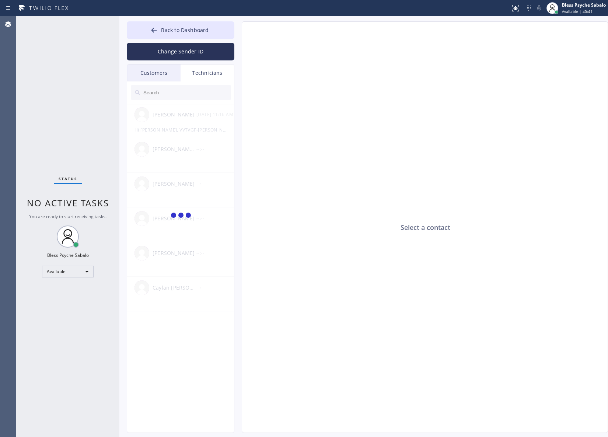
click at [146, 81] on div at bounding box center [181, 92] width 108 height 22
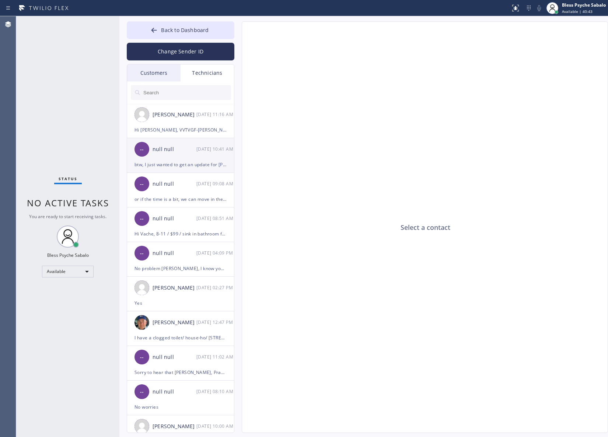
click at [174, 163] on div "btw, I just wanted to get an update for [PERSON_NAME]? any update on this job?" at bounding box center [180, 164] width 92 height 8
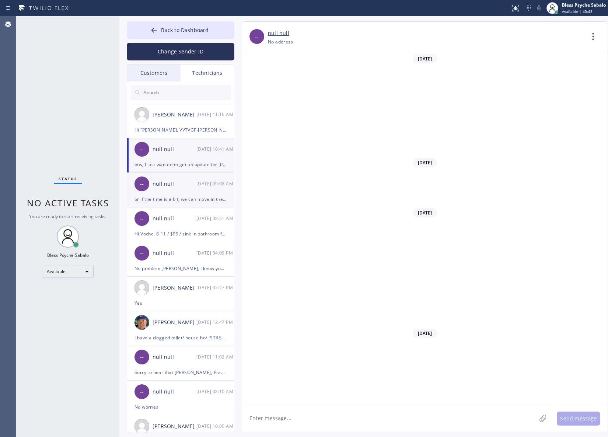
scroll to position [971, 0]
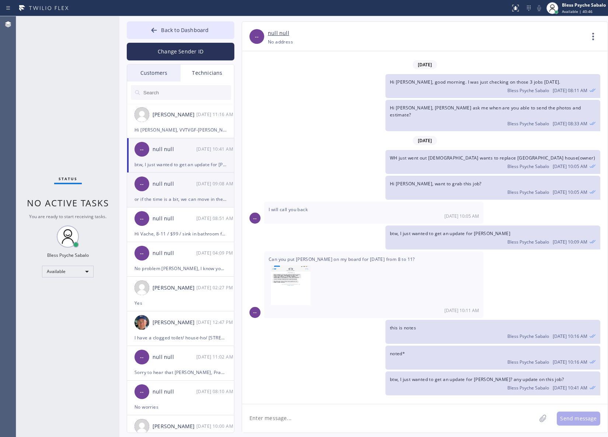
click at [187, 192] on div "-- null null [DATE] 09:08 AM" at bounding box center [181, 184] width 108 height 22
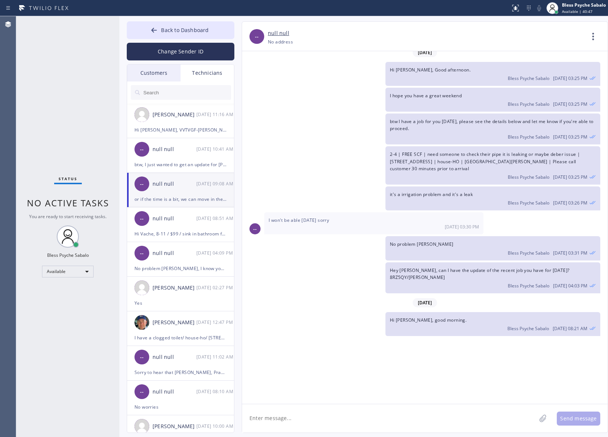
scroll to position [1568, 0]
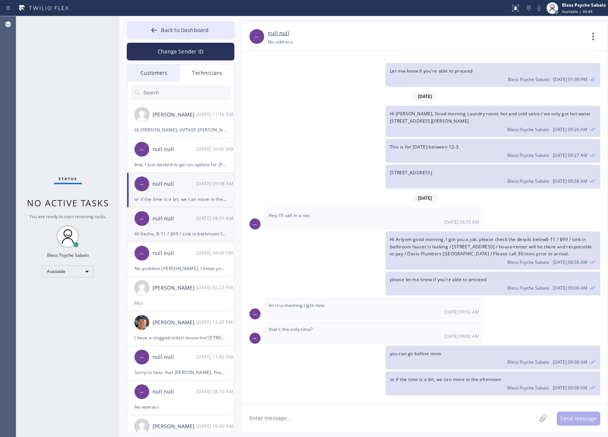
click at [158, 225] on div "-- null null [DATE] 08:51 AM" at bounding box center [181, 218] width 108 height 22
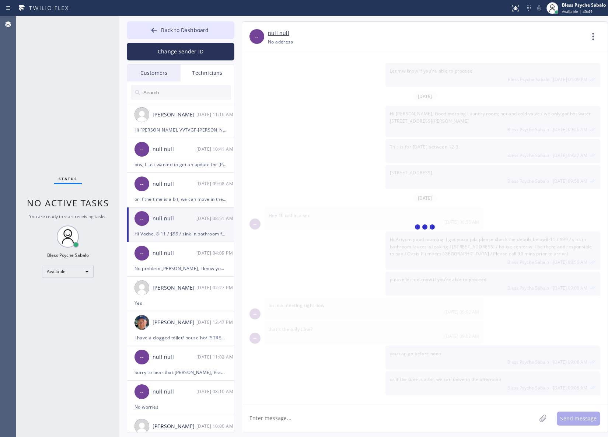
scroll to position [6685, 0]
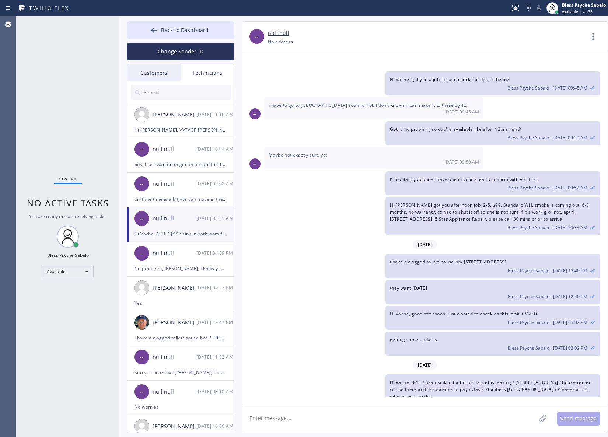
click at [153, 76] on div "Customers" at bounding box center [153, 72] width 53 height 17
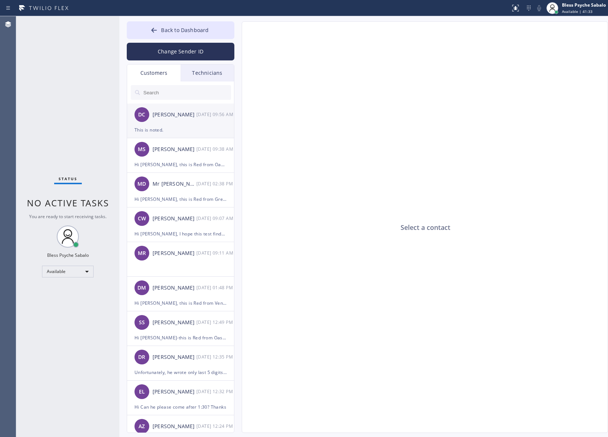
click at [179, 116] on div "[PERSON_NAME]" at bounding box center [175, 115] width 44 height 8
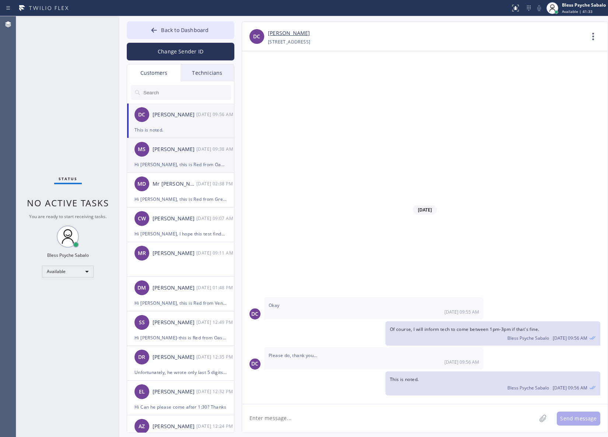
click at [187, 173] on li "MS [PERSON_NAME] [DATE] 09:38 AM Hi [PERSON_NAME], this is Red from Oasis Plumb…" at bounding box center [181, 190] width 108 height 35
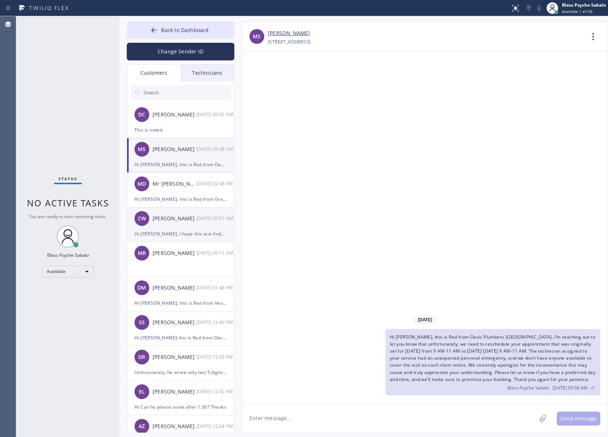
click at [172, 234] on div "Hi [PERSON_NAME], I hope this test finds you well . My name is [PERSON_NAME], o…" at bounding box center [180, 234] width 92 height 8
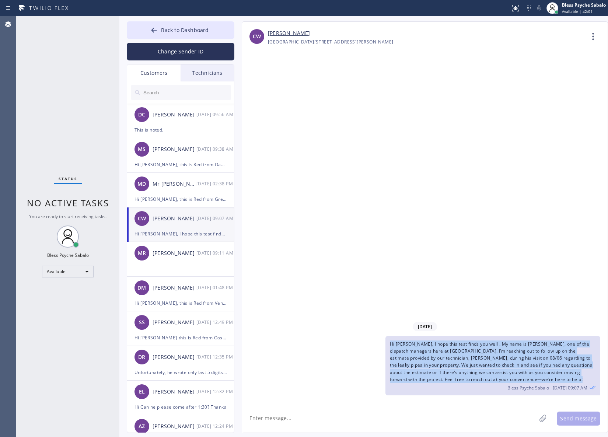
drag, startPoint x: 382, startPoint y: 344, endPoint x: 456, endPoint y: 396, distance: 91.0
click at [456, 396] on div "[DATE] Hi [PERSON_NAME], I hope this test finds you well . My name is [PERSON_N…" at bounding box center [424, 358] width 365 height 78
click at [442, 381] on span "Hi [PERSON_NAME], I hope this test finds you well . My name is [PERSON_NAME], o…" at bounding box center [491, 362] width 202 height 42
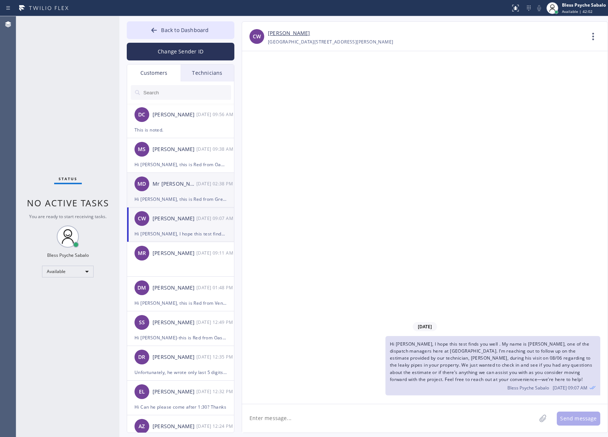
click at [172, 197] on div "Hi [PERSON_NAME], this is Red from Green Garden Plumbers. [PERSON_NAME], your a…" at bounding box center [180, 199] width 92 height 8
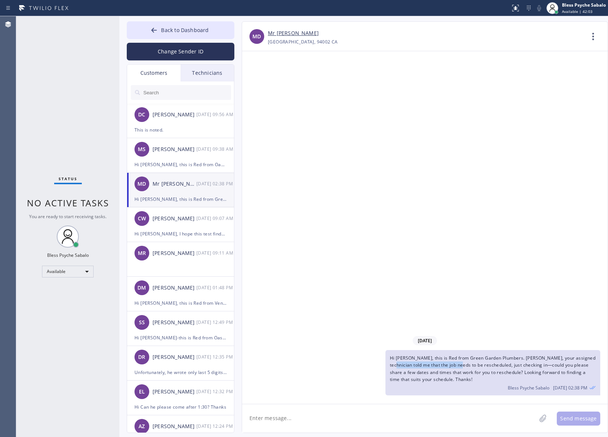
drag, startPoint x: 417, startPoint y: 365, endPoint x: 453, endPoint y: 367, distance: 35.8
click at [458, 367] on div "Hi [PERSON_NAME], this is Red from Green Garden Plumbers. [PERSON_NAME], your a…" at bounding box center [421, 372] width 358 height 45
click at [175, 157] on div "MS [PERSON_NAME] [DATE] 09:38 AM" at bounding box center [181, 149] width 108 height 22
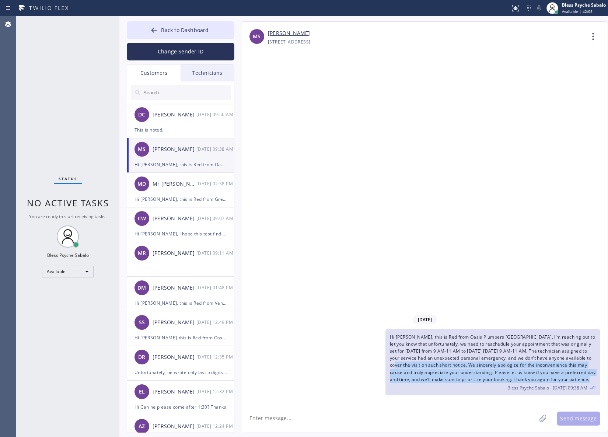
drag, startPoint x: 400, startPoint y: 356, endPoint x: 511, endPoint y: 387, distance: 114.4
click at [511, 387] on div "Hi [PERSON_NAME], this is Red from Oasis Plumbers [GEOGRAPHIC_DATA]. I’m reachi…" at bounding box center [492, 362] width 215 height 66
click at [507, 392] on div "Hi [PERSON_NAME], this is Red from Oasis Plumbers [GEOGRAPHIC_DATA]. I’m reachi…" at bounding box center [492, 362] width 215 height 66
click at [515, 378] on div "Hi [PERSON_NAME], this is Red from Oasis Plumbers [GEOGRAPHIC_DATA]. I’m reachi…" at bounding box center [492, 362] width 215 height 66
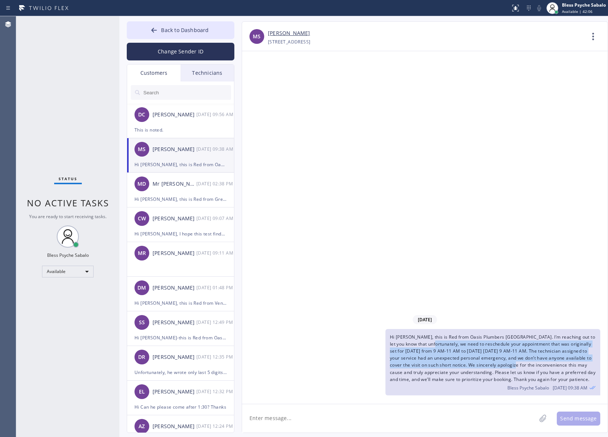
drag, startPoint x: 514, startPoint y: 361, endPoint x: 437, endPoint y: 333, distance: 82.3
click at [437, 333] on div "Hi [PERSON_NAME], this is Red from Oasis Plumbers [GEOGRAPHIC_DATA]. I’m reachi…" at bounding box center [492, 362] width 215 height 66
click at [463, 335] on span "Hi [PERSON_NAME], this is Red from Oasis Plumbers [GEOGRAPHIC_DATA]. I’m reachi…" at bounding box center [493, 358] width 206 height 49
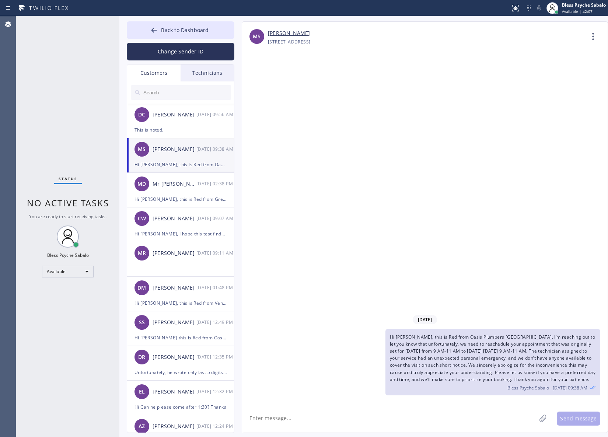
click at [462, 334] on span "Hi [PERSON_NAME], this is Red from Oasis Plumbers [GEOGRAPHIC_DATA]. I’m reachi…" at bounding box center [493, 358] width 206 height 49
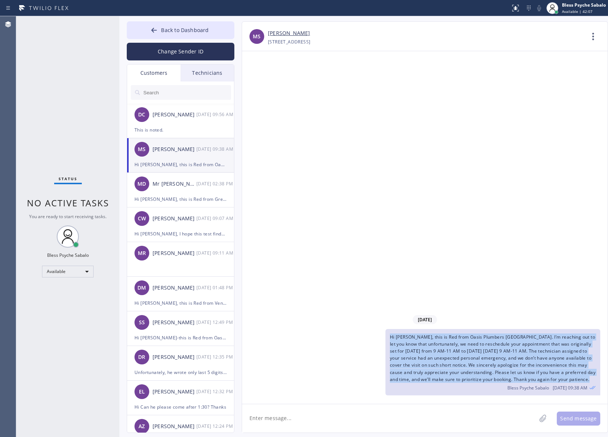
click at [462, 334] on span "Hi [PERSON_NAME], this is Red from Oasis Plumbers [GEOGRAPHIC_DATA]. I’m reachi…" at bounding box center [493, 358] width 206 height 49
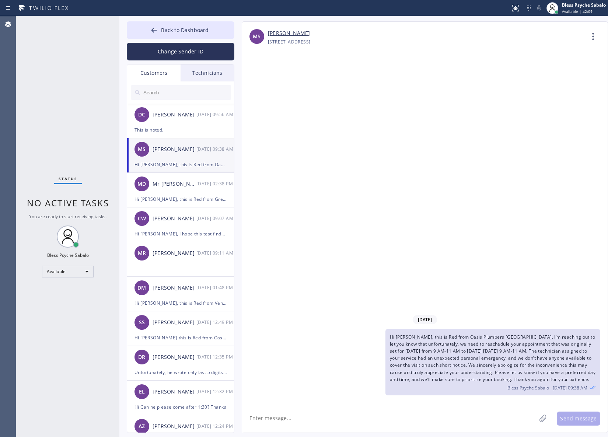
click at [330, 147] on div "[DATE] Hi [PERSON_NAME], this is Red from [GEOGRAPHIC_DATA]. I’m reaching out t…" at bounding box center [424, 227] width 365 height 353
click at [208, 188] on div "[DATE] 02:38 PM" at bounding box center [215, 183] width 38 height 8
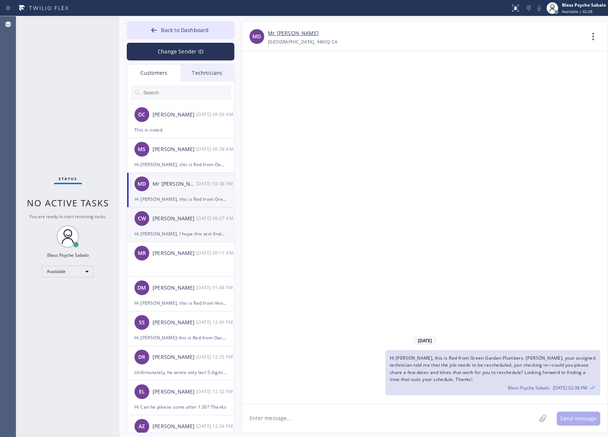
click at [194, 227] on div "CW [PERSON_NAME] [DATE] 09:07 AM" at bounding box center [181, 218] width 108 height 22
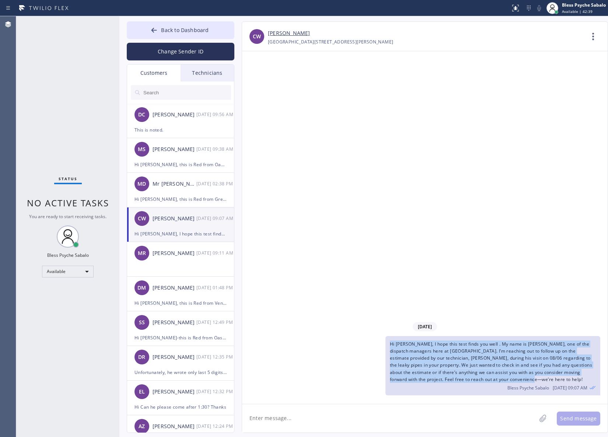
drag, startPoint x: 503, startPoint y: 379, endPoint x: 386, endPoint y: 340, distance: 124.0
click at [386, 340] on div "Hi [PERSON_NAME], I hope this test finds you well . My name is [PERSON_NAME], o…" at bounding box center [492, 365] width 215 height 59
copy span "Hi [PERSON_NAME], I hope this test finds you well . My name is [PERSON_NAME], o…"
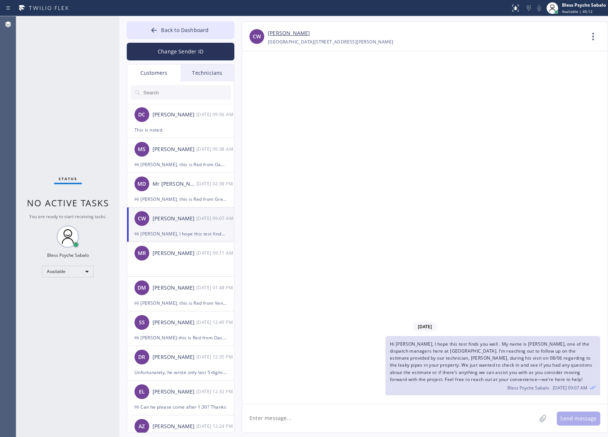
click at [492, 164] on div "[DATE] Hi [PERSON_NAME], I hope this test finds you well . My name is [PERSON_N…" at bounding box center [424, 227] width 365 height 353
click at [210, 63] on div "Back to Dashboard Change Sender ID Customers Technicians DC [PERSON_NAME] [DATE…" at bounding box center [181, 227] width 108 height 412
click at [148, 76] on div "Customers" at bounding box center [153, 72] width 53 height 17
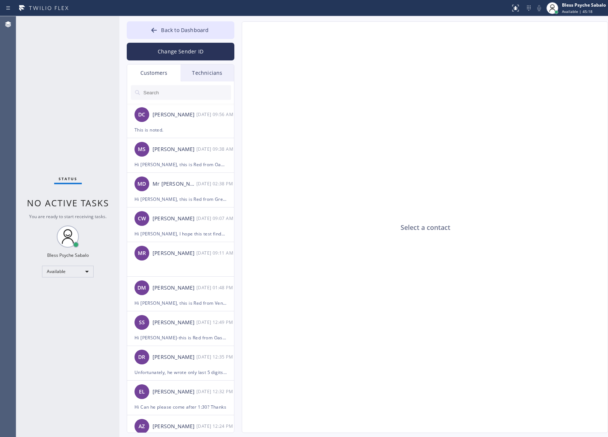
click at [169, 92] on input "text" at bounding box center [187, 92] width 88 height 15
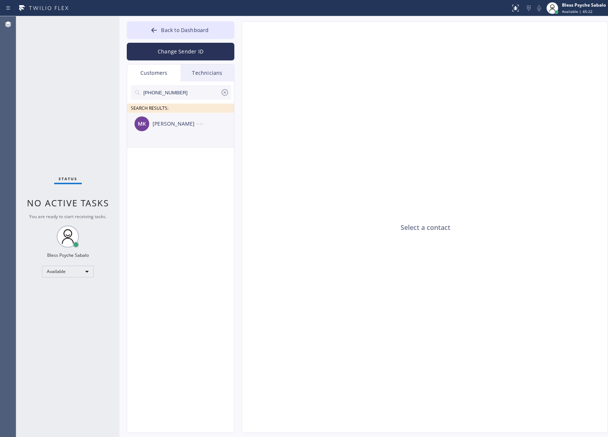
click at [170, 128] on div "[PERSON_NAME]" at bounding box center [175, 124] width 44 height 8
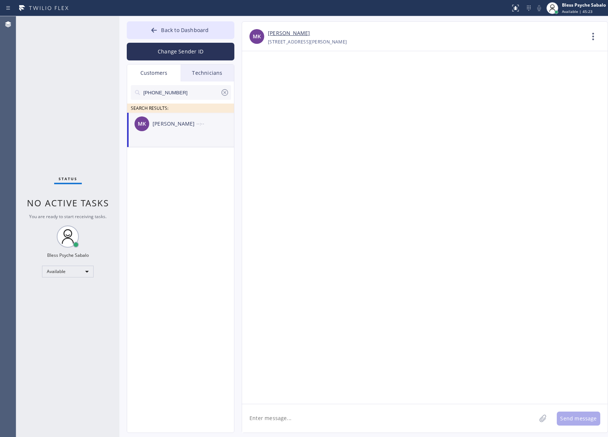
click at [354, 426] on textarea at bounding box center [389, 418] width 294 height 28
paste textarea "Hi [PERSON_NAME], I hope this message finds you well. My name is [PERSON_NAME],…"
type textarea "Hi [PERSON_NAME], I hope this message finds you well. My name is [PERSON_NAME],…"
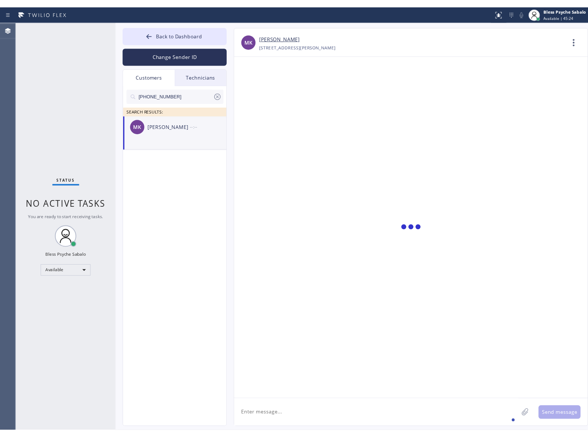
scroll to position [0, 0]
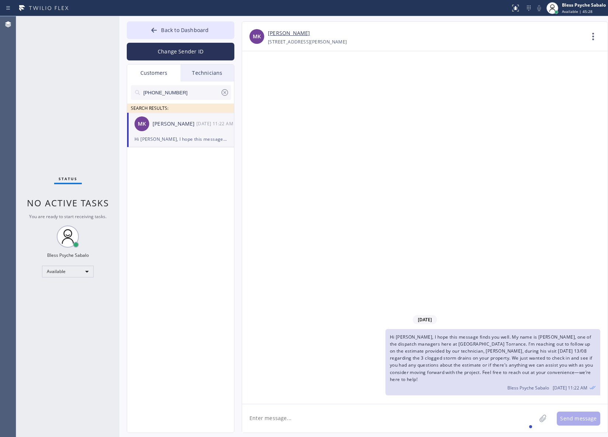
click at [476, 408] on textarea at bounding box center [389, 418] width 294 height 28
click at [220, 92] on icon at bounding box center [224, 92] width 9 height 9
click at [214, 74] on div "Technicians" at bounding box center [207, 72] width 53 height 17
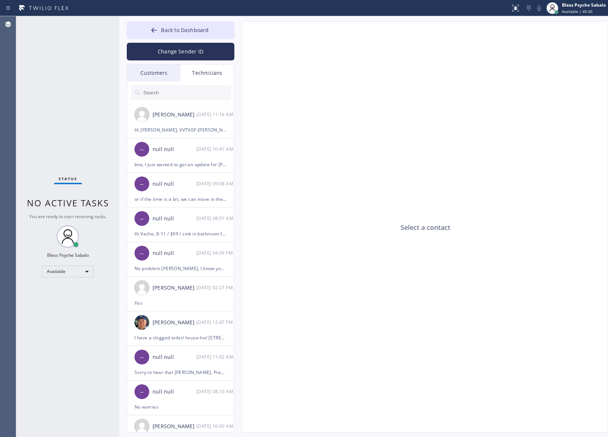
click at [165, 70] on div "Customers" at bounding box center [153, 72] width 53 height 17
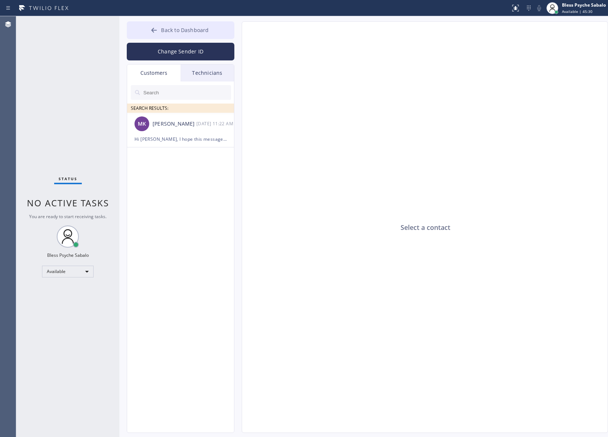
click at [178, 34] on button "Back to Dashboard" at bounding box center [181, 30] width 108 height 18
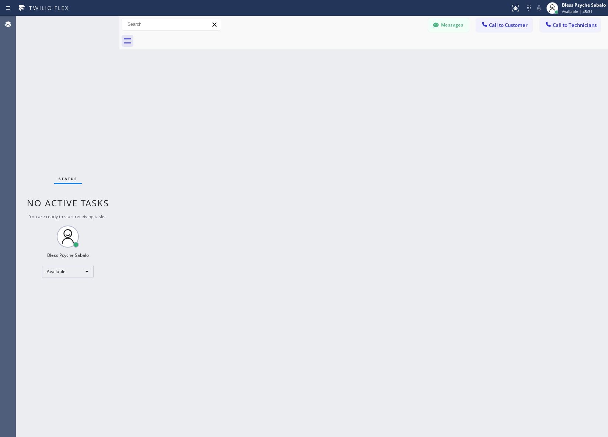
drag, startPoint x: 341, startPoint y: 137, endPoint x: 275, endPoint y: 43, distance: 114.8
click at [341, 135] on div "Back to Dashboard Change Sender ID Customers Technicians [PERSON_NAME] [DATE] 1…" at bounding box center [363, 226] width 489 height 421
drag, startPoint x: 304, startPoint y: 84, endPoint x: 265, endPoint y: 34, distance: 63.0
click at [294, 71] on div "Back to Dashboard Change Sender ID Customers Technicians [PERSON_NAME] [DATE] 1…" at bounding box center [363, 226] width 489 height 421
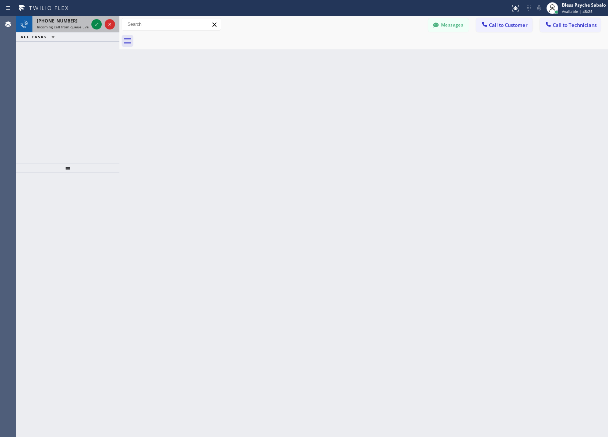
click at [73, 26] on span "Incoming call from queue Everybody" at bounding box center [69, 26] width 64 height 5
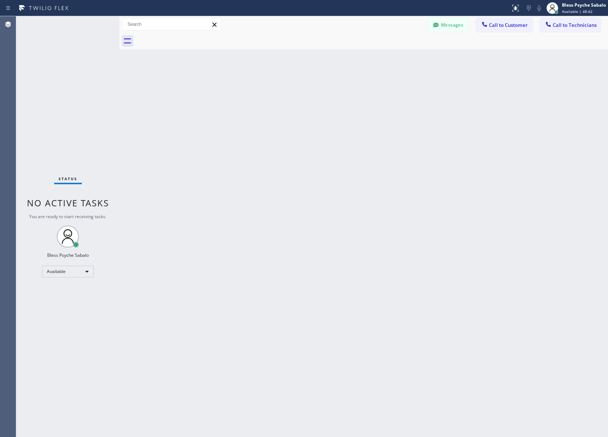
click at [512, 288] on div "Back to Dashboard Change Sender ID Customers Technicians [PERSON_NAME] [DATE] 1…" at bounding box center [363, 226] width 489 height 421
click at [301, 220] on div "Back to Dashboard Change Sender ID Customers Technicians [PERSON_NAME] [DATE] 1…" at bounding box center [363, 226] width 489 height 421
drag, startPoint x: 323, startPoint y: 81, endPoint x: 402, endPoint y: 56, distance: 82.7
click at [327, 87] on div "Back to Dashboard Change Sender ID Customers Technicians [PERSON_NAME] [DATE] 1…" at bounding box center [363, 226] width 489 height 421
click at [384, 72] on div "Back to Dashboard Change Sender ID Customers Technicians [PERSON_NAME] [DATE] 1…" at bounding box center [363, 226] width 489 height 421
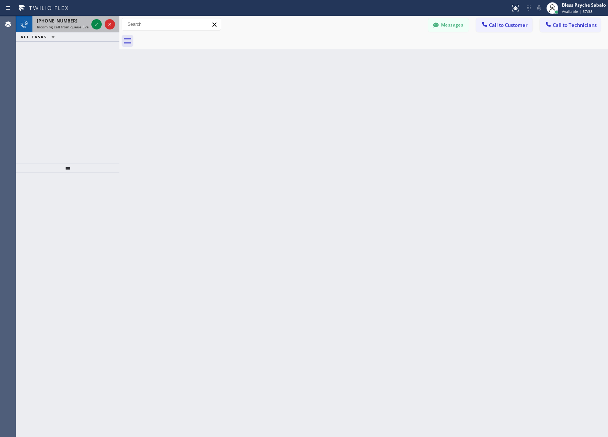
click at [77, 29] on div "[PHONE_NUMBER] Incoming call from queue Everybody" at bounding box center [60, 24] width 57 height 16
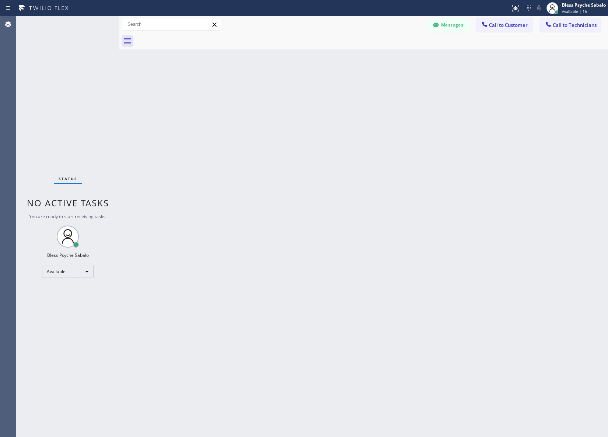
click at [216, 140] on div "Back to Dashboard Change Sender ID Customers Technicians [PERSON_NAME] [DATE] 1…" at bounding box center [363, 226] width 489 height 421
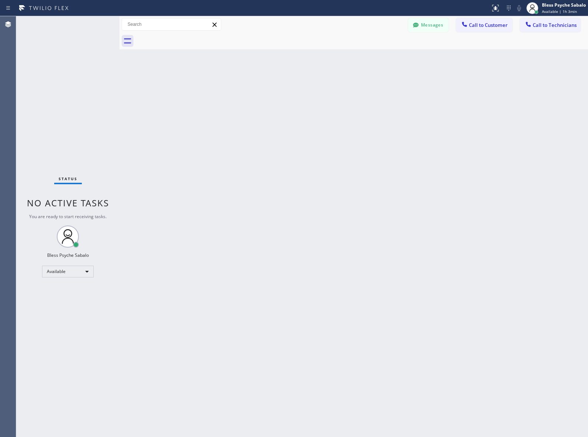
drag, startPoint x: 340, startPoint y: 234, endPoint x: 344, endPoint y: 221, distance: 13.6
click at [340, 234] on div "Back to Dashboard Change Sender ID Customers Technicians [PERSON_NAME] [DATE] 1…" at bounding box center [353, 226] width 468 height 421
drag, startPoint x: 428, startPoint y: 146, endPoint x: 531, endPoint y: 185, distance: 110.2
click at [435, 146] on div "Back to Dashboard Change Sender ID Customers Technicians [PERSON_NAME] [DATE] 1…" at bounding box center [353, 226] width 468 height 421
click at [341, 152] on div "Back to Dashboard Change Sender ID Customers Technicians [PERSON_NAME] [DATE] 1…" at bounding box center [353, 226] width 468 height 421
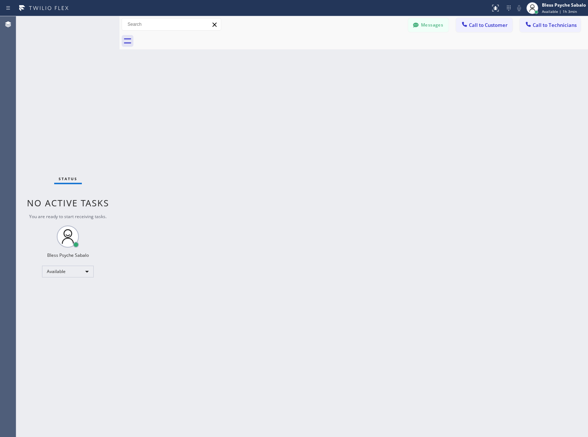
click at [428, 150] on div "Back to Dashboard Change Sender ID Customers Technicians [PERSON_NAME] [DATE] 1…" at bounding box center [353, 226] width 468 height 421
click at [474, 159] on div "Back to Dashboard Change Sender ID Customers Technicians [PERSON_NAME] [DATE] 1…" at bounding box center [353, 226] width 468 height 421
click at [316, 45] on div at bounding box center [362, 41] width 452 height 17
click at [253, 76] on div "Back to Dashboard Change Sender ID Customers Technicians [PERSON_NAME] [DATE] 1…" at bounding box center [353, 226] width 468 height 421
drag, startPoint x: 476, startPoint y: 29, endPoint x: 391, endPoint y: 41, distance: 86.2
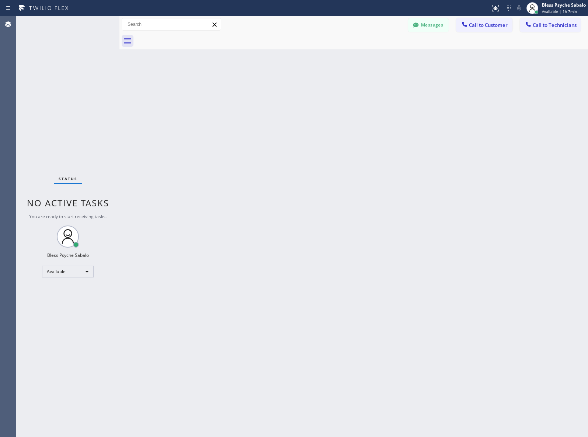
click at [476, 28] on button "Call to Customer" at bounding box center [484, 25] width 56 height 14
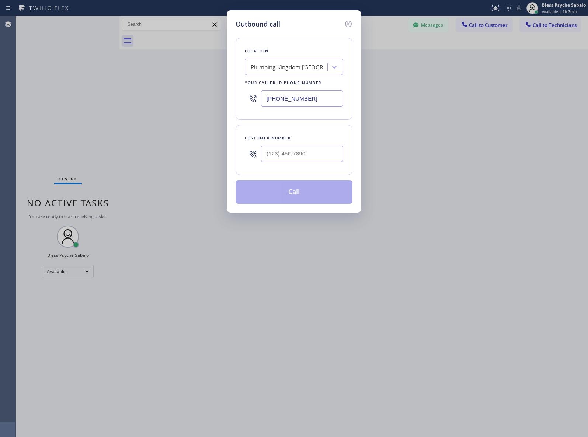
click at [281, 64] on div "Plumbing Kingdom [GEOGRAPHIC_DATA]" at bounding box center [289, 67] width 77 height 8
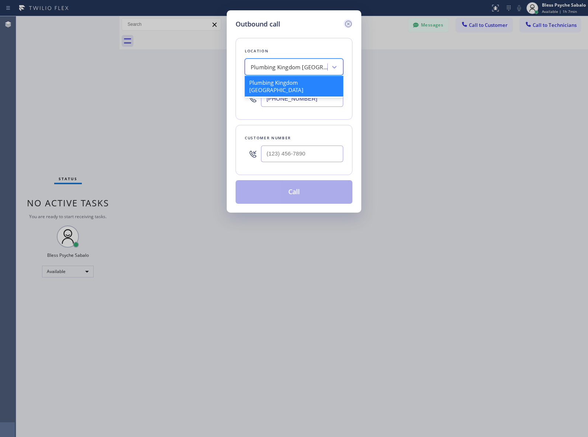
drag, startPoint x: 341, startPoint y: 20, endPoint x: 349, endPoint y: 22, distance: 8.5
click at [349, 22] on div "Outbound call" at bounding box center [293, 24] width 117 height 10
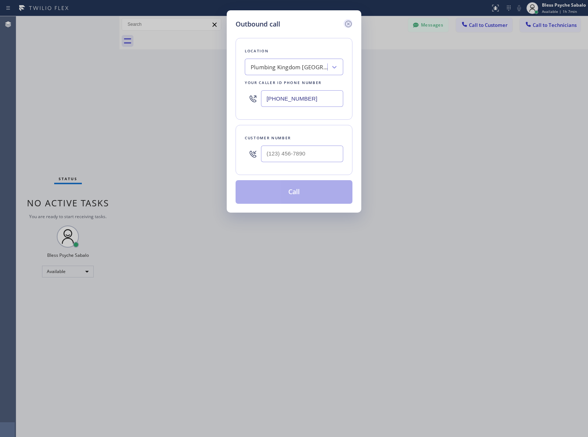
click at [349, 24] on icon at bounding box center [348, 24] width 9 height 9
drag, startPoint x: 369, startPoint y: 52, endPoint x: 382, endPoint y: 44, distance: 14.5
click at [376, 46] on div "Back to Dashboard Change Sender ID Customers Technicians [PERSON_NAME] [DATE] 1…" at bounding box center [353, 226] width 468 height 421
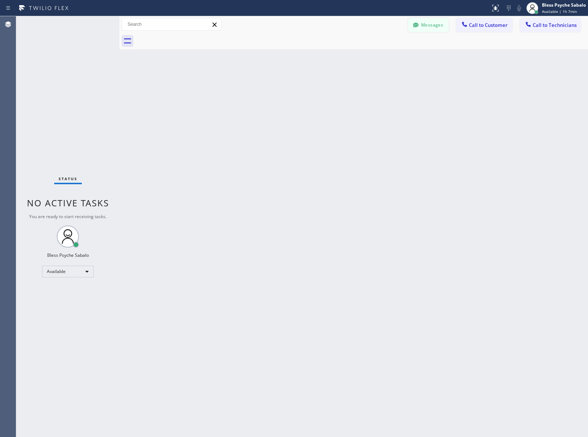
click at [427, 27] on button "Messages" at bounding box center [428, 25] width 41 height 14
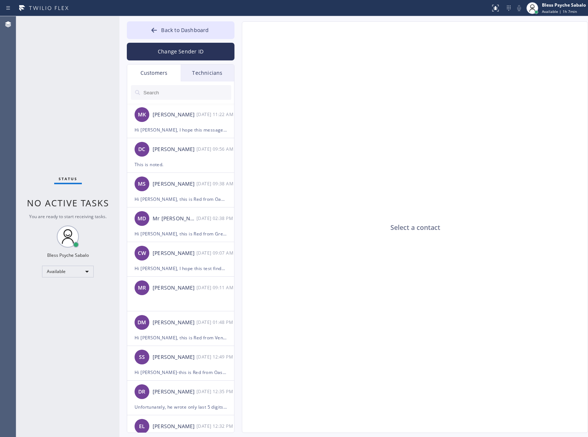
click at [206, 67] on div "Technicians" at bounding box center [207, 72] width 53 height 17
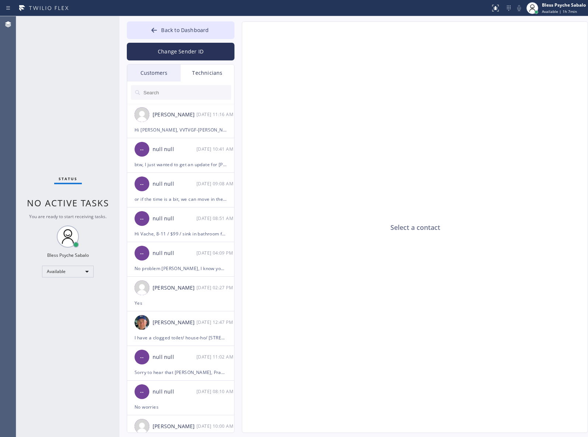
click at [218, 70] on div "Technicians" at bounding box center [207, 72] width 53 height 17
click at [210, 96] on input "text" at bounding box center [187, 92] width 88 height 15
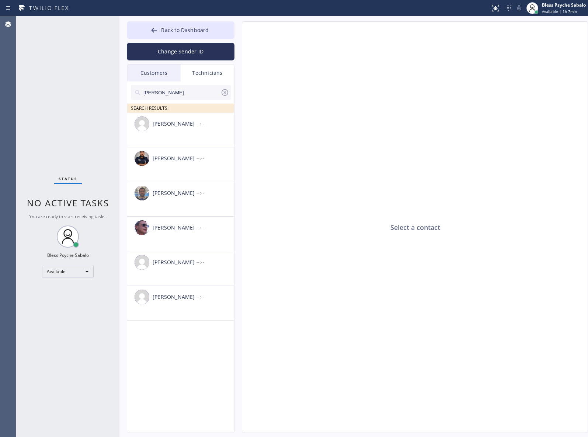
type input "[PERSON_NAME]"
click at [227, 94] on icon at bounding box center [224, 92] width 7 height 7
click at [209, 76] on div "Technicians" at bounding box center [207, 72] width 53 height 17
click at [190, 94] on input "text" at bounding box center [187, 92] width 88 height 15
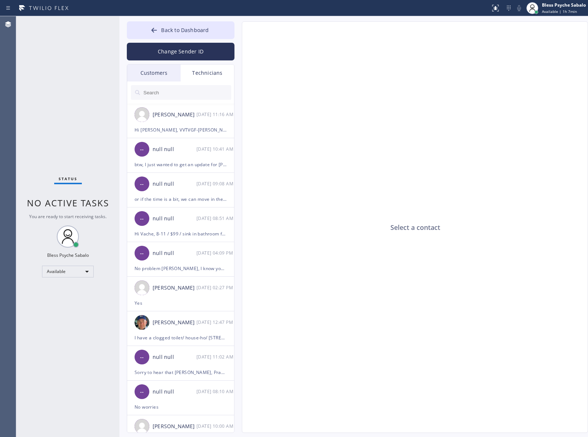
drag, startPoint x: 342, startPoint y: 67, endPoint x: 282, endPoint y: 0, distance: 90.3
click at [342, 67] on div "Select a contact" at bounding box center [415, 228] width 346 height 412
click at [365, 121] on div "Select a contact" at bounding box center [415, 228] width 346 height 412
click at [325, 80] on div "Select a contact" at bounding box center [415, 228] width 346 height 412
click at [198, 28] on span "Back to Dashboard" at bounding box center [185, 30] width 48 height 7
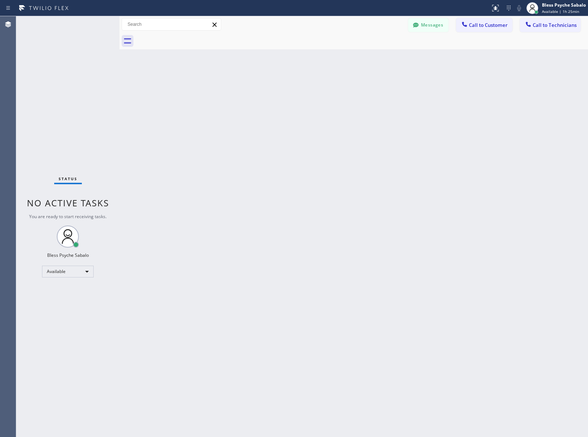
click at [280, 67] on div "Back to Dashboard Change Sender ID Customers Technicians [PERSON_NAME] [DATE] 1…" at bounding box center [353, 226] width 468 height 421
click at [473, 26] on span "Call to Customer" at bounding box center [488, 25] width 39 height 7
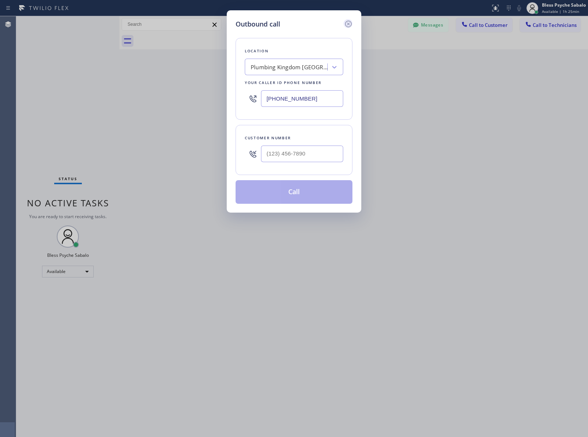
click at [344, 21] on icon at bounding box center [348, 24] width 9 height 9
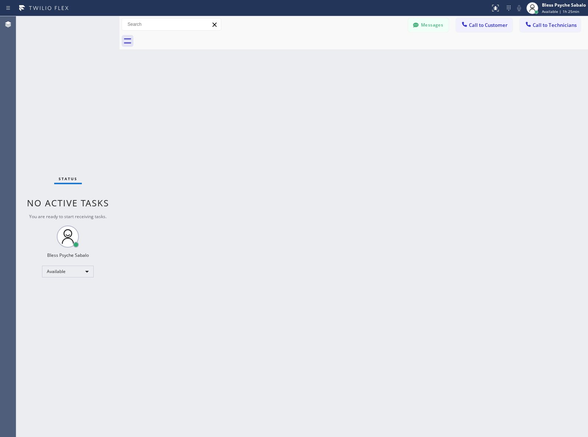
click at [430, 45] on div at bounding box center [362, 41] width 452 height 17
drag, startPoint x: 551, startPoint y: 29, endPoint x: 409, endPoint y: 41, distance: 142.8
click at [551, 28] on button "Call to Technicians" at bounding box center [549, 25] width 61 height 14
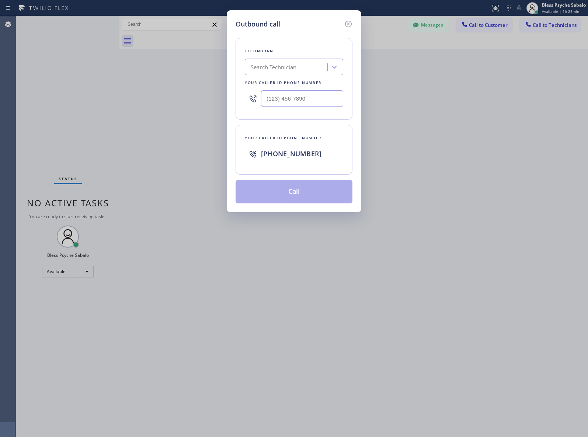
click at [295, 60] on div "Search Technician" at bounding box center [294, 67] width 98 height 17
type input "vache"
click at [290, 88] on div "[PERSON_NAME]" at bounding box center [294, 82] width 98 height 13
type input "[PHONE_NUMBER]"
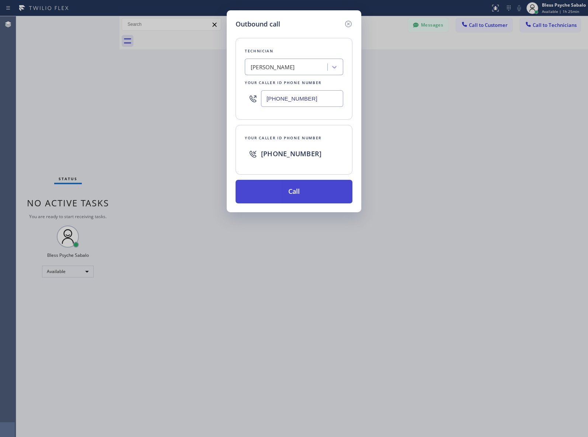
click at [323, 195] on button "Call" at bounding box center [293, 192] width 117 height 24
click at [403, 187] on div "Outbound call Technician [PERSON_NAME] Your caller id phone number [PHONE_NUMBE…" at bounding box center [294, 218] width 588 height 437
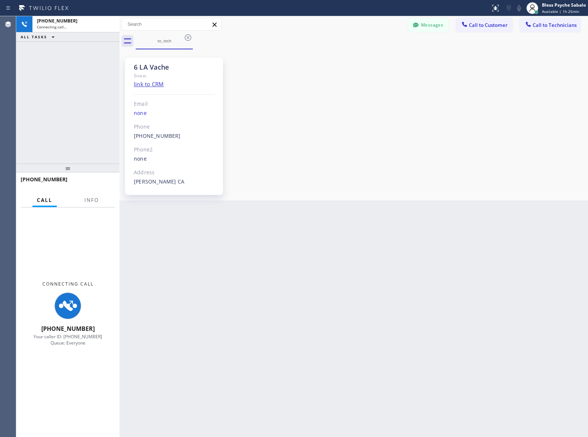
scroll to position [6734, 0]
click at [376, 204] on div "Back to Dashboard Change Sender ID Customers Technicians [PERSON_NAME] [DATE] 1…" at bounding box center [353, 226] width 468 height 421
click at [475, 302] on div "Back to Dashboard Change Sender ID Customers Technicians [PERSON_NAME] [DATE] 1…" at bounding box center [353, 226] width 468 height 421
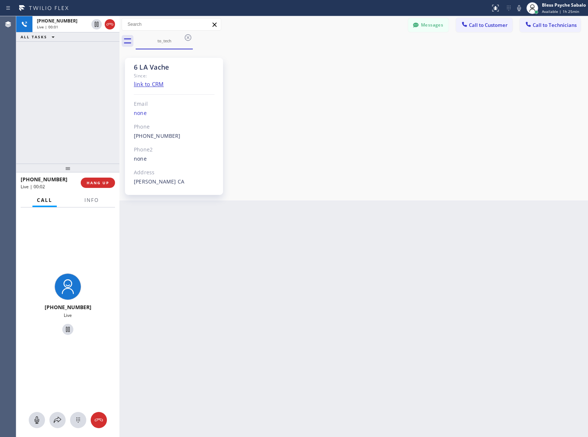
drag, startPoint x: 329, startPoint y: 67, endPoint x: 332, endPoint y: 67, distance: 3.8
click at [329, 67] on div "6 LA Vache Since: link to CRM Email none Phone [PHONE_NUMBER] Outbound call Tec…" at bounding box center [353, 124] width 465 height 147
click at [441, 29] on button "Messages" at bounding box center [428, 25] width 41 height 14
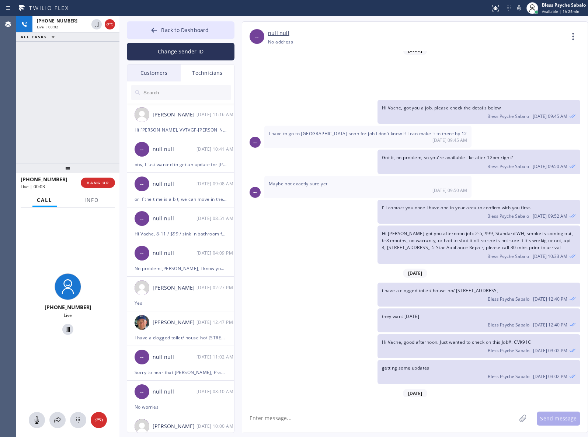
click at [161, 74] on div "Customers" at bounding box center [153, 72] width 53 height 17
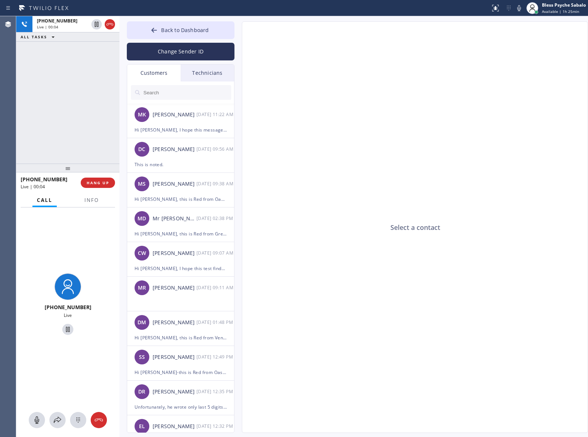
click at [173, 94] on input "text" at bounding box center [187, 92] width 88 height 15
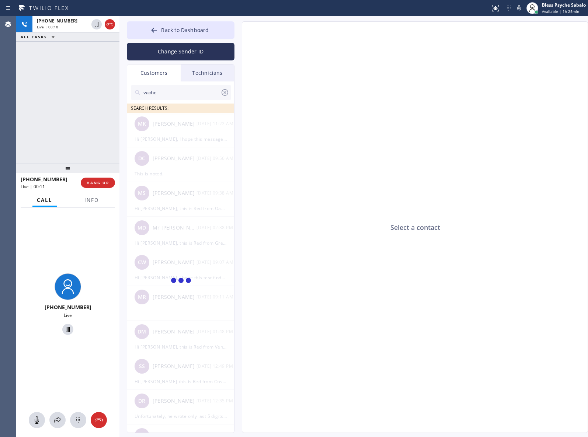
type input "vache"
click at [290, 150] on div "Select a contact" at bounding box center [415, 228] width 346 height 412
click at [219, 94] on input "vache" at bounding box center [182, 92] width 78 height 15
click at [379, 161] on div "Select a contact" at bounding box center [415, 228] width 346 height 412
click at [221, 95] on icon at bounding box center [224, 92] width 9 height 9
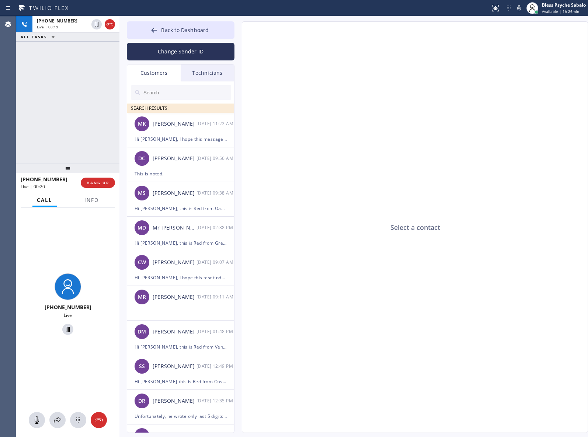
click at [166, 69] on div "Customers" at bounding box center [153, 72] width 53 height 17
click at [186, 73] on div "Technicians" at bounding box center [207, 72] width 53 height 17
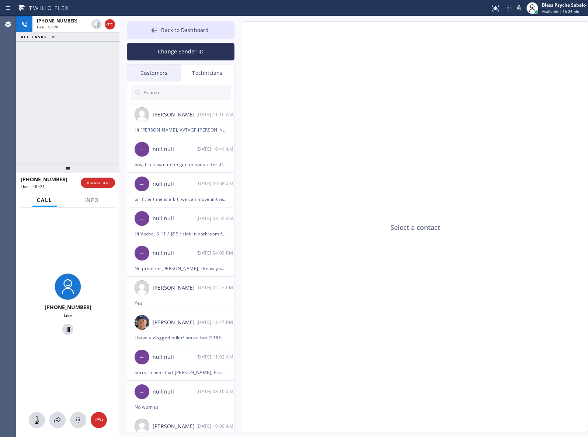
click at [159, 73] on div "Customers" at bounding box center [153, 72] width 53 height 17
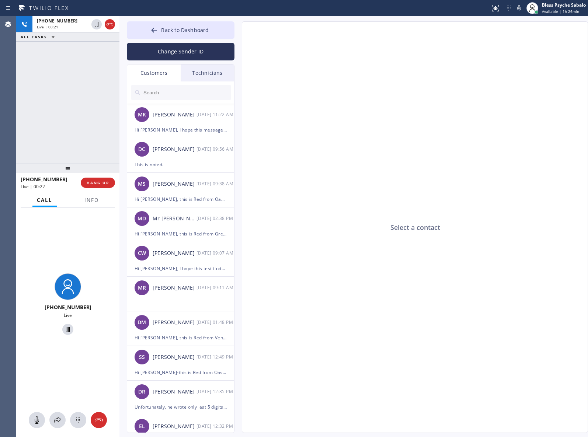
click at [174, 96] on input "text" at bounding box center [187, 92] width 88 height 15
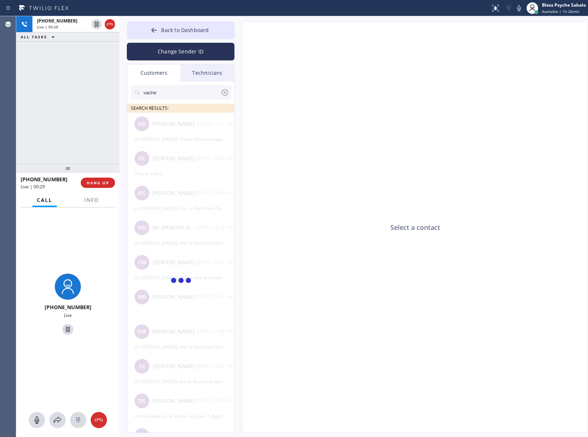
type input "vache"
click at [190, 152] on div at bounding box center [181, 281] width 108 height 337
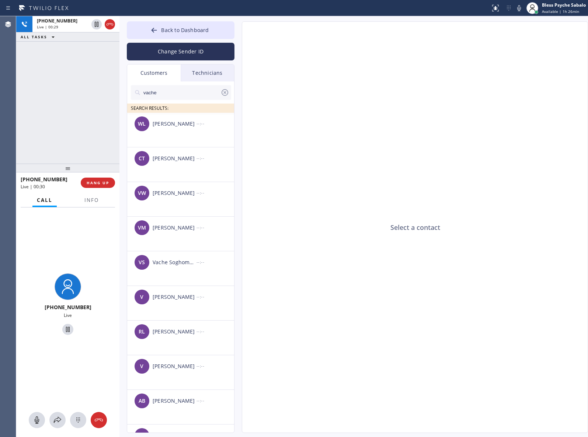
drag, startPoint x: 205, startPoint y: 78, endPoint x: 175, endPoint y: 79, distance: 29.9
click at [204, 77] on div "Technicians" at bounding box center [207, 72] width 53 height 17
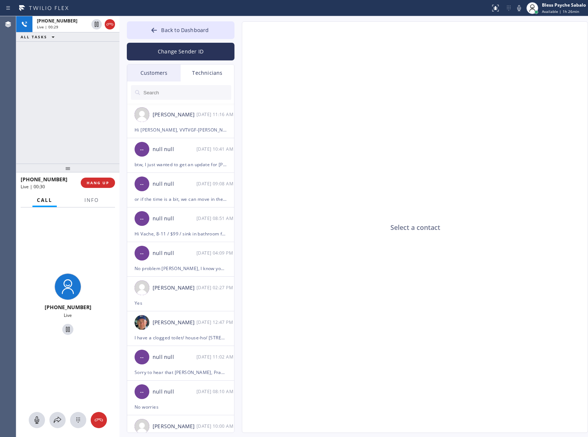
click at [150, 72] on div "Customers" at bounding box center [153, 72] width 53 height 17
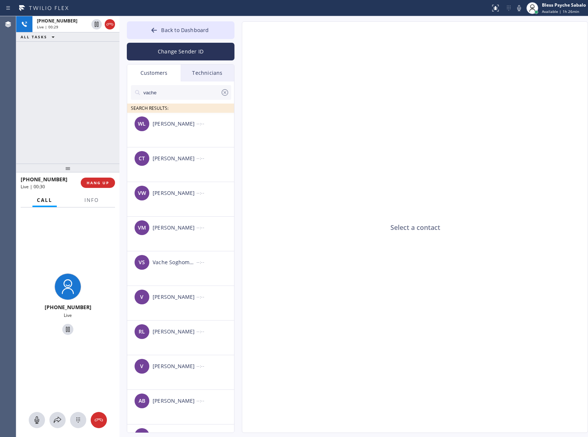
click at [191, 74] on div "Technicians" at bounding box center [207, 72] width 53 height 17
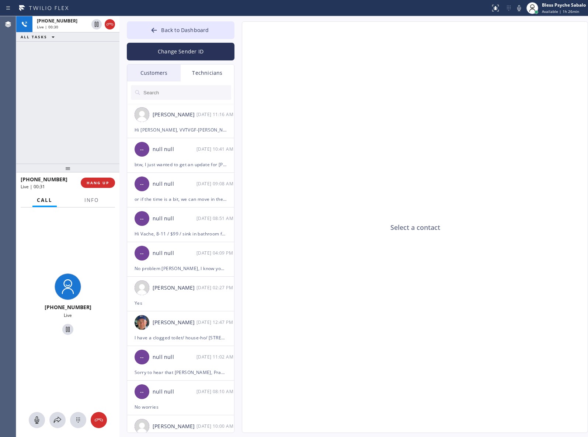
click at [176, 93] on input "text" at bounding box center [187, 92] width 88 height 15
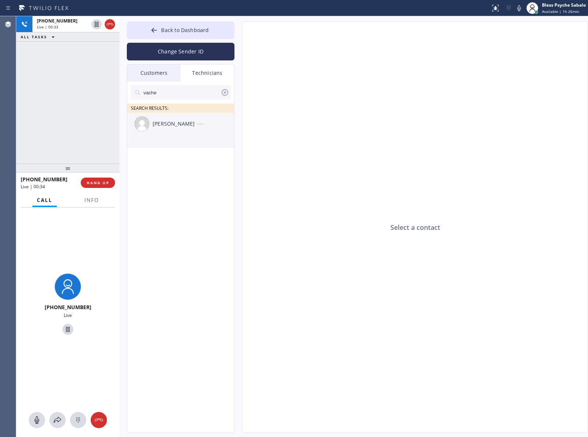
type input "vache"
click at [177, 130] on div "[PERSON_NAME] --:--" at bounding box center [181, 124] width 108 height 22
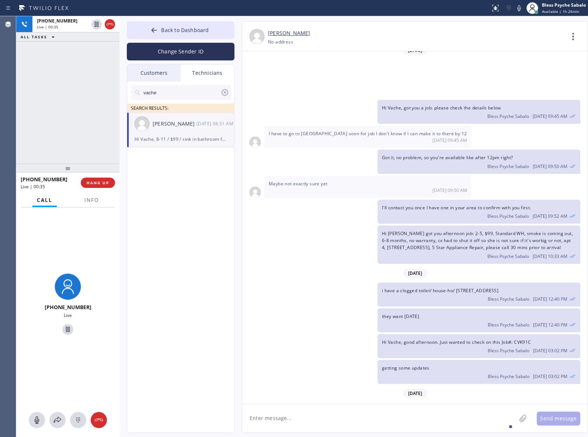
drag, startPoint x: 415, startPoint y: 419, endPoint x: 427, endPoint y: 413, distance: 12.9
click at [415, 419] on textarea at bounding box center [379, 418] width 274 height 28
paste textarea "store - Manager restroom is backed up [STREET_ADDRESS][PERSON_NAME]"
type textarea "store - Manager restroom is backed up [STREET_ADDRESS][PERSON_NAME]"
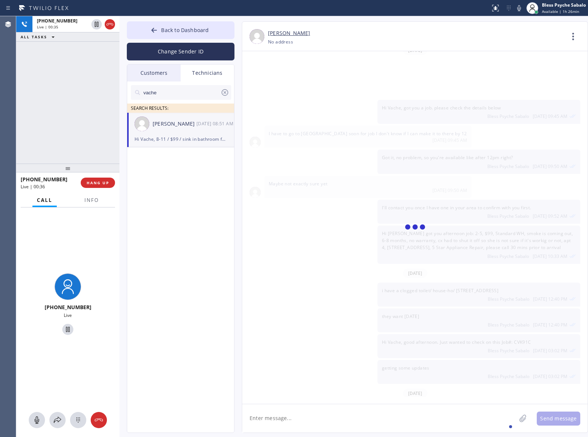
scroll to position [6760, 0]
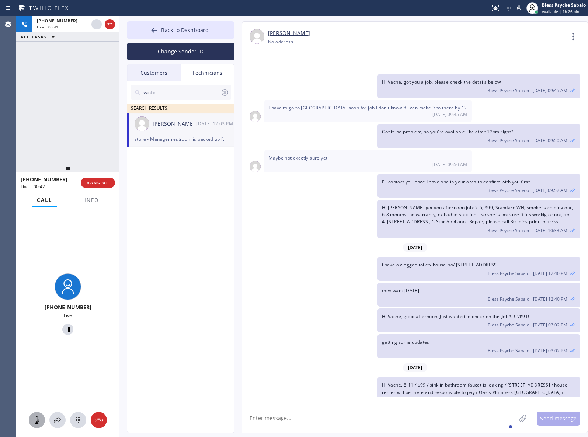
click at [38, 415] on button at bounding box center [37, 420] width 16 height 16
click at [38, 418] on rect at bounding box center [37, 420] width 6 height 6
click at [248, 200] on div "Hi [PERSON_NAME] got you afternoon job: 2-5, $99, Standard WH, smoke is coming …" at bounding box center [411, 219] width 338 height 38
click at [306, 200] on div "Hi [PERSON_NAME] got you afternoon job: 2-5, $99, Standard WH, smoke is coming …" at bounding box center [411, 219] width 338 height 38
click at [104, 179] on button "HANG UP" at bounding box center [98, 183] width 34 height 10
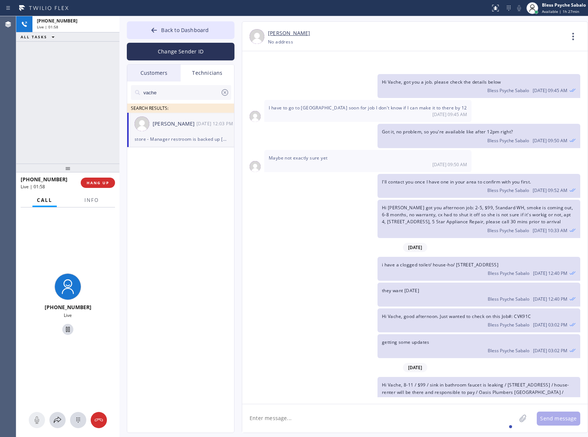
click at [146, 189] on div "vache SEARCH RESULTS: [PERSON_NAME] [DATE] 12:03 PM store - Manager restroom is…" at bounding box center [181, 265] width 108 height 368
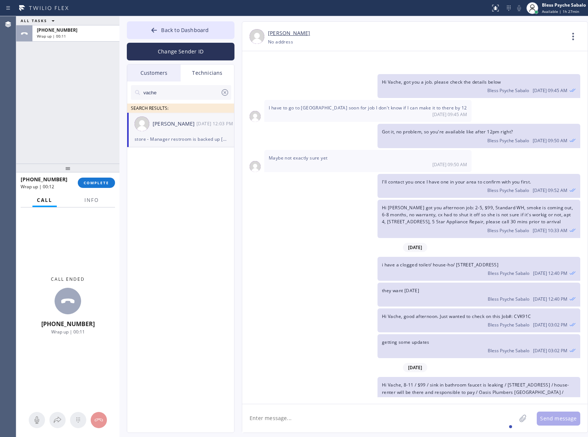
click at [343, 236] on div "[DATE] Hi thank you for the voicemail I was busy nice to meet you also, are you…" at bounding box center [414, 224] width 345 height 346
click at [203, 125] on div "[DATE] 12:03 PM" at bounding box center [215, 123] width 38 height 8
click at [209, 128] on div "[PERSON_NAME] [DATE] 12:03 PM" at bounding box center [181, 124] width 108 height 22
click at [104, 175] on div "[PHONE_NUMBER] Wrap up | 08:58 COMPLETE" at bounding box center [68, 182] width 94 height 19
click at [101, 183] on span "COMPLETE" at bounding box center [96, 182] width 25 height 5
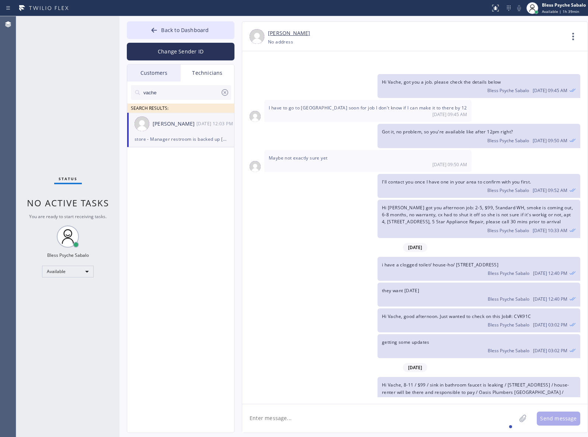
drag, startPoint x: 188, startPoint y: 227, endPoint x: 190, endPoint y: 220, distance: 7.5
click at [189, 229] on div "vache SEARCH RESULTS: [PERSON_NAME] [DATE] 12:03 PM store - Manager restroom is…" at bounding box center [181, 265] width 108 height 368
click at [190, 133] on div "[PERSON_NAME] [DATE] 12:03 PM" at bounding box center [181, 124] width 108 height 22
click at [209, 73] on div "Technicians" at bounding box center [207, 72] width 53 height 17
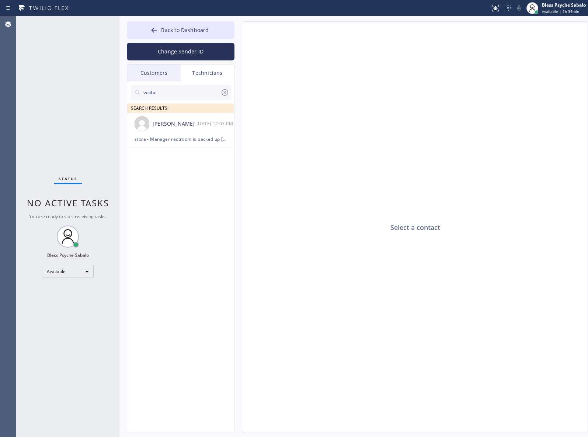
click at [153, 72] on div "Customers" at bounding box center [153, 72] width 53 height 17
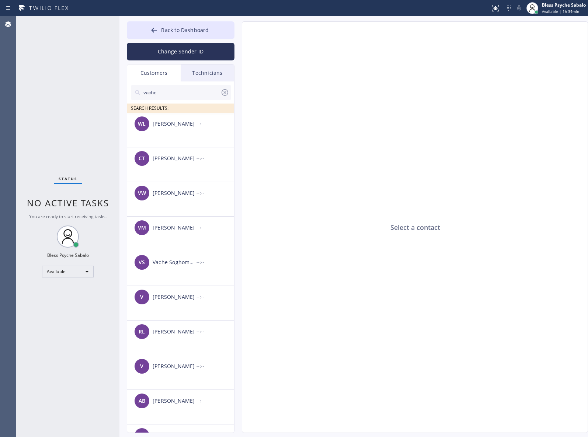
click at [203, 83] on div "vache SEARCH RESULTS:" at bounding box center [181, 96] width 108 height 31
click at [202, 78] on div "Technicians" at bounding box center [207, 72] width 53 height 17
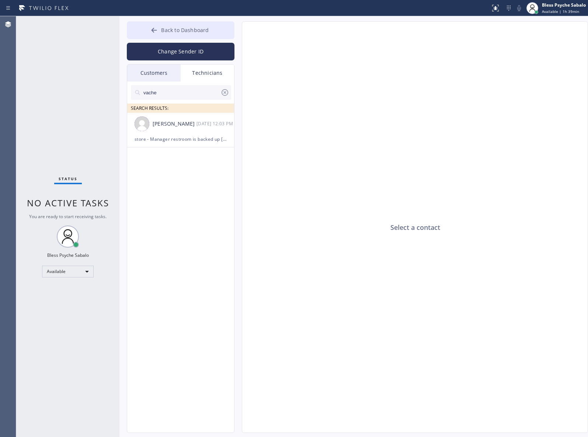
click at [158, 28] on div at bounding box center [154, 31] width 9 height 9
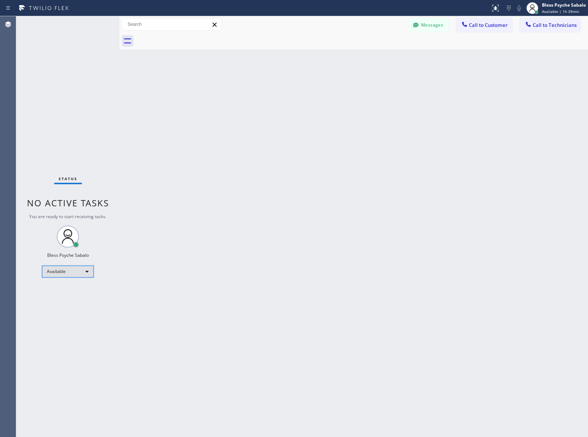
click at [83, 271] on div "Available" at bounding box center [68, 272] width 52 height 12
click at [185, 270] on div at bounding box center [294, 218] width 588 height 437
click at [326, 91] on div "Back to Dashboard Change Sender ID Customers Technicians vache SEARCH RESULTS: …" at bounding box center [353, 226] width 468 height 421
drag, startPoint x: 342, startPoint y: 105, endPoint x: 283, endPoint y: 56, distance: 76.9
click at [342, 104] on div "Back to Dashboard Change Sender ID Customers Technicians vache SEARCH RESULTS: …" at bounding box center [353, 226] width 468 height 421
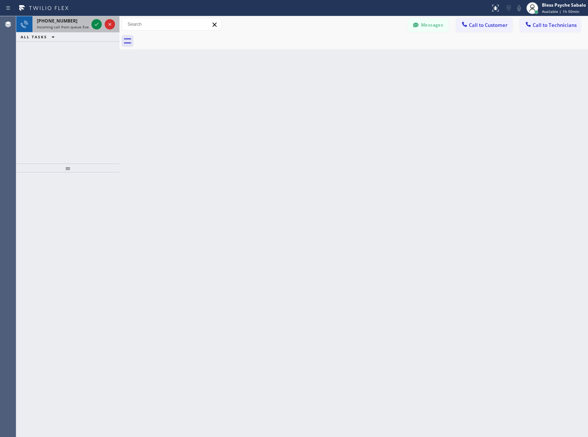
click at [82, 23] on div "[PHONE_NUMBER]" at bounding box center [63, 21] width 52 height 6
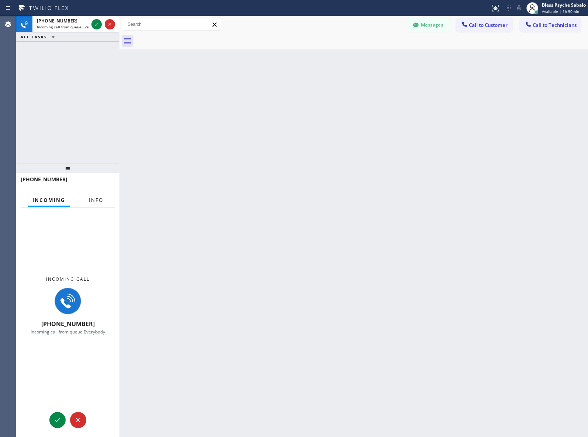
click at [96, 200] on span "Info" at bounding box center [96, 200] width 14 height 7
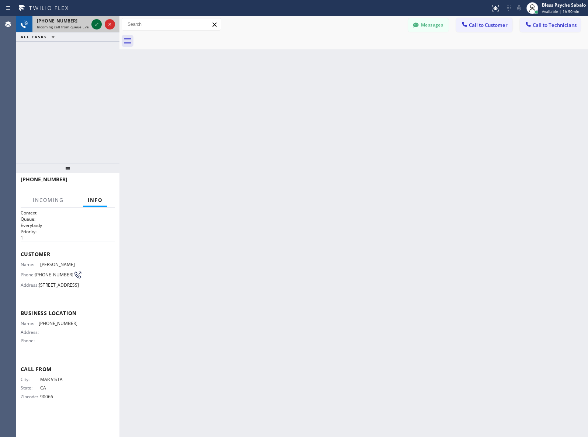
click at [99, 28] on icon at bounding box center [96, 24] width 9 height 9
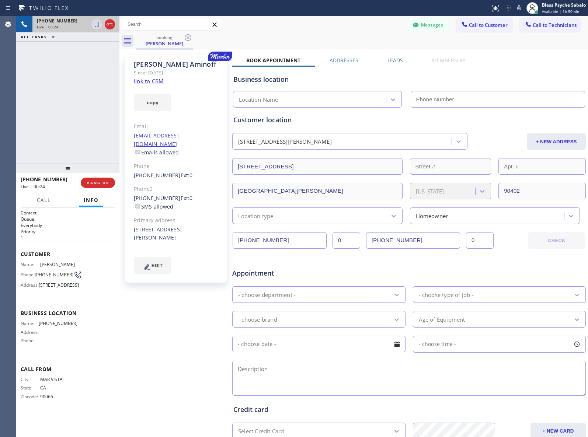
drag, startPoint x: 81, startPoint y: 262, endPoint x: 39, endPoint y: 263, distance: 42.8
click at [39, 263] on div "Name: [PERSON_NAME] Phone: [PHONE_NUMBER] Address: [STREET_ADDRESS]" at bounding box center [68, 276] width 94 height 29
copy div "[PERSON_NAME]"
click at [210, 323] on div "[PERSON_NAME] Since: [DATE] link to CRM copy Email [EMAIL_ADDRESS][DOMAIN_NAME]…" at bounding box center [176, 289] width 111 height 477
click at [531, 28] on button "Call to Technicians" at bounding box center [549, 25] width 61 height 14
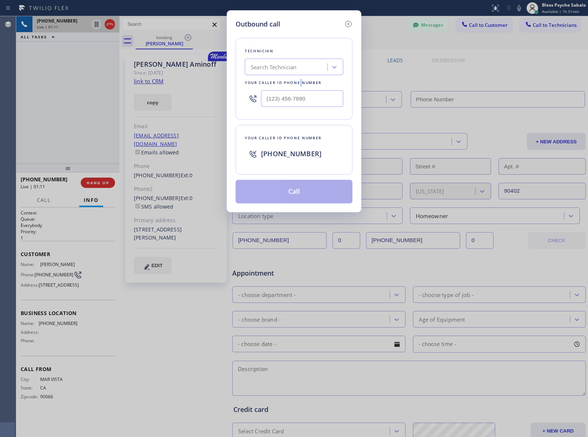
drag, startPoint x: 300, startPoint y: 76, endPoint x: 295, endPoint y: 74, distance: 5.8
click at [300, 76] on div "Technician Search Technician Your caller id phone number" at bounding box center [293, 79] width 117 height 82
click at [294, 73] on div "Search Technician" at bounding box center [287, 67] width 80 height 13
type input "h"
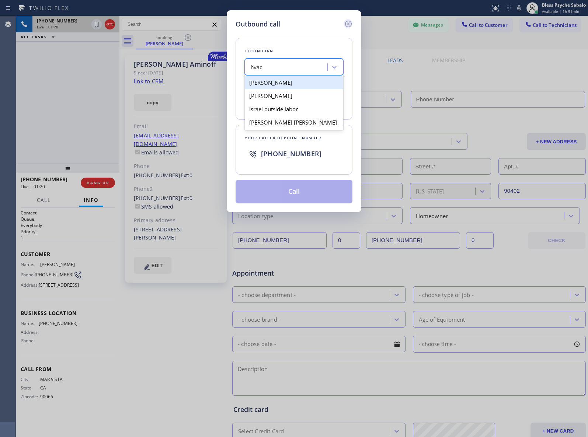
type input "hvac"
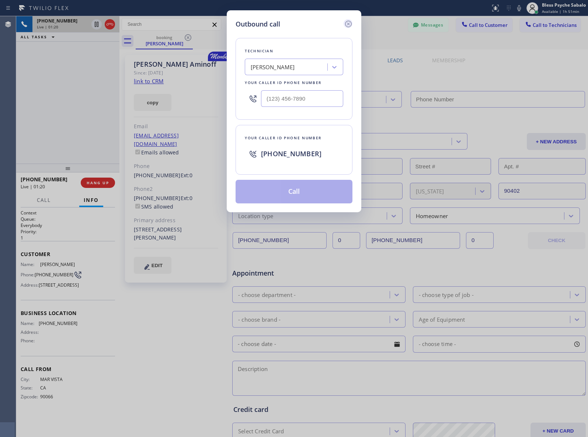
click at [347, 25] on icon at bounding box center [348, 24] width 9 height 9
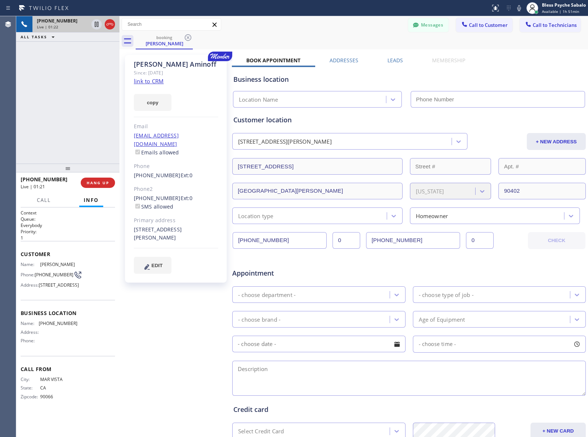
click at [104, 188] on div "[PHONE_NUMBER] Live | 01:21 HANG UP" at bounding box center [68, 182] width 94 height 19
click at [104, 182] on span "HANG UP" at bounding box center [98, 182] width 22 height 5
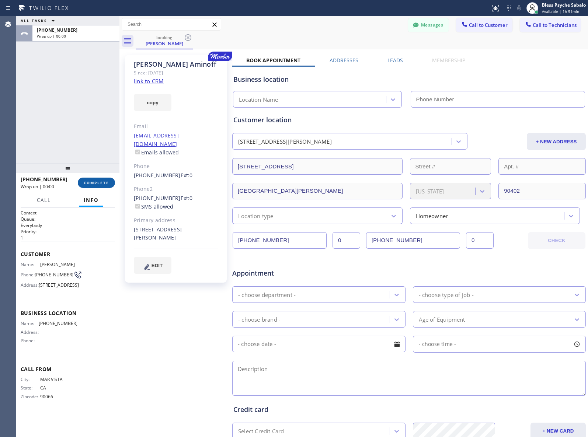
click at [108, 185] on span "COMPLETE" at bounding box center [96, 182] width 25 height 5
click at [87, 146] on div "ALL TASKS ALL TASKS ACTIVE TASKS TASKS IN WRAP UP [PHONE_NUMBER] Wrap up | 00:00" at bounding box center [67, 89] width 103 height 147
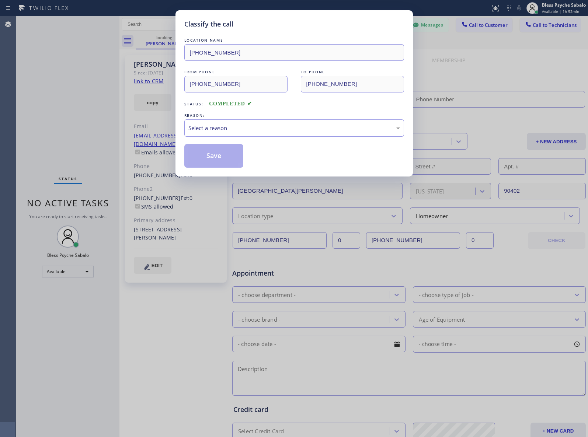
click at [174, 88] on div "Classify the call LOCATION NAME [PHONE_NUMBER] FROM PHONE [PHONE_NUMBER] TO PHO…" at bounding box center [294, 218] width 588 height 437
click at [168, 87] on div "Classify the call LOCATION NAME [PHONE_NUMBER] FROM PHONE [PHONE_NUMBER] TO PHO…" at bounding box center [294, 218] width 588 height 437
click at [320, 102] on div "Status: COMPLETED" at bounding box center [294, 102] width 220 height 12
click at [272, 80] on div "FROM PHONE [PHONE_NUMBER] TO PHONE [PHONE_NUMBER]" at bounding box center [294, 80] width 220 height 24
click at [229, 134] on div "Select a reason" at bounding box center [294, 127] width 220 height 17
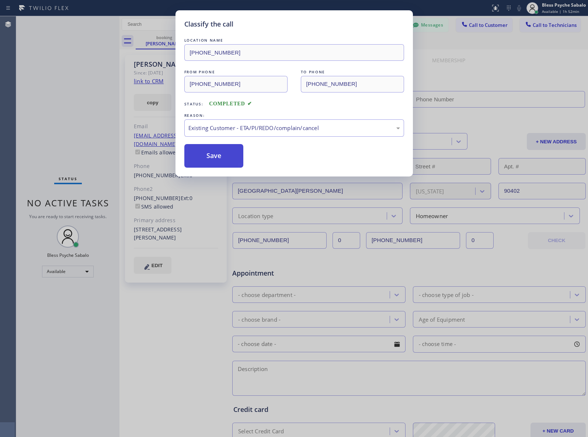
click at [218, 159] on button "Save" at bounding box center [213, 156] width 59 height 24
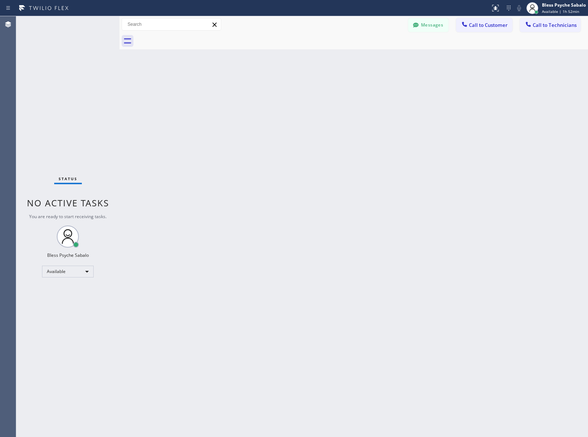
click at [295, 161] on div "Back to Dashboard Change Sender ID Customers Technicians vache SEARCH RESULTS: …" at bounding box center [353, 226] width 468 height 421
click at [431, 25] on button "Messages" at bounding box center [428, 25] width 41 height 14
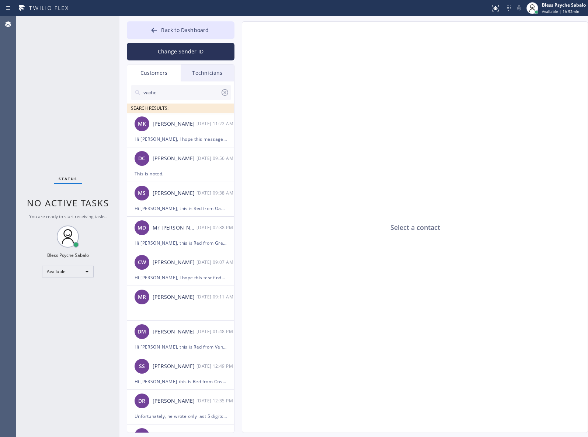
click at [158, 71] on div "Customers" at bounding box center [153, 72] width 53 height 17
click at [206, 73] on div "Technicians" at bounding box center [207, 72] width 53 height 17
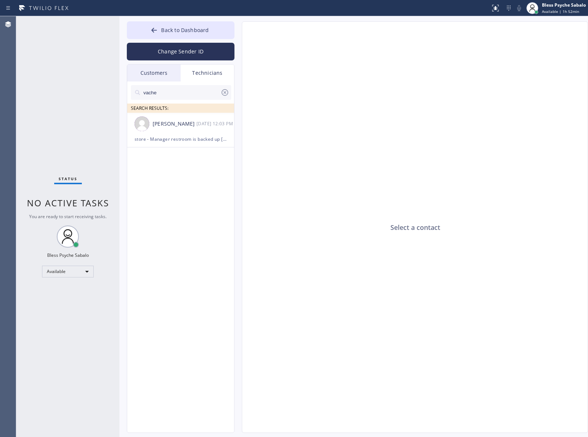
click at [144, 74] on div "Customers" at bounding box center [153, 72] width 53 height 17
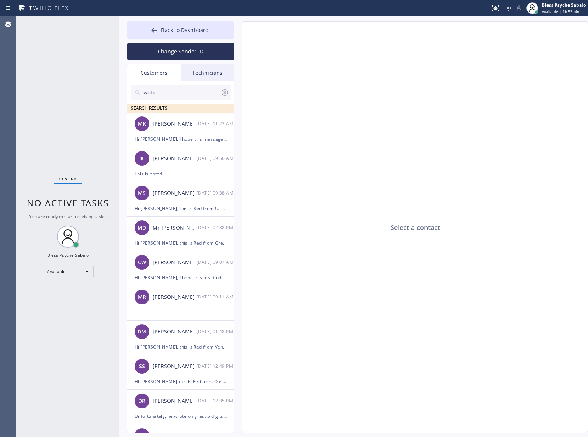
click at [172, 97] on input "vache" at bounding box center [182, 92] width 78 height 15
drag, startPoint x: 126, startPoint y: 98, endPoint x: 120, endPoint y: 98, distance: 5.9
click at [120, 98] on div "Back to Dashboard Change Sender ID Customers Technicians vache SEARCH RESULTS: …" at bounding box center [353, 226] width 468 height 421
click at [181, 73] on div "Technicians" at bounding box center [207, 72] width 53 height 17
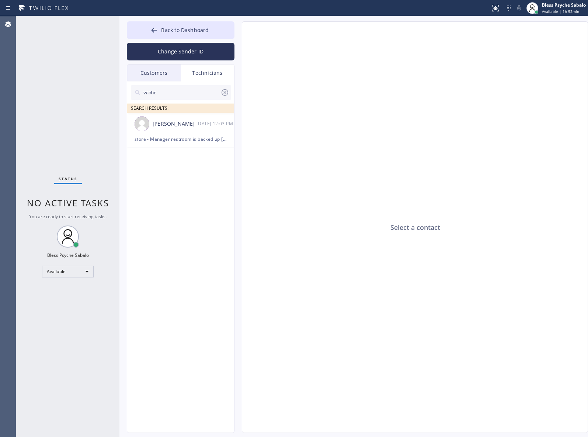
click at [161, 67] on div "Customers" at bounding box center [153, 72] width 53 height 17
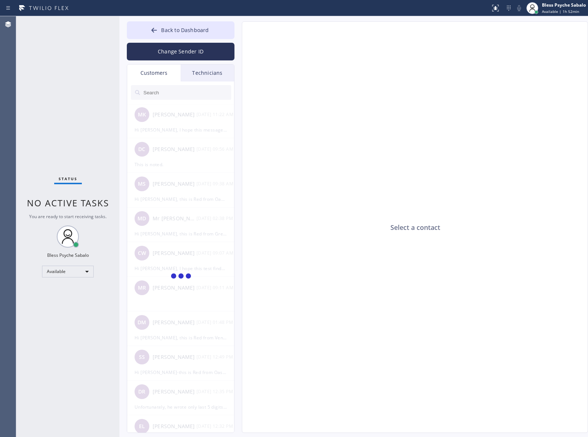
click at [162, 71] on div "Customers" at bounding box center [153, 72] width 53 height 17
click at [179, 94] on input "text" at bounding box center [187, 92] width 88 height 15
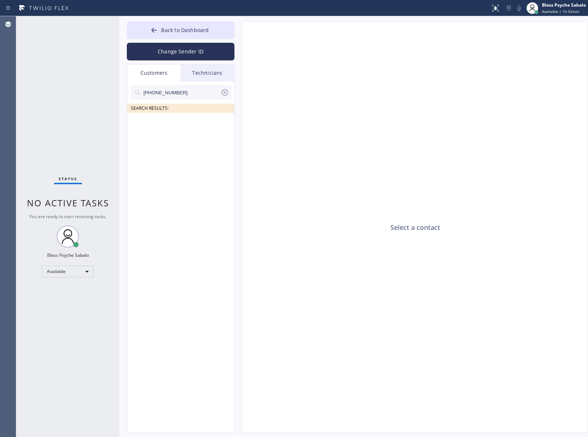
click at [181, 90] on input "[PHONE_NUMBER]" at bounding box center [182, 92] width 78 height 15
drag, startPoint x: 169, startPoint y: 91, endPoint x: 96, endPoint y: 86, distance: 73.1
click at [89, 87] on div "Status No active tasks You are ready to start receiving tasks. Bless Psyche Sab…" at bounding box center [301, 226] width 571 height 421
paste input "310) 383-5697"
type input "[PHONE_NUMBER]"
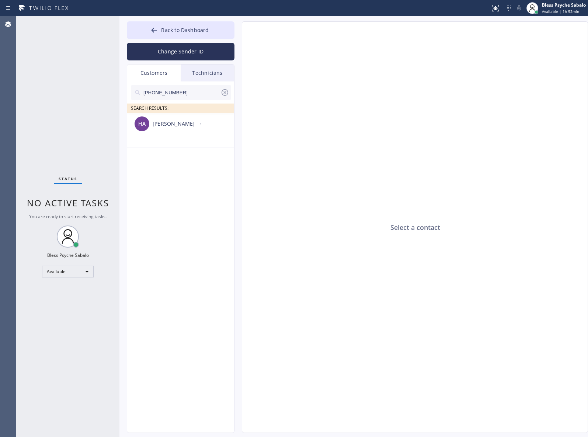
click at [172, 111] on div "SEARCH RESULTS:" at bounding box center [181, 108] width 108 height 9
click at [174, 122] on div "[PERSON_NAME]" at bounding box center [175, 124] width 44 height 8
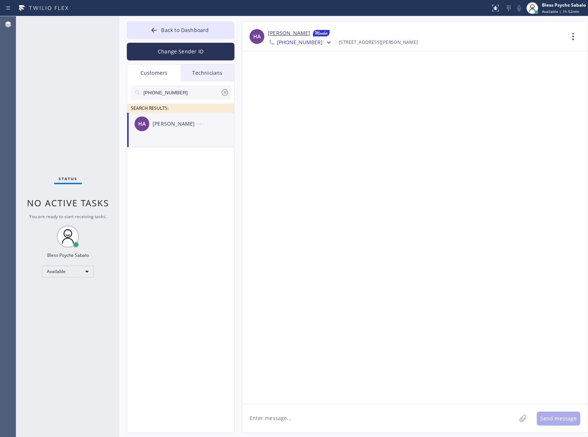
click at [294, 45] on span "[PHONE_NUMBER]" at bounding box center [300, 43] width 46 height 9
click at [404, 76] on div at bounding box center [414, 227] width 345 height 353
click at [363, 36] on div "[PERSON_NAME]" at bounding box center [416, 33] width 296 height 9
click at [293, 36] on link "[PERSON_NAME]" at bounding box center [289, 33] width 42 height 9
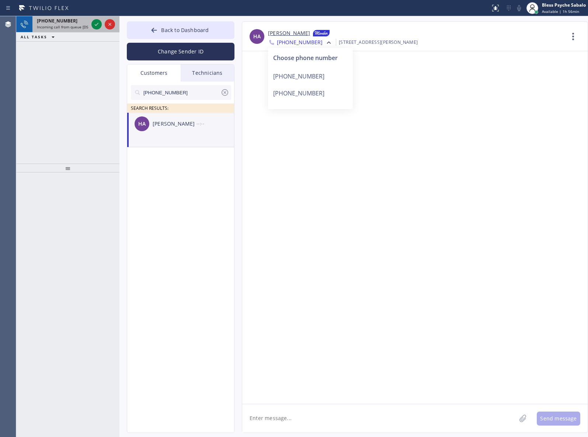
click at [64, 28] on span "Incoming call from queue [DSRs]" at bounding box center [65, 26] width 56 height 5
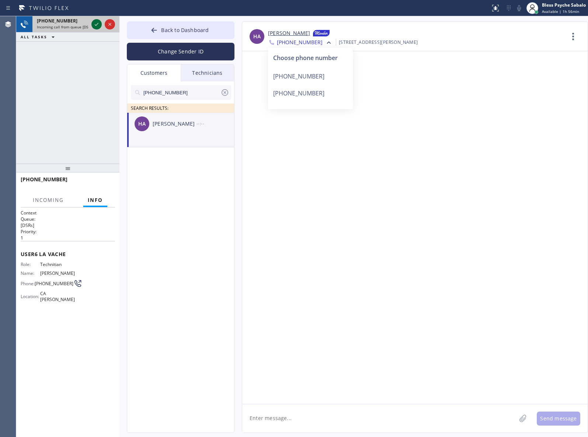
click at [96, 26] on icon at bounding box center [96, 24] width 9 height 9
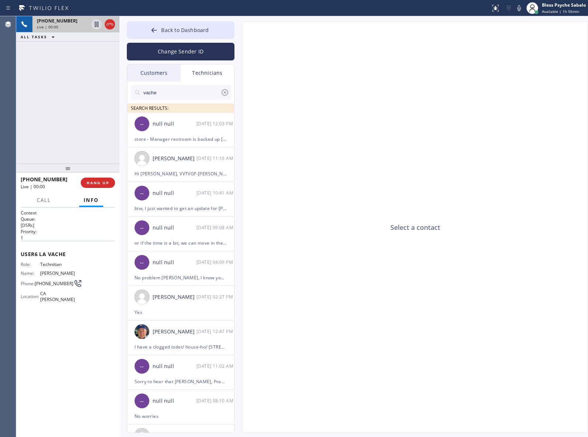
click at [317, 232] on div "Select a contact" at bounding box center [415, 228] width 346 height 412
click at [224, 93] on icon at bounding box center [224, 92] width 9 height 9
click at [260, 105] on div "Select a contact" at bounding box center [415, 228] width 346 height 412
click at [146, 73] on div "Customers" at bounding box center [153, 72] width 53 height 17
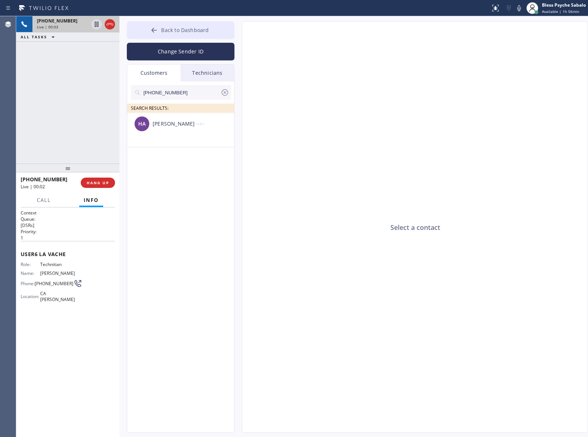
click at [198, 32] on span "Back to Dashboard" at bounding box center [185, 30] width 48 height 7
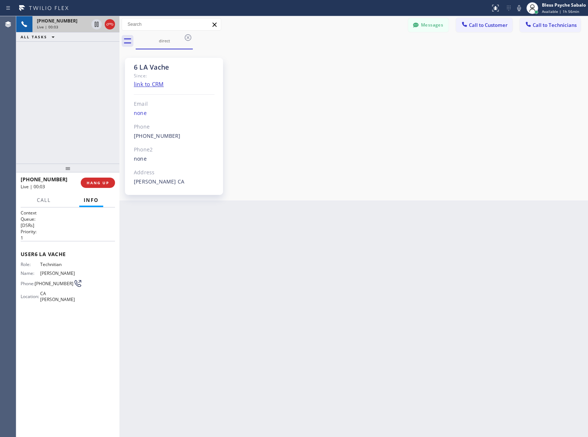
click at [275, 82] on div "6 LA Vache Since: link to CRM Email none Phone [PHONE_NUMBER] Outbound call Tec…" at bounding box center [353, 124] width 465 height 147
click at [187, 36] on icon at bounding box center [187, 37] width 9 height 9
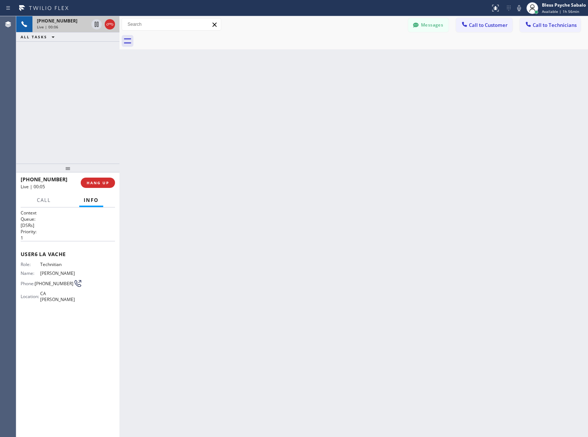
click at [231, 54] on div "Back to Dashboard Change Sender ID Customers Technicians [PHONE_NUMBER] SEARCH …" at bounding box center [353, 226] width 468 height 421
click at [328, 154] on div "Back to Dashboard Change Sender ID Customers Technicians [PHONE_NUMBER] SEARCH …" at bounding box center [353, 226] width 468 height 421
click at [98, 185] on span "HANG UP" at bounding box center [98, 182] width 22 height 5
drag, startPoint x: 343, startPoint y: 258, endPoint x: 347, endPoint y: 259, distance: 4.5
click at [347, 259] on div "Back to Dashboard Change Sender ID Customers Technicians [PHONE_NUMBER] SEARCH …" at bounding box center [353, 226] width 468 height 421
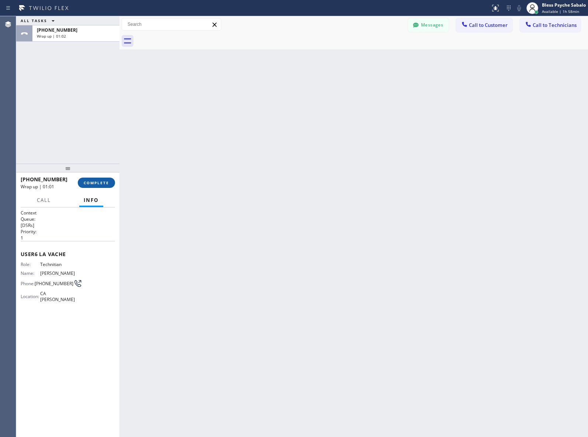
click at [95, 182] on span "COMPLETE" at bounding box center [96, 182] width 25 height 5
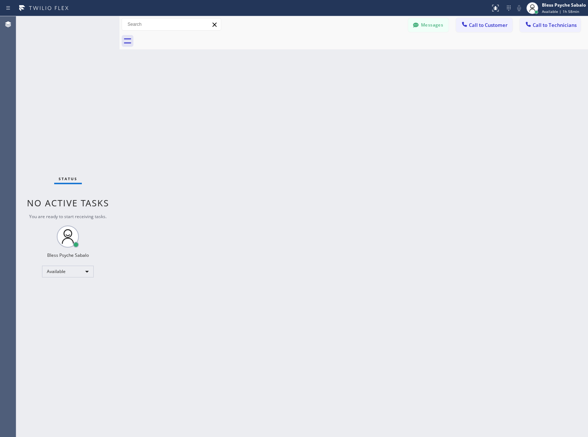
click at [124, 181] on div "Back to Dashboard Change Sender ID Customers Technicians [PHONE_NUMBER] SEARCH …" at bounding box center [353, 226] width 468 height 421
click at [496, 31] on button "Call to Customer" at bounding box center [484, 25] width 56 height 14
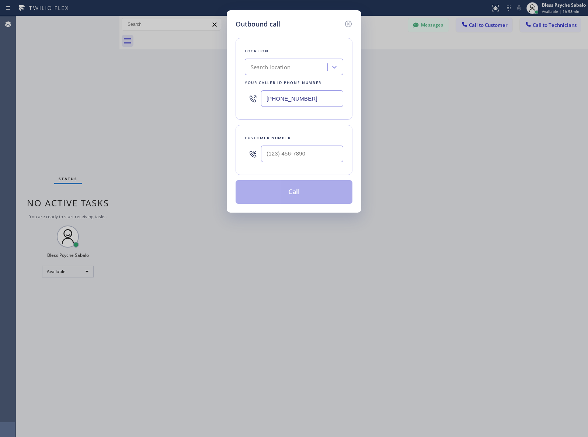
click at [290, 59] on div "Search location" at bounding box center [294, 67] width 98 height 17
click at [347, 25] on icon at bounding box center [348, 24] width 9 height 9
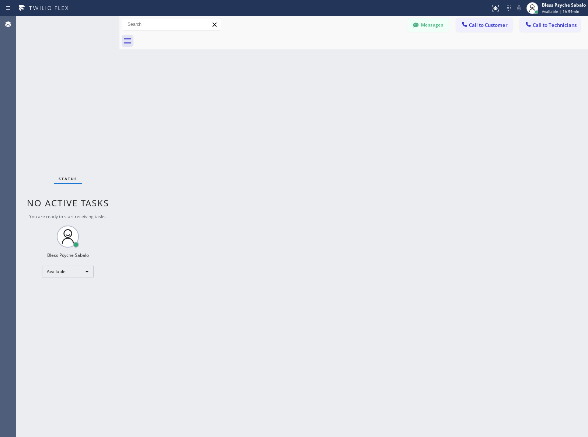
drag, startPoint x: 404, startPoint y: 67, endPoint x: 437, endPoint y: 32, distance: 48.0
click at [406, 65] on div "Back to Dashboard Change Sender ID Customers Technicians [PHONE_NUMBER] SEARCH …" at bounding box center [353, 226] width 468 height 421
click at [437, 32] on div "Messages Call to Customer Call to Technicians Outbound call Location Search loc…" at bounding box center [353, 24] width 468 height 17
click at [428, 29] on button "Messages" at bounding box center [428, 25] width 41 height 14
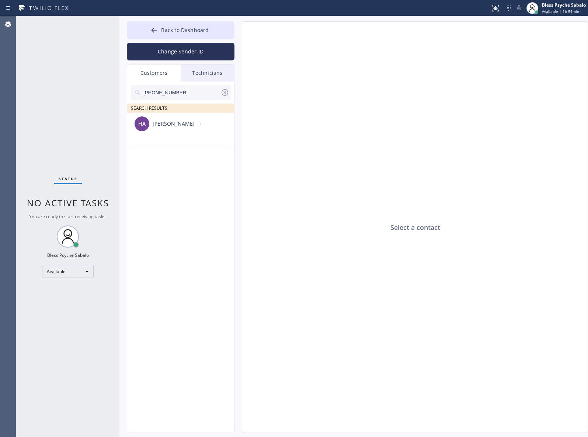
click at [194, 69] on div "Technicians" at bounding box center [207, 72] width 53 height 17
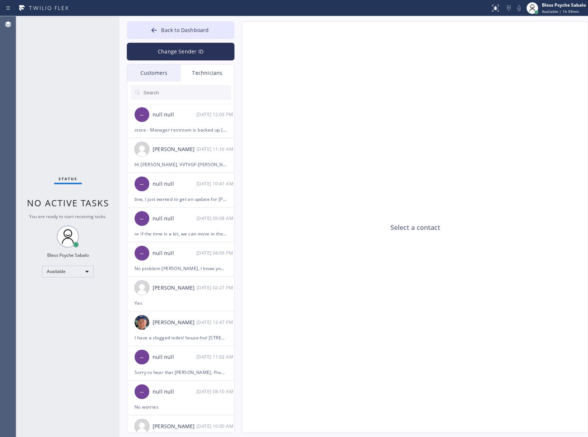
click at [198, 74] on div "Technicians" at bounding box center [207, 72] width 53 height 17
click at [202, 95] on input "text" at bounding box center [187, 92] width 88 height 15
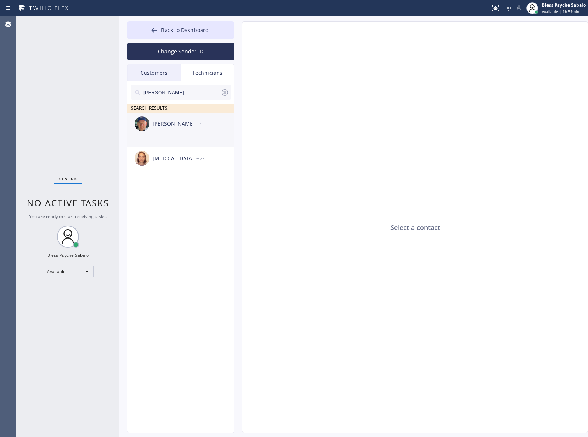
type input "[PERSON_NAME]"
click at [190, 129] on div "[PERSON_NAME] --:--" at bounding box center [181, 124] width 108 height 22
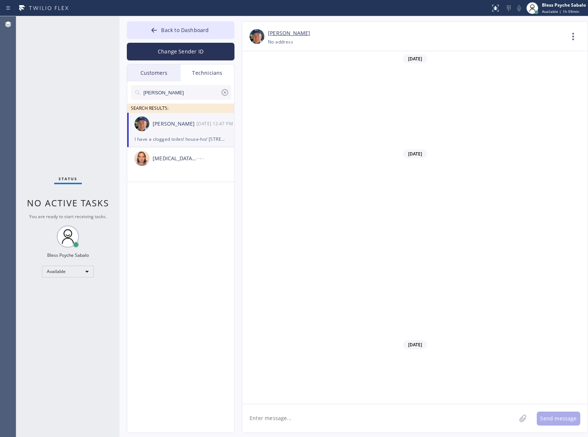
scroll to position [5029, 0]
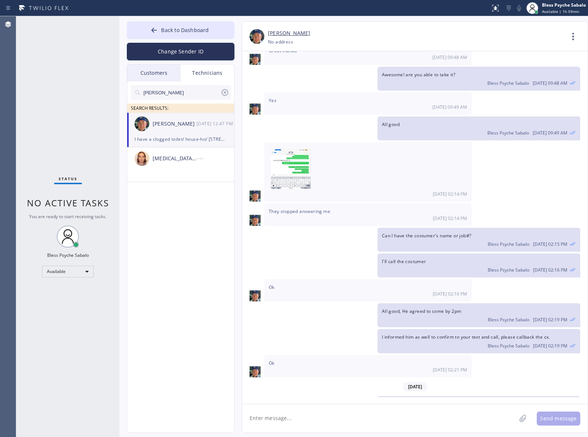
click at [389, 424] on textarea at bounding box center [379, 418] width 274 height 28
type textarea "i"
paste textarea "1-3 | $49 SCF store / Nordstrom Local [GEOGRAPHIC_DATA] - Manager 1 restroom/ t…"
type textarea "Hi [PERSON_NAME], got you another job, please check the details below: 1-3 | $4…"
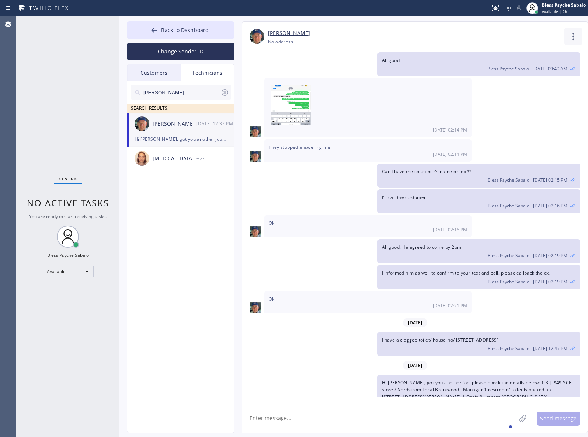
drag, startPoint x: 545, startPoint y: 54, endPoint x: 571, endPoint y: 42, distance: 29.3
click at [547, 58] on div "[DATE] Hi Nik, Just a quick reminder that our training sessions are held every …" at bounding box center [414, 224] width 345 height 346
click at [569, 38] on icon at bounding box center [573, 37] width 18 height 18
click at [527, 72] on li "Call to Technician" at bounding box center [528, 75] width 107 height 19
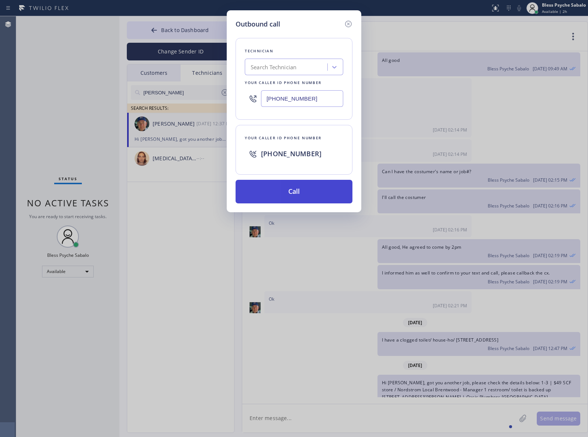
click at [314, 183] on button "Call" at bounding box center [293, 192] width 117 height 24
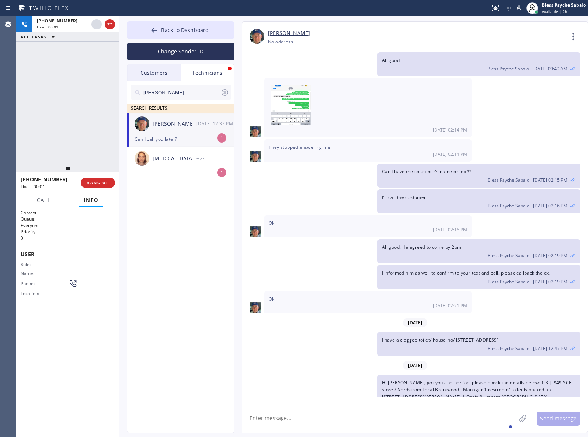
drag, startPoint x: 314, startPoint y: 225, endPoint x: 354, endPoint y: 214, distance: 41.2
click at [317, 239] on div "All good, He agreed to come by 2pm Bless Psyche Sabalo [DATE] 02:19 PM" at bounding box center [411, 251] width 338 height 24
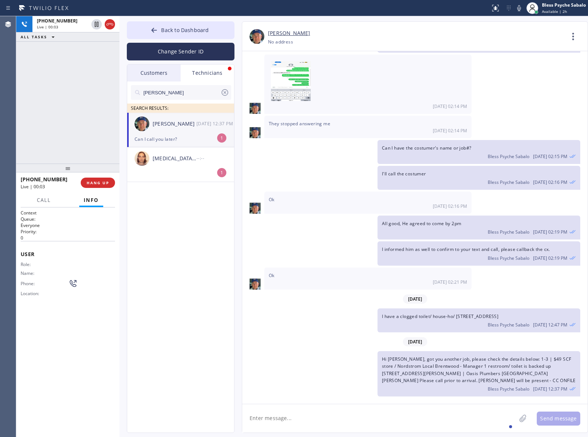
click at [185, 135] on div "Can I call you later?" at bounding box center [180, 139] width 92 height 8
click at [360, 417] on textarea at bounding box center [379, 418] width 274 height 28
click at [101, 179] on button "HANG UP" at bounding box center [98, 183] width 34 height 10
drag, startPoint x: 96, startPoint y: 146, endPoint x: 266, endPoint y: 238, distance: 193.7
click at [96, 146] on div "[PHONE_NUMBER] Live | 00:06 ALL TASKS ALL TASKS ACTIVE TASKS TASKS IN WRAP UP" at bounding box center [67, 89] width 103 height 147
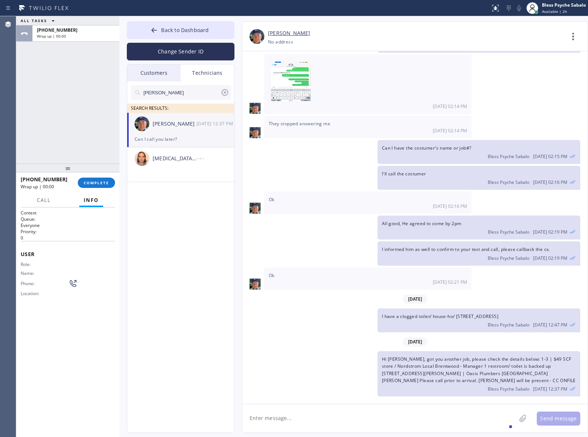
click at [399, 416] on textarea at bounding box center [379, 418] width 274 height 28
type textarea "of course"
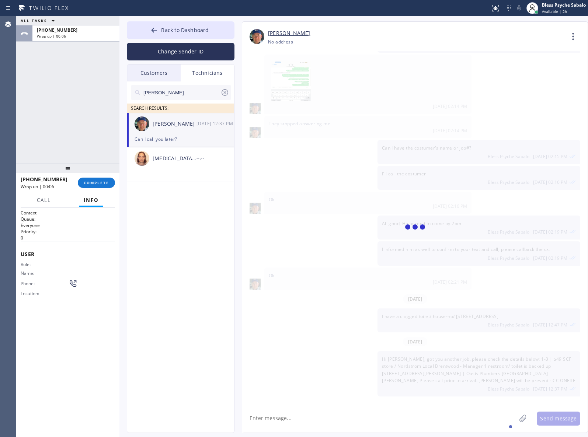
scroll to position [5143, 0]
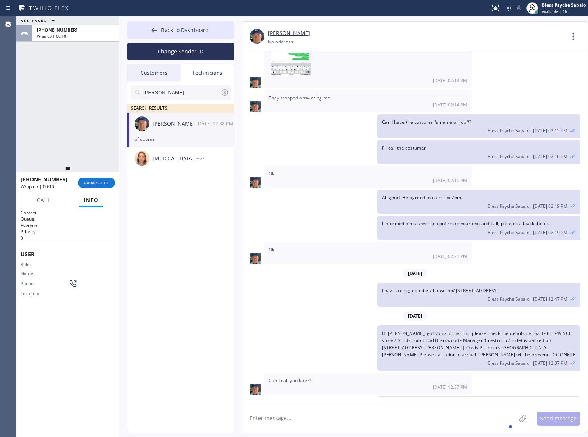
click at [430, 420] on textarea at bounding box center [379, 418] width 274 height 28
click at [266, 398] on div "Please" at bounding box center [266, 397] width 21 height 12
type textarea "Please let me know if you're able to take it."
click at [387, 422] on textarea "Please let me know if you're able to take it." at bounding box center [385, 418] width 287 height 28
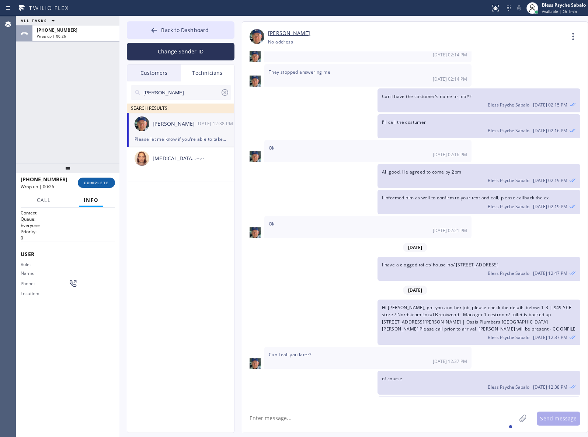
click at [95, 183] on span "COMPLETE" at bounding box center [96, 182] width 25 height 5
drag, startPoint x: 63, startPoint y: 140, endPoint x: 73, endPoint y: 47, distance: 93.7
click at [63, 139] on div "ALL TASKS ALL TASKS ACTIVE TASKS TASKS IN WRAP UP [PHONE_NUMBER] Wrap up | 00:26" at bounding box center [67, 89] width 103 height 147
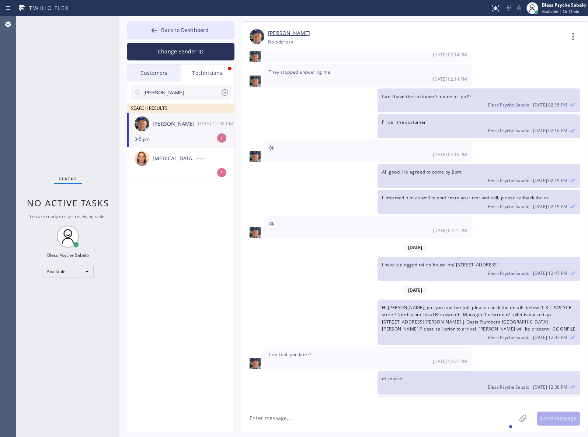
scroll to position [5193, 0]
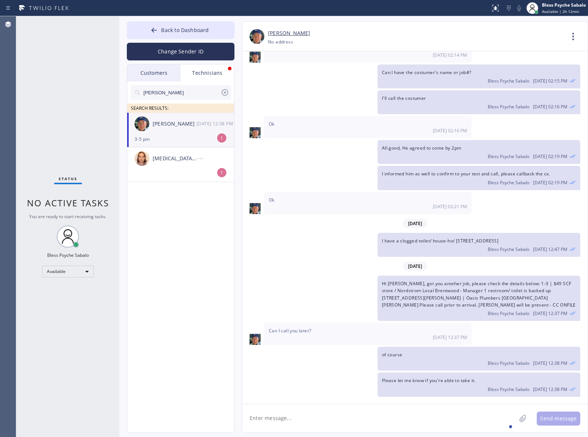
click at [169, 135] on div "3-5 pm" at bounding box center [180, 139] width 92 height 8
click at [301, 279] on div "Hi [PERSON_NAME], got you another job, please check the details below: 1-3 | $4…" at bounding box center [411, 298] width 338 height 45
drag, startPoint x: 240, startPoint y: 367, endPoint x: 277, endPoint y: 377, distance: 37.7
click at [240, 367] on div "[PERSON_NAME] [PHONE_NUMBER] Choose phone number No address Contact Full Inform…" at bounding box center [407, 227] width 346 height 412
click at [313, 410] on div "[DATE] 12:38 PM" at bounding box center [368, 413] width 198 height 6
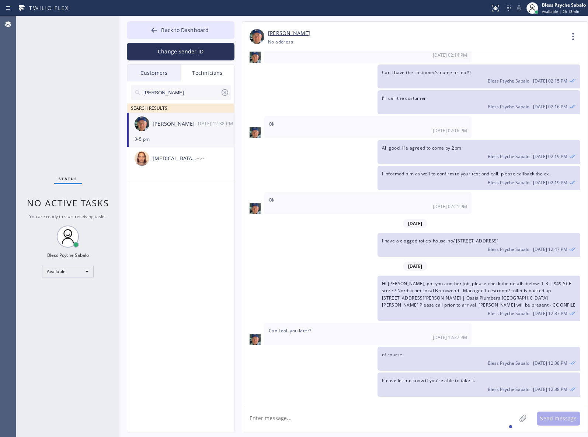
click at [279, 403] on span "3-5 pm" at bounding box center [276, 406] width 15 height 6
click at [308, 407] on textarea at bounding box center [379, 418] width 274 height 28
click at [334, 420] on textarea at bounding box center [379, 418] width 274 height 28
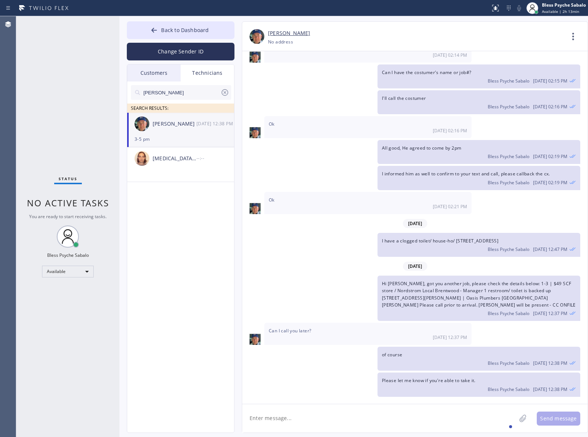
click at [346, 415] on textarea at bounding box center [379, 418] width 274 height 28
click at [414, 421] on textarea at bounding box center [379, 418] width 274 height 28
type textarea "I'll try to move with costumer"
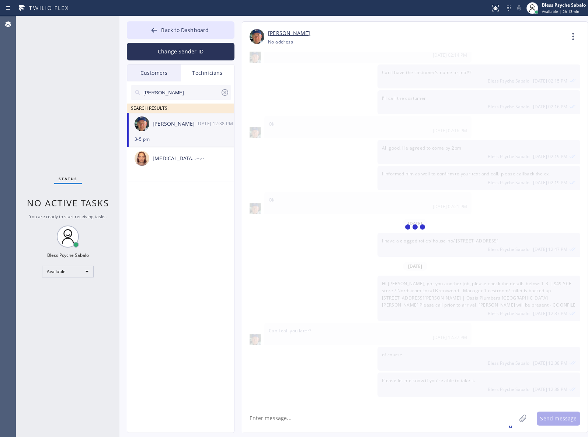
scroll to position [5218, 0]
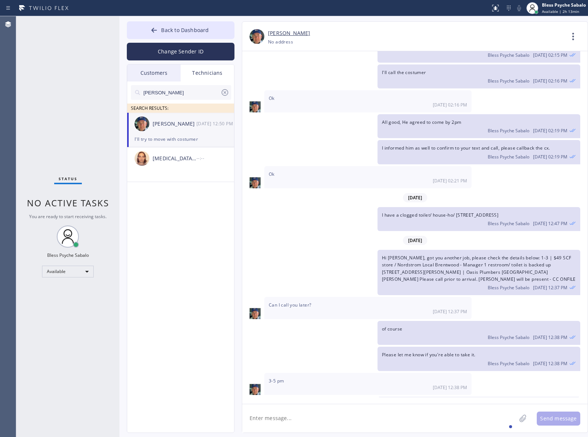
click at [379, 413] on textarea at bounding box center [379, 418] width 274 height 28
click at [191, 31] on span "Back to Dashboard" at bounding box center [185, 30] width 48 height 7
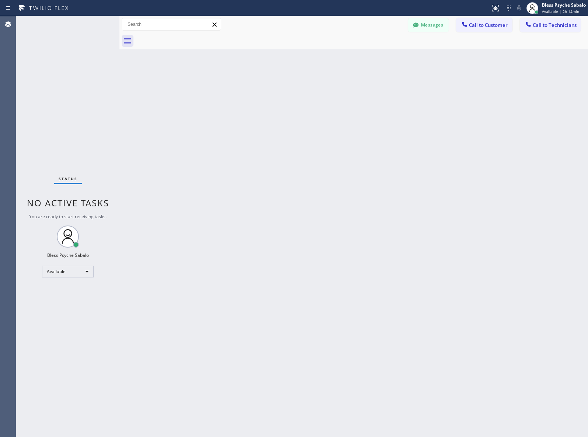
click at [462, 24] on icon at bounding box center [464, 24] width 7 height 7
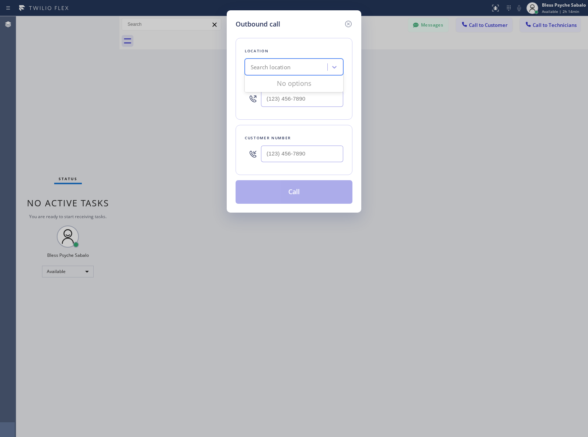
click at [312, 61] on div "Search location" at bounding box center [287, 67] width 80 height 13
paste input "Oasis Plumbers [GEOGRAPHIC_DATA][PERSON_NAME]"
type input "Oasis Plumbers [GEOGRAPHIC_DATA][PERSON_NAME]"
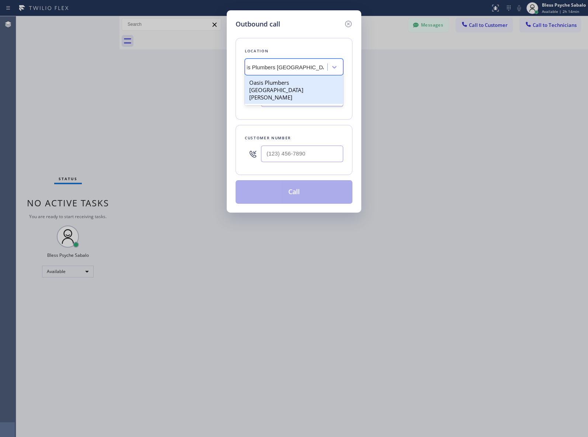
click at [304, 85] on div "Oasis Plumbers [GEOGRAPHIC_DATA][PERSON_NAME]" at bounding box center [294, 90] width 98 height 28
type input "[PHONE_NUMBER]"
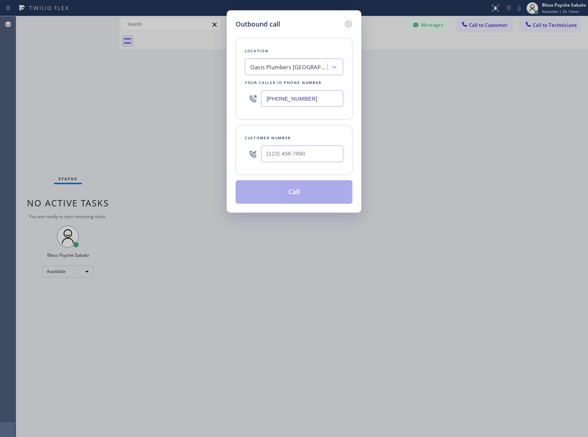
click at [350, 26] on icon at bounding box center [348, 24] width 9 height 9
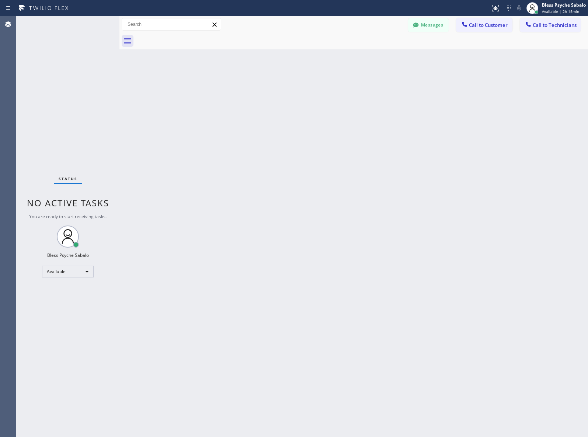
click at [368, 69] on div "Back to Dashboard Change Sender ID Customers Technicians [PHONE_NUMBER] SEARCH …" at bounding box center [353, 226] width 468 height 421
click at [428, 30] on button "Messages" at bounding box center [428, 25] width 41 height 14
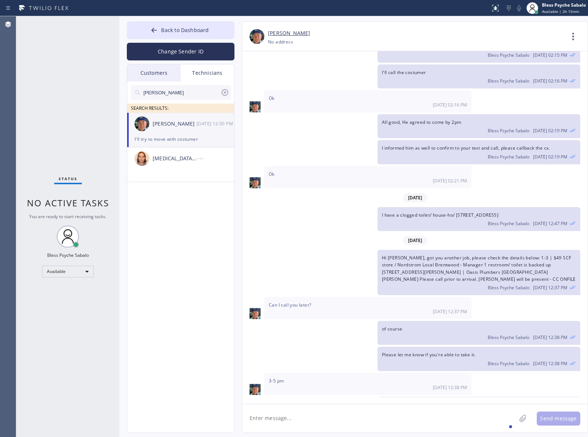
click at [408, 409] on textarea at bounding box center [379, 418] width 274 height 28
click at [190, 29] on span "Back to Dashboard" at bounding box center [185, 30] width 48 height 7
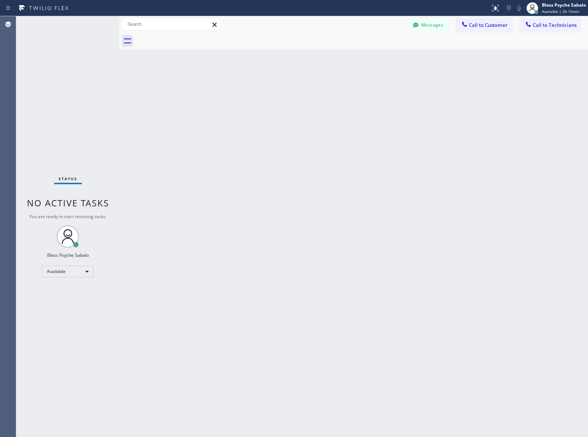
click at [378, 60] on div "Back to Dashboard Change Sender ID Customers Technicians [PHONE_NUMBER] SEARCH …" at bounding box center [353, 226] width 468 height 421
click at [465, 28] on div at bounding box center [464, 25] width 9 height 9
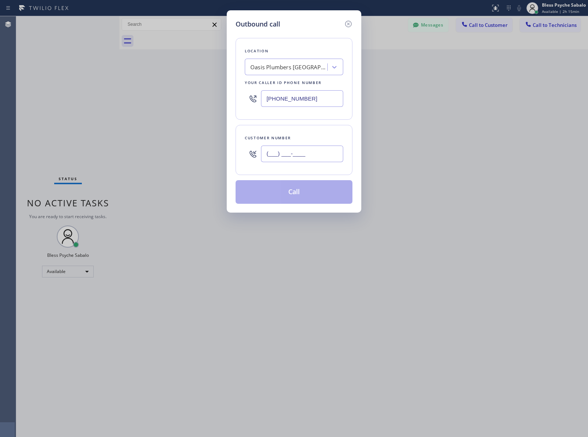
click at [296, 155] on input "(___) ___-____" at bounding box center [302, 154] width 82 height 17
paste input "951) 518-4276"
type input "[PHONE_NUMBER]"
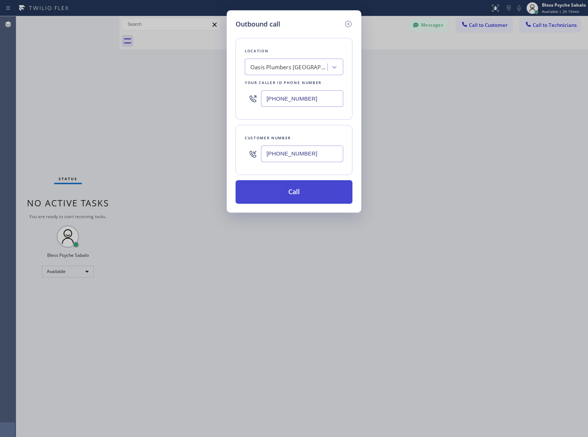
click at [304, 189] on button "Call" at bounding box center [293, 192] width 117 height 24
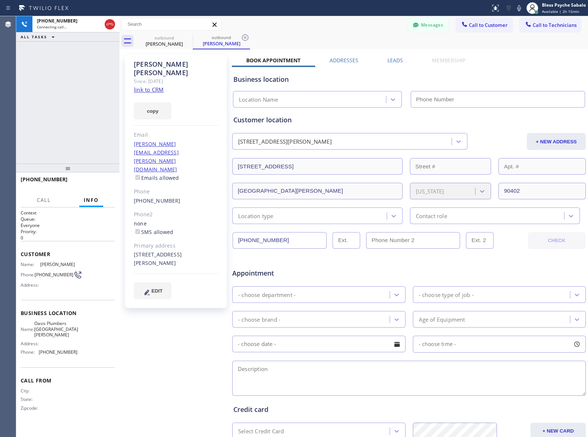
type input "[PHONE_NUMBER]"
click at [44, 204] on button "Call" at bounding box center [43, 200] width 23 height 14
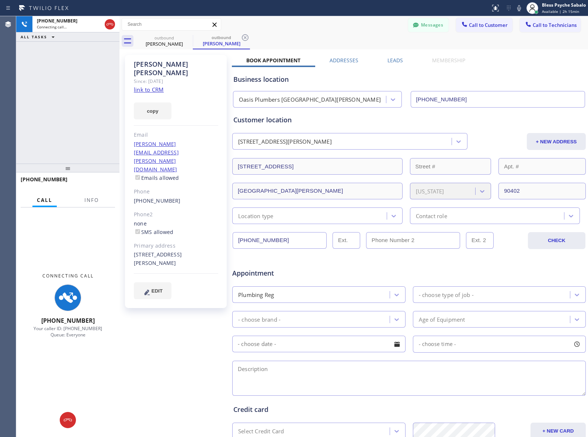
click at [66, 82] on div "[PHONE_NUMBER] Connecting call… ALL TASKS ALL TASKS ACTIVE TASKS TASKS IN WRAP …" at bounding box center [67, 89] width 103 height 147
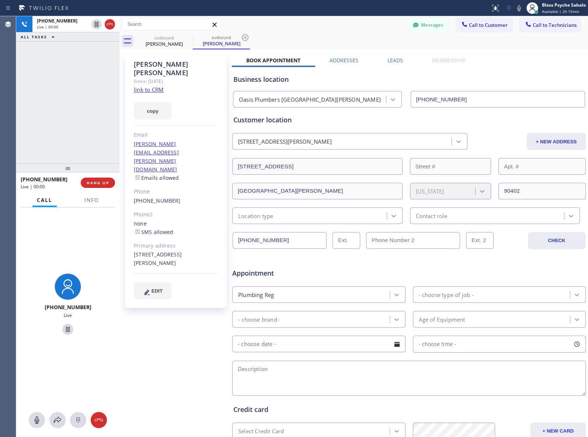
click at [70, 102] on div "[PHONE_NUMBER] Live | 00:00 ALL TASKS ALL TASKS ACTIVE TASKS TASKS IN WRAP UP" at bounding box center [67, 89] width 103 height 147
click at [84, 185] on button "HANG UP" at bounding box center [98, 183] width 34 height 10
click at [77, 140] on div "[PHONE_NUMBER] Live | 00:05 ALL TASKS ALL TASKS ACTIVE TASKS TASKS IN WRAP UP" at bounding box center [67, 89] width 103 height 147
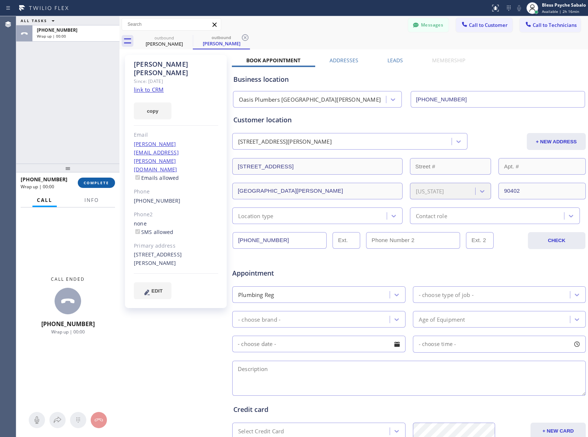
click at [96, 183] on span "COMPLETE" at bounding box center [96, 182] width 25 height 5
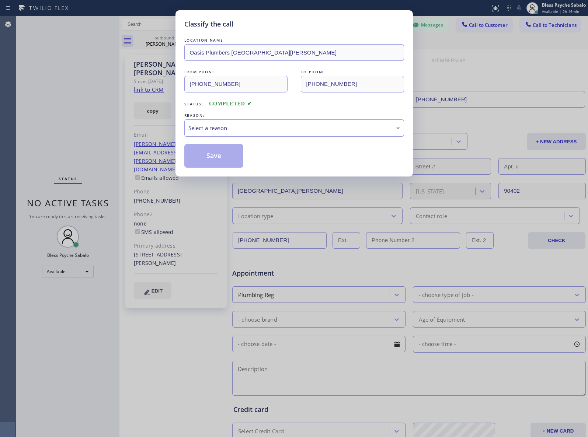
click at [259, 123] on div "Select a reason" at bounding box center [294, 127] width 220 height 17
click at [222, 163] on button "Save" at bounding box center [213, 156] width 59 height 24
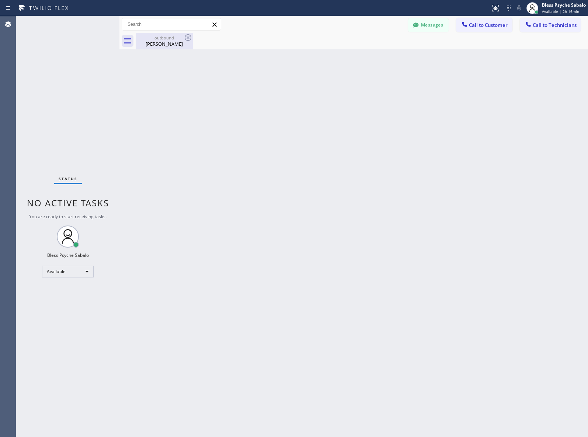
click at [161, 43] on div "[PERSON_NAME]" at bounding box center [164, 44] width 56 height 7
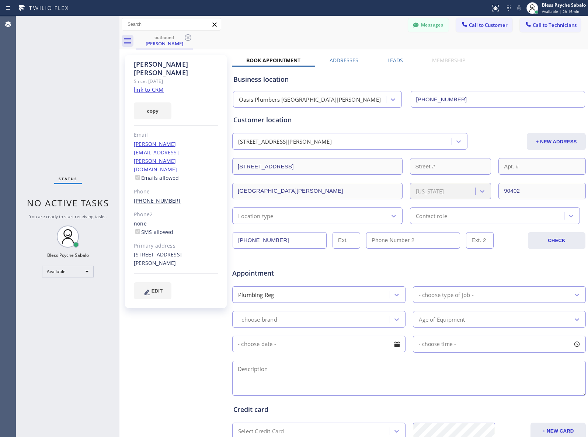
click at [159, 197] on link "[PHONE_NUMBER]" at bounding box center [157, 200] width 47 height 7
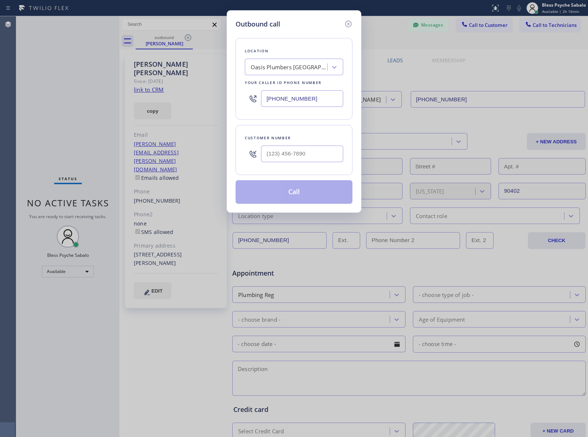
type input "[PHONE_NUMBER]"
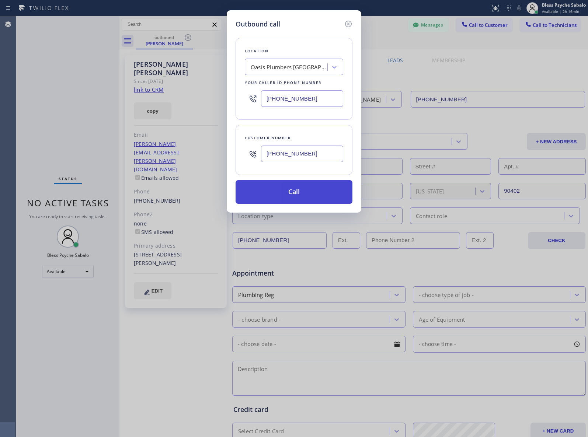
click at [259, 192] on button "Call" at bounding box center [293, 192] width 117 height 24
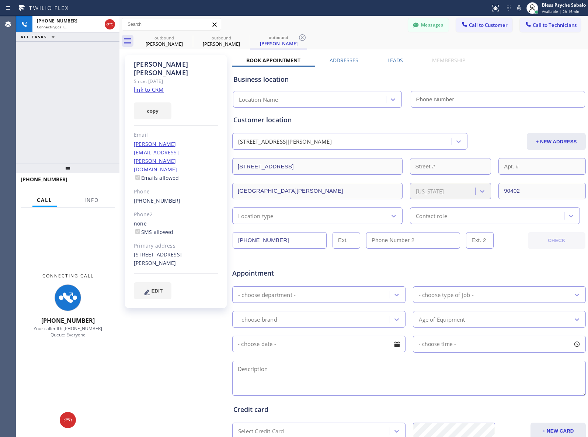
type input "[PHONE_NUMBER]"
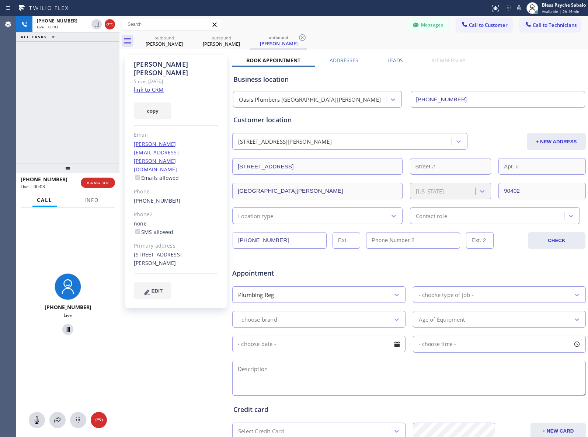
drag, startPoint x: 97, startPoint y: 179, endPoint x: 77, endPoint y: 137, distance: 46.0
click at [97, 179] on button "HANG UP" at bounding box center [98, 183] width 34 height 10
drag, startPoint x: 74, startPoint y: 119, endPoint x: 94, endPoint y: 117, distance: 20.3
click at [74, 118] on div "[PHONE_NUMBER] Live | 00:04 ALL TASKS ALL TASKS ACTIVE TASKS TASKS IN WRAP UP" at bounding box center [67, 89] width 103 height 147
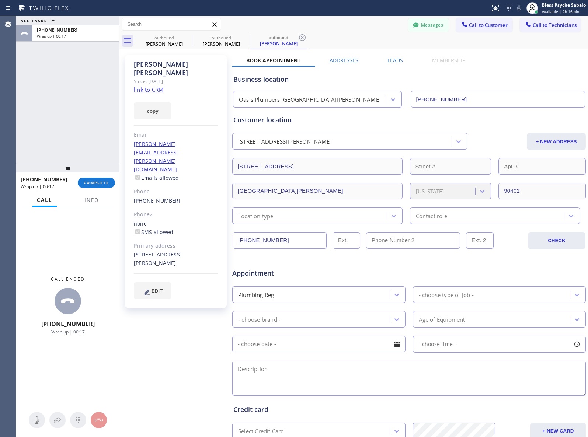
click at [93, 94] on div "ALL TASKS ALL TASKS ACTIVE TASKS TASKS IN WRAP UP [PHONE_NUMBER] Wrap up | 00:17" at bounding box center [67, 89] width 103 height 147
click at [154, 197] on link "[PHONE_NUMBER]" at bounding box center [157, 200] width 47 height 7
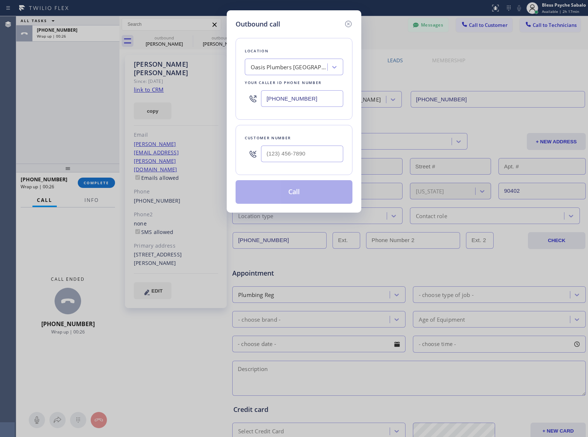
type input "[PHONE_NUMBER]"
click at [307, 191] on button "Call" at bounding box center [293, 192] width 117 height 24
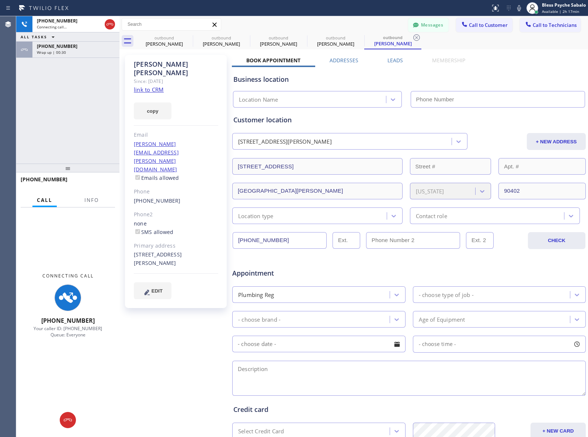
type input "[PHONE_NUMBER]"
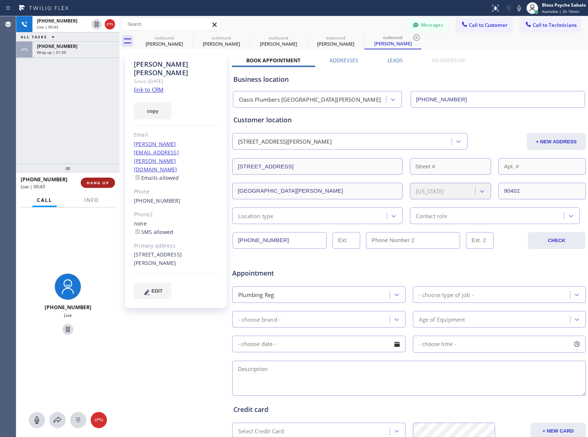
click at [109, 185] on span "HANG UP" at bounding box center [98, 182] width 22 height 5
click at [94, 148] on div "[PHONE_NUMBER] Live | 00:44 ALL TASKS ALL TASKS ACTIVE TASKS TASKS IN WRAP UP […" at bounding box center [67, 89] width 103 height 147
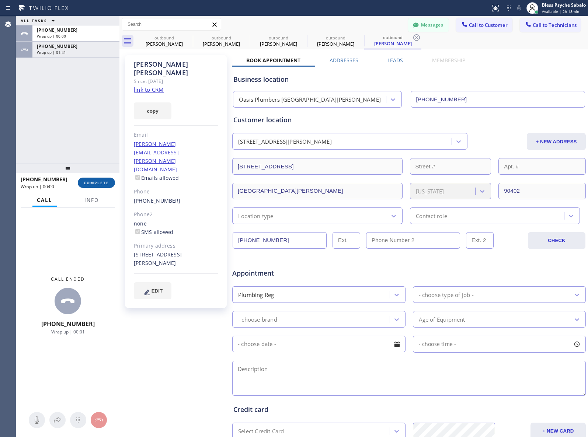
click at [93, 185] on span "COMPLETE" at bounding box center [96, 182] width 25 height 5
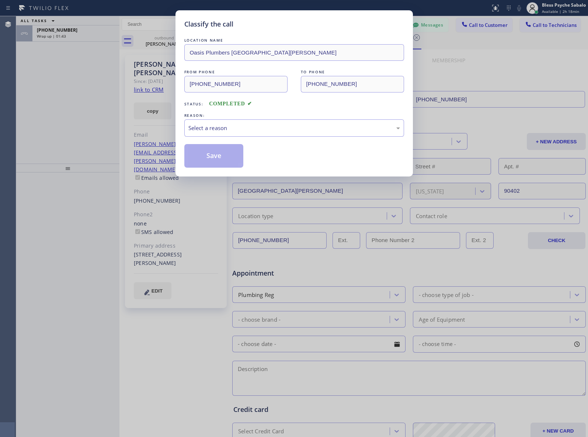
click at [80, 35] on div "Classify the call LOCATION NAME Oasis Plumbers [GEOGRAPHIC_DATA][PERSON_NAME] F…" at bounding box center [294, 218] width 588 height 437
click at [226, 111] on div "LOCATION NAME Oasis Plumbers [GEOGRAPHIC_DATA][PERSON_NAME] FROM PHONE [PHONE_N…" at bounding box center [294, 101] width 220 height 131
click at [231, 134] on div "Select a reason" at bounding box center [294, 127] width 220 height 17
click at [202, 151] on button "Save" at bounding box center [213, 156] width 59 height 24
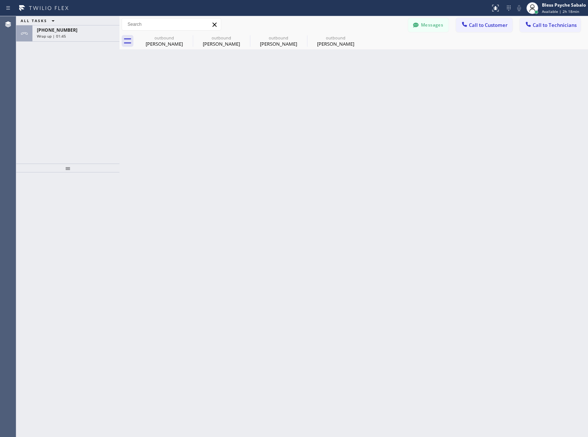
click at [67, 91] on div "ALL TASKS ALL TASKS ACTIVE TASKS TASKS IN WRAP UP [PHONE_NUMBER] Wrap up | 01:45" at bounding box center [67, 89] width 103 height 147
click at [87, 41] on div "[PHONE_NUMBER] Wrap up | 01:46" at bounding box center [74, 33] width 84 height 16
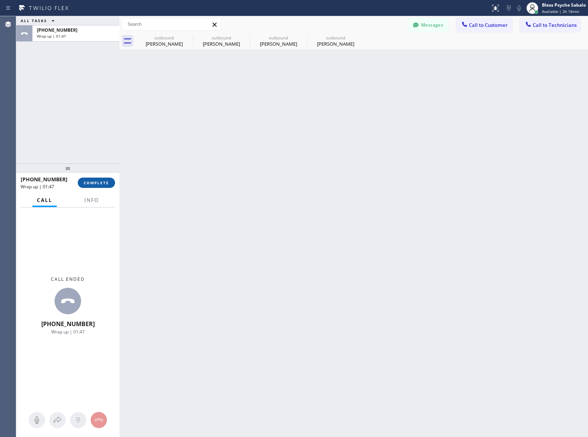
click at [105, 183] on span "COMPLETE" at bounding box center [96, 182] width 25 height 5
drag, startPoint x: 165, startPoint y: 168, endPoint x: 155, endPoint y: 113, distance: 55.7
click at [168, 159] on div "Back to Dashboard Change Sender ID Customers Technicians [PHONE_NUMBER] SEARCH …" at bounding box center [353, 226] width 468 height 421
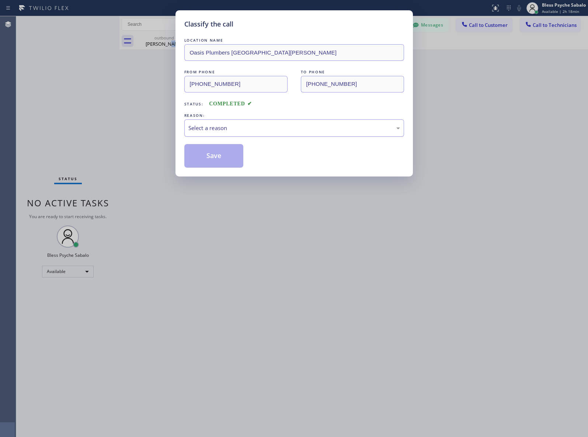
click at [289, 135] on div "Select a reason" at bounding box center [294, 127] width 220 height 17
click at [227, 157] on button "Save" at bounding box center [213, 156] width 59 height 24
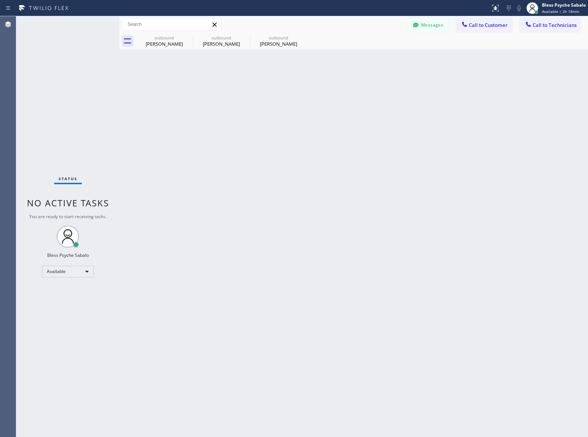
drag, startPoint x: 214, startPoint y: 155, endPoint x: 181, endPoint y: 70, distance: 90.9
click at [214, 154] on div "Back to Dashboard Change Sender ID Customers Technicians [PHONE_NUMBER] SEARCH …" at bounding box center [353, 226] width 468 height 421
click at [188, 36] on icon at bounding box center [187, 37] width 9 height 9
click at [0, 0] on icon at bounding box center [0, 0] width 0 height 0
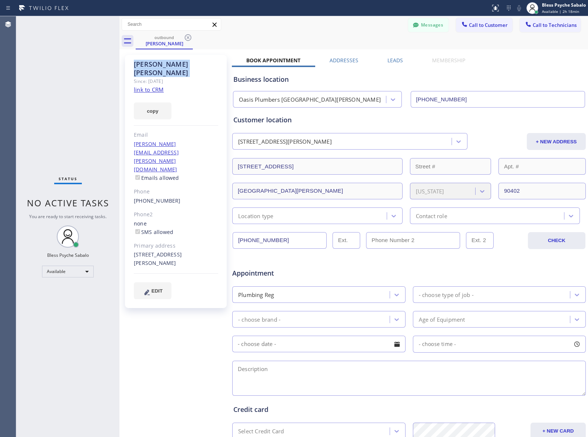
click at [188, 36] on icon at bounding box center [187, 37] width 9 height 9
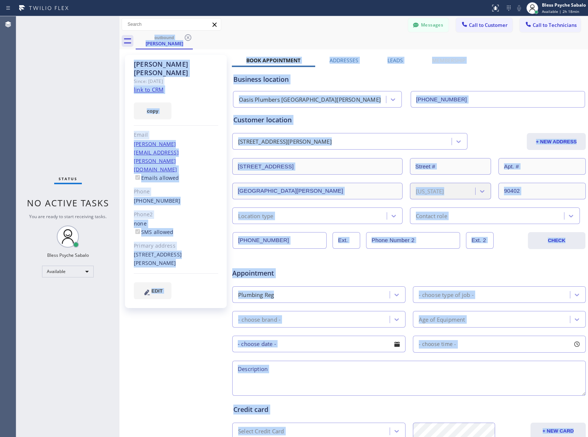
click at [188, 36] on div "outbound [PERSON_NAME]" at bounding box center [362, 41] width 452 height 17
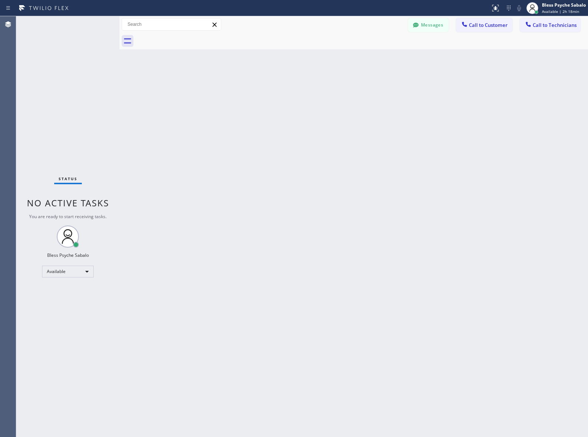
click at [245, 47] on div at bounding box center [362, 41] width 452 height 17
click at [423, 26] on button "Messages" at bounding box center [428, 25] width 41 height 14
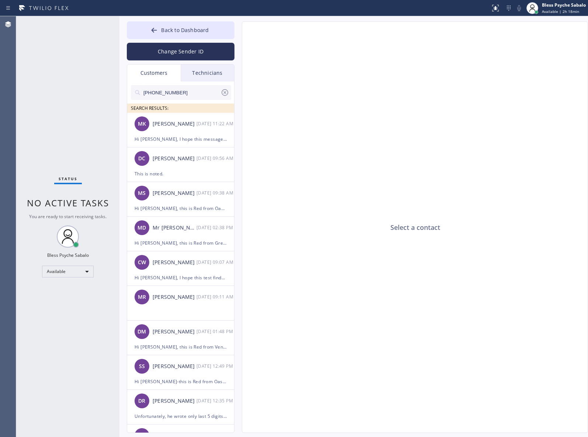
click at [216, 70] on div "Technicians" at bounding box center [207, 72] width 53 height 17
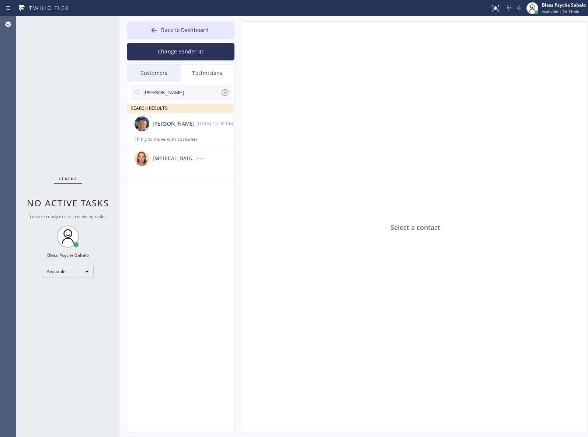
click at [228, 93] on icon at bounding box center [224, 92] width 7 height 7
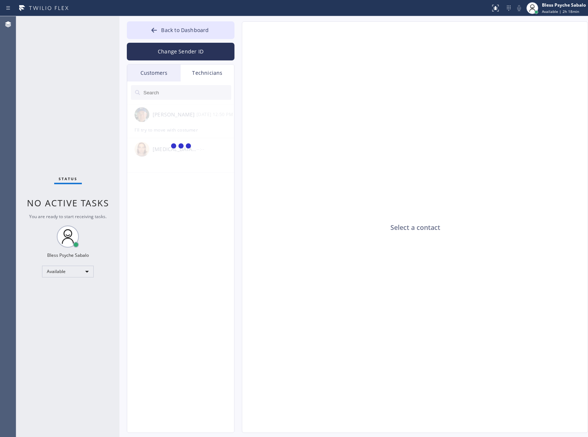
click at [149, 75] on div "Customers" at bounding box center [153, 72] width 53 height 17
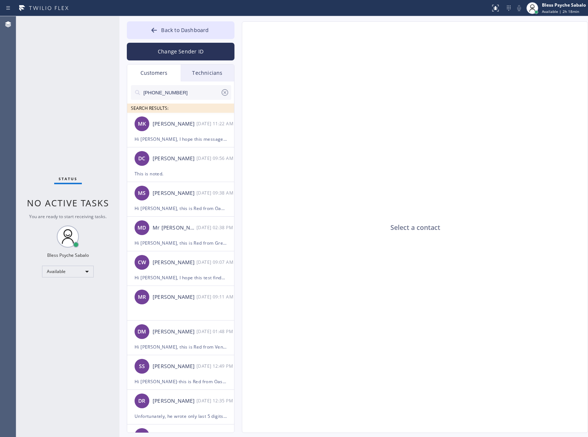
click at [195, 92] on input "[PHONE_NUMBER]" at bounding box center [182, 92] width 78 height 15
click at [221, 94] on icon at bounding box center [224, 92] width 9 height 9
click at [198, 127] on ul "[PERSON_NAME] [DATE] 11:22 AM Hi [PERSON_NAME], I hope this message finds you w…" at bounding box center [181, 281] width 108 height 337
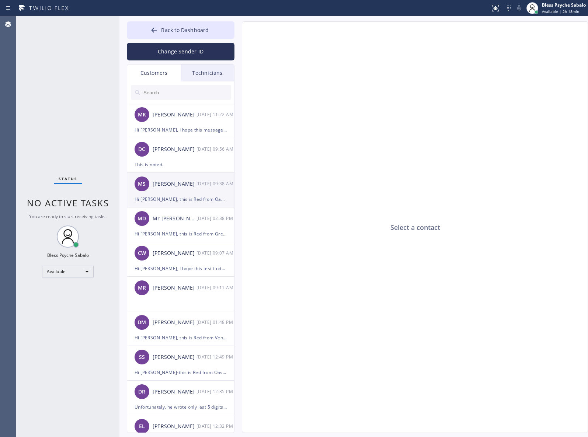
click at [189, 198] on div "Hi [PERSON_NAME], this is Red from Oasis Plumbers [GEOGRAPHIC_DATA]. I’m reachi…" at bounding box center [180, 199] width 92 height 8
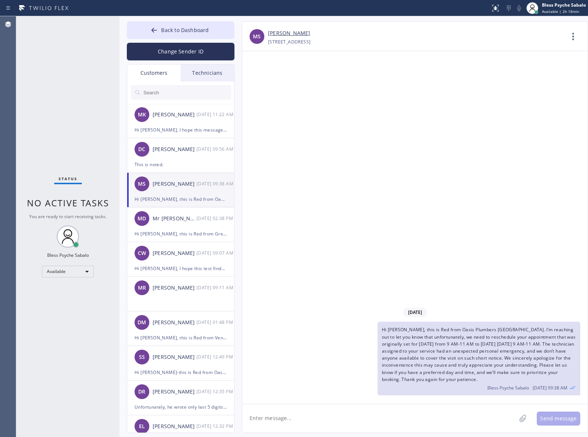
drag, startPoint x: 531, startPoint y: 381, endPoint x: 367, endPoint y: 330, distance: 172.2
click at [367, 330] on div "Hi [PERSON_NAME], this is Red from Oasis Plumbers [GEOGRAPHIC_DATA]. I’m reachi…" at bounding box center [411, 359] width 338 height 74
copy span "Hi [PERSON_NAME], this is Red from Oasis Plumbers [GEOGRAPHIC_DATA]. I’m reachi…"
click at [389, 239] on div "[DATE] Hi [PERSON_NAME], this is Red from [GEOGRAPHIC_DATA]. I’m reaching out t…" at bounding box center [414, 227] width 345 height 353
drag, startPoint x: 533, startPoint y: 378, endPoint x: 378, endPoint y: 322, distance: 164.8
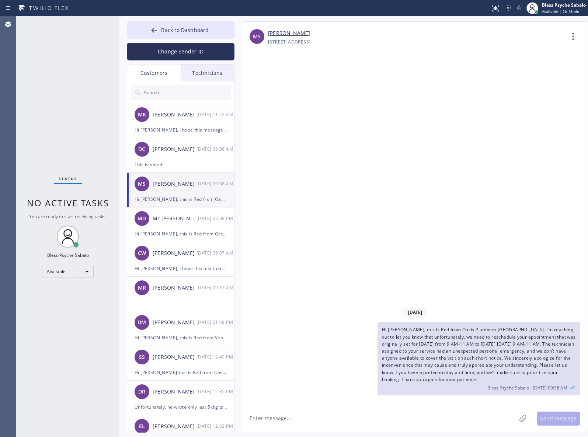
click at [378, 322] on div "Hi [PERSON_NAME], this is Red from Oasis Plumbers [GEOGRAPHIC_DATA]. I’m reachi…" at bounding box center [478, 359] width 203 height 74
copy span "Hi [PERSON_NAME], this is Red from Oasis Plumbers [GEOGRAPHIC_DATA]. I’m reachi…"
click at [192, 76] on div "Technicians" at bounding box center [207, 72] width 53 height 17
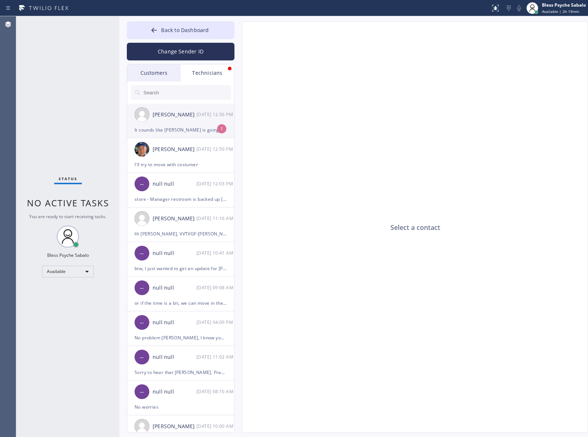
click at [202, 120] on div "[PERSON_NAME] [DATE] 12:56 PM" at bounding box center [181, 115] width 108 height 22
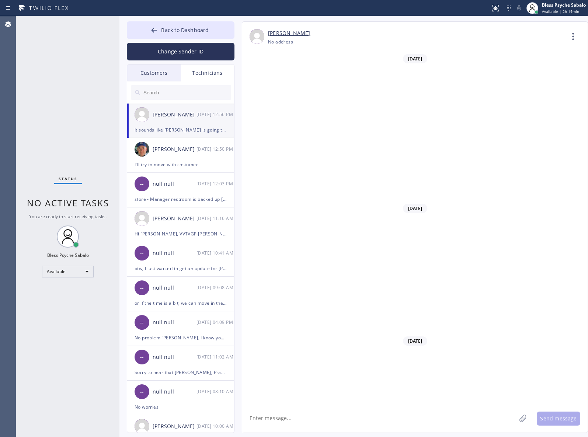
scroll to position [2830, 0]
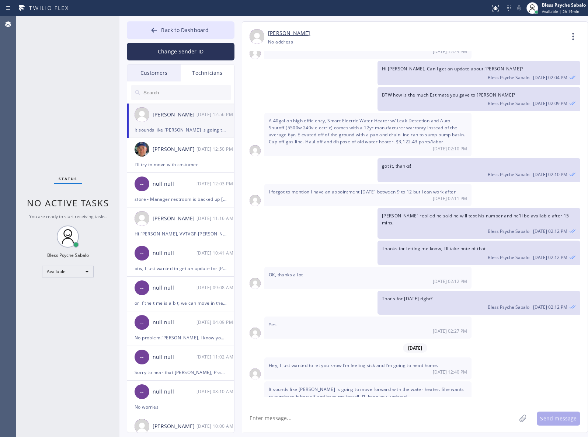
click at [390, 417] on textarea at bounding box center [379, 418] width 274 height 28
click at [337, 417] on textarea at bounding box center [379, 418] width 274 height 28
click at [360, 400] on div "[DATE] 12:56 PM" at bounding box center [368, 403] width 198 height 6
click at [322, 416] on textarea at bounding box center [379, 418] width 274 height 28
click at [263, 395] on div "Thanks" at bounding box center [267, 397] width 22 height 12
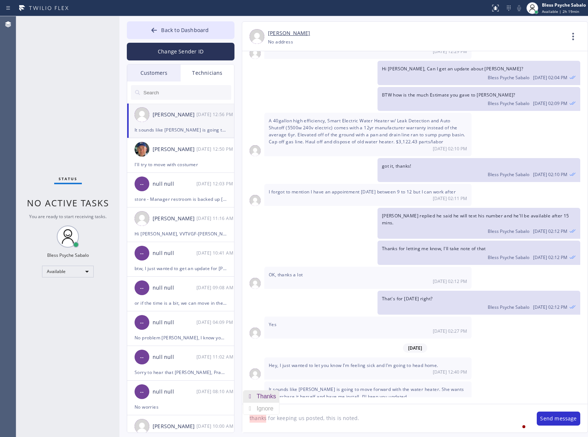
type textarea "Thanks for keeping us posted, this is noted."
click at [365, 417] on textarea "Thanks for keeping us posted, this is noted." at bounding box center [385, 418] width 287 height 28
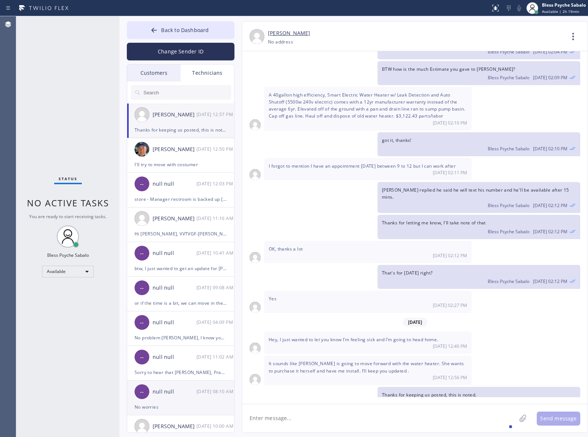
drag, startPoint x: 361, startPoint y: 411, endPoint x: 142, endPoint y: 411, distance: 219.2
click at [361, 411] on textarea at bounding box center [379, 418] width 274 height 28
click at [387, 417] on textarea at bounding box center [379, 418] width 274 height 28
type textarea "Please take care [PERSON_NAME] and rest well."
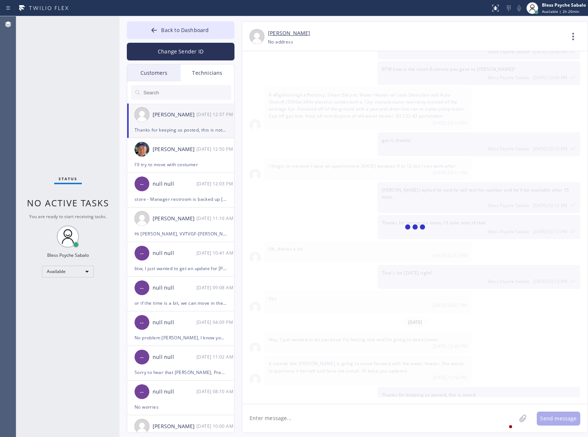
scroll to position [2882, 0]
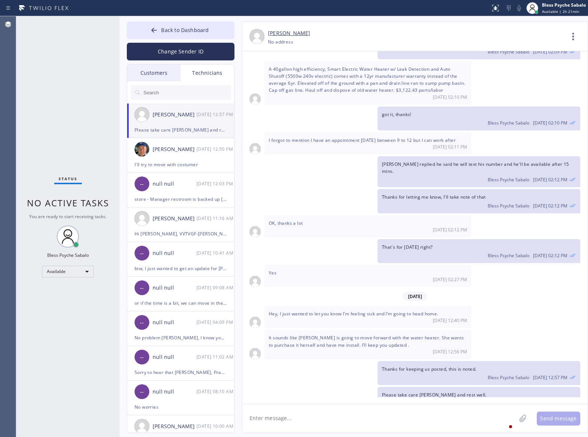
click at [297, 349] on div "[DATE] 12:56 PM" at bounding box center [368, 352] width 198 height 6
click at [324, 343] on div "It sounds like [PERSON_NAME] is going to move forward with the water heater. Sh…" at bounding box center [367, 344] width 207 height 29
click at [323, 408] on textarea at bounding box center [379, 418] width 274 height 28
click at [166, 80] on div "Customers" at bounding box center [153, 72] width 53 height 17
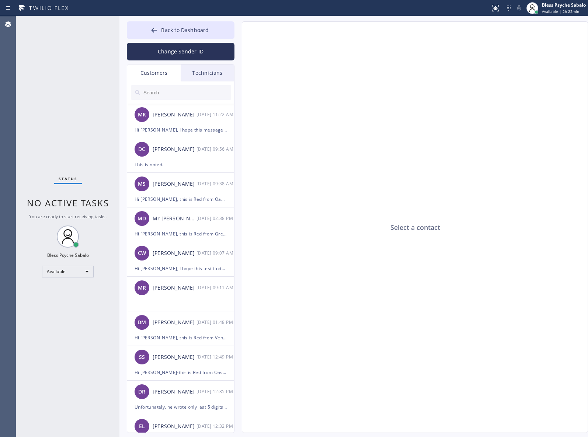
click at [165, 76] on div "Customers" at bounding box center [153, 72] width 53 height 17
click at [174, 87] on input "text" at bounding box center [187, 92] width 88 height 15
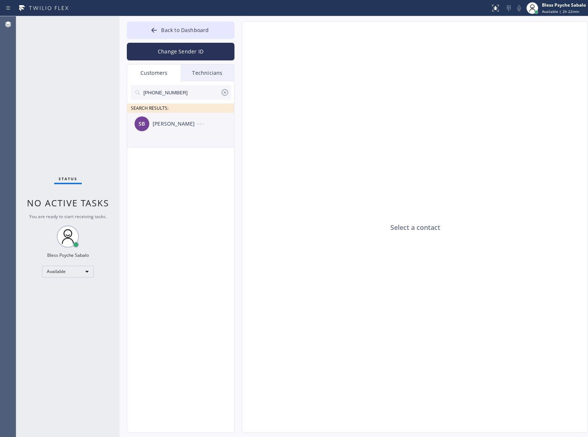
click at [184, 137] on li "SB [PERSON_NAME] --:--" at bounding box center [181, 130] width 108 height 35
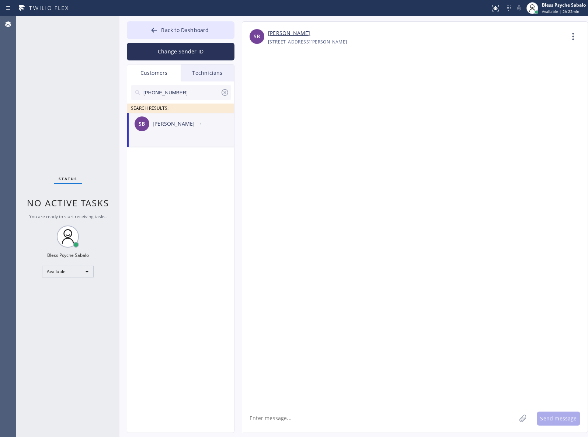
click at [327, 411] on textarea at bounding box center [379, 418] width 274 height 28
paste textarea "Hi [PERSON_NAME], this is Red from Oasis Plumbers [GEOGRAPHIC_DATA][PERSON_NAME…"
type textarea "Hi [PERSON_NAME], this is Red from Oasis Plumbers [GEOGRAPHIC_DATA][PERSON_NAME…"
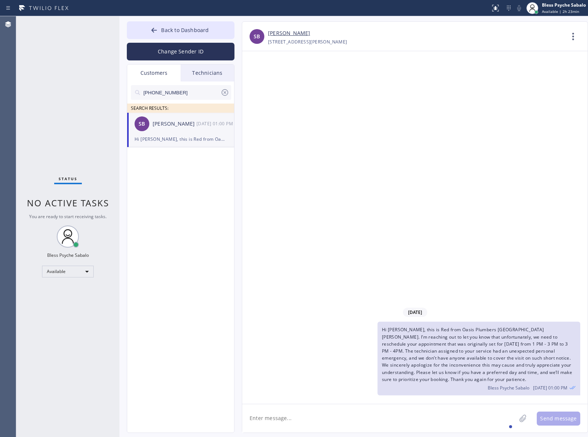
click at [332, 109] on div "[DATE] Hi [PERSON_NAME], this is Red from Oasis Plumbers [GEOGRAPHIC_DATA][PERS…" at bounding box center [414, 227] width 345 height 353
click at [223, 94] on icon at bounding box center [224, 92] width 9 height 9
click at [214, 74] on div "Technicians" at bounding box center [207, 72] width 53 height 17
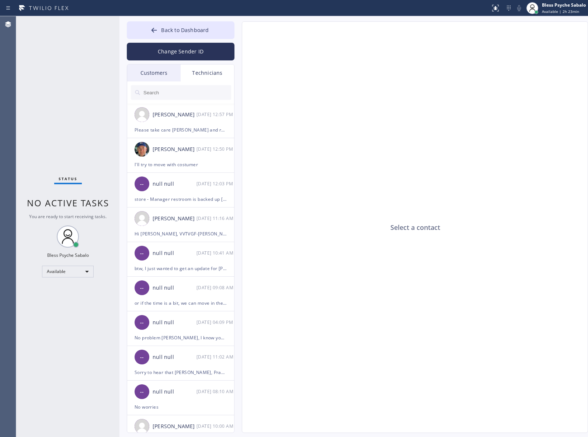
click at [143, 74] on div "Customers" at bounding box center [153, 72] width 53 height 17
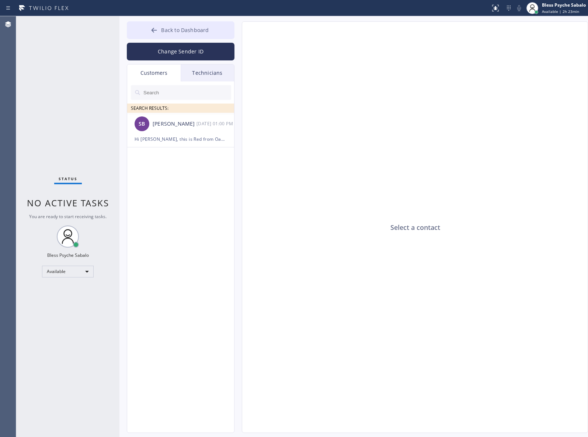
click at [172, 32] on span "Back to Dashboard" at bounding box center [185, 30] width 48 height 7
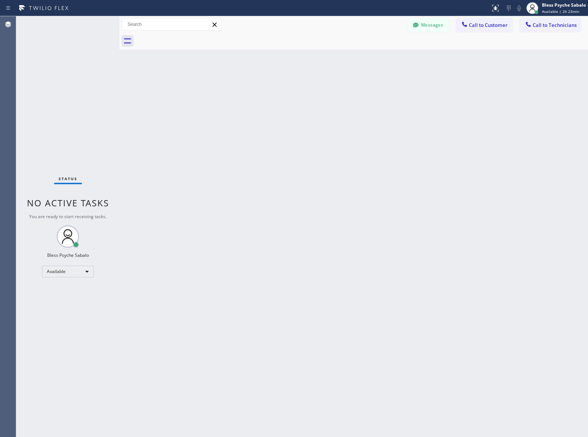
click at [325, 105] on div "Back to Dashboard Change Sender ID Customers Technicians SB [PERSON_NAME] [DATE…" at bounding box center [353, 226] width 468 height 421
click at [426, 257] on div "Back to Dashboard Change Sender ID Customers Technicians SB [PERSON_NAME] [DATE…" at bounding box center [353, 226] width 468 height 420
click at [452, 80] on div "Back to Dashboard Change Sender ID Customers Technicians SB [PERSON_NAME] [DATE…" at bounding box center [353, 226] width 468 height 420
click at [436, 24] on button "Messages" at bounding box center [428, 25] width 41 height 14
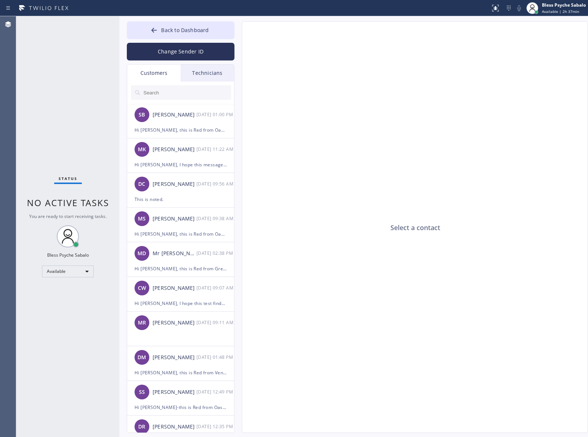
click at [200, 96] on input "text" at bounding box center [187, 92] width 88 height 15
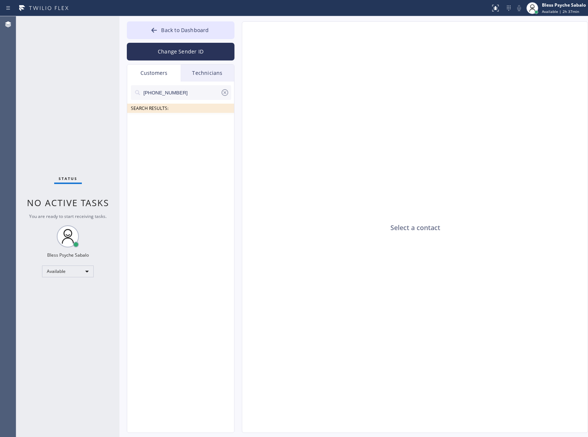
click at [157, 141] on div "[PHONE_NUMBER] SEARCH RESULTS:" at bounding box center [181, 265] width 108 height 368
click at [190, 92] on input "[PHONE_NUMBER]" at bounding box center [182, 92] width 78 height 15
click at [207, 79] on div "Technicians" at bounding box center [207, 72] width 53 height 17
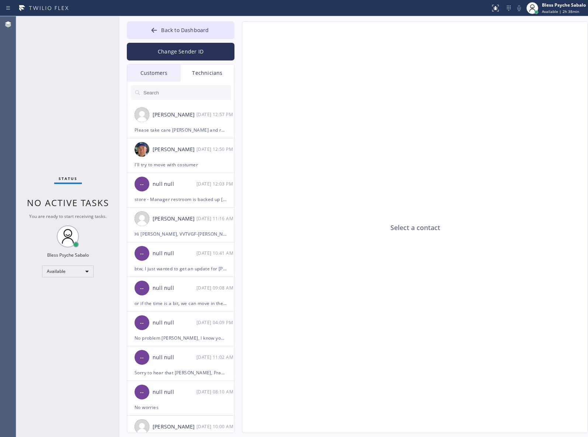
click at [161, 76] on div "Customers" at bounding box center [153, 72] width 53 height 17
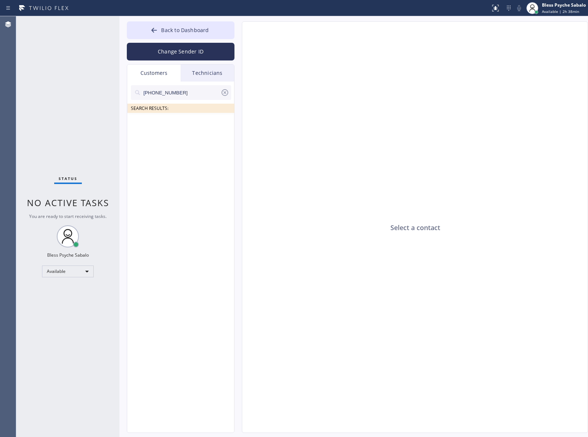
click at [185, 87] on input "[PHONE_NUMBER]" at bounding box center [182, 92] width 78 height 15
click at [208, 72] on div "Technicians" at bounding box center [207, 72] width 53 height 17
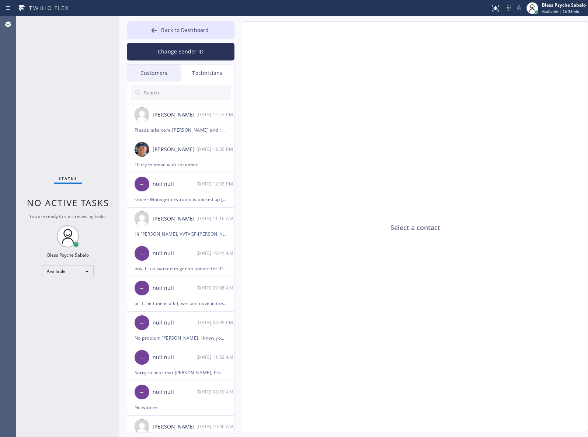
click at [153, 72] on div "Customers" at bounding box center [153, 72] width 53 height 17
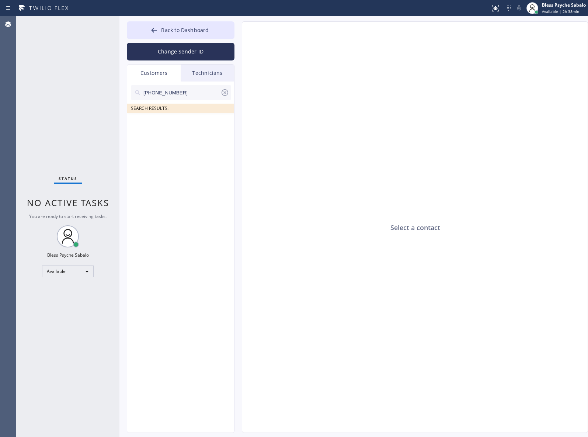
click at [190, 89] on input "[PHONE_NUMBER]" at bounding box center [182, 92] width 78 height 15
click at [187, 28] on span "Back to Dashboard" at bounding box center [185, 30] width 48 height 7
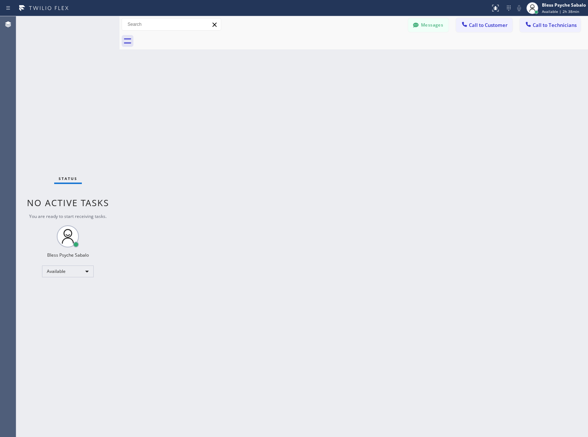
click at [384, 67] on div "Back to Dashboard Change Sender ID Customers Technicians [PHONE_NUMBER] SEARCH …" at bounding box center [353, 226] width 468 height 420
click at [477, 27] on span "Call to Customer" at bounding box center [488, 25] width 39 height 7
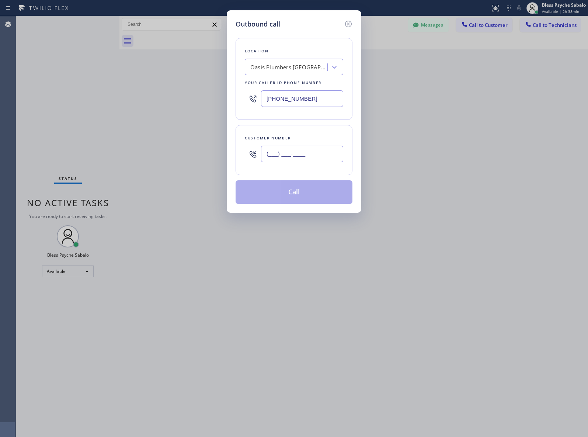
click at [298, 154] on input "(___) ___-____" at bounding box center [302, 154] width 82 height 17
paste input "415) 846-4229"
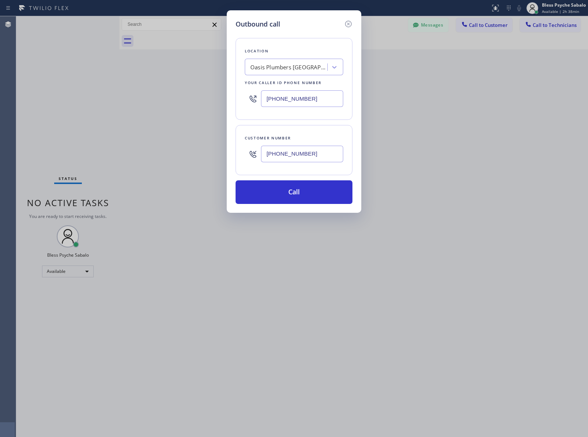
drag, startPoint x: 288, startPoint y: 156, endPoint x: 297, endPoint y: 156, distance: 8.8
click at [297, 156] on input "[PHONE_NUMBER]" at bounding box center [302, 154] width 82 height 17
click at [315, 155] on input "[PHONE_NUMBER]" at bounding box center [302, 154] width 82 height 17
type input "[PHONE_NUMBER]"
click at [296, 190] on button "Call" at bounding box center [293, 192] width 117 height 24
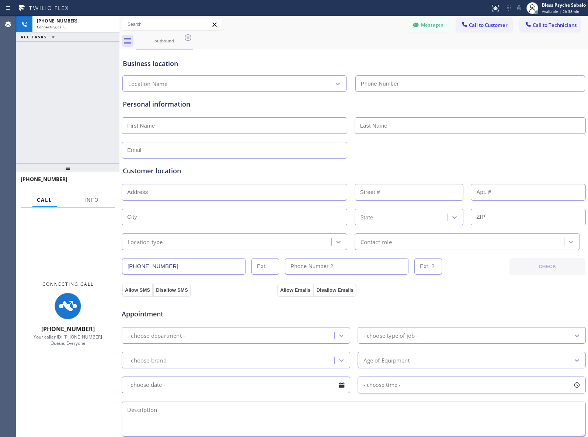
type input "[PHONE_NUMBER]"
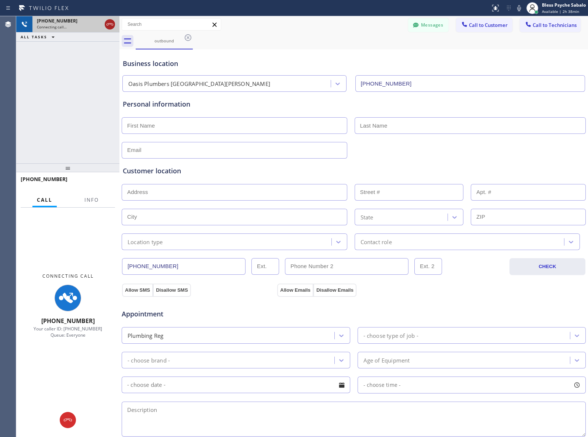
click at [113, 23] on icon at bounding box center [109, 24] width 9 height 9
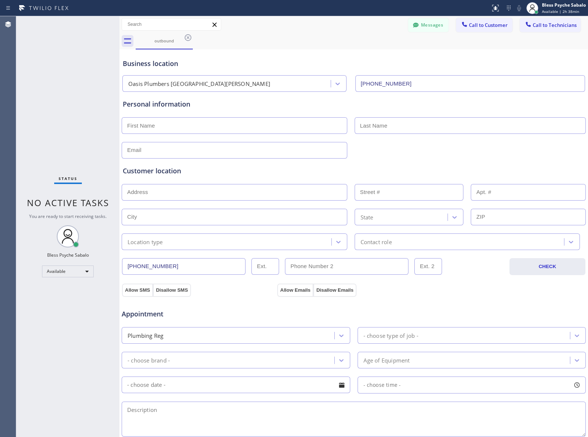
click at [84, 205] on span "No active tasks" at bounding box center [68, 202] width 82 height 12
click at [176, 73] on div "Oasis Plumbers [GEOGRAPHIC_DATA][PERSON_NAME] [PHONE_NUMBER]" at bounding box center [353, 82] width 465 height 20
drag, startPoint x: 195, startPoint y: 66, endPoint x: 177, endPoint y: 84, distance: 25.5
click at [196, 66] on div "Business location" at bounding box center [354, 64] width 462 height 10
click at [87, 270] on div "Available" at bounding box center [68, 271] width 52 height 12
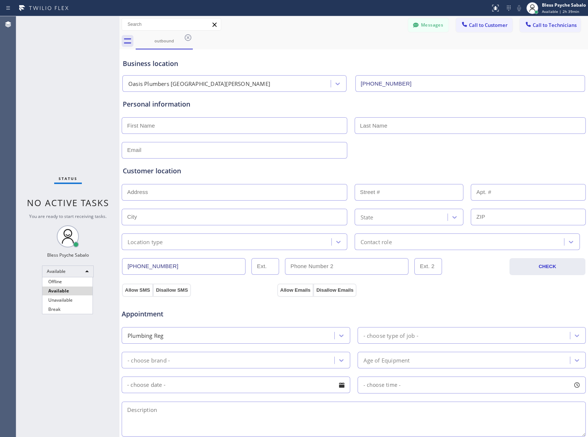
click at [100, 199] on div at bounding box center [294, 218] width 588 height 437
click at [192, 40] on icon at bounding box center [187, 37] width 9 height 9
click at [280, 52] on div "Back to Dashboard Change Sender ID Customers Technicians [PHONE_NUMBER] SEARCH …" at bounding box center [353, 226] width 468 height 420
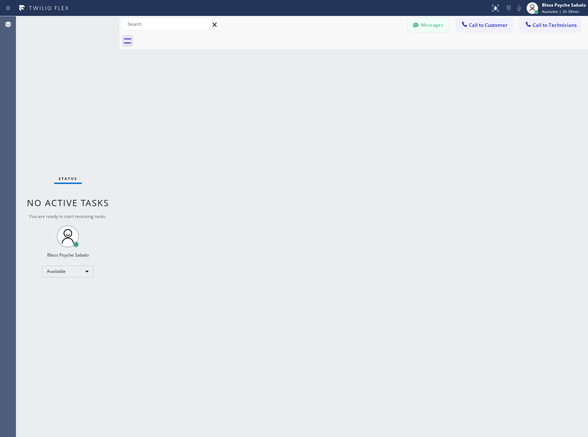
click at [437, 27] on button "Messages" at bounding box center [428, 25] width 41 height 14
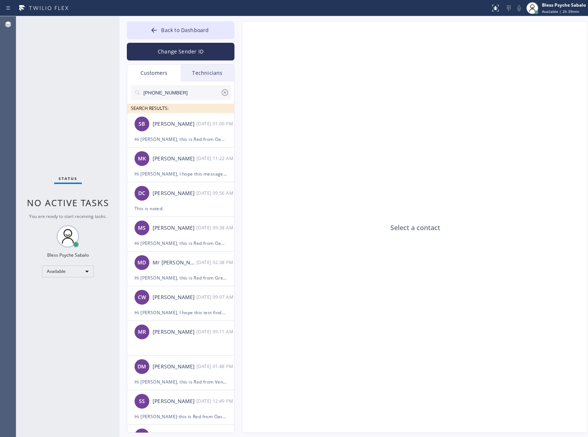
click at [163, 72] on div "Customers" at bounding box center [153, 72] width 53 height 17
click at [206, 72] on div "Technicians" at bounding box center [207, 72] width 53 height 17
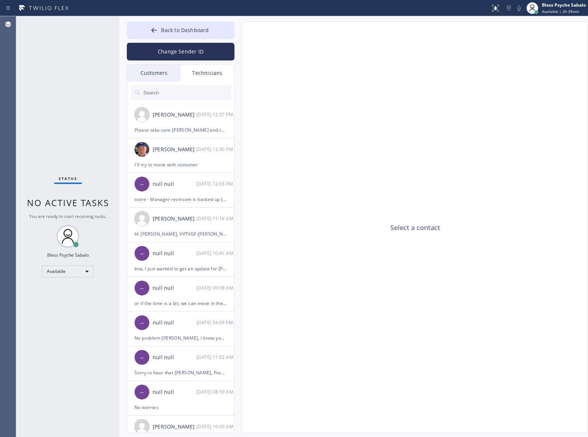
click at [150, 76] on div "Customers" at bounding box center [153, 72] width 53 height 17
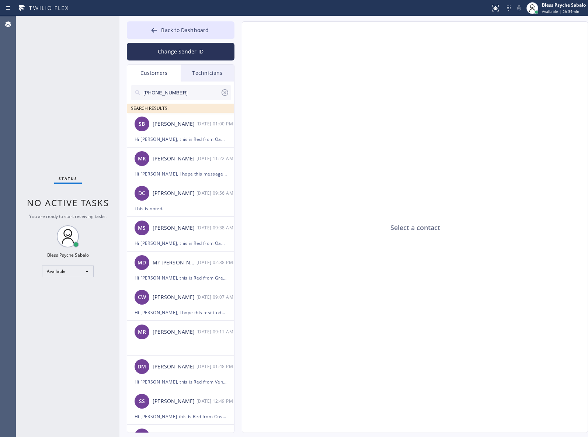
drag, startPoint x: 188, startPoint y: 92, endPoint x: 94, endPoint y: 96, distance: 94.0
click at [94, 96] on div "Status No active tasks You are ready to start receiving tasks. Bless Psyche Sab…" at bounding box center [301, 226] width 571 height 420
paste input "text"
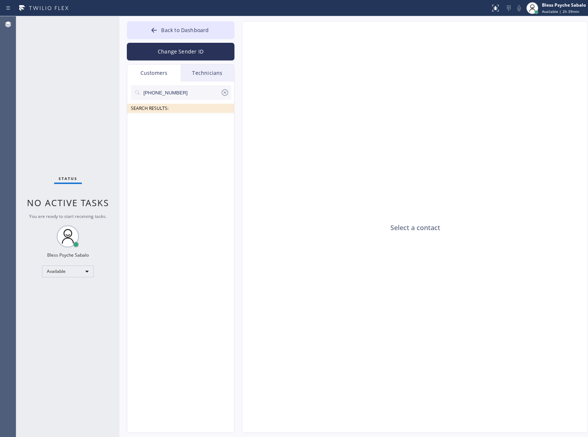
type input "[PHONE_NUMBER]"
click at [193, 91] on input "[PHONE_NUMBER]" at bounding box center [182, 92] width 78 height 15
click at [224, 92] on icon at bounding box center [224, 92] width 9 height 9
click at [213, 80] on div "Technicians" at bounding box center [207, 72] width 53 height 17
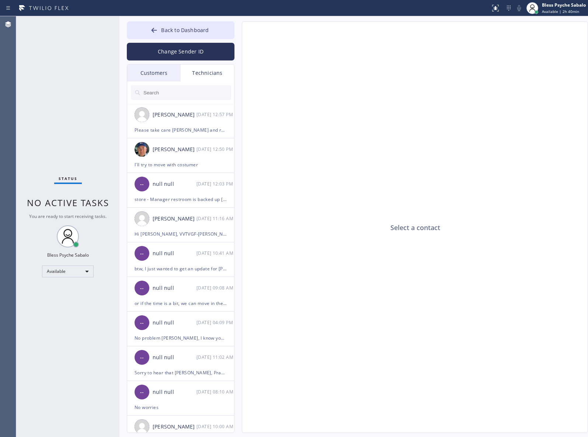
drag, startPoint x: 179, startPoint y: 74, endPoint x: 167, endPoint y: 73, distance: 12.2
click at [179, 74] on div "Customers" at bounding box center [153, 72] width 53 height 17
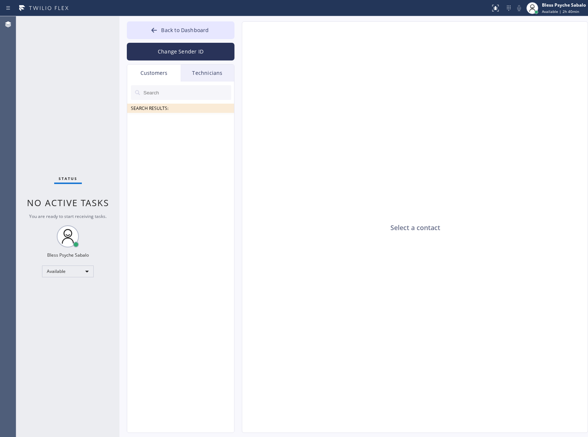
click at [163, 73] on div "Customers" at bounding box center [153, 72] width 53 height 17
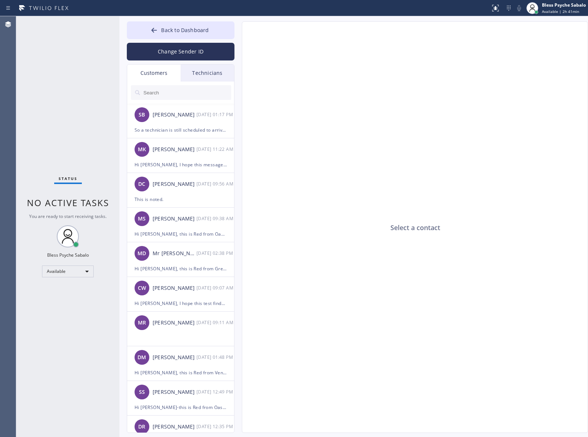
drag, startPoint x: 255, startPoint y: 152, endPoint x: 254, endPoint y: 135, distance: 17.0
click at [255, 143] on div "Select a contact" at bounding box center [415, 227] width 346 height 411
drag, startPoint x: 218, startPoint y: 78, endPoint x: 181, endPoint y: 76, distance: 37.3
click at [218, 78] on div "Technicians" at bounding box center [207, 72] width 53 height 17
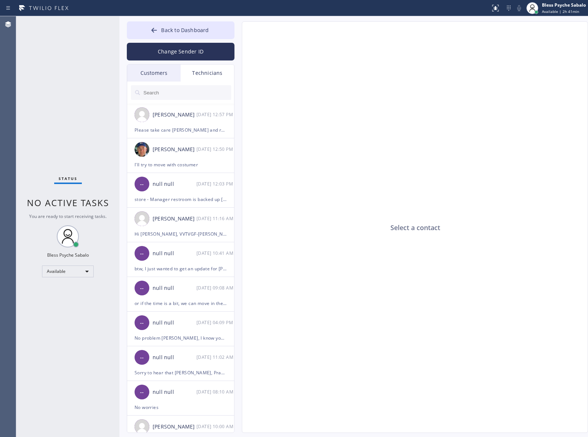
click at [149, 75] on div "Customers" at bounding box center [153, 72] width 53 height 17
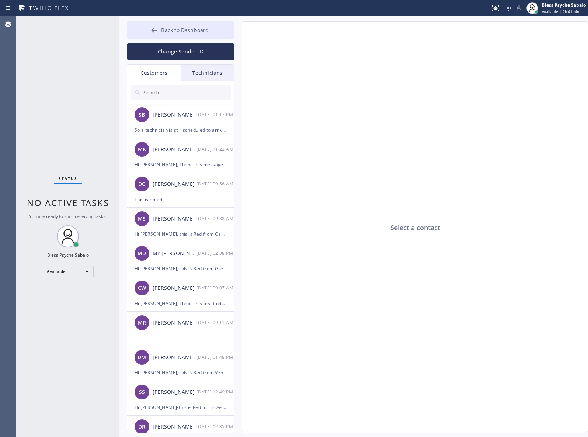
click at [183, 37] on button "Back to Dashboard" at bounding box center [181, 30] width 108 height 18
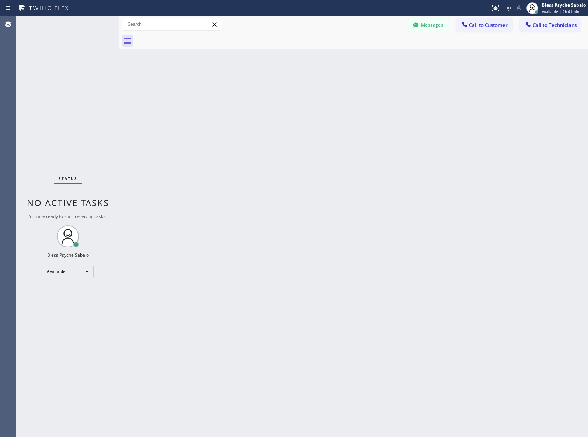
click at [427, 131] on div "Back to Dashboard Change Sender ID Customers Technicians SB [PERSON_NAME] [DATE…" at bounding box center [353, 226] width 468 height 420
click at [326, 110] on div "Back to Dashboard Change Sender ID Customers Technicians SB [PERSON_NAME] [DATE…" at bounding box center [353, 226] width 468 height 420
click at [422, 194] on div "Back to Dashboard Change Sender ID Customers Technicians SB [PERSON_NAME] [DATE…" at bounding box center [353, 226] width 468 height 420
drag, startPoint x: 396, startPoint y: 232, endPoint x: 394, endPoint y: 225, distance: 7.6
click at [395, 232] on div "Back to Dashboard Change Sender ID Customers Technicians SB [PERSON_NAME] [DATE…" at bounding box center [353, 226] width 468 height 420
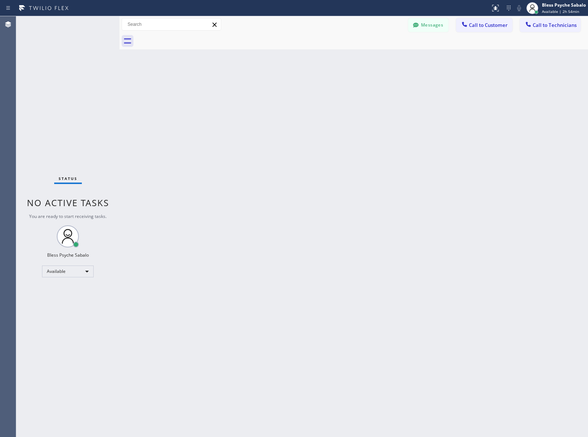
click at [423, 158] on div "Back to Dashboard Change Sender ID Customers Technicians SB [PERSON_NAME] [DATE…" at bounding box center [353, 226] width 468 height 420
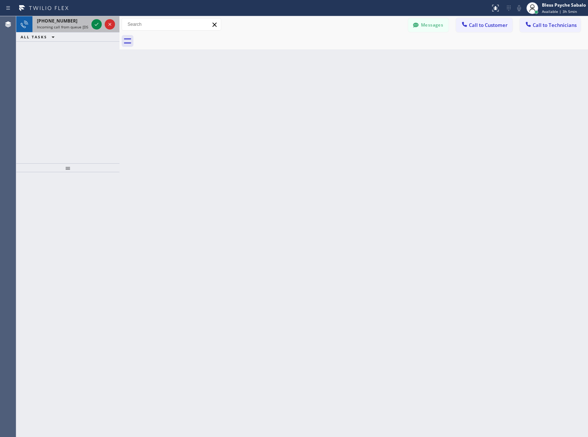
click at [44, 22] on span "[PHONE_NUMBER]" at bounding box center [57, 21] width 41 height 6
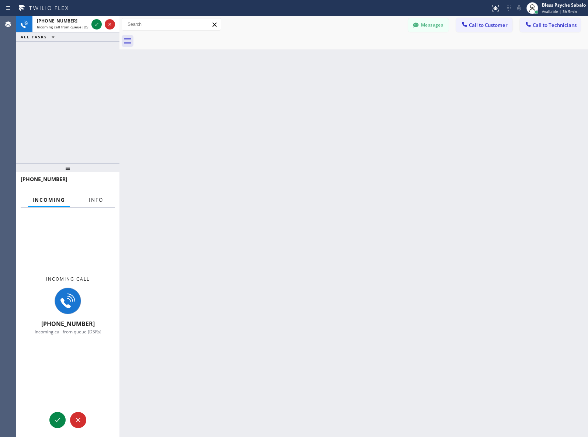
click at [91, 197] on span "Info" at bounding box center [96, 199] width 14 height 7
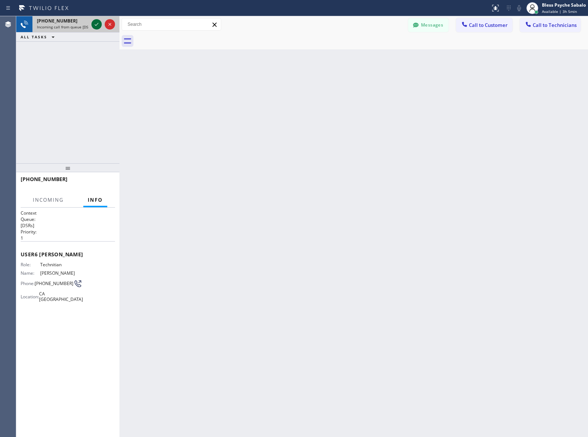
click at [93, 24] on icon at bounding box center [96, 24] width 9 height 9
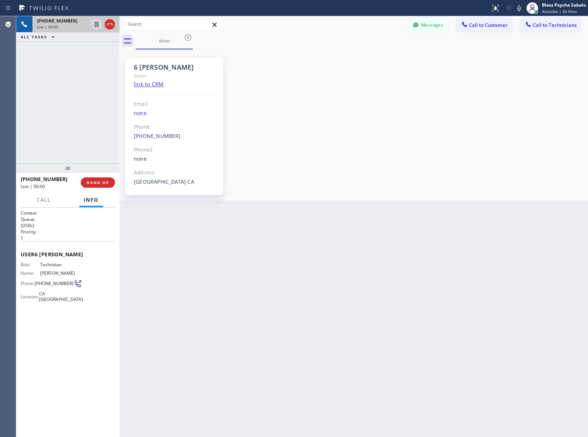
scroll to position [8061, 0]
click at [111, 22] on icon at bounding box center [109, 24] width 9 height 9
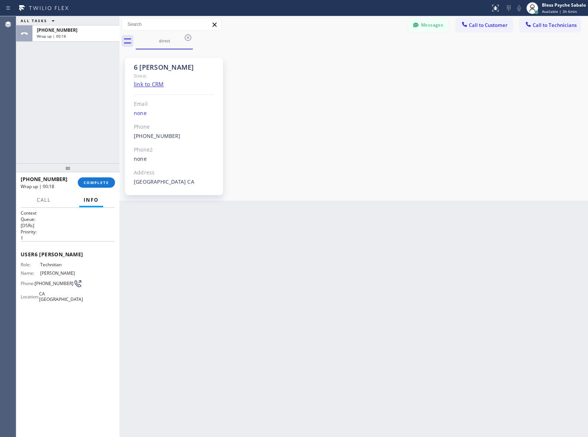
drag, startPoint x: 294, startPoint y: 67, endPoint x: 329, endPoint y: 50, distance: 39.1
click at [294, 67] on div "6 [PERSON_NAME] Since: link to CRM Email none Phone [PHONE_NUMBER] Outbound cal…" at bounding box center [353, 124] width 465 height 147
click at [487, 32] on button "Call to Customer" at bounding box center [484, 25] width 56 height 14
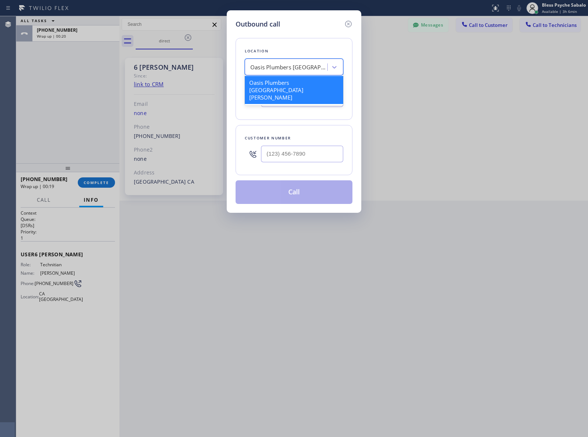
click at [295, 70] on div "Oasis Plumbers [GEOGRAPHIC_DATA][PERSON_NAME]" at bounding box center [288, 67] width 77 height 8
paste input "[GEOGRAPHIC_DATA] Plumbers"
type input "[GEOGRAPHIC_DATA] Plumbers"
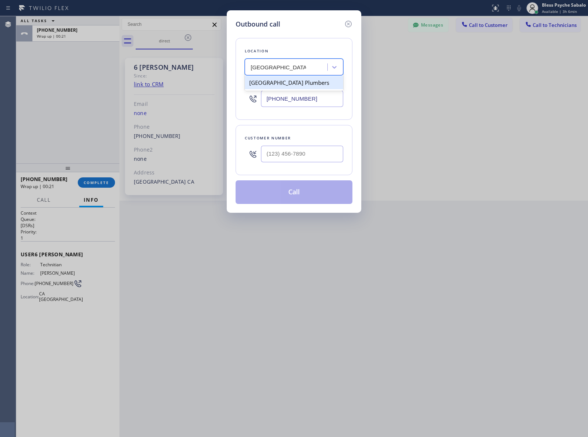
click at [296, 86] on div "[GEOGRAPHIC_DATA] Plumbers" at bounding box center [294, 82] width 98 height 13
type input "[PHONE_NUMBER]"
click at [375, 103] on div "Outbound call Location option [GEOGRAPHIC_DATA] Plumbers, selected. 1 result av…" at bounding box center [294, 218] width 588 height 437
click at [295, 170] on div "Customer number" at bounding box center [293, 150] width 117 height 50
click at [297, 153] on input "(___) ___-____" at bounding box center [302, 154] width 82 height 17
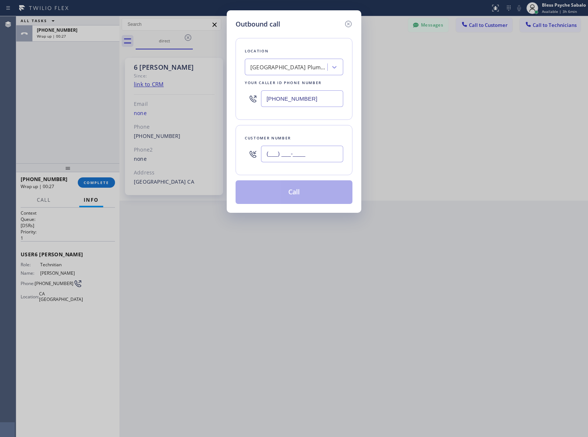
paste input "714) 889-9058"
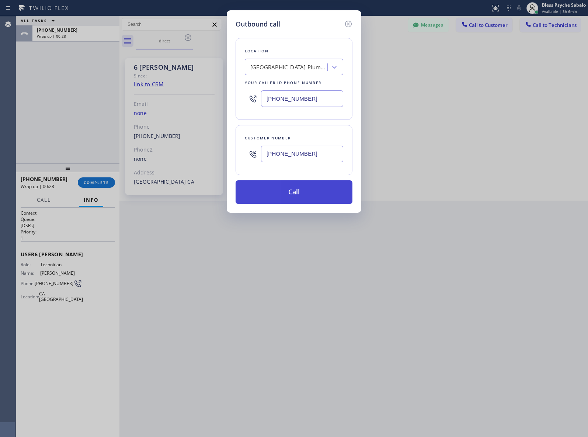
type input "[PHONE_NUMBER]"
click at [297, 196] on button "Call" at bounding box center [293, 192] width 117 height 24
click at [299, 194] on button "Call" at bounding box center [293, 192] width 117 height 24
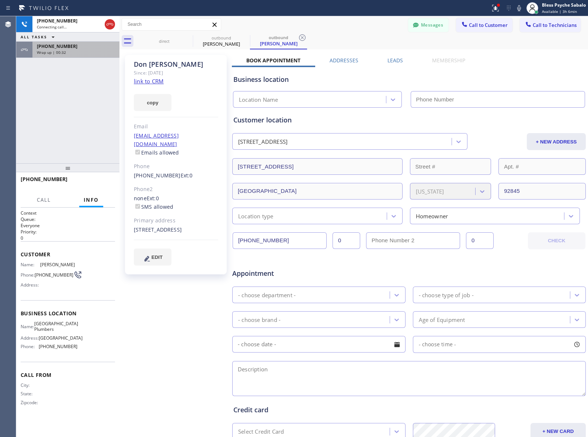
drag, startPoint x: 83, startPoint y: 48, endPoint x: 115, endPoint y: 55, distance: 32.0
click at [85, 50] on div "[PHONE_NUMBER] Wrap up | 00:32" at bounding box center [74, 50] width 84 height 16
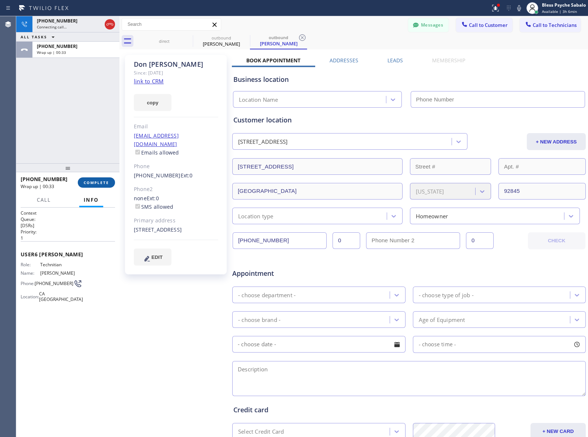
click at [91, 182] on span "COMPLETE" at bounding box center [96, 182] width 25 height 5
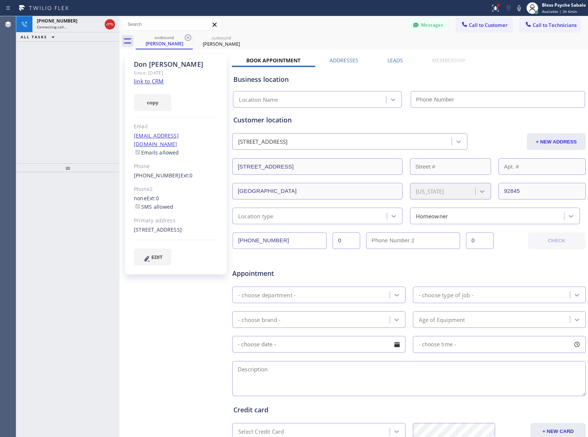
type input "[PHONE_NUMBER]"
click at [62, 47] on div "[PHONE_NUMBER] Connecting call… ALL TASKS ALL TASKS ACTIVE TASKS TASKS IN WRAP …" at bounding box center [67, 89] width 103 height 147
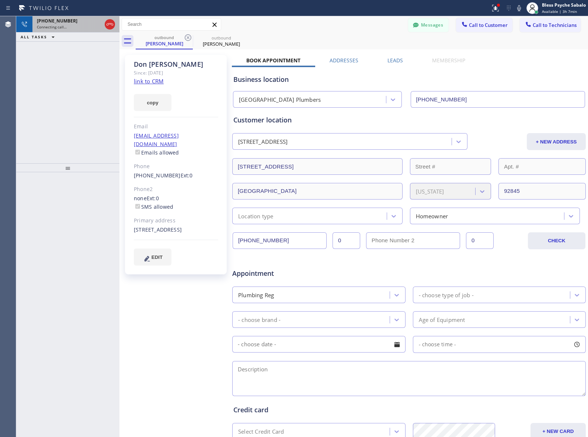
click at [64, 26] on span "Connecting call…" at bounding box center [52, 26] width 30 height 5
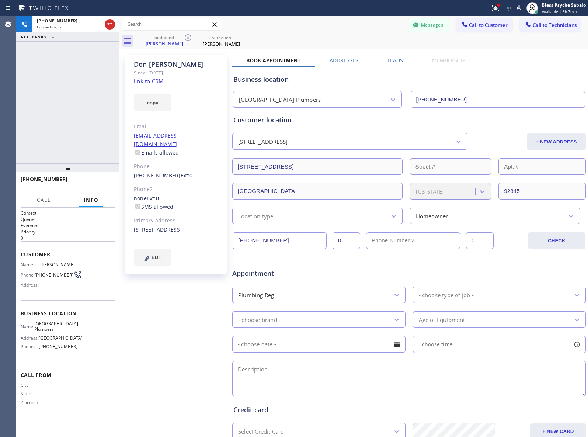
click at [366, 25] on div "Messages Call to Customer Call to Technicians Outbound call Location [GEOGRAPHI…" at bounding box center [353, 24] width 468 height 13
click at [95, 181] on span "HANG UP" at bounding box center [98, 182] width 22 height 5
click at [98, 103] on div "[PHONE_NUMBER] Live | 01:01 ALL TASKS ALL TASKS ACTIVE TASKS TASKS IN WRAP UP" at bounding box center [67, 89] width 103 height 147
click at [87, 180] on span "COMPLETE" at bounding box center [96, 182] width 25 height 5
click at [83, 151] on div "ALL TASKS ALL TASKS ACTIVE TASKS TASKS IN WRAP UP [PHONE_NUMBER] Wrap up | 00:00" at bounding box center [67, 89] width 103 height 147
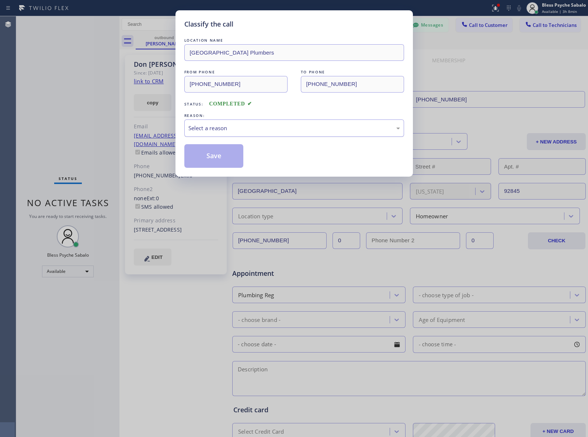
click at [252, 121] on div "Select a reason" at bounding box center [294, 127] width 220 height 17
click at [224, 161] on button "Save" at bounding box center [213, 156] width 59 height 24
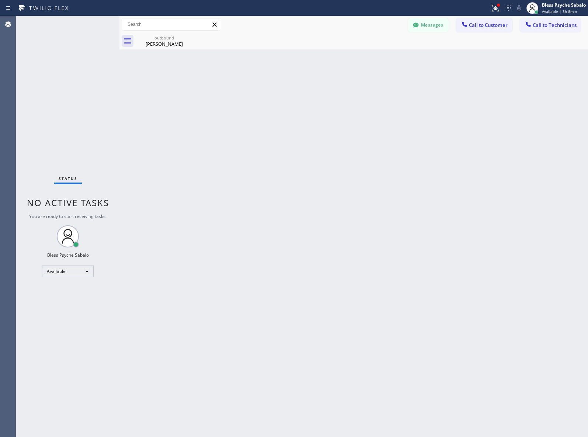
click at [220, 157] on div "Back to Dashboard Change Sender ID Customers Technicians SB [PERSON_NAME] [DATE…" at bounding box center [353, 226] width 468 height 420
click at [188, 35] on icon at bounding box center [187, 37] width 9 height 9
click at [190, 34] on icon at bounding box center [187, 37] width 9 height 9
drag, startPoint x: 281, startPoint y: 71, endPoint x: 370, endPoint y: 39, distance: 94.3
click at [293, 67] on div "Back to Dashboard Change Sender ID Customers Technicians SB [PERSON_NAME] [DATE…" at bounding box center [353, 226] width 468 height 420
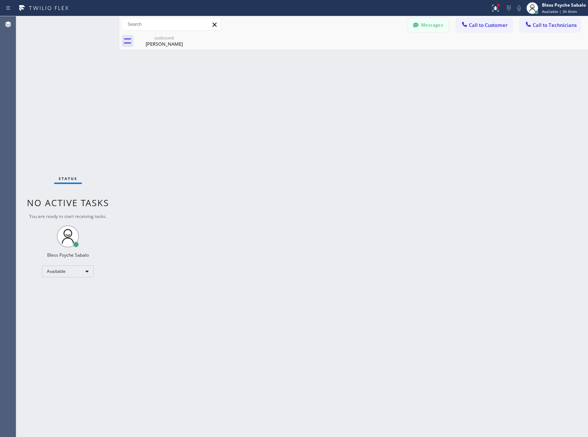
click at [433, 23] on button "Messages" at bounding box center [428, 25] width 41 height 14
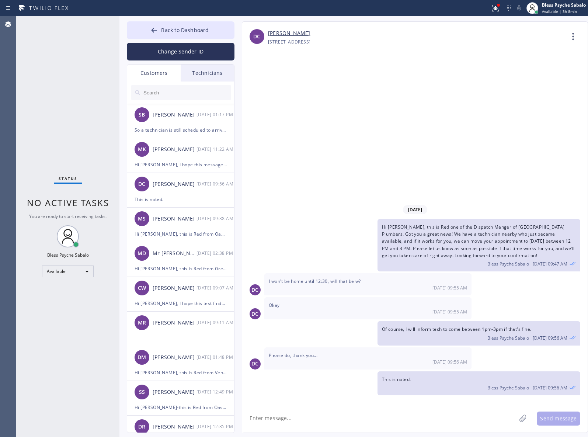
click at [212, 71] on div "Technicians" at bounding box center [207, 72] width 53 height 17
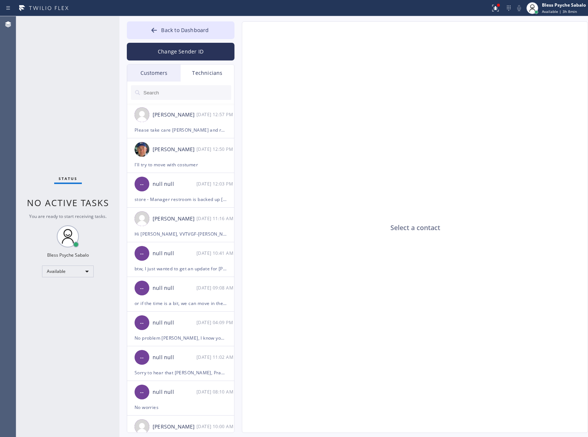
click at [186, 100] on div at bounding box center [181, 92] width 108 height 22
click at [191, 96] on input "text" at bounding box center [187, 92] width 88 height 15
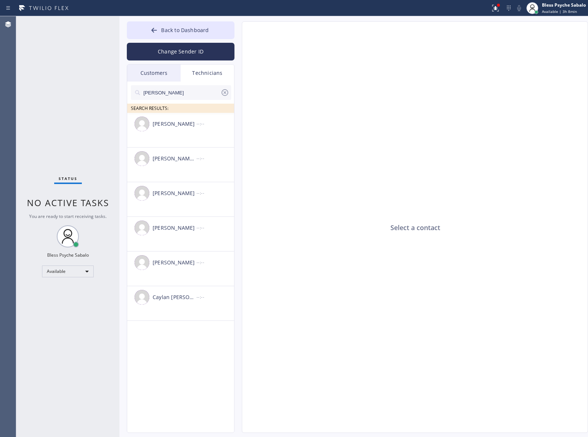
type input "[PERSON_NAME]"
click at [170, 123] on div "[PERSON_NAME]" at bounding box center [175, 124] width 44 height 8
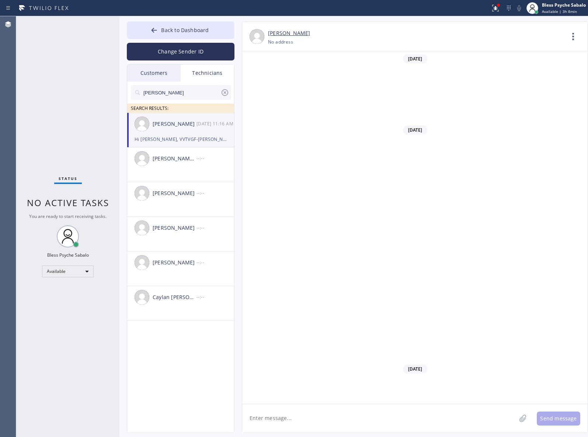
scroll to position [8061, 0]
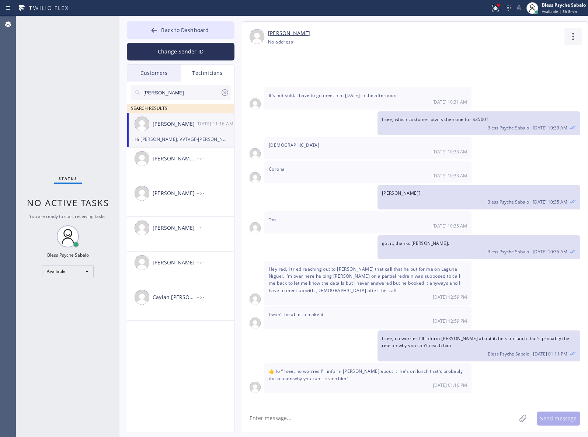
click at [574, 35] on icon at bounding box center [573, 37] width 18 height 18
click at [545, 74] on li "Call to Technician" at bounding box center [528, 75] width 107 height 19
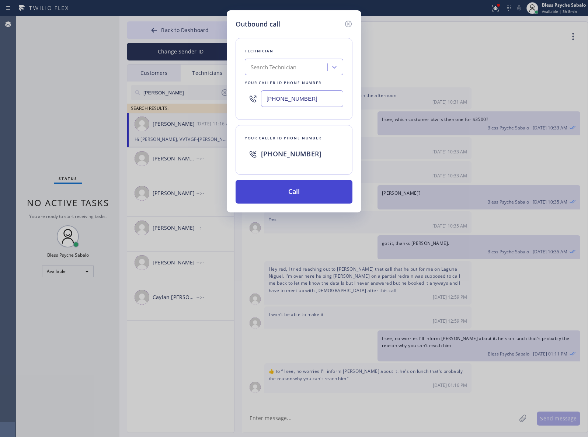
click at [317, 185] on button "Call" at bounding box center [293, 192] width 117 height 24
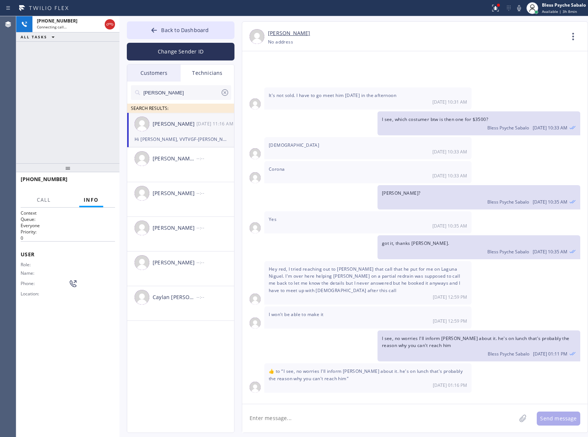
click at [44, 120] on div "[PHONE_NUMBER] Connecting call… ALL TASKS ALL TASKS ACTIVE TASKS TASKS IN WRAP …" at bounding box center [67, 89] width 103 height 147
click at [266, 139] on div "[DATE] Hi [PERSON_NAME], Just a quick reminder that our training sessions are h…" at bounding box center [414, 224] width 345 height 346
click at [494, 8] on icon at bounding box center [495, 8] width 9 height 9
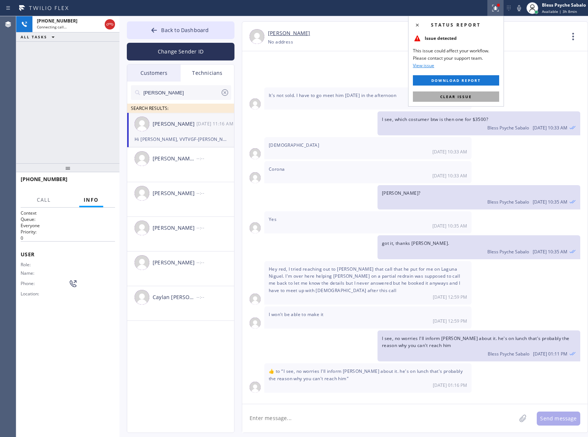
click at [459, 98] on span "Clear issue" at bounding box center [456, 96] width 32 height 5
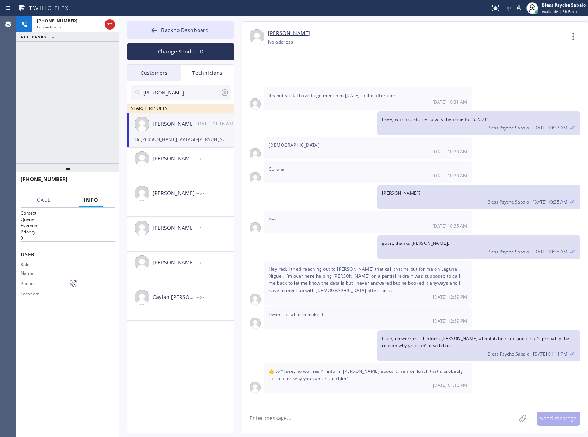
click at [384, 111] on div "I see, which costumer btw is then one for $3500? Bless Psyche Sabalo [DATE] 10:…" at bounding box center [478, 123] width 203 height 24
click at [47, 198] on span "Call" at bounding box center [44, 199] width 14 height 7
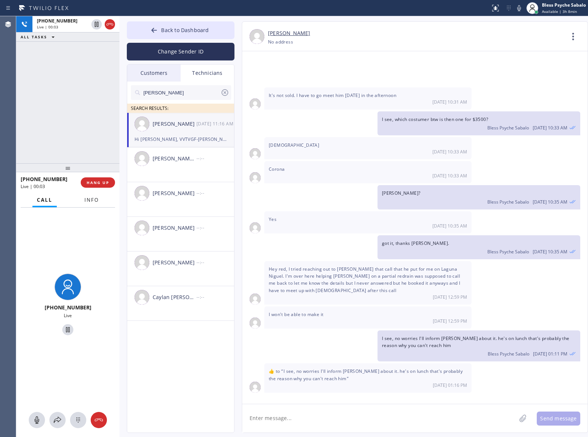
click at [91, 203] on span "Info" at bounding box center [91, 199] width 14 height 7
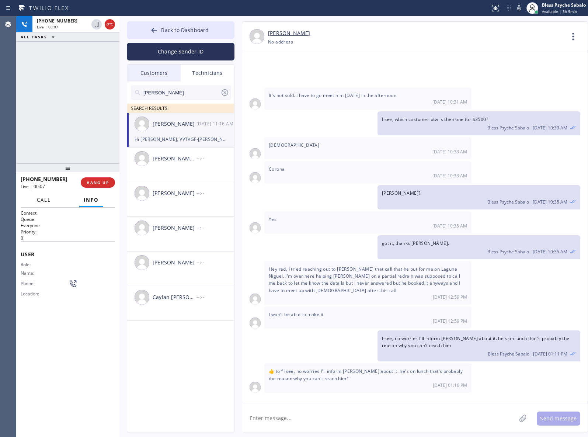
click at [43, 200] on span "Call" at bounding box center [44, 199] width 14 height 7
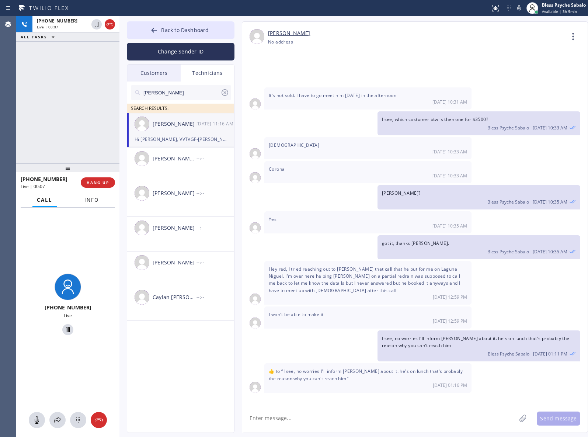
click at [97, 200] on span "Info" at bounding box center [91, 199] width 14 height 7
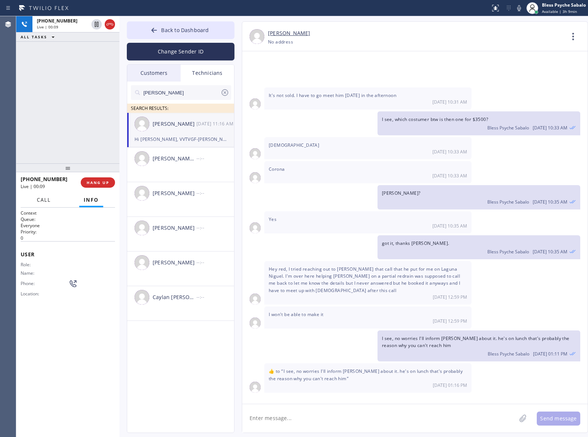
click at [37, 204] on button "Call" at bounding box center [43, 200] width 23 height 14
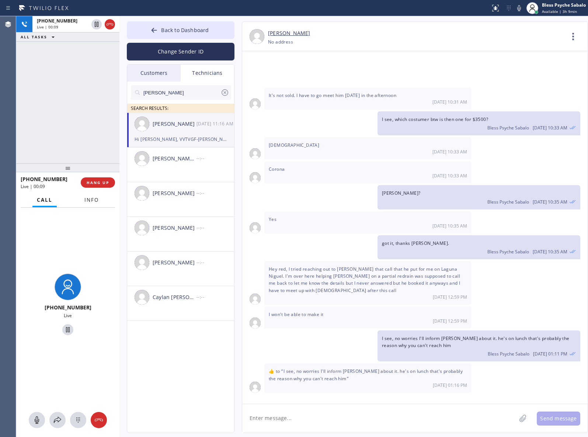
click at [91, 200] on span "Info" at bounding box center [91, 199] width 14 height 7
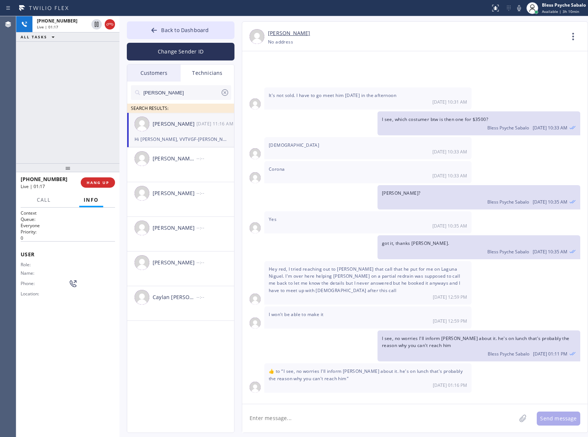
click at [303, 405] on textarea at bounding box center [379, 418] width 274 height 28
click at [90, 290] on div "Role: Name: Phone: Location:" at bounding box center [68, 281] width 94 height 38
click at [98, 183] on span "HANG UP" at bounding box center [98, 182] width 22 height 5
click at [67, 39] on div "ALL TASKS ALL TASKS ACTIVE TASKS TASKS IN WRAP UP [PHONE_NUMBER] Wrap up | 00:00" at bounding box center [67, 28] width 103 height 25
click at [75, 30] on div "[PHONE_NUMBER]" at bounding box center [76, 30] width 78 height 6
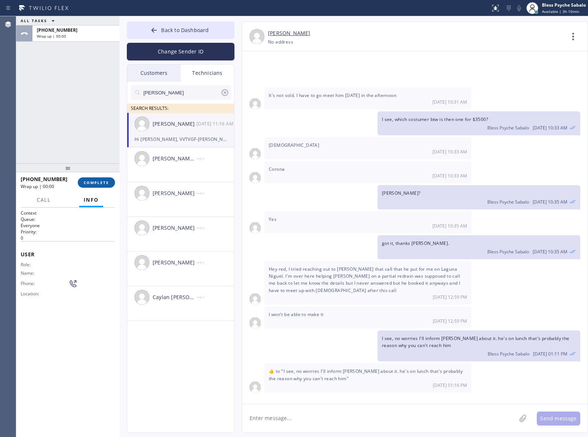
click at [110, 182] on button "COMPLETE" at bounding box center [96, 182] width 37 height 10
click at [98, 136] on div "ALL TASKS ALL TASKS ACTIVE TASKS TASKS IN WRAP UP [PHONE_NUMBER] Wrap up | 00:00" at bounding box center [67, 89] width 103 height 147
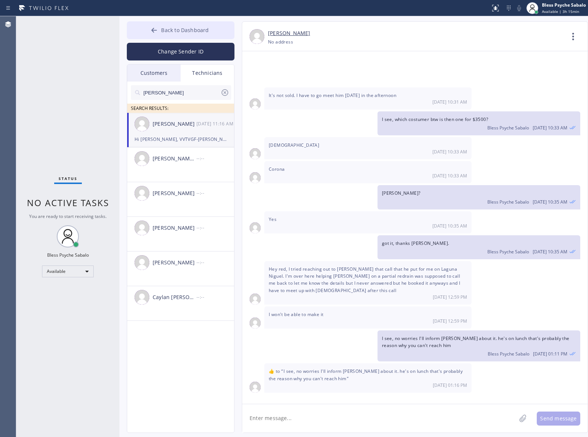
click at [171, 32] on span "Back to Dashboard" at bounding box center [185, 30] width 48 height 7
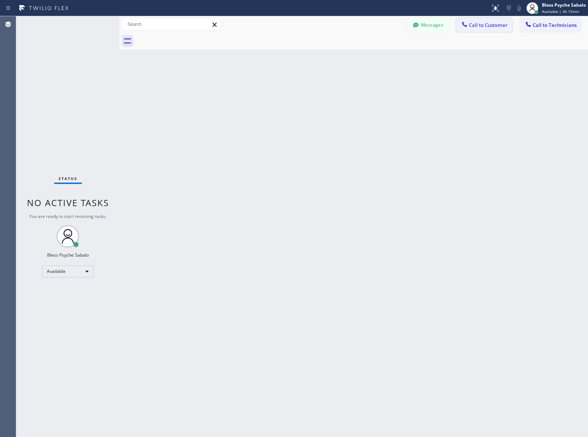
click at [460, 28] on div at bounding box center [464, 25] width 9 height 9
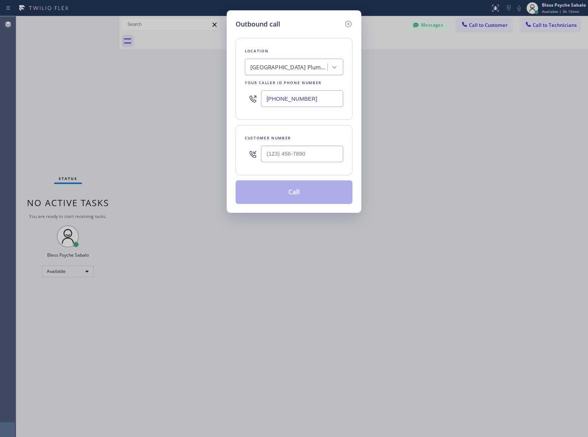
click at [294, 67] on div "[GEOGRAPHIC_DATA] Plumbers" at bounding box center [288, 67] width 77 height 8
paste input "Plumbing Kingdom [GEOGRAPHIC_DATA]"
type input "Plumbing Kingdom [GEOGRAPHIC_DATA]"
click at [296, 83] on div "Plumbing Kingdom [GEOGRAPHIC_DATA]" at bounding box center [294, 86] width 98 height 21
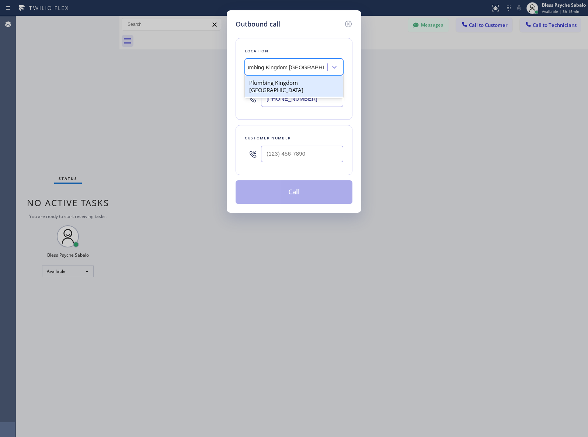
type input "[PHONE_NUMBER]"
click at [303, 160] on input "(___) ___-____" at bounding box center [302, 154] width 82 height 17
paste input "310) 895-6562"
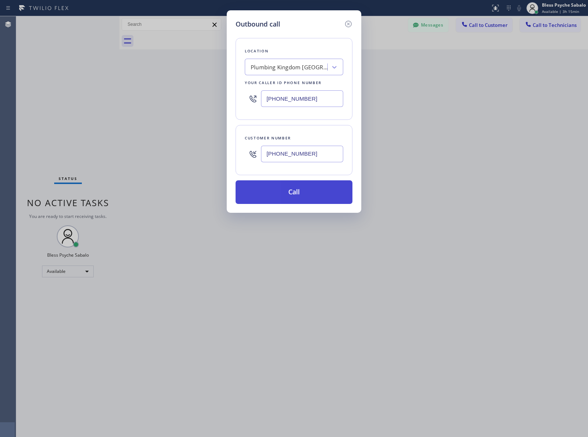
type input "[PHONE_NUMBER]"
click at [311, 189] on button "Call" at bounding box center [293, 192] width 117 height 24
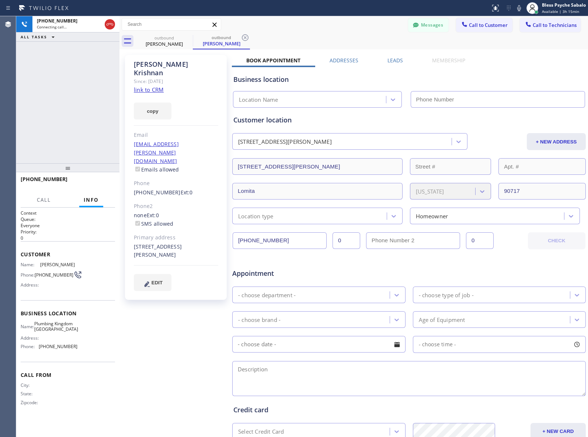
click at [357, 50] on div "[PERSON_NAME] Since: [DATE] link to CRM copy Email [EMAIL_ADDRESS][PERSON_NAME]…" at bounding box center [353, 289] width 468 height 481
type input "[PHONE_NUMBER]"
click at [104, 84] on div "[PHONE_NUMBER] Live | 00:01 ALL TASKS ALL TASKS ACTIVE TASKS TASKS IN WRAP UP" at bounding box center [67, 89] width 103 height 147
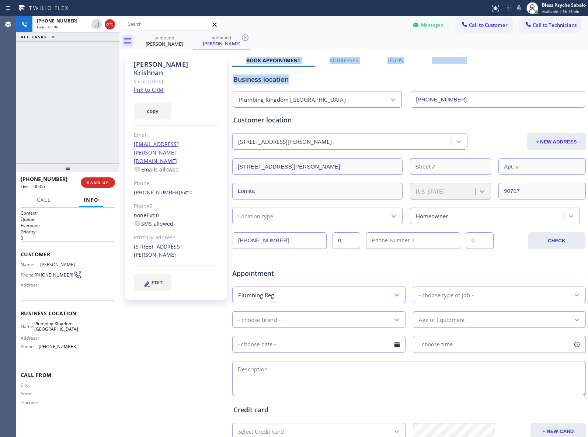
drag, startPoint x: 487, startPoint y: 66, endPoint x: 247, endPoint y: 59, distance: 240.3
click at [247, 59] on div "Book Appointment Addresses Leads Membership Business location Plumbing Kingdom …" at bounding box center [409, 293] width 354 height 472
click at [309, 83] on div "Business location" at bounding box center [408, 79] width 351 height 10
drag, startPoint x: 243, startPoint y: 61, endPoint x: 471, endPoint y: 61, distance: 227.7
click at [471, 61] on div "Book Appointment Addresses Leads Membership" at bounding box center [356, 62] width 248 height 10
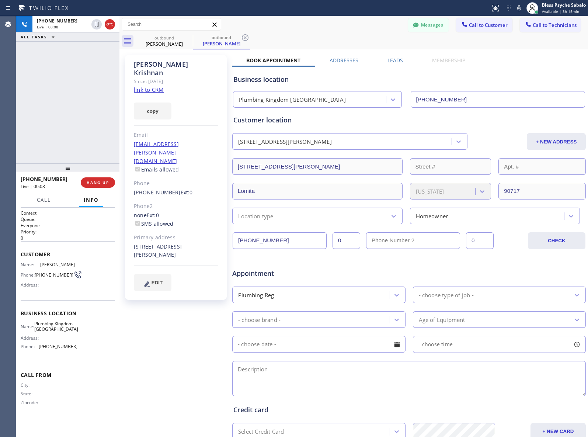
click at [476, 74] on div "Business location [GEOGRAPHIC_DATA] [GEOGRAPHIC_DATA] [PHONE_NUMBER]" at bounding box center [409, 87] width 354 height 41
click at [87, 184] on span "HANG UP" at bounding box center [98, 182] width 22 height 5
click at [87, 183] on span "HANG UP" at bounding box center [98, 182] width 22 height 5
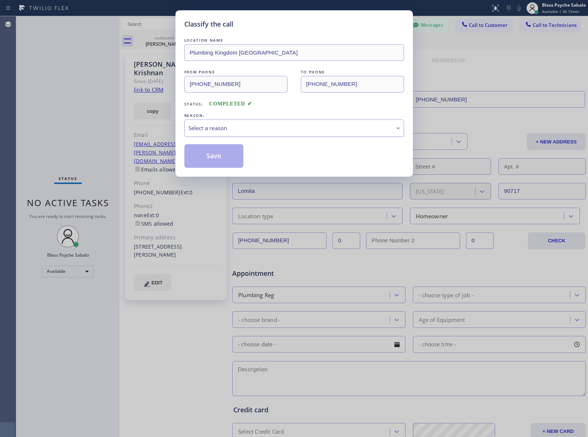
click at [214, 132] on div "Select a reason" at bounding box center [293, 128] width 211 height 8
click at [197, 154] on button "Save" at bounding box center [213, 156] width 59 height 24
drag, startPoint x: 89, startPoint y: 134, endPoint x: 119, endPoint y: 27, distance: 111.2
click at [89, 133] on div "Classify the call LOCATION NAME Plumbing Kingdom Torrance FROM PHONE [PHONE_NUM…" at bounding box center [294, 218] width 588 height 437
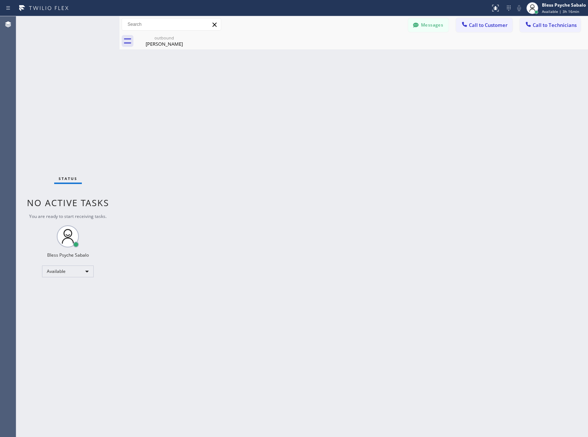
drag, startPoint x: 244, startPoint y: 92, endPoint x: 258, endPoint y: 84, distance: 17.0
click at [244, 92] on div "Back to Dashboard Change Sender ID Customers Technicians SB [PERSON_NAME] [DATE…" at bounding box center [353, 226] width 468 height 420
click at [188, 35] on icon at bounding box center [187, 37] width 9 height 9
drag, startPoint x: 221, startPoint y: 85, endPoint x: 362, endPoint y: 43, distance: 146.5
click at [223, 85] on div "Back to Dashboard Change Sender ID Customers Technicians SB [PERSON_NAME] [DATE…" at bounding box center [353, 226] width 468 height 420
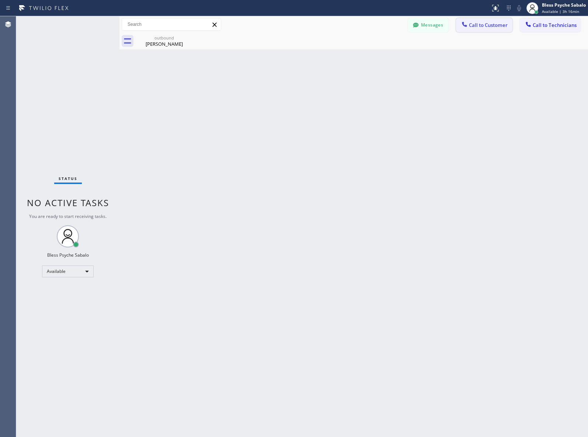
click at [484, 25] on span "Call to Customer" at bounding box center [488, 25] width 39 height 7
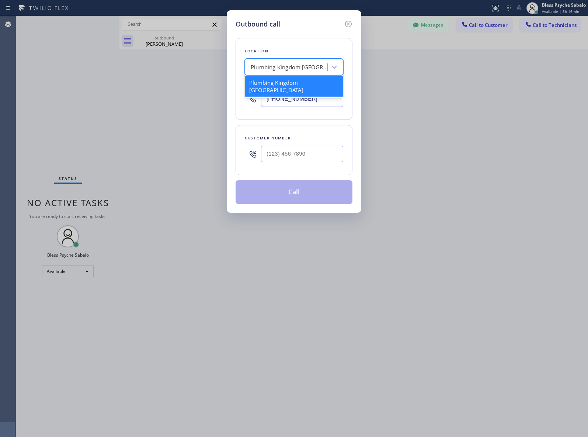
click at [293, 70] on div "Plumbing Kingdom [GEOGRAPHIC_DATA]" at bounding box center [289, 67] width 77 height 8
paste input "Target Plumbers [GEOGRAPHIC_DATA]"
type input "Target Plumbers [GEOGRAPHIC_DATA]"
click at [295, 80] on div "Target Plumbers [GEOGRAPHIC_DATA]" at bounding box center [294, 86] width 98 height 21
type input "[PHONE_NUMBER]"
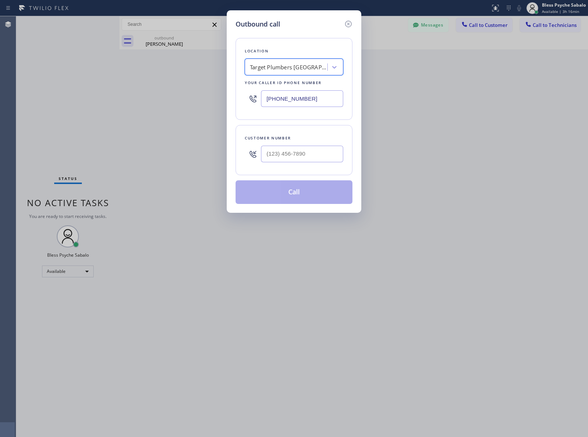
scroll to position [0, 0]
click at [274, 153] on input "(___) ___-____" at bounding box center [302, 154] width 82 height 17
paste input "310) 775-0161"
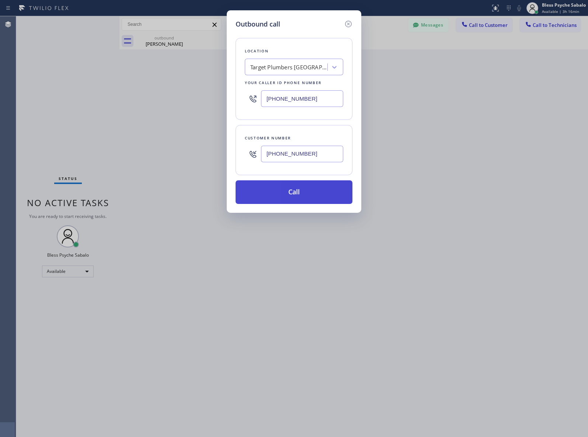
type input "[PHONE_NUMBER]"
click at [300, 194] on button "Call" at bounding box center [293, 192] width 117 height 24
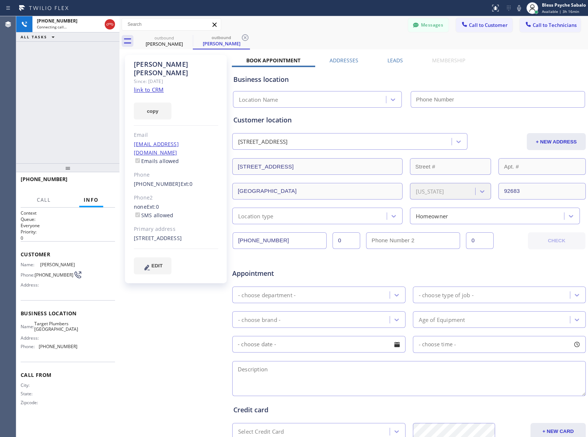
type input "[PHONE_NUMBER]"
click at [49, 199] on span "Call" at bounding box center [44, 199] width 14 height 7
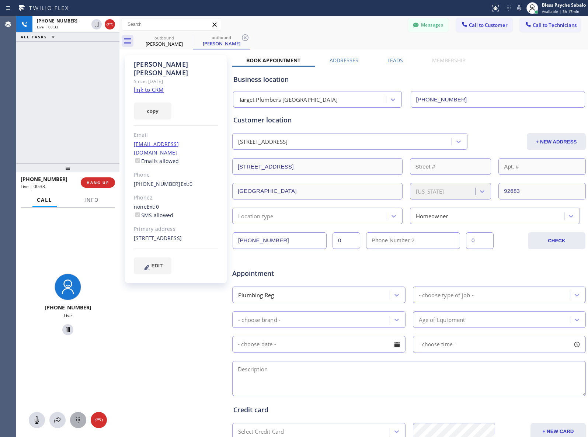
click at [82, 424] on icon at bounding box center [78, 419] width 9 height 9
click at [94, 287] on span "DEF" at bounding box center [98, 287] width 9 height 5
click at [99, 286] on span "DEF" at bounding box center [98, 287] width 9 height 5
drag, startPoint x: 185, startPoint y: 162, endPoint x: 191, endPoint y: 169, distance: 8.9
click at [191, 169] on div "[PERSON_NAME] Since: [DATE] link to CRM copy Email [EMAIL_ADDRESS][DOMAIN_NAME]…" at bounding box center [176, 169] width 102 height 228
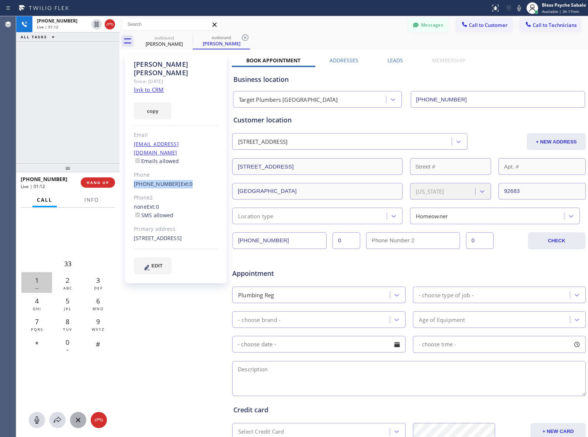
click at [39, 277] on div "1 —" at bounding box center [36, 282] width 31 height 21
click at [66, 286] on span "ABC" at bounding box center [67, 287] width 9 height 5
click at [226, 319] on div "[PERSON_NAME] Since: [DATE] link to CRM copy Email [EMAIL_ADDRESS][DOMAIN_NAME]…" at bounding box center [176, 289] width 111 height 477
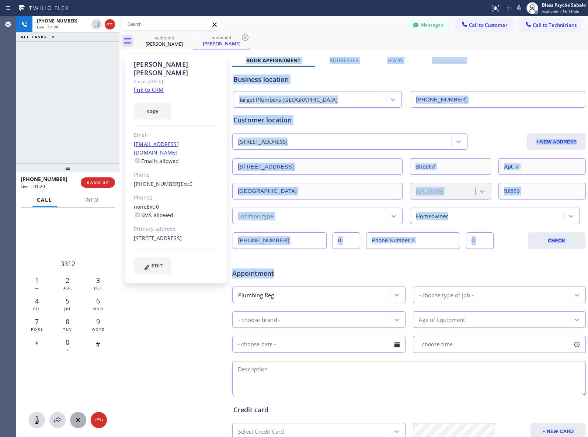
drag, startPoint x: 283, startPoint y: 277, endPoint x: 230, endPoint y: 274, distance: 52.4
click at [230, 274] on div "[PERSON_NAME] Since: [DATE] link to CRM copy Email [EMAIL_ADDRESS][DOMAIN_NAME]…" at bounding box center [353, 289] width 465 height 477
click at [265, 274] on span "Appointment" at bounding box center [290, 273] width 117 height 10
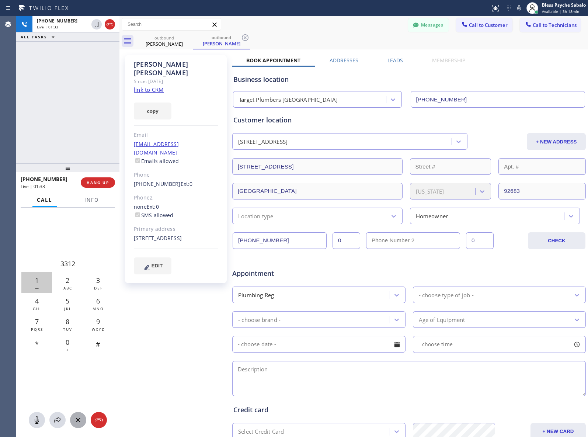
click at [32, 282] on div "1 —" at bounding box center [36, 282] width 31 height 21
click at [66, 285] on span "ABC" at bounding box center [67, 287] width 9 height 5
click at [98, 183] on span "HANG UP" at bounding box center [98, 182] width 22 height 5
click at [106, 135] on div "[PHONE_NUMBER] Live | 01:40 ALL TASKS ALL TASKS ACTIVE TASKS TASKS IN WRAP UP" at bounding box center [67, 89] width 103 height 147
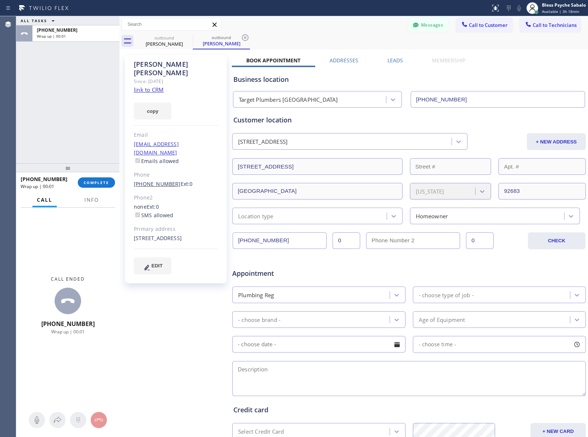
click at [159, 180] on link "[PHONE_NUMBER]" at bounding box center [157, 183] width 47 height 7
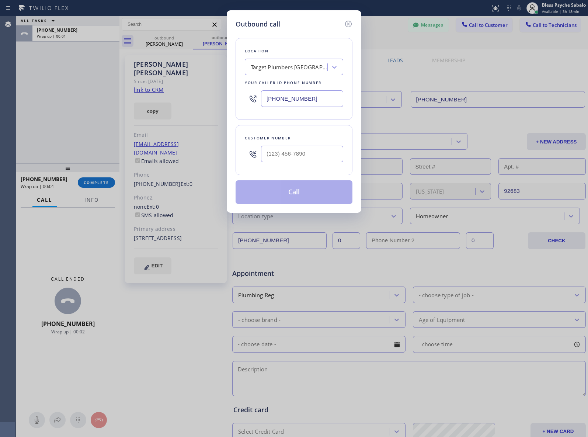
type input "[PHONE_NUMBER]"
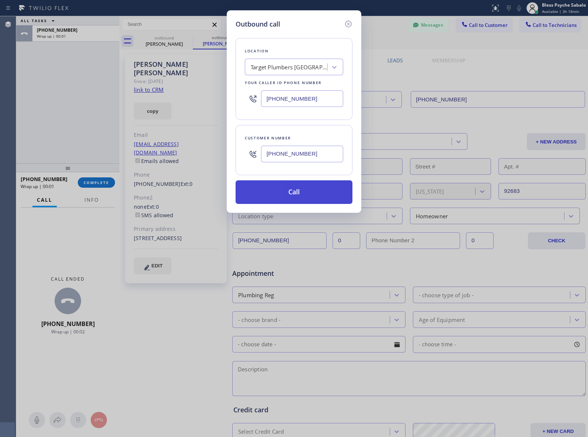
click at [263, 189] on button "Call" at bounding box center [293, 192] width 117 height 24
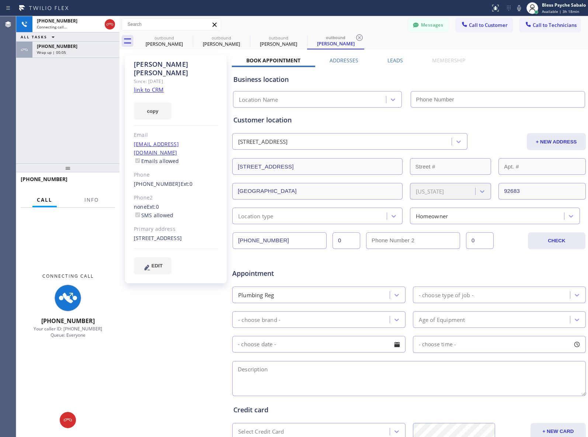
type input "[PHONE_NUMBER]"
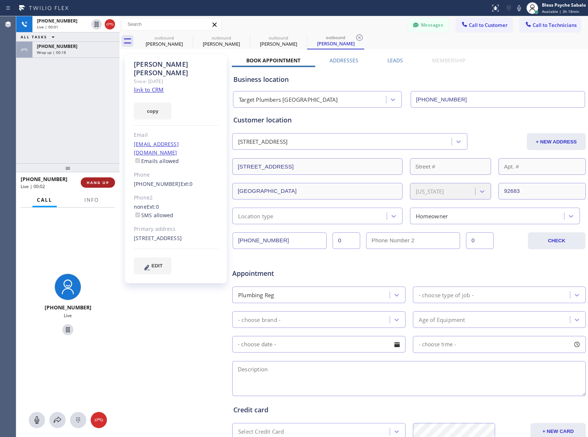
click at [104, 183] on span "HANG UP" at bounding box center [98, 182] width 22 height 5
drag, startPoint x: 61, startPoint y: 146, endPoint x: 93, endPoint y: 69, distance: 83.7
click at [61, 144] on div "[PHONE_NUMBER] Live | 00:02 ALL TASKS ALL TASKS ACTIVE TASKS TASKS IN WRAP UP […" at bounding box center [67, 89] width 103 height 147
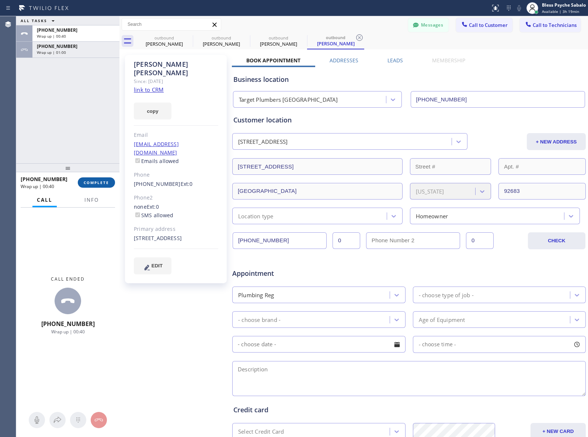
click at [99, 186] on button "COMPLETE" at bounding box center [96, 182] width 37 height 10
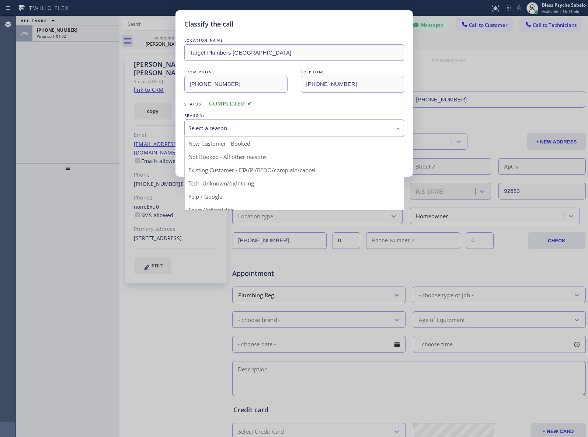
click at [214, 127] on div "Select a reason" at bounding box center [293, 128] width 211 height 8
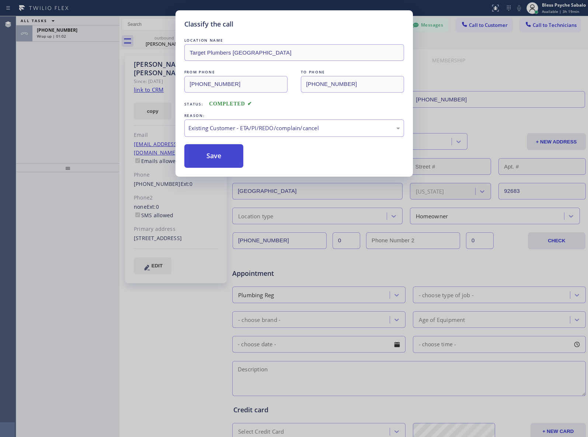
click at [202, 155] on button "Save" at bounding box center [213, 156] width 59 height 24
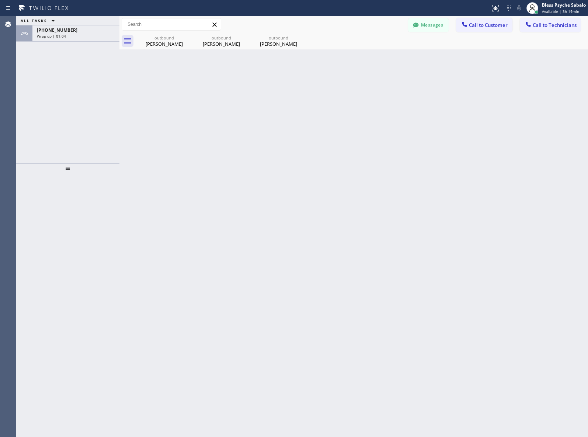
drag, startPoint x: 263, startPoint y: 124, endPoint x: 266, endPoint y: 121, distance: 4.7
click at [264, 122] on div "Back to Dashboard Change Sender ID Customers Technicians SB [PERSON_NAME] [DATE…" at bounding box center [353, 226] width 468 height 420
click at [186, 37] on icon at bounding box center [187, 37] width 9 height 9
click at [0, 0] on icon at bounding box center [0, 0] width 0 height 0
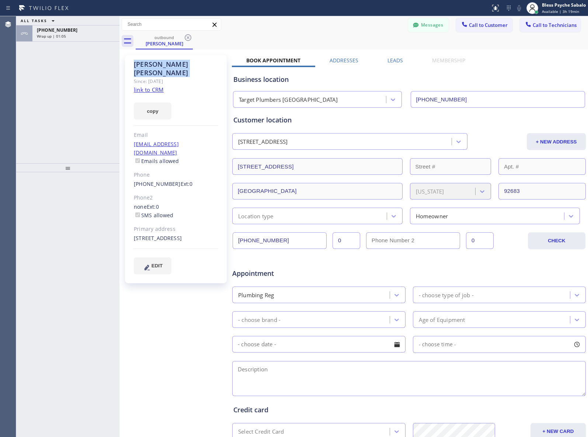
click at [186, 37] on icon at bounding box center [187, 37] width 9 height 9
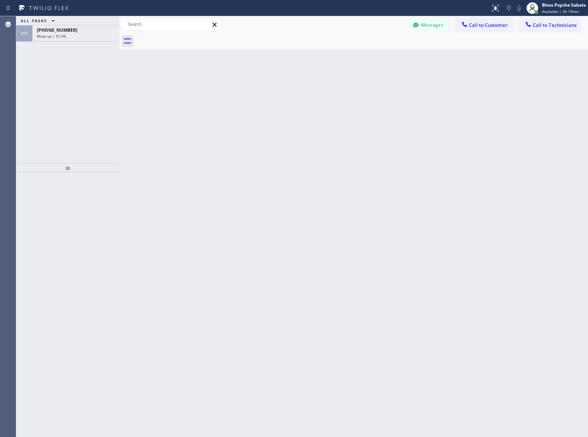
drag, startPoint x: 283, startPoint y: 54, endPoint x: 376, endPoint y: 34, distance: 95.7
click at [283, 54] on div "Back to Dashboard Change Sender ID Customers Technicians SB [PERSON_NAME] [DATE…" at bounding box center [353, 226] width 468 height 420
click at [416, 30] on div at bounding box center [415, 25] width 9 height 9
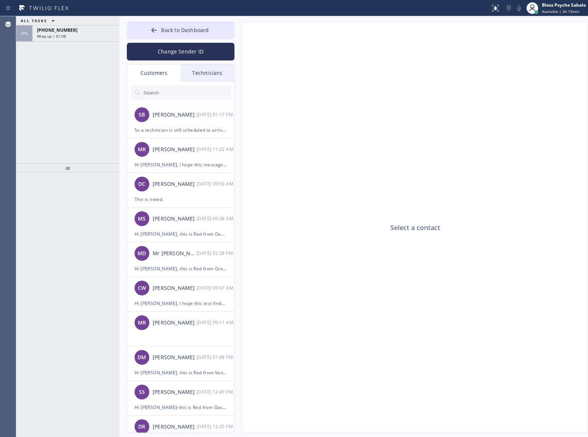
click at [206, 70] on div "Technicians" at bounding box center [207, 72] width 53 height 17
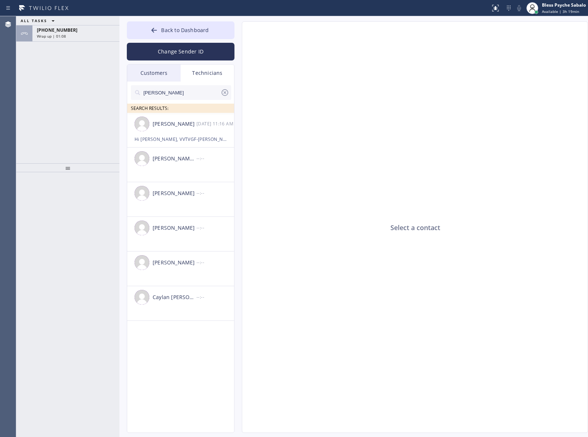
click at [161, 70] on div "Customers" at bounding box center [153, 72] width 53 height 17
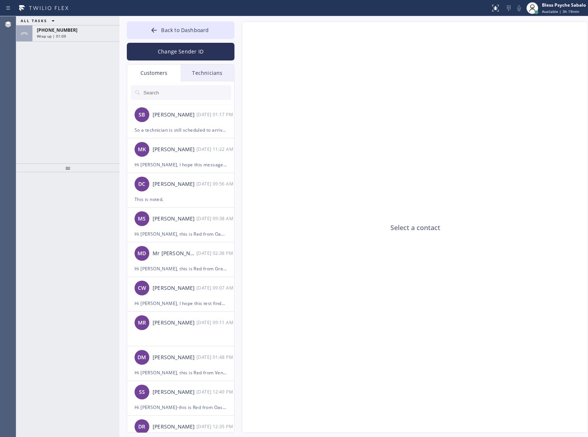
click at [187, 94] on input "text" at bounding box center [187, 92] width 88 height 15
click at [179, 230] on div "Hi [PERSON_NAME], this is Red from Oasis Plumbers [GEOGRAPHIC_DATA]. I’m reachi…" at bounding box center [180, 234] width 92 height 8
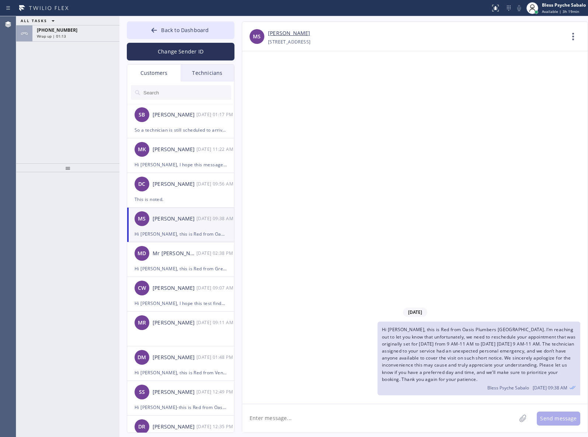
click at [77, 24] on div "ALL TASKS ALL TASKS ACTIVE TASKS TASKS IN WRAP UP" at bounding box center [67, 20] width 103 height 9
click at [84, 42] on div "ALL TASKS ALL TASKS ACTIVE TASKS TASKS IN WRAP UP [PHONE_NUMBER] Wrap up | 01:14" at bounding box center [67, 89] width 103 height 147
click at [70, 34] on div "Wrap up | 01:14" at bounding box center [76, 36] width 78 height 5
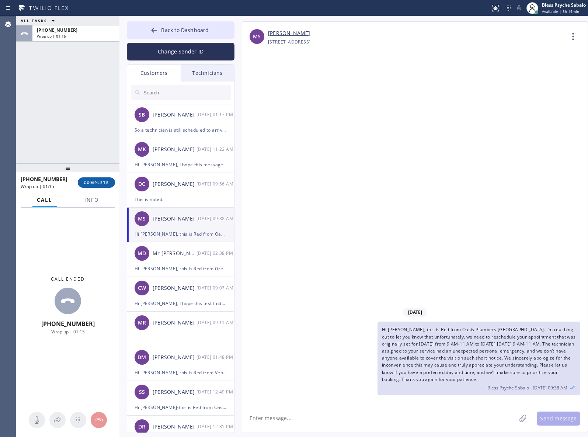
click at [104, 181] on span "COMPLETE" at bounding box center [96, 182] width 25 height 5
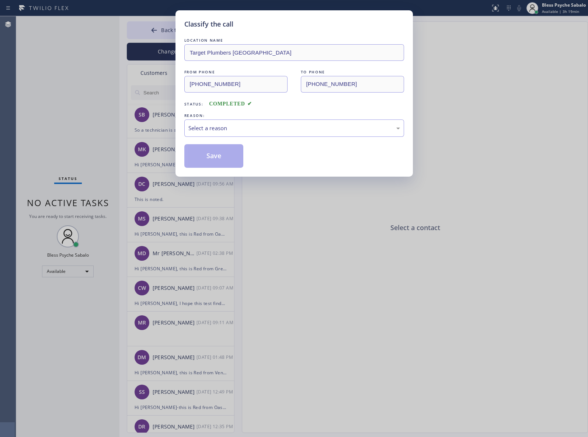
type input "[PHONE_NUMBER]"
click at [283, 138] on div "LOCATION NAME Target Plumbers [GEOGRAPHIC_DATA] FROM PHONE [PHONE_NUMBER] TO PH…" at bounding box center [294, 101] width 220 height 131
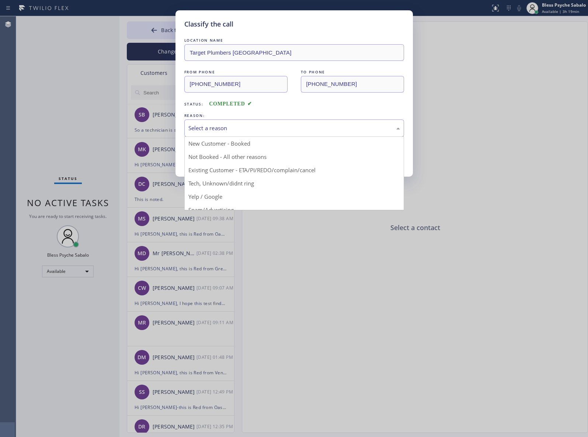
click at [267, 129] on div "Select a reason" at bounding box center [293, 128] width 211 height 8
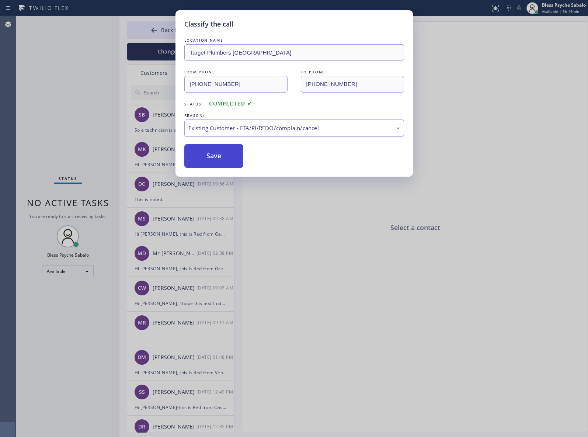
click at [205, 145] on button "Save" at bounding box center [213, 156] width 59 height 24
click at [216, 165] on button "Save" at bounding box center [213, 156] width 59 height 24
click at [216, 160] on button "Save" at bounding box center [213, 156] width 59 height 24
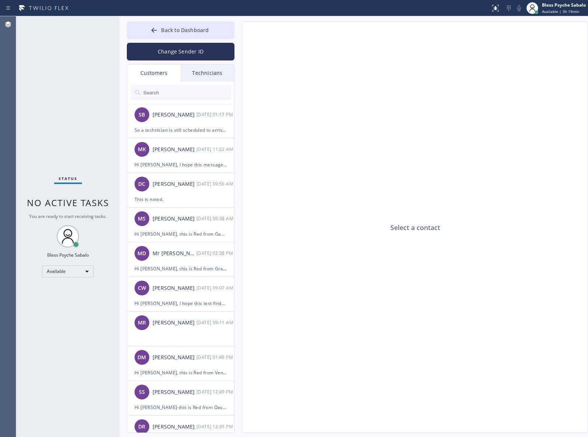
click at [154, 69] on div "Customers" at bounding box center [153, 72] width 53 height 17
click at [179, 98] on input "text" at bounding box center [187, 92] width 88 height 15
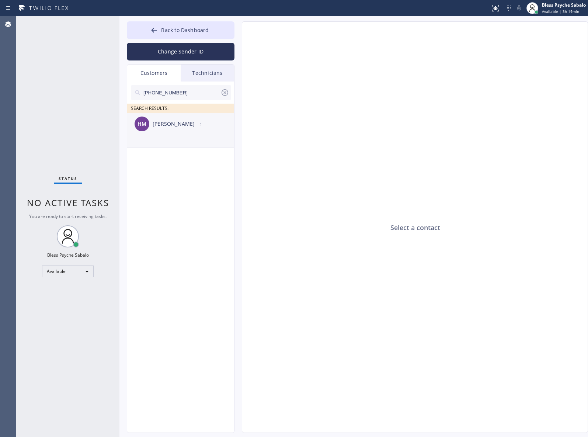
click at [181, 133] on div "HM [PERSON_NAME] --:--" at bounding box center [181, 124] width 108 height 22
click at [350, 146] on div at bounding box center [414, 227] width 345 height 352
click at [484, 102] on div at bounding box center [414, 227] width 345 height 352
drag, startPoint x: 346, startPoint y: 410, endPoint x: 354, endPoint y: 412, distance: 9.0
click at [347, 410] on textarea at bounding box center [379, 418] width 274 height 28
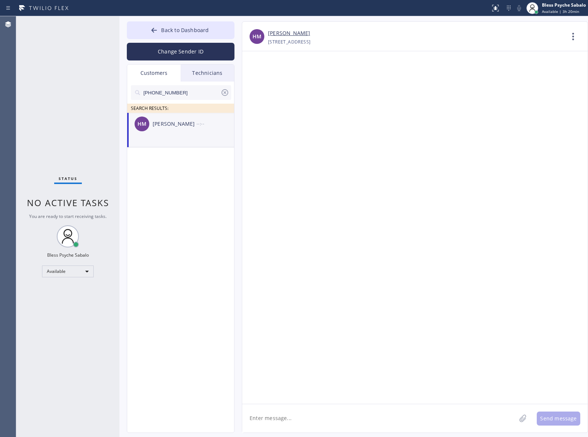
paste textarea "Hi [PERSON_NAME], this is Red from Venice Public Service Plumbers Inc. Just che…"
type textarea "Hi [PERSON_NAME], this is Red from Venice Public Service Plumbers Inc. Just che…"
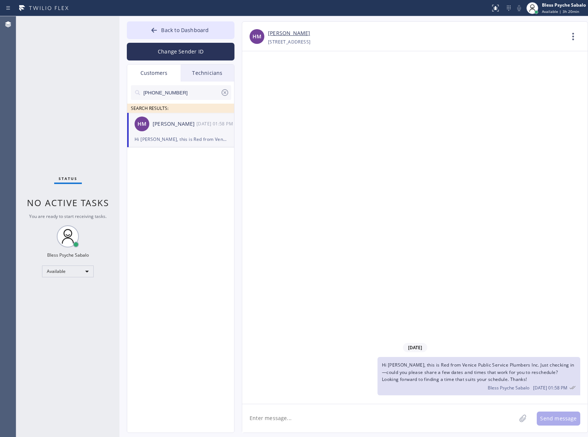
click at [353, 394] on div "Hi [PERSON_NAME], this is Red from Venice Public Service Plumbers Inc. Just che…" at bounding box center [411, 376] width 338 height 38
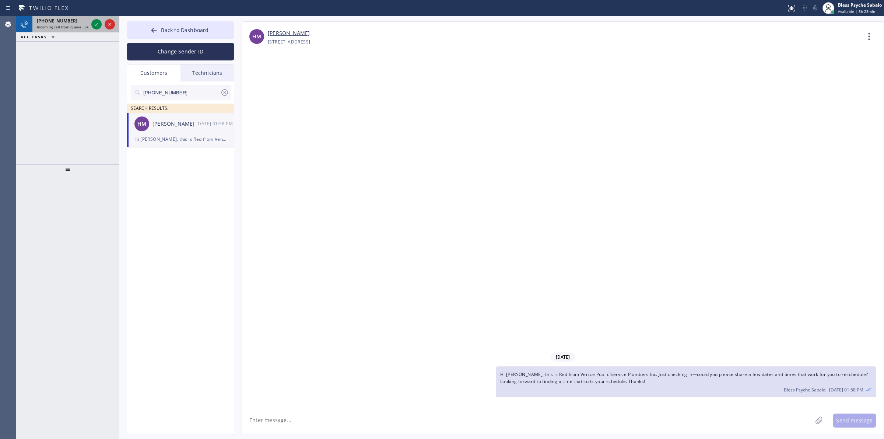
click at [72, 27] on span "Incoming call from queue Everybody" at bounding box center [69, 26] width 64 height 5
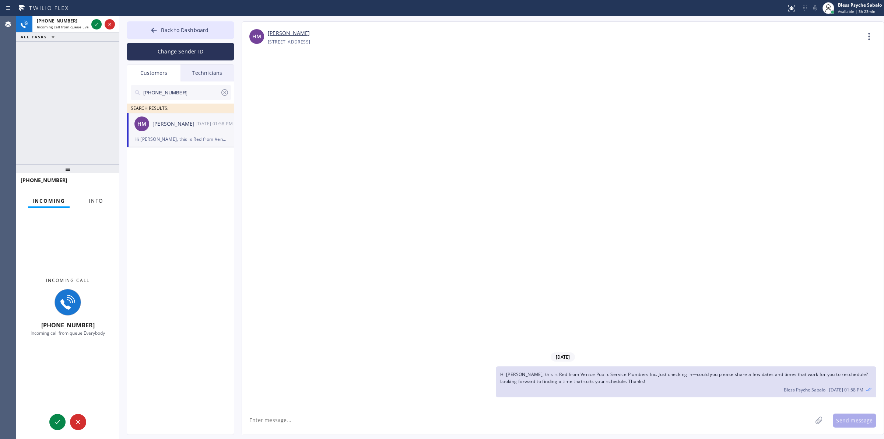
click at [105, 196] on button "Info" at bounding box center [95, 201] width 23 height 14
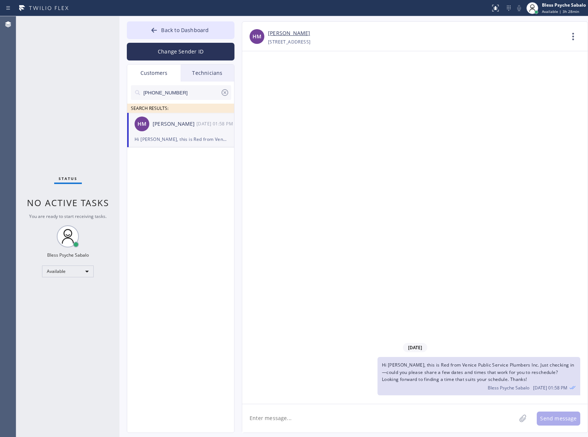
click at [251, 111] on div "[DATE] Hi [PERSON_NAME], this is Red from Venice Public Service Plumbers Inc. J…" at bounding box center [414, 227] width 345 height 352
click at [210, 67] on div "Technicians" at bounding box center [207, 72] width 53 height 17
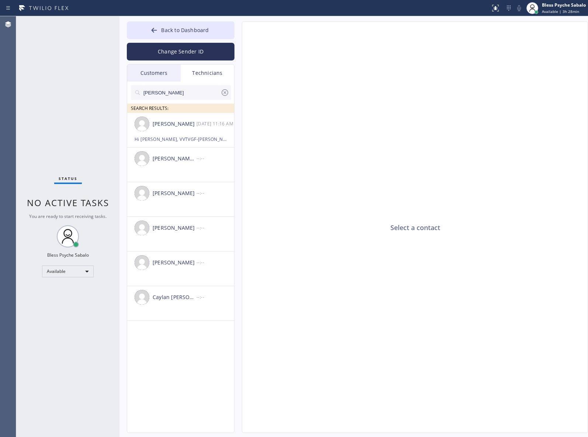
click at [227, 91] on icon at bounding box center [224, 92] width 9 height 9
click at [148, 75] on div "Customers" at bounding box center [153, 72] width 53 height 17
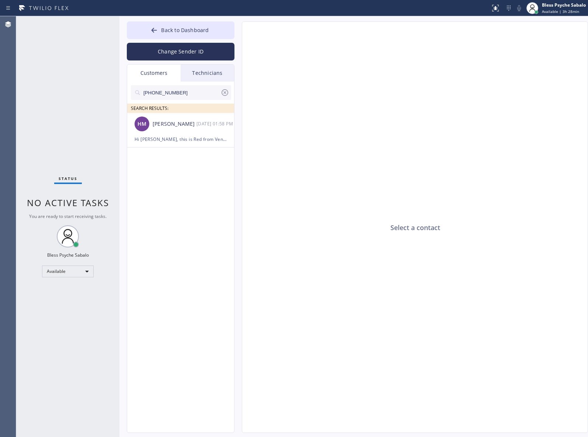
click at [223, 94] on icon at bounding box center [224, 92] width 9 height 9
click at [291, 113] on div "Select a contact" at bounding box center [415, 227] width 346 height 411
click at [146, 80] on div "Customers" at bounding box center [153, 72] width 53 height 17
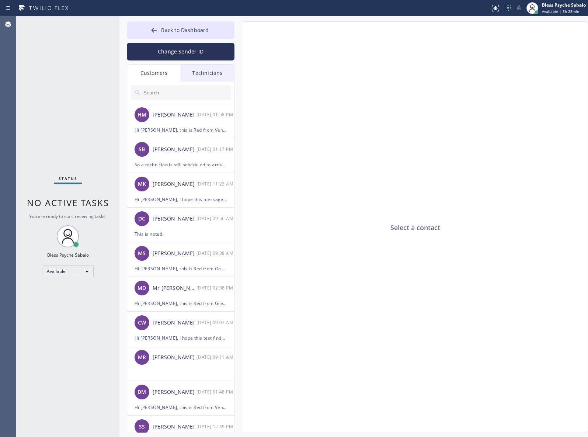
click at [146, 80] on div "Customers" at bounding box center [153, 72] width 53 height 17
click at [207, 77] on div "Technicians" at bounding box center [207, 72] width 53 height 17
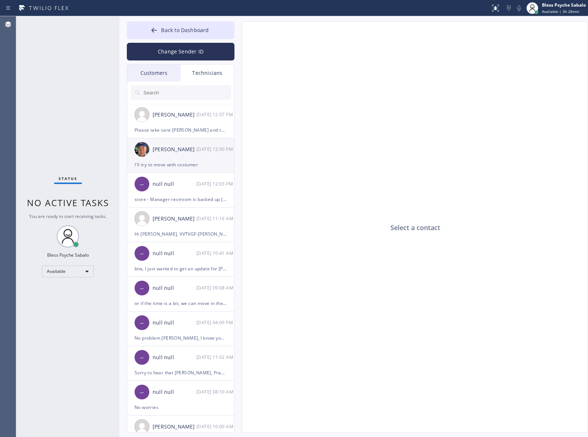
click at [190, 173] on li "[PERSON_NAME] [DATE] 12:50 PM I'll try to move with costumer" at bounding box center [181, 190] width 108 height 35
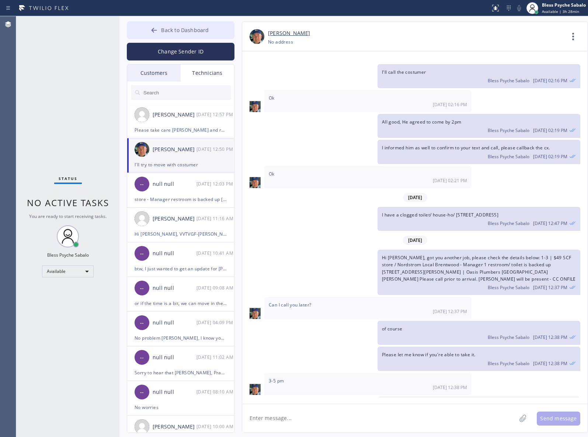
click at [183, 28] on span "Back to Dashboard" at bounding box center [185, 30] width 48 height 7
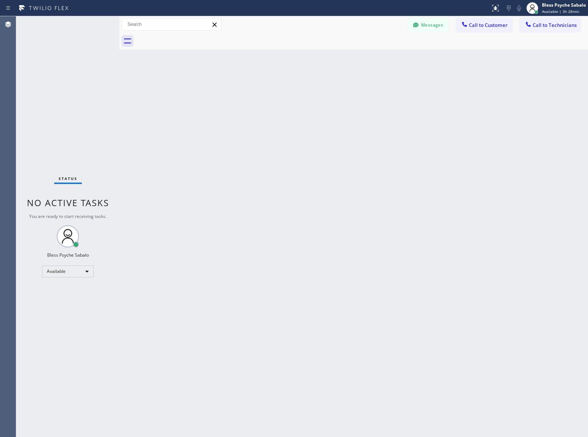
drag, startPoint x: 365, startPoint y: 194, endPoint x: 552, endPoint y: 256, distance: 196.5
click at [367, 194] on div "Back to Dashboard Change Sender ID Customers Technicians HM [PERSON_NAME] [DATE…" at bounding box center [353, 226] width 468 height 420
click at [356, 208] on div "Back to Dashboard Change Sender ID Customers Technicians HM [PERSON_NAME] [DATE…" at bounding box center [353, 226] width 468 height 420
click at [420, 185] on div "Back to Dashboard Change Sender ID Customers Technicians HM [PERSON_NAME] [DATE…" at bounding box center [353, 226] width 468 height 420
